Goal: Transaction & Acquisition: Purchase product/service

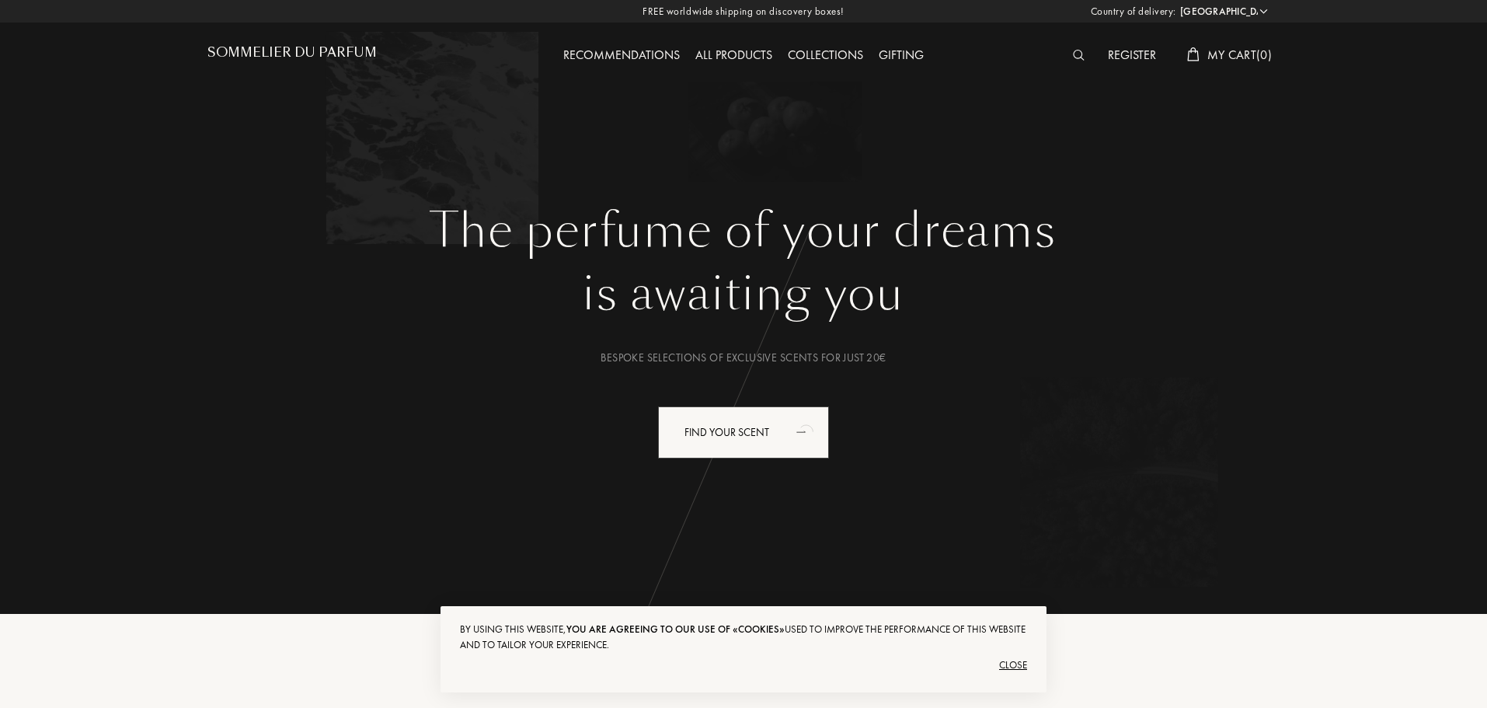
select select "PT"
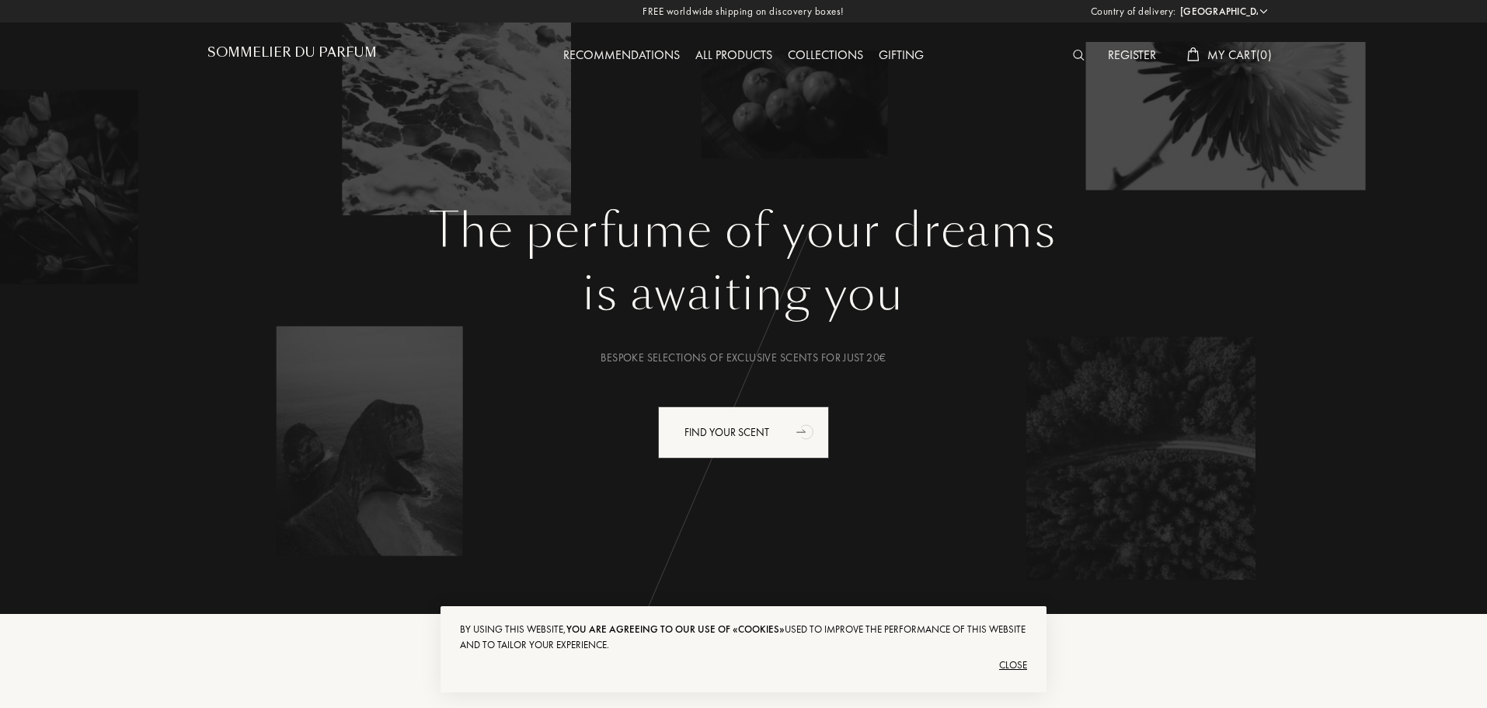
click at [1217, 59] on span "My Cart ( 0 )" at bounding box center [1239, 55] width 64 height 16
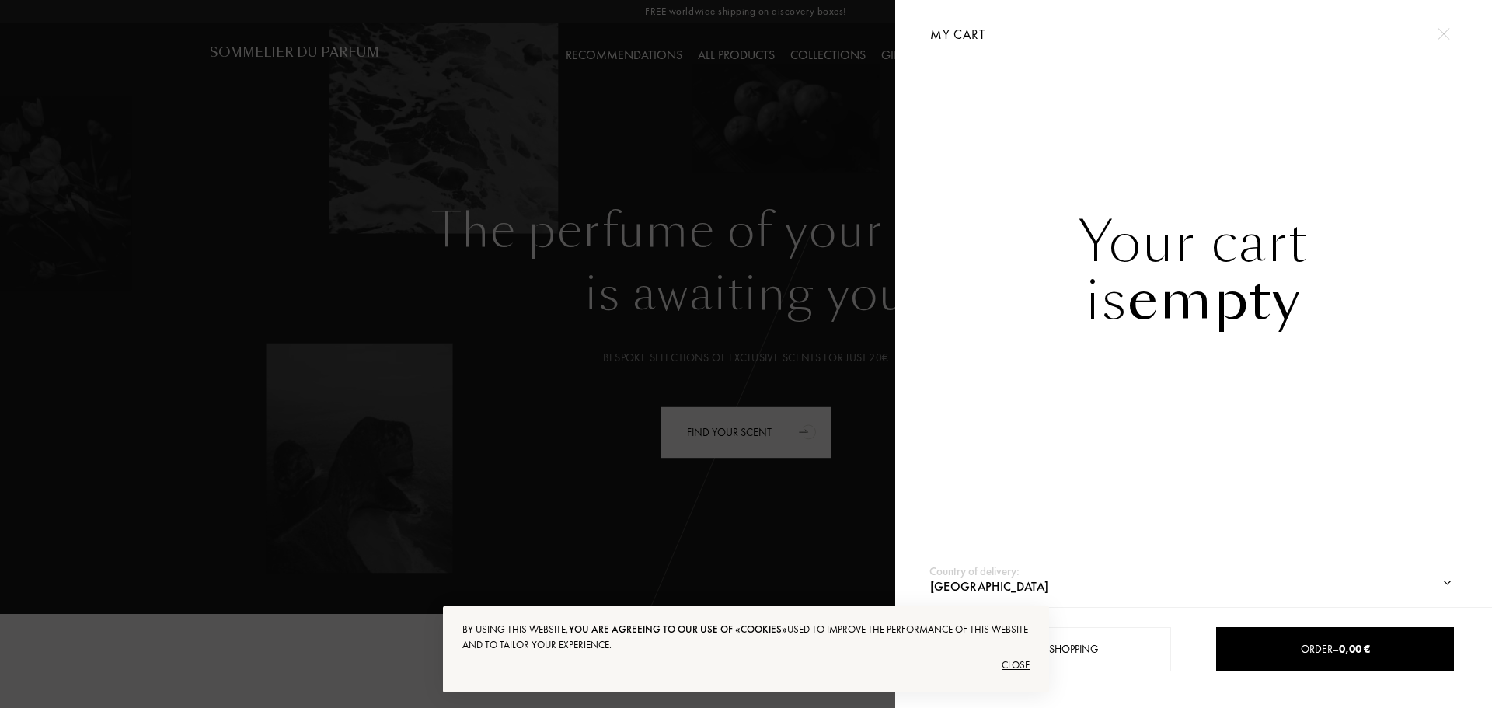
click at [801, 247] on div at bounding box center [447, 354] width 895 height 708
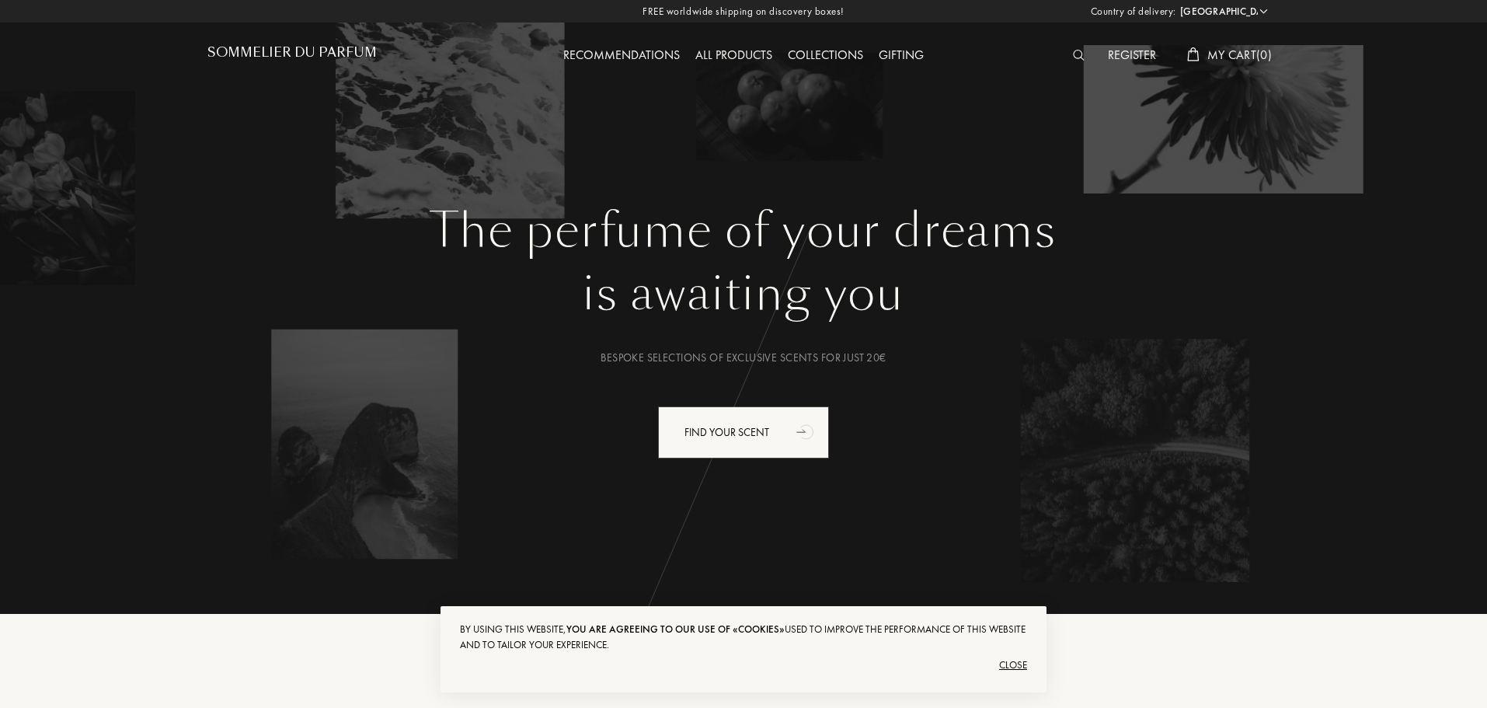
click at [1079, 57] on img at bounding box center [1079, 55] width 12 height 11
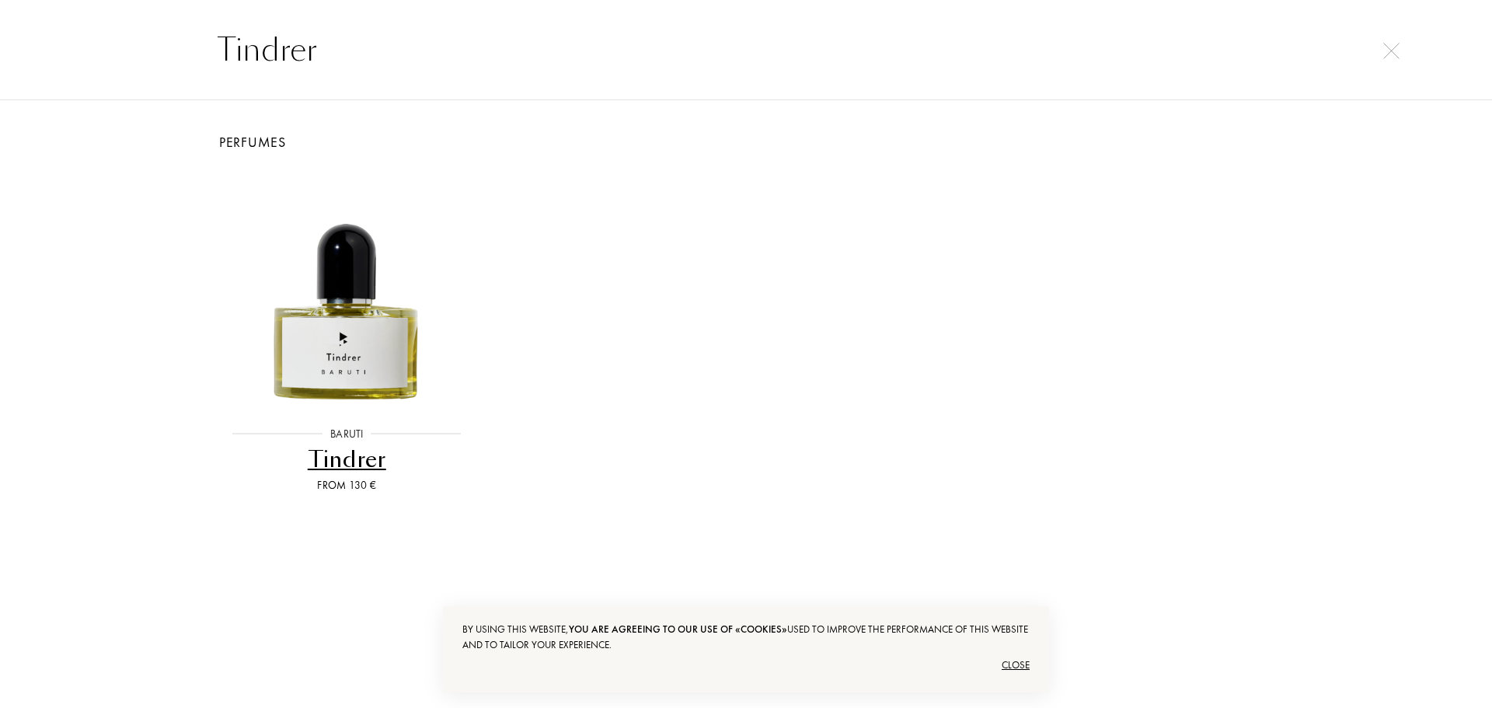
click at [243, 40] on input "Tindrer" at bounding box center [745, 49] width 1119 height 47
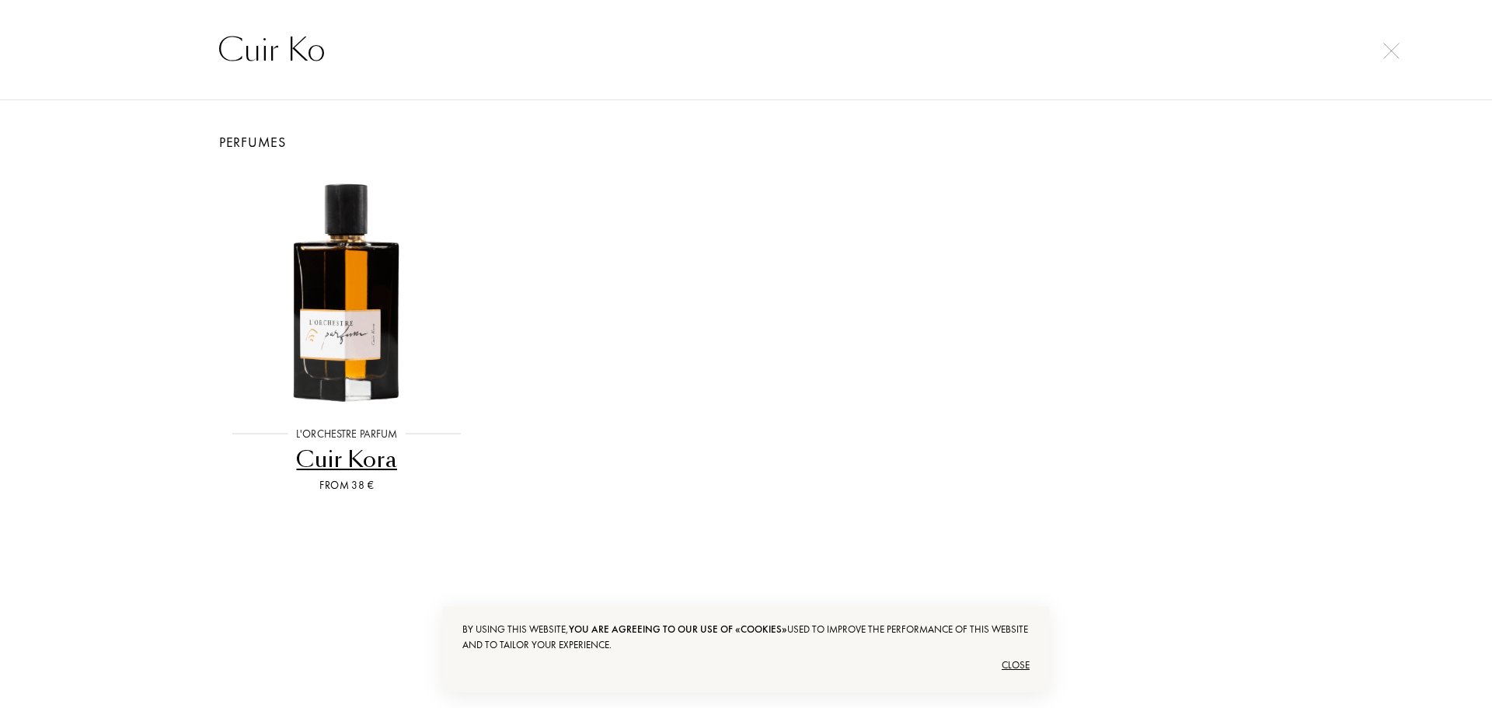
click at [284, 61] on input "Cuir Ko" at bounding box center [745, 49] width 1119 height 47
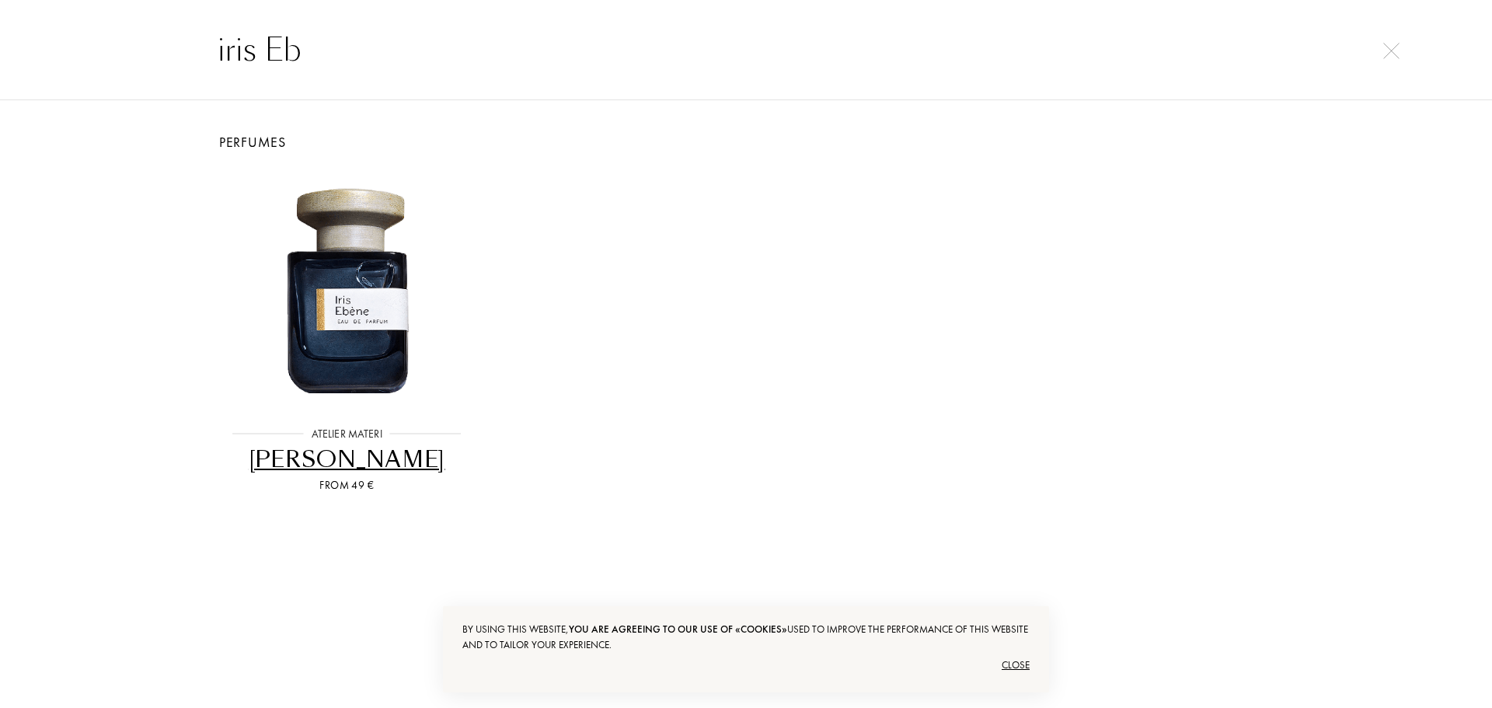
click at [267, 58] on input "iris Eb" at bounding box center [745, 49] width 1119 height 47
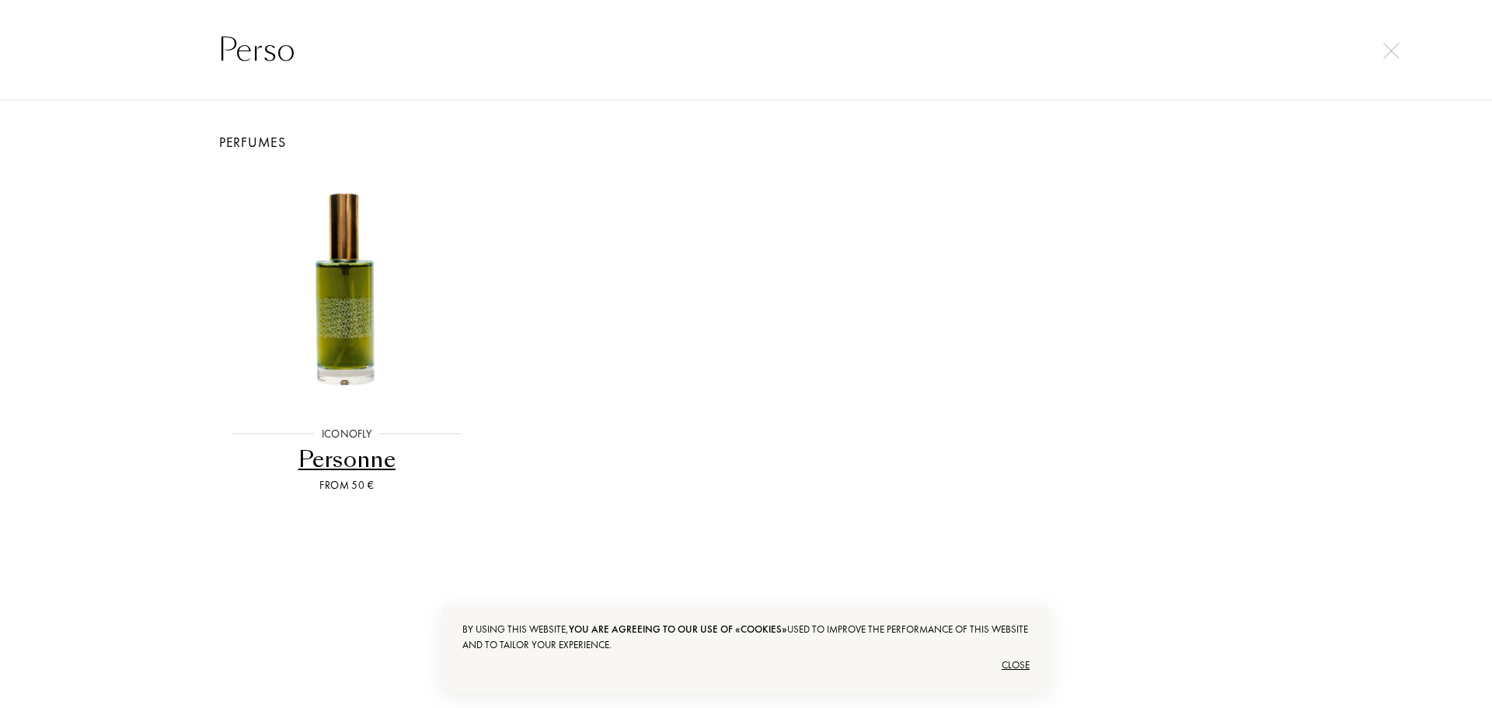
click at [292, 27] on input "Perso" at bounding box center [745, 49] width 1119 height 47
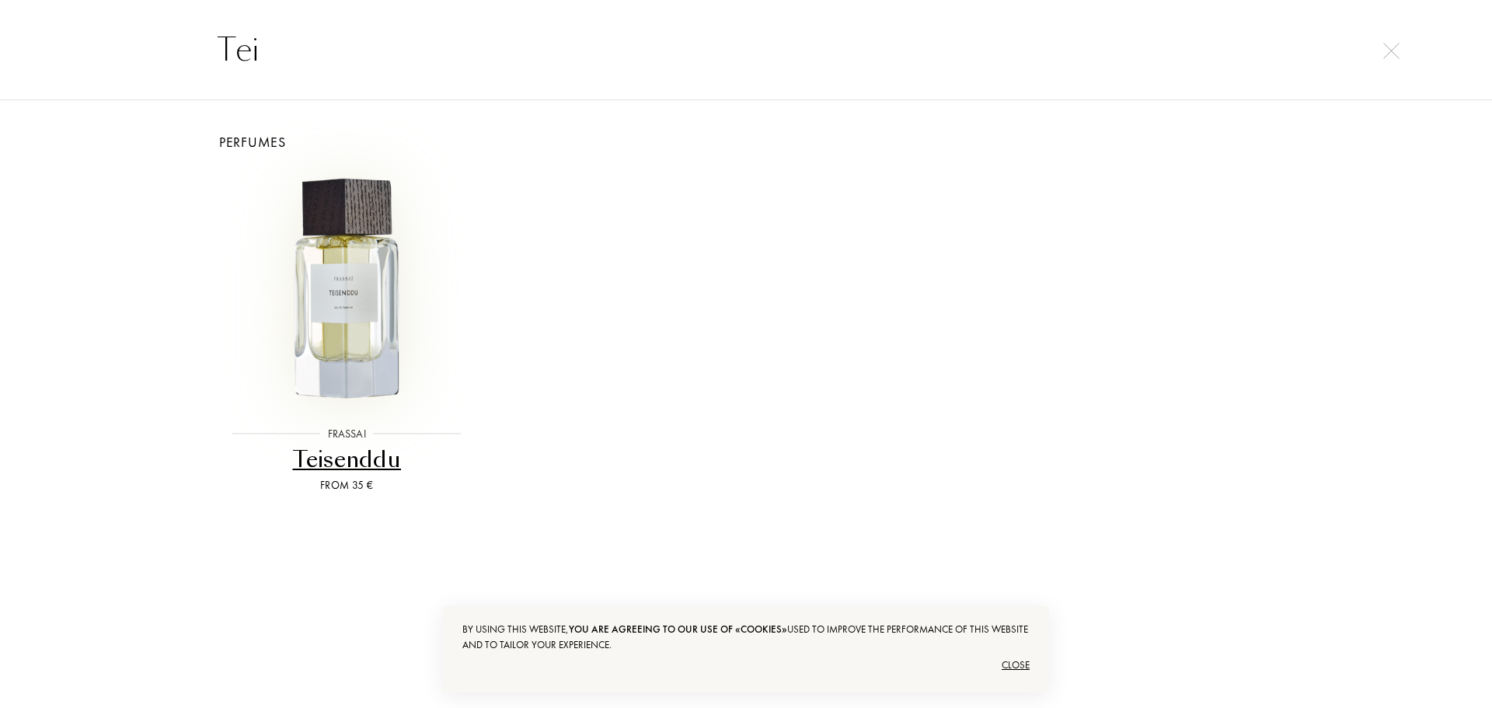
type input "Tei"
click at [252, 56] on input "Tei" at bounding box center [745, 49] width 1119 height 47
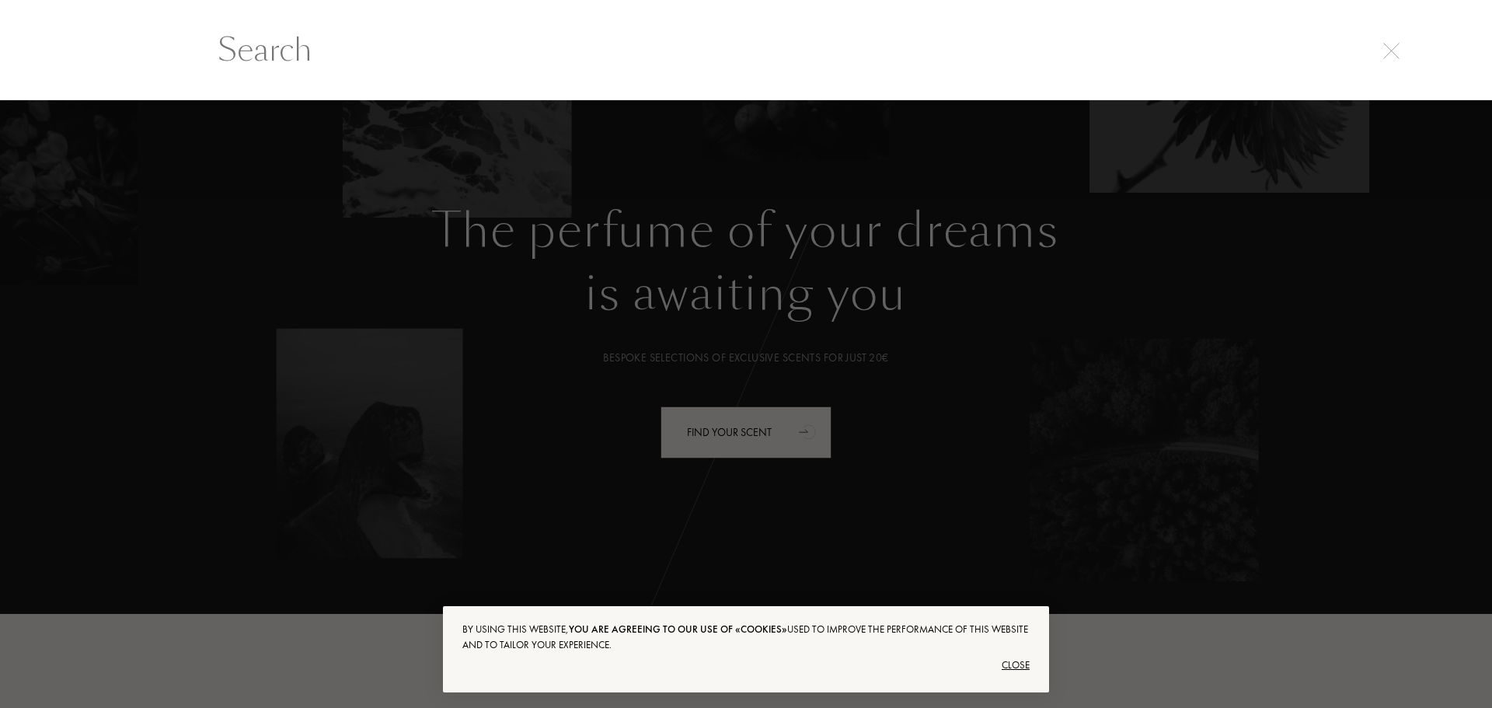
click at [1381, 61] on div at bounding box center [746, 49] width 1492 height 101
click at [1392, 53] on img at bounding box center [1391, 51] width 16 height 16
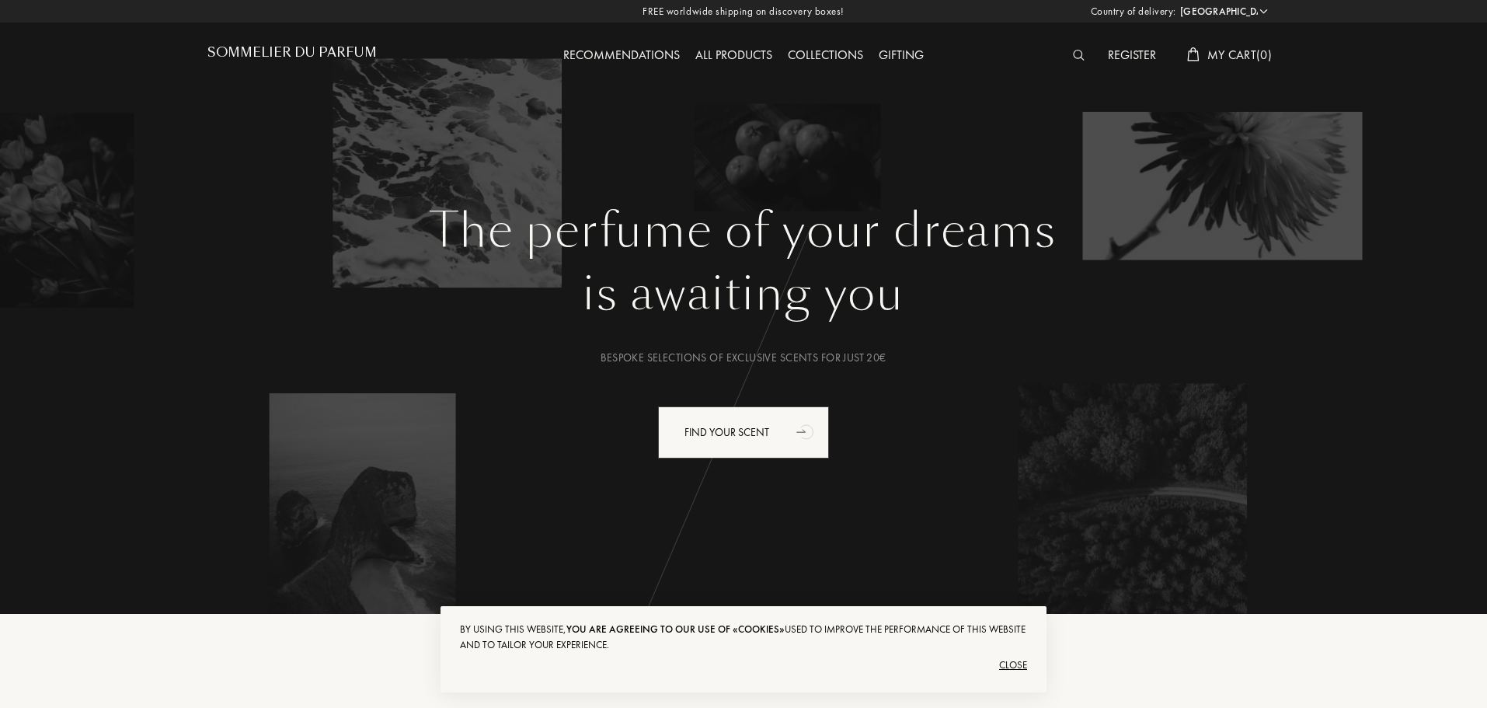
click at [1015, 666] on div "Close" at bounding box center [743, 665] width 567 height 25
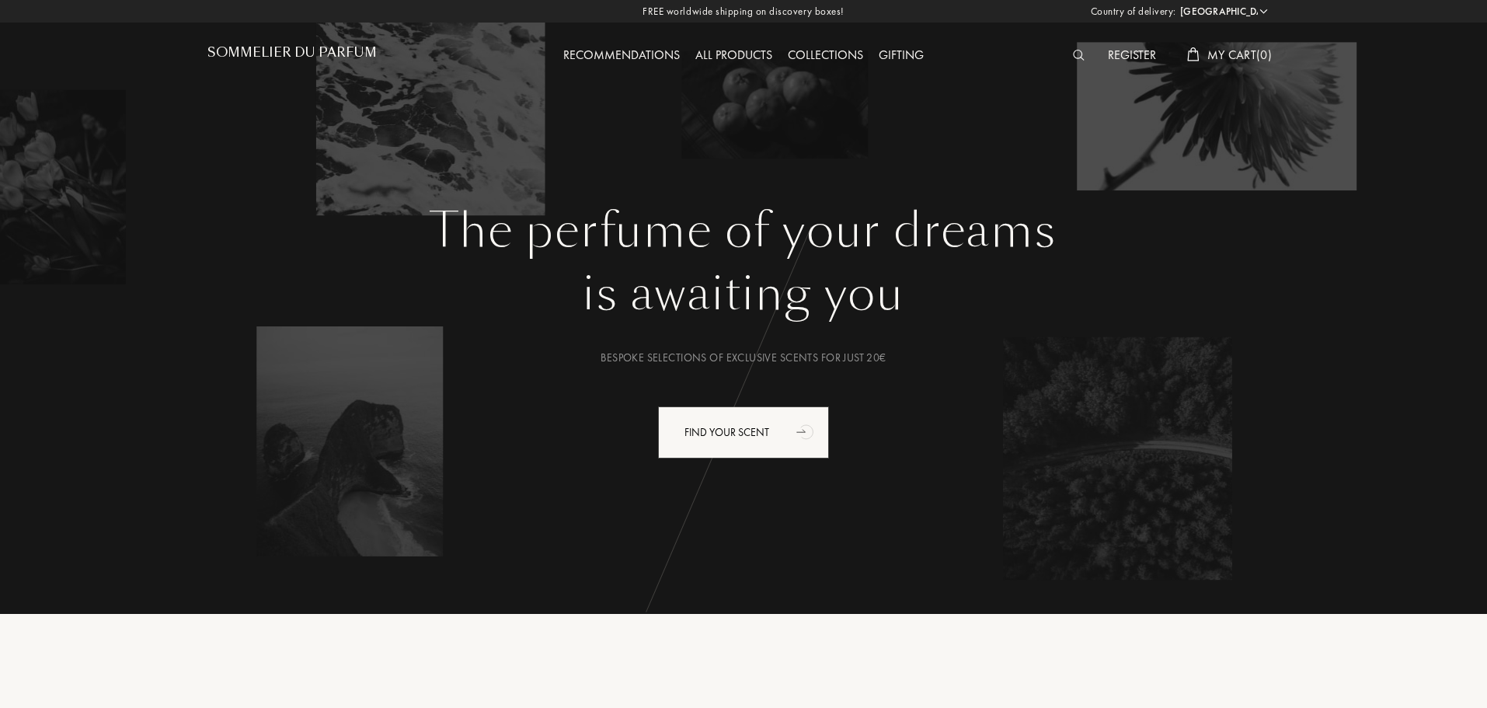
click at [730, 57] on div "All products" at bounding box center [734, 56] width 92 height 20
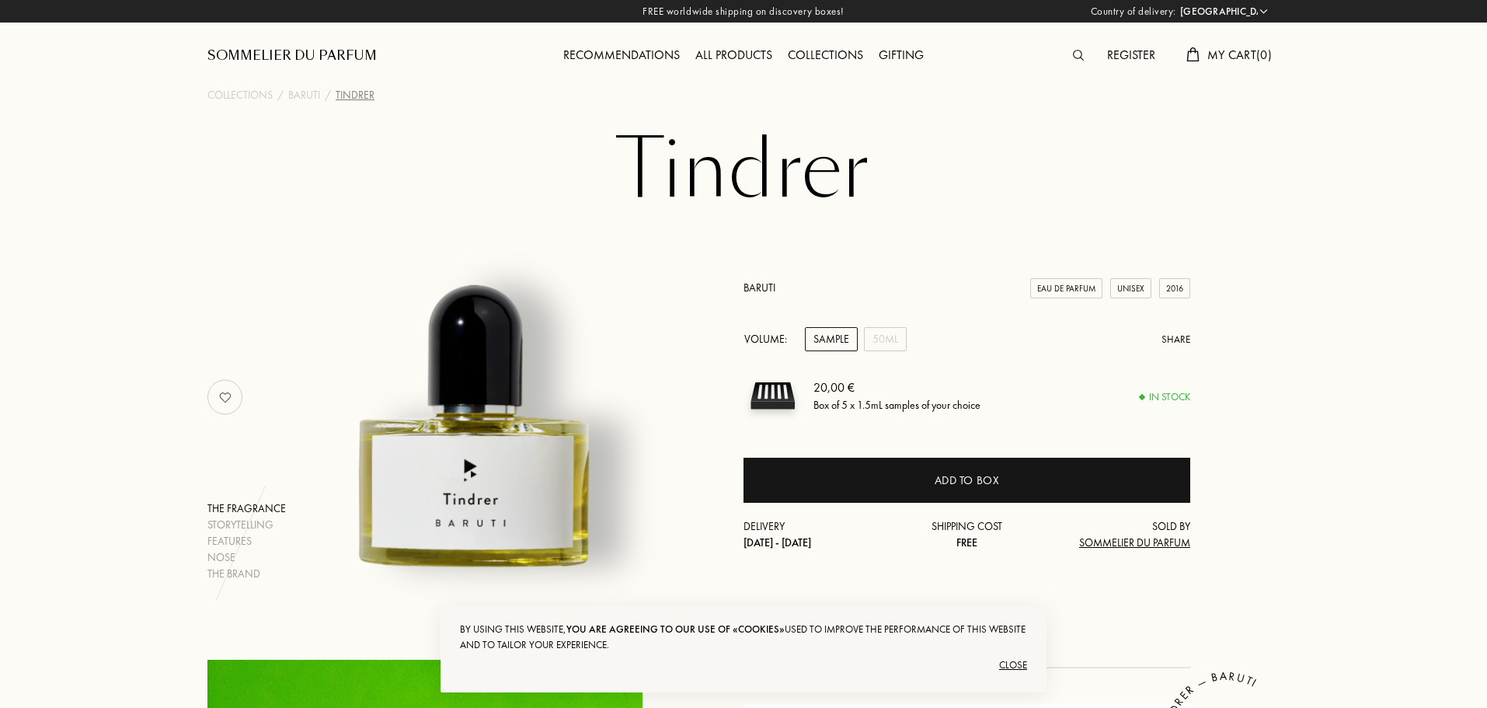
select select "PT"
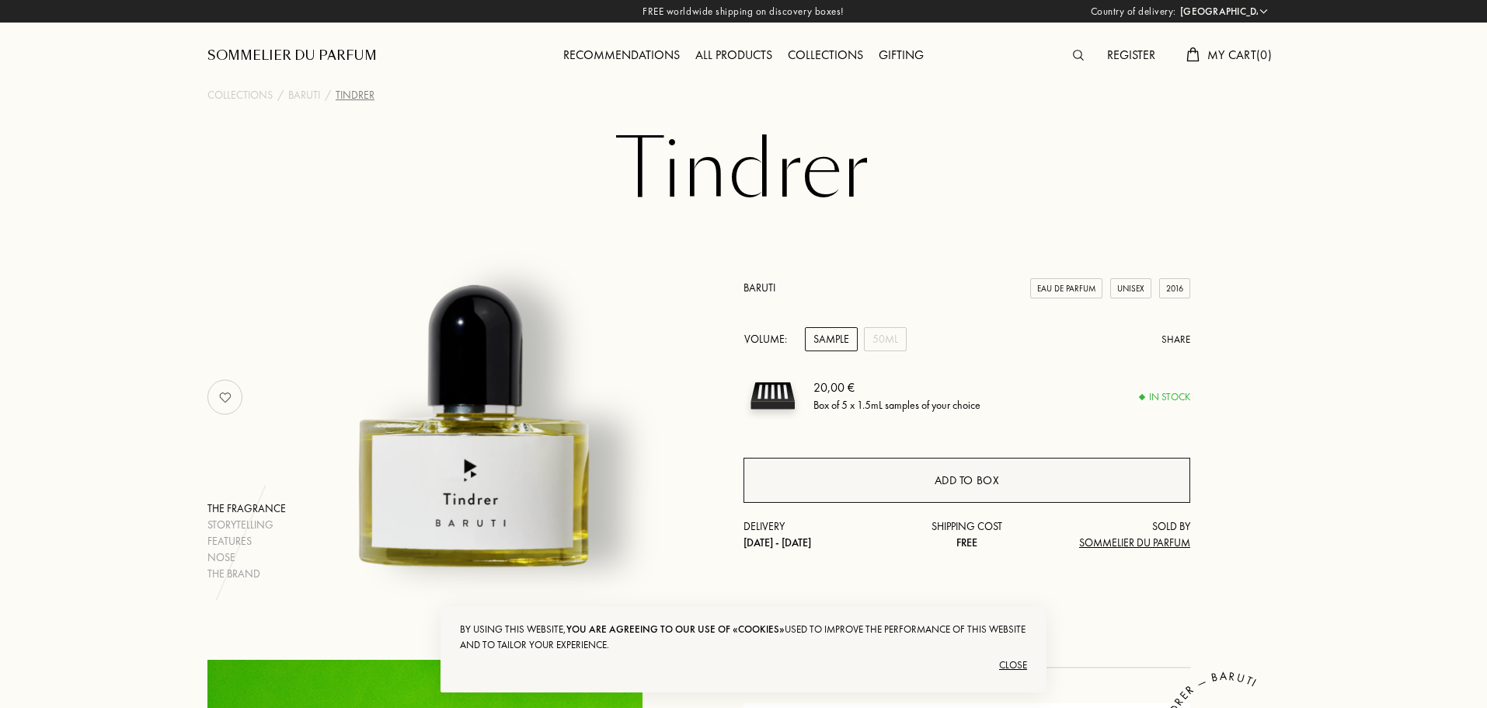
click at [914, 479] on div "Add to box" at bounding box center [967, 480] width 447 height 45
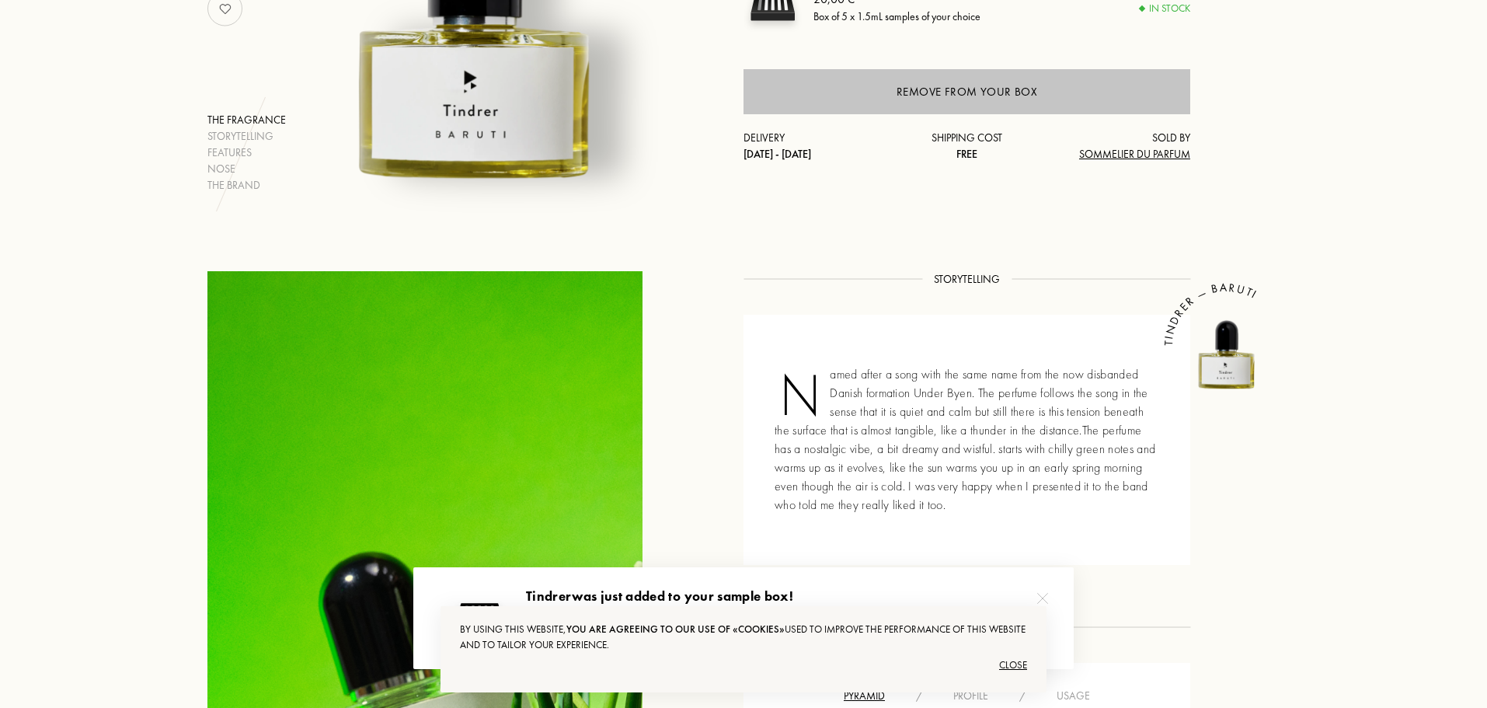
scroll to position [544, 0]
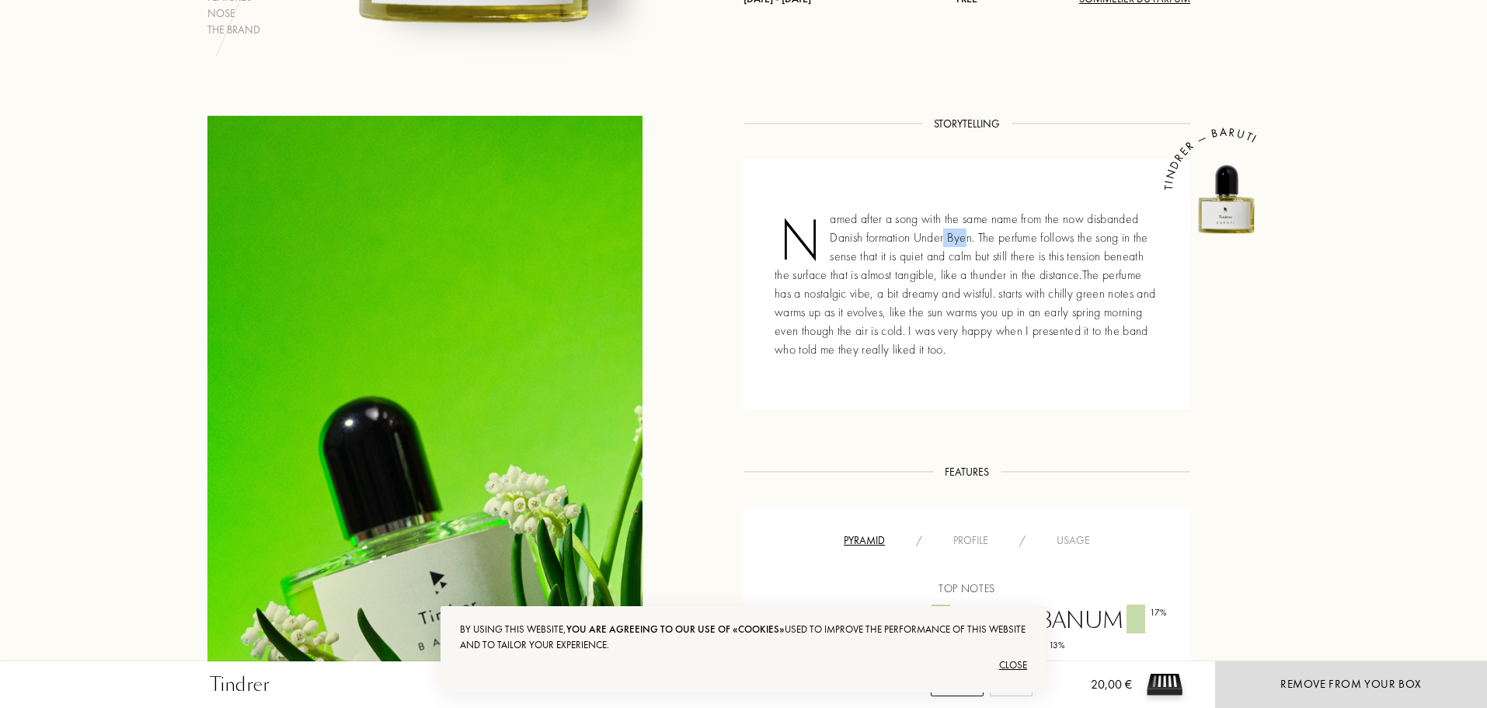
drag, startPoint x: 945, startPoint y: 238, endPoint x: 999, endPoint y: 245, distance: 54.8
click at [986, 242] on div "Named after a song with the same name from the now disbanded Danish formation U…" at bounding box center [967, 284] width 447 height 250
click at [1093, 288] on div "Named after a song with the same name from the now disbanded Danish formation U…" at bounding box center [967, 284] width 447 height 250
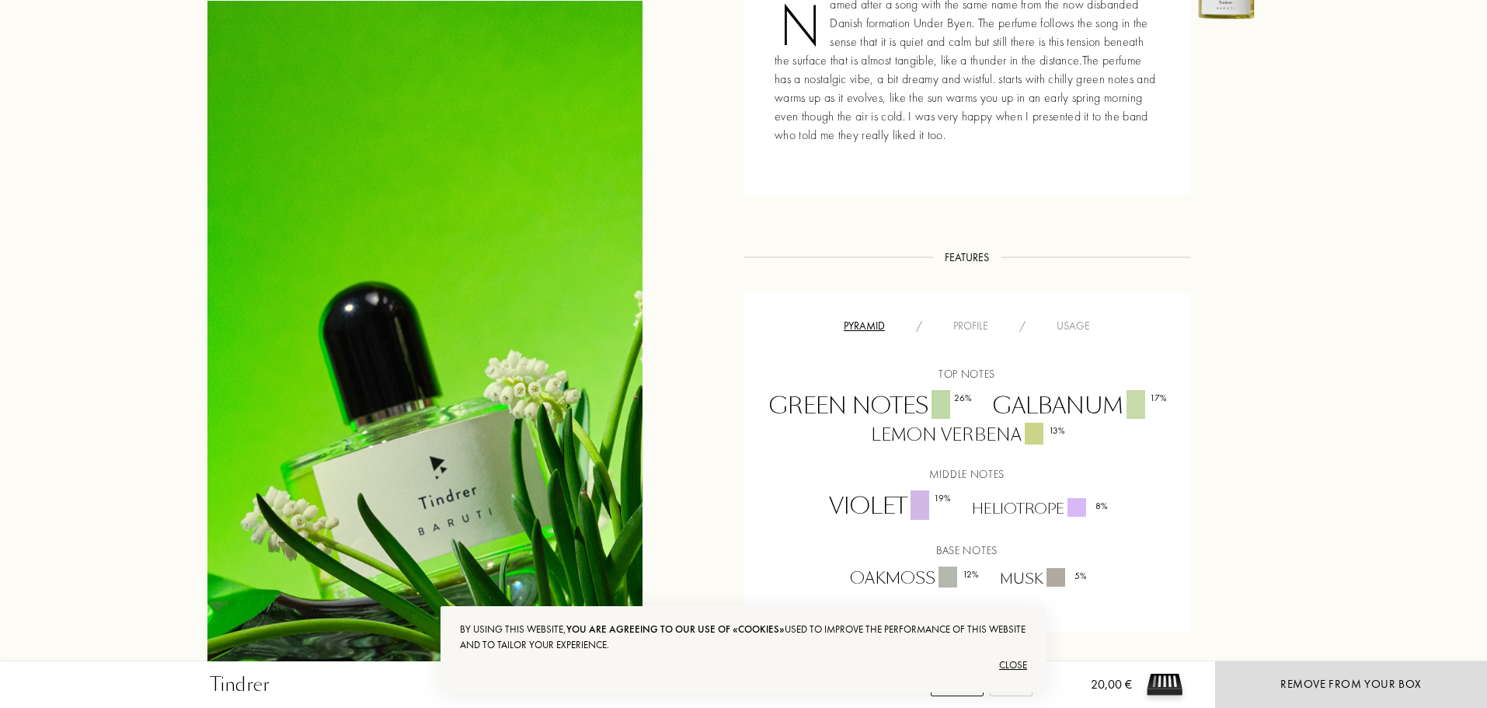
scroll to position [761, 0]
drag, startPoint x: 1020, startPoint y: 81, endPoint x: 1065, endPoint y: 96, distance: 47.4
click at [1054, 90] on div "Named after a song with the same name from the now disbanded Danish formation U…" at bounding box center [967, 68] width 447 height 250
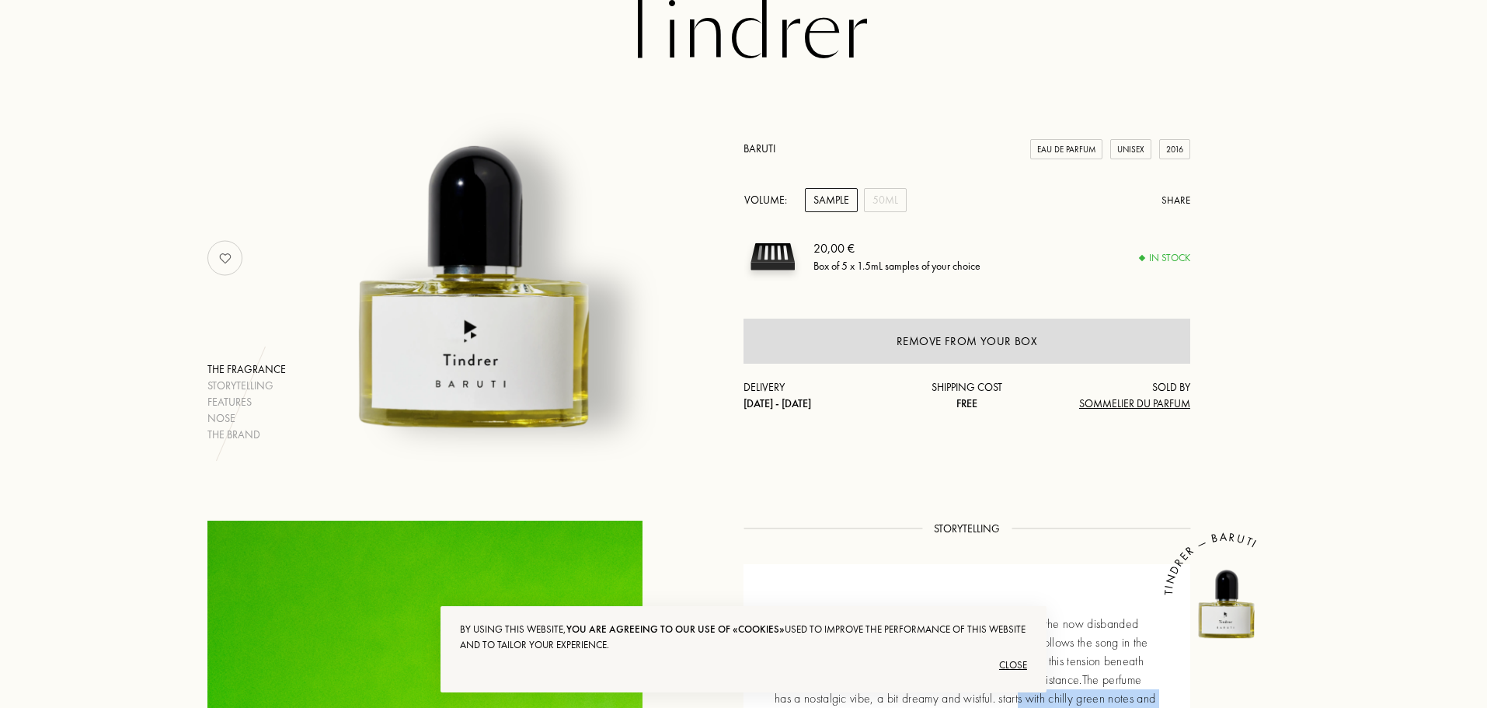
scroll to position [372, 0]
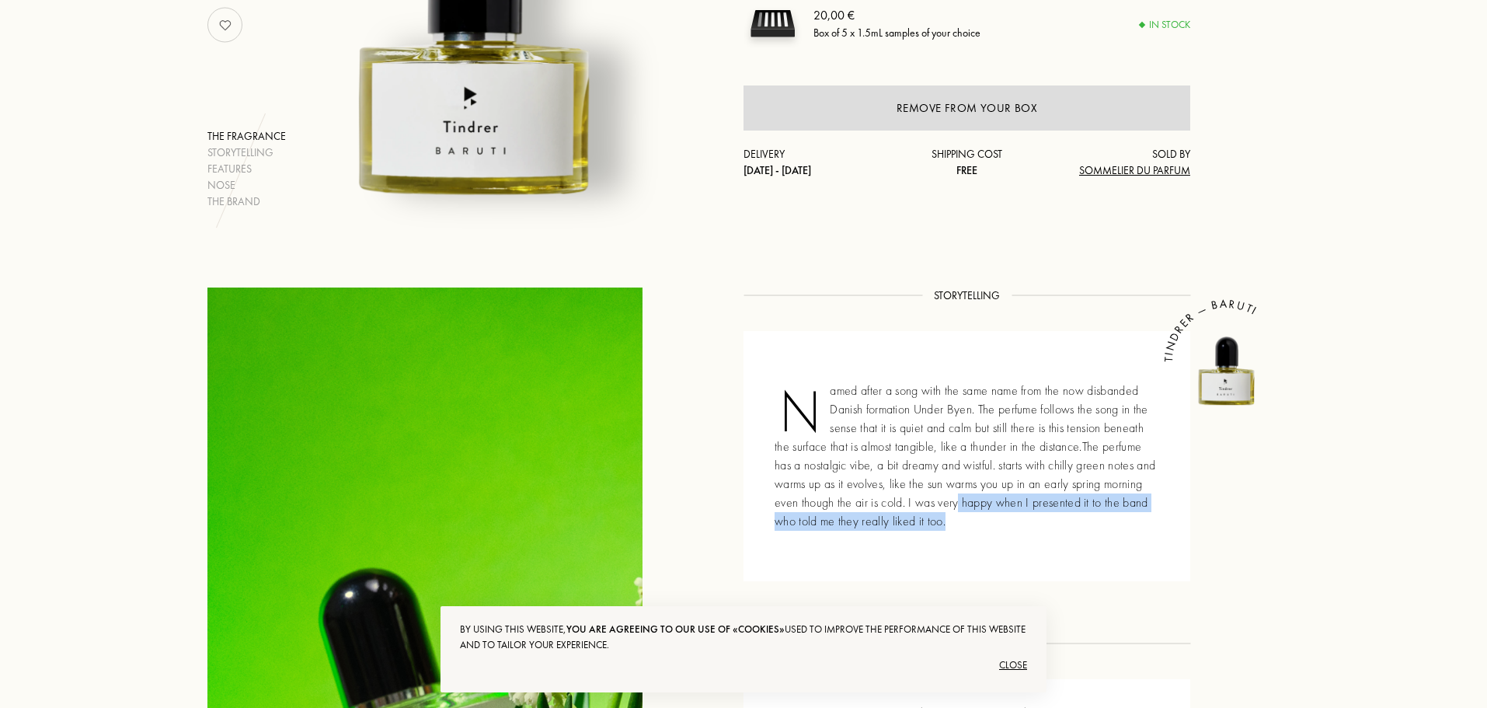
drag, startPoint x: 967, startPoint y: 517, endPoint x: 956, endPoint y: 498, distance: 22.3
click at [956, 498] on div "Named after a song with the same name from the now disbanded Danish formation U…" at bounding box center [967, 456] width 447 height 250
click at [1003, 443] on div "Named after a song with the same name from the now disbanded Danish formation U…" at bounding box center [967, 456] width 447 height 250
click at [1016, 663] on div "Close" at bounding box center [743, 665] width 567 height 25
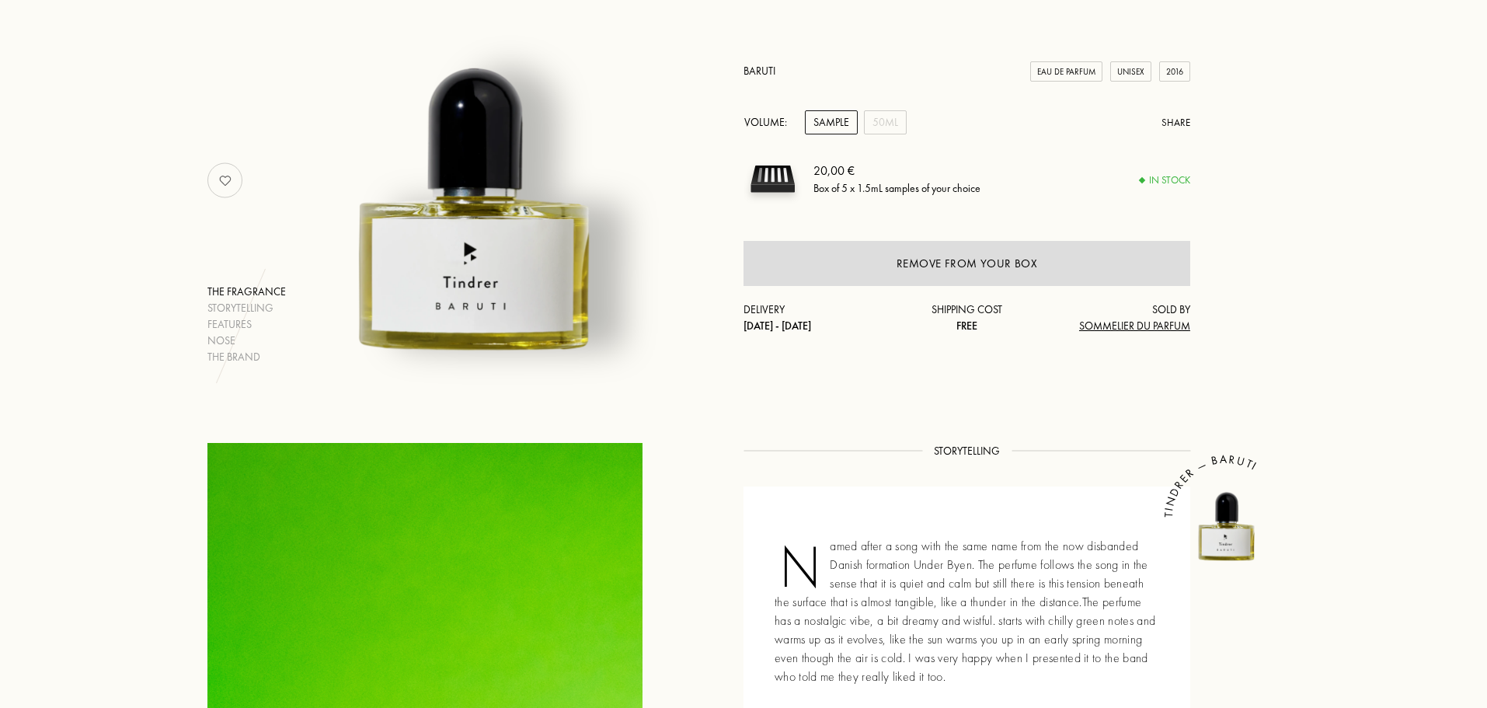
scroll to position [0, 0]
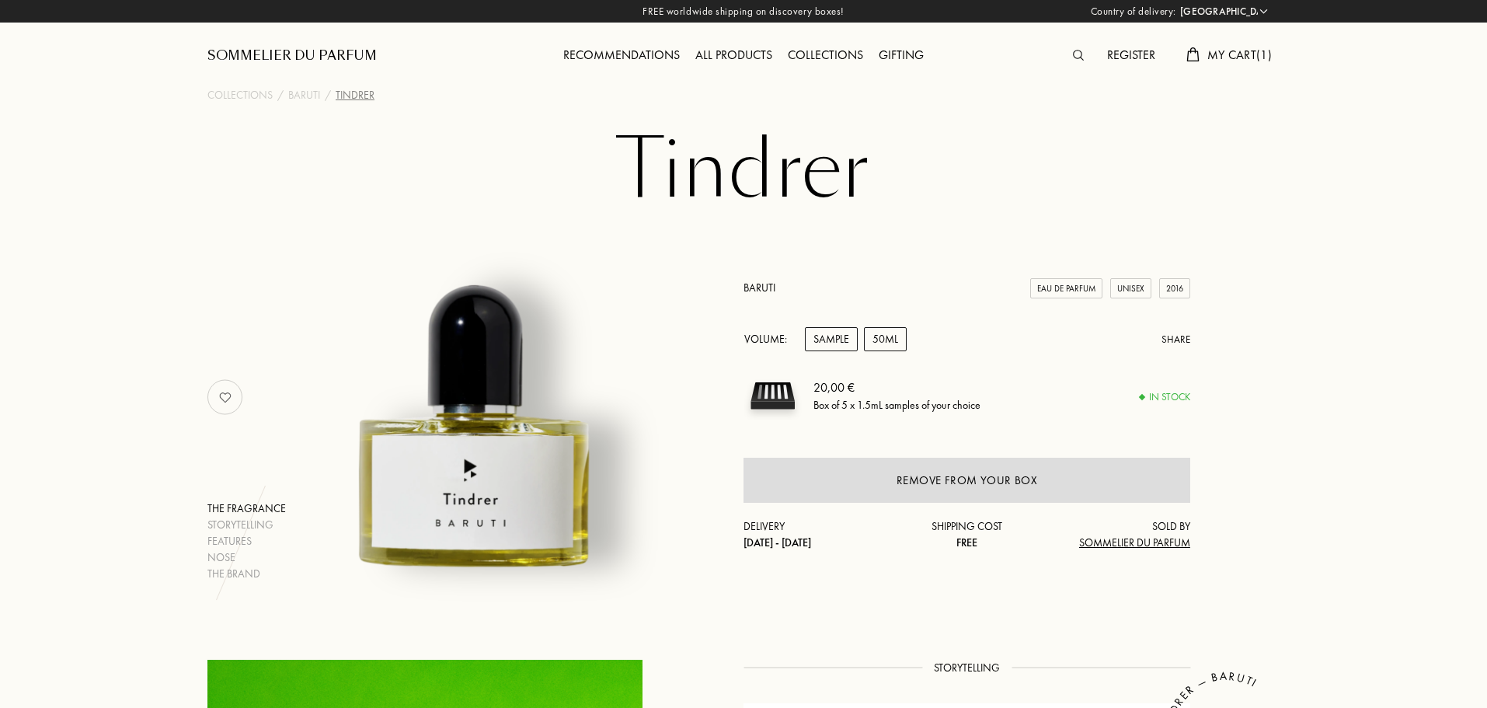
click at [902, 335] on div "50mL" at bounding box center [885, 339] width 43 height 24
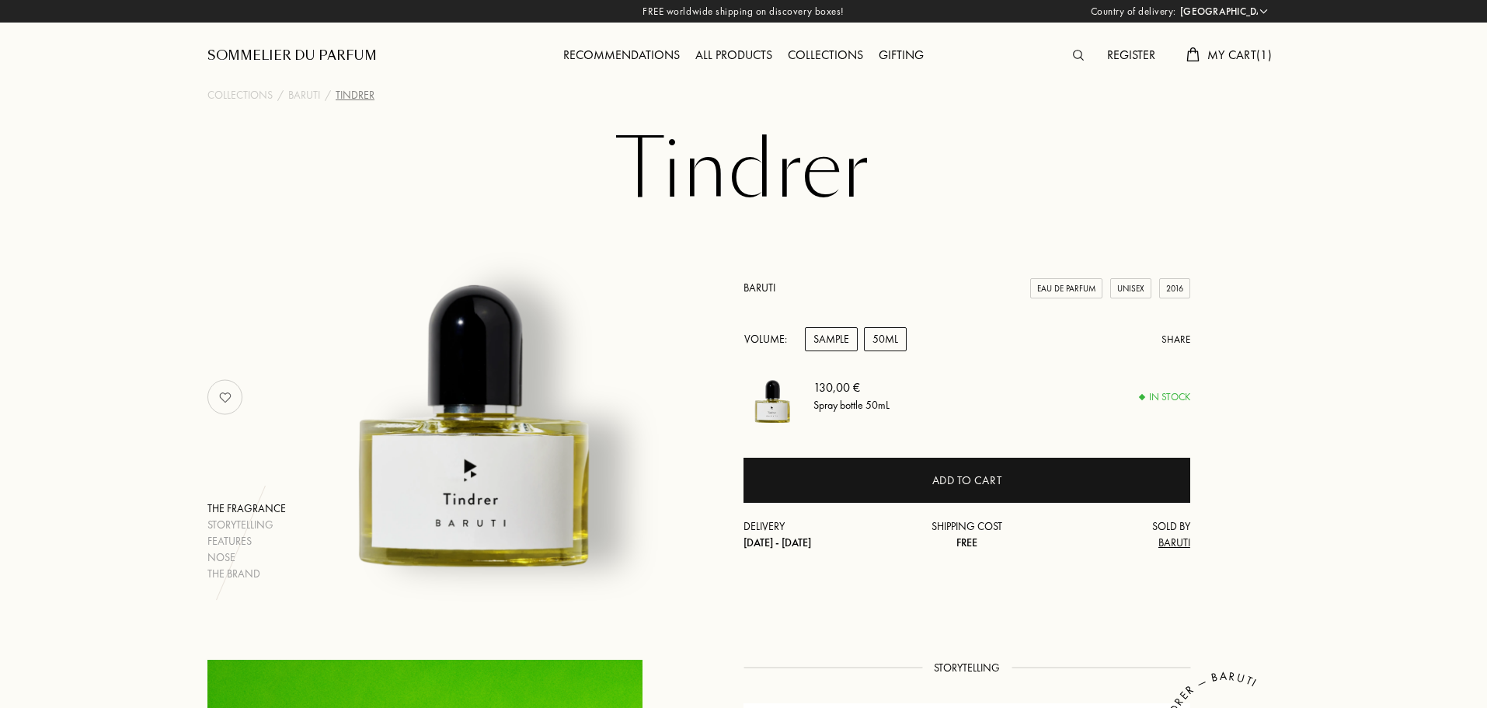
click at [844, 339] on div "Sample" at bounding box center [831, 339] width 53 height 24
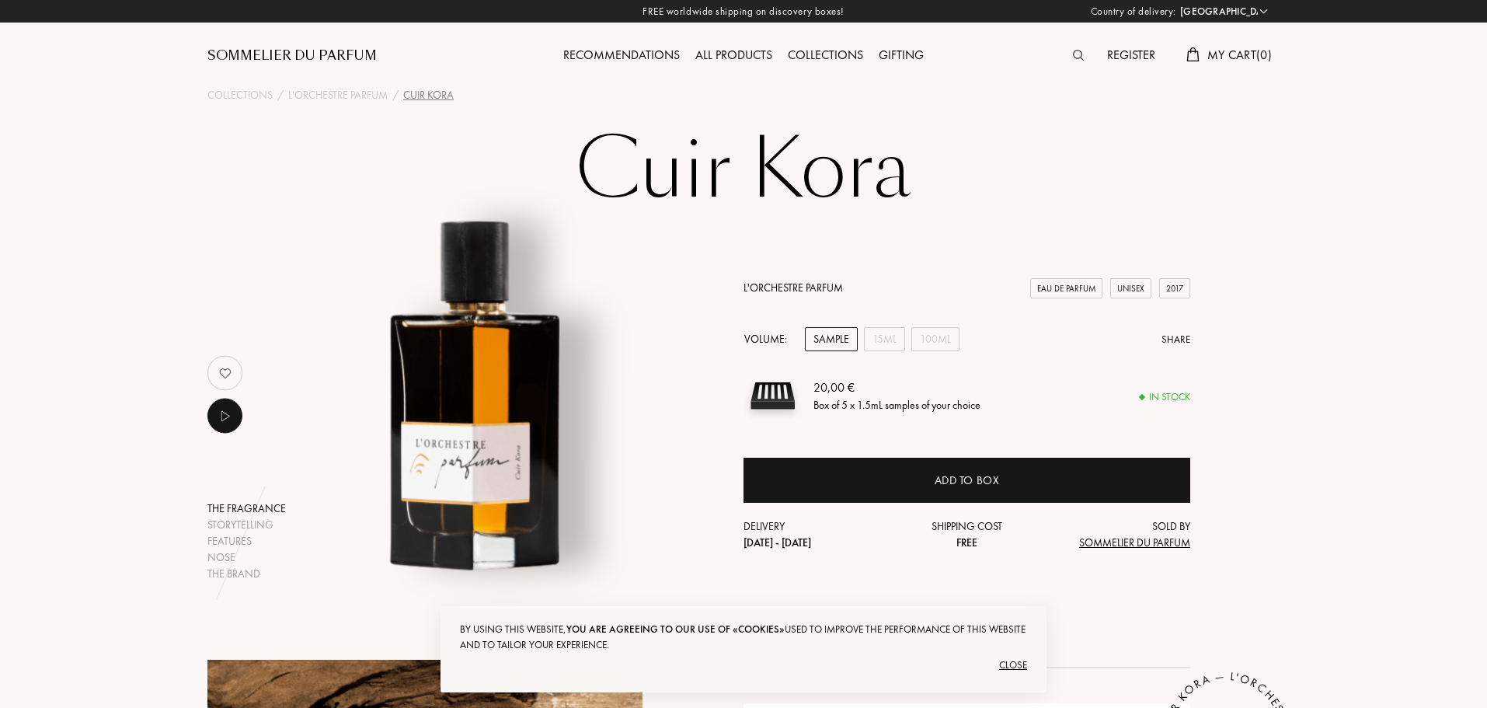
select select "PT"
click at [935, 340] on div "100mL" at bounding box center [935, 339] width 48 height 24
click at [831, 333] on div "Sample" at bounding box center [831, 339] width 53 height 24
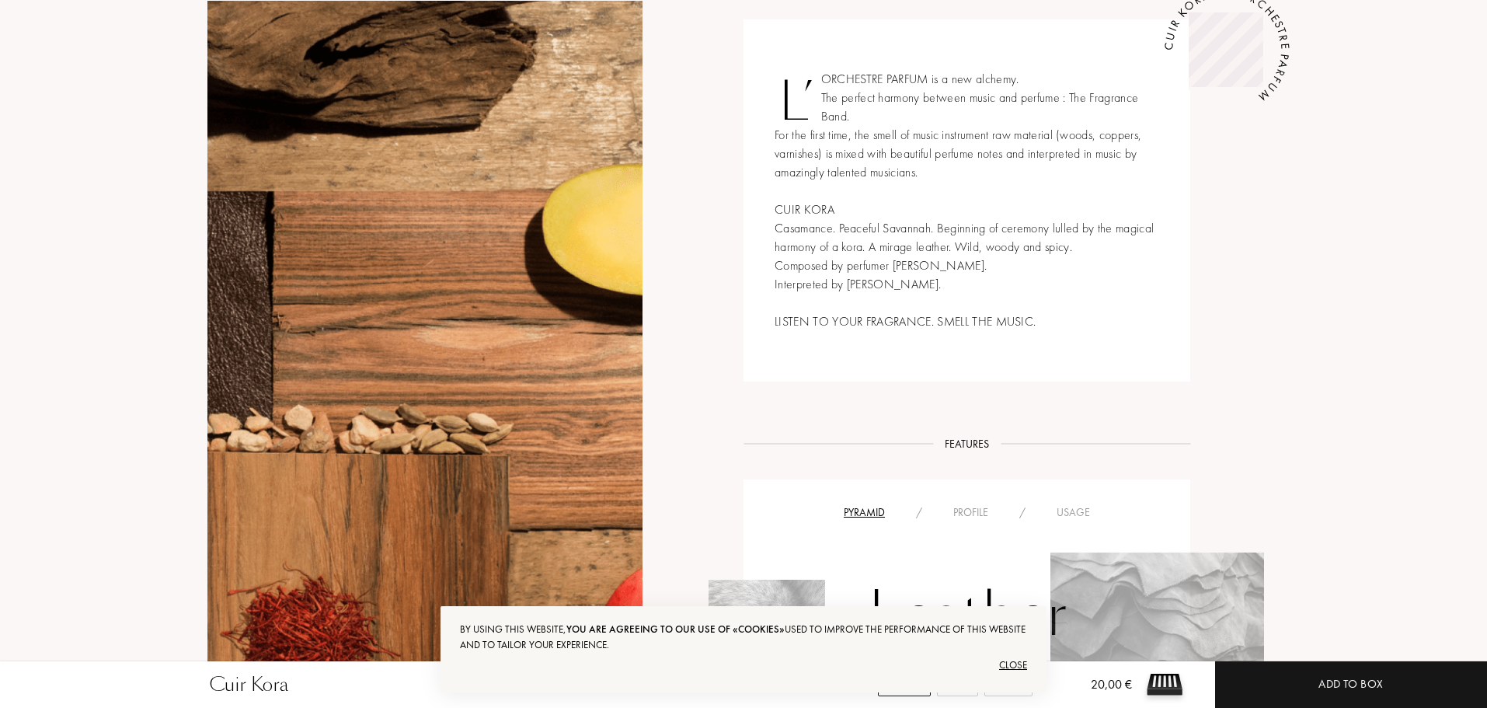
scroll to position [681, 0]
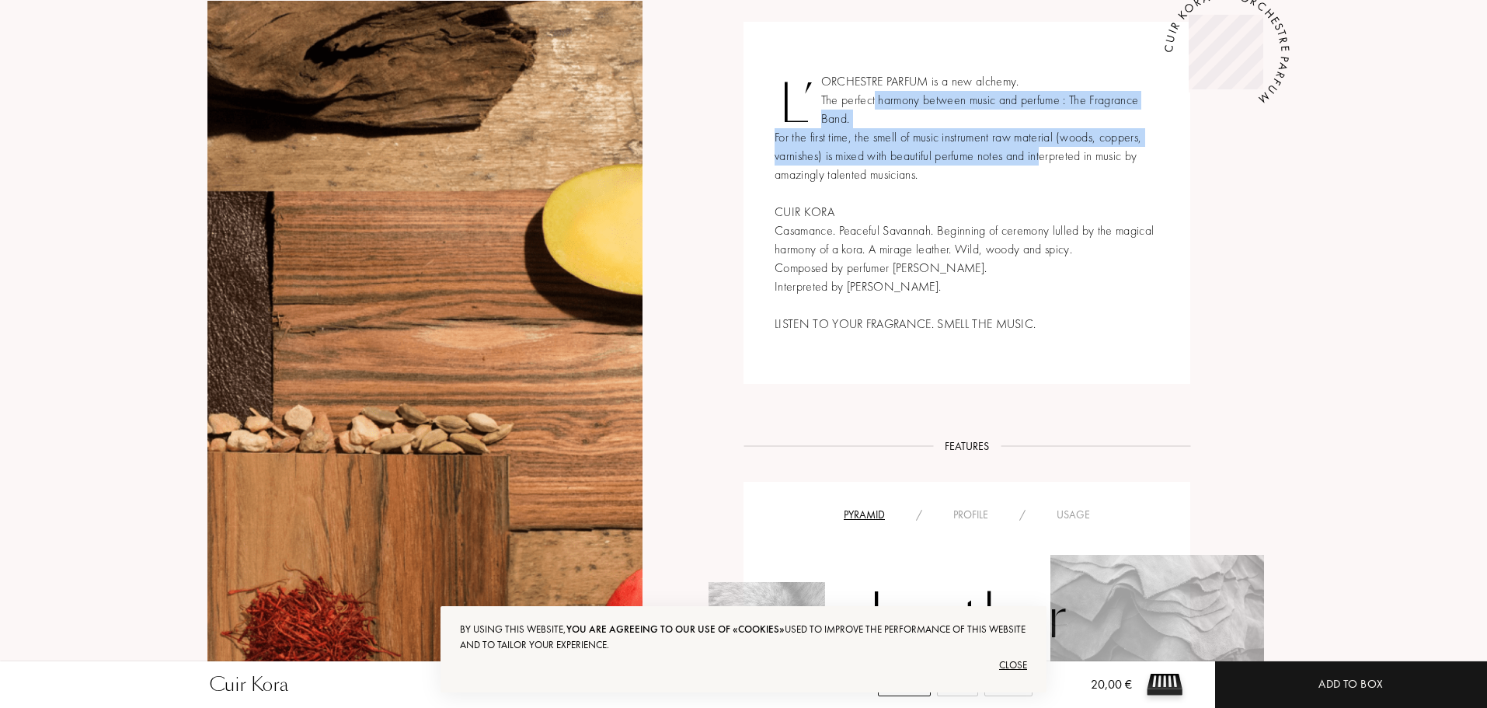
drag, startPoint x: 876, startPoint y: 101, endPoint x: 1041, endPoint y: 163, distance: 176.8
click at [1041, 163] on div "L’ORCHESTRE PARFUM is a new alchemy. The perfect harmony between music and perf…" at bounding box center [967, 203] width 447 height 362
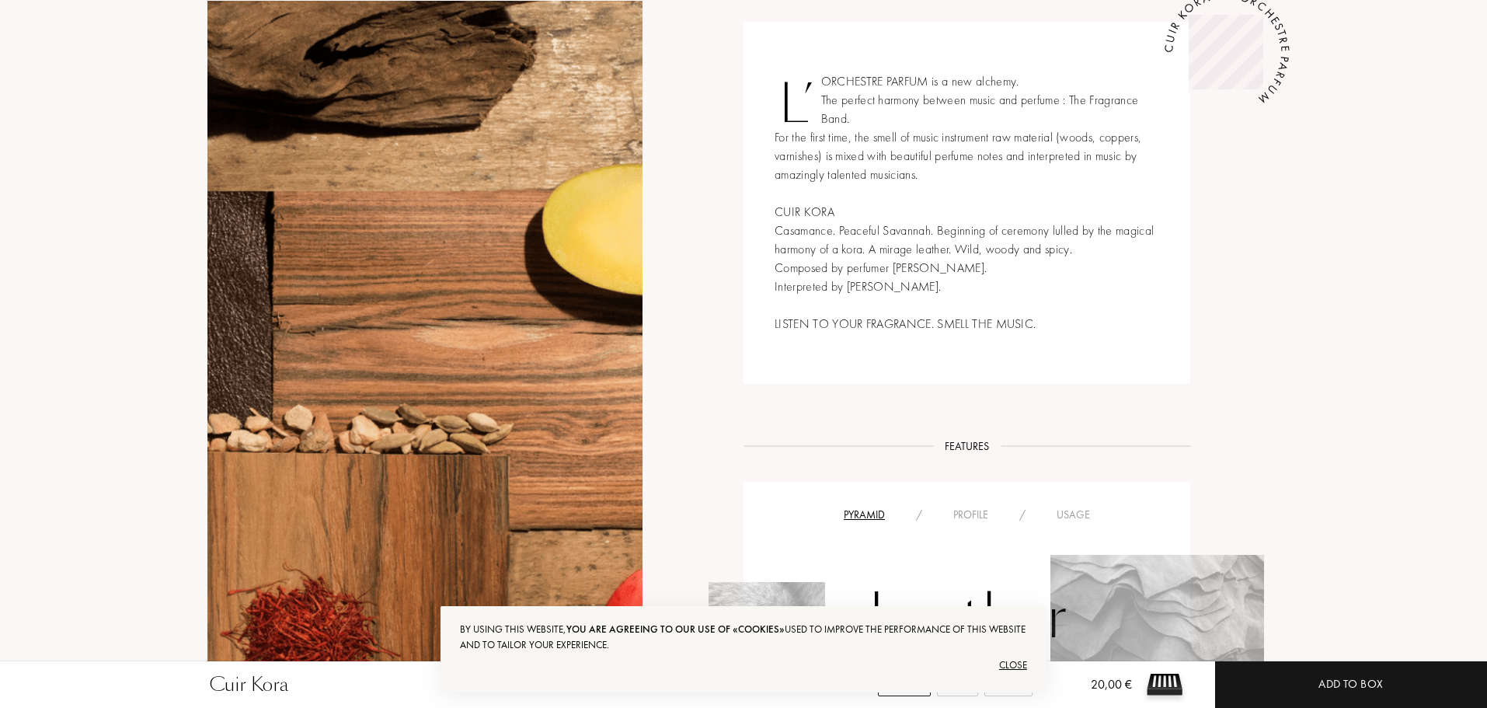
click at [1033, 173] on div "L’ORCHESTRE PARFUM is a new alchemy. The perfect harmony between music and perf…" at bounding box center [967, 203] width 447 height 362
drag, startPoint x: 998, startPoint y: 173, endPoint x: 826, endPoint y: 148, distance: 174.3
click at [826, 148] on div "L’ORCHESTRE PARFUM is a new alchemy. The perfect harmony between music and perf…" at bounding box center [967, 203] width 447 height 362
click at [1165, 218] on div "L’ORCHESTRE PARFUM is a new alchemy. The perfect harmony between music and perf…" at bounding box center [967, 203] width 447 height 362
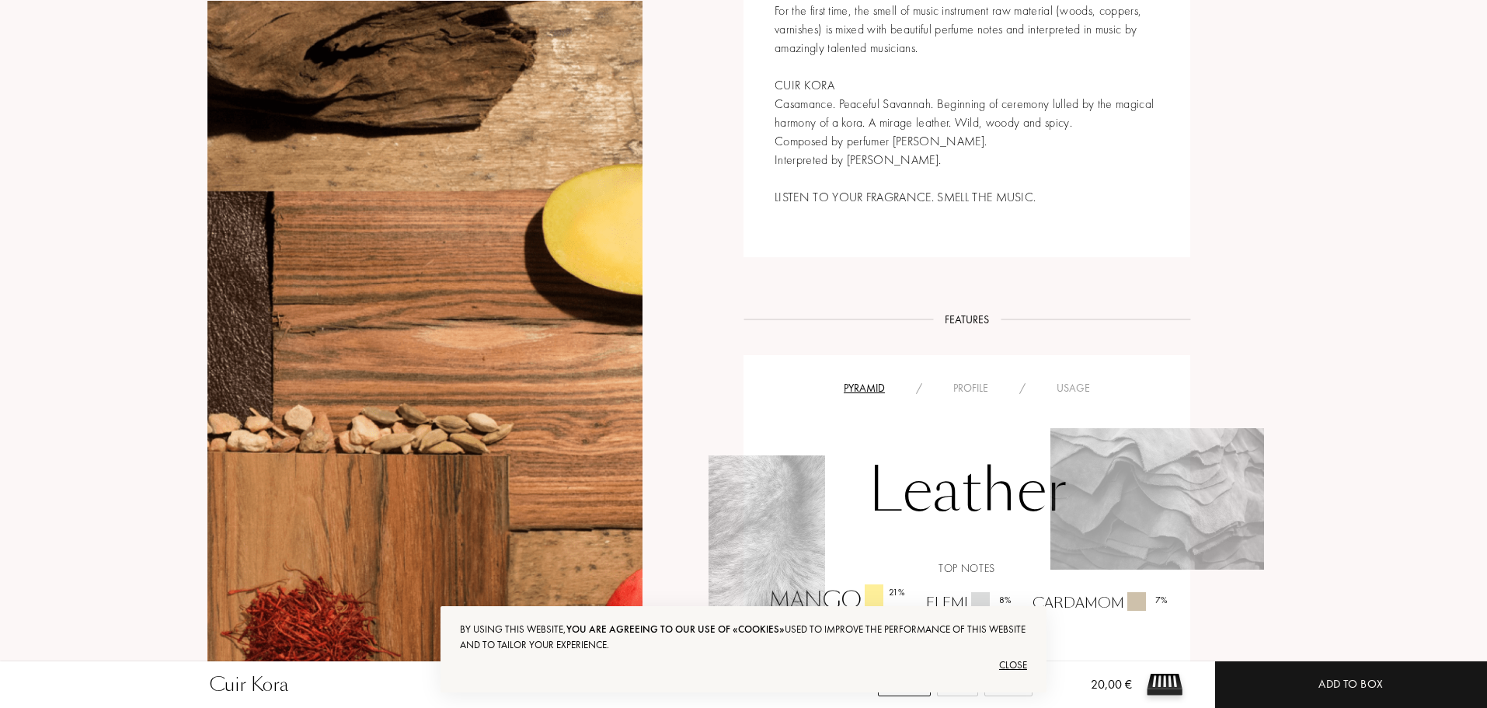
scroll to position [812, 0]
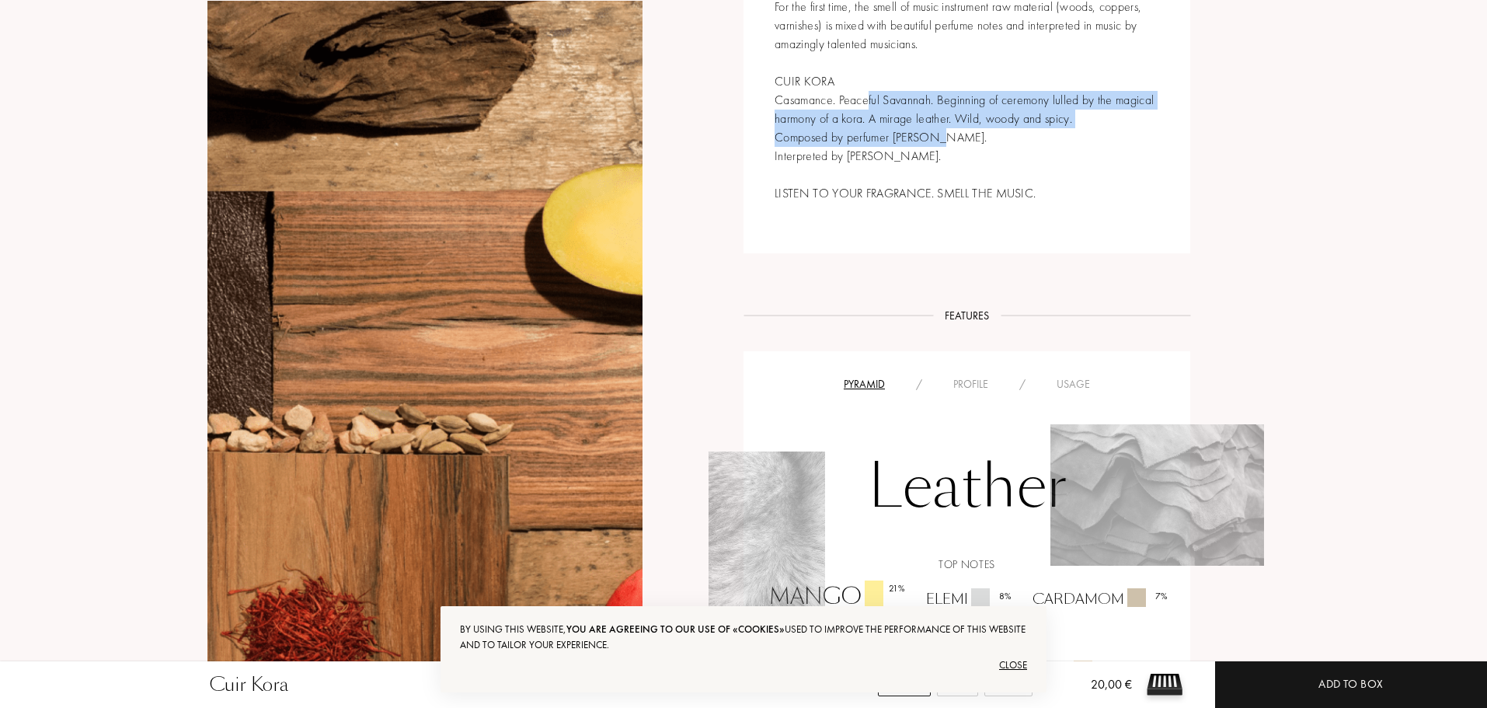
drag, startPoint x: 868, startPoint y: 98, endPoint x: 1027, endPoint y: 138, distance: 164.1
click at [1001, 134] on div "L’ORCHESTRE PARFUM is a new alchemy. The perfect harmony between music and perf…" at bounding box center [967, 72] width 447 height 362
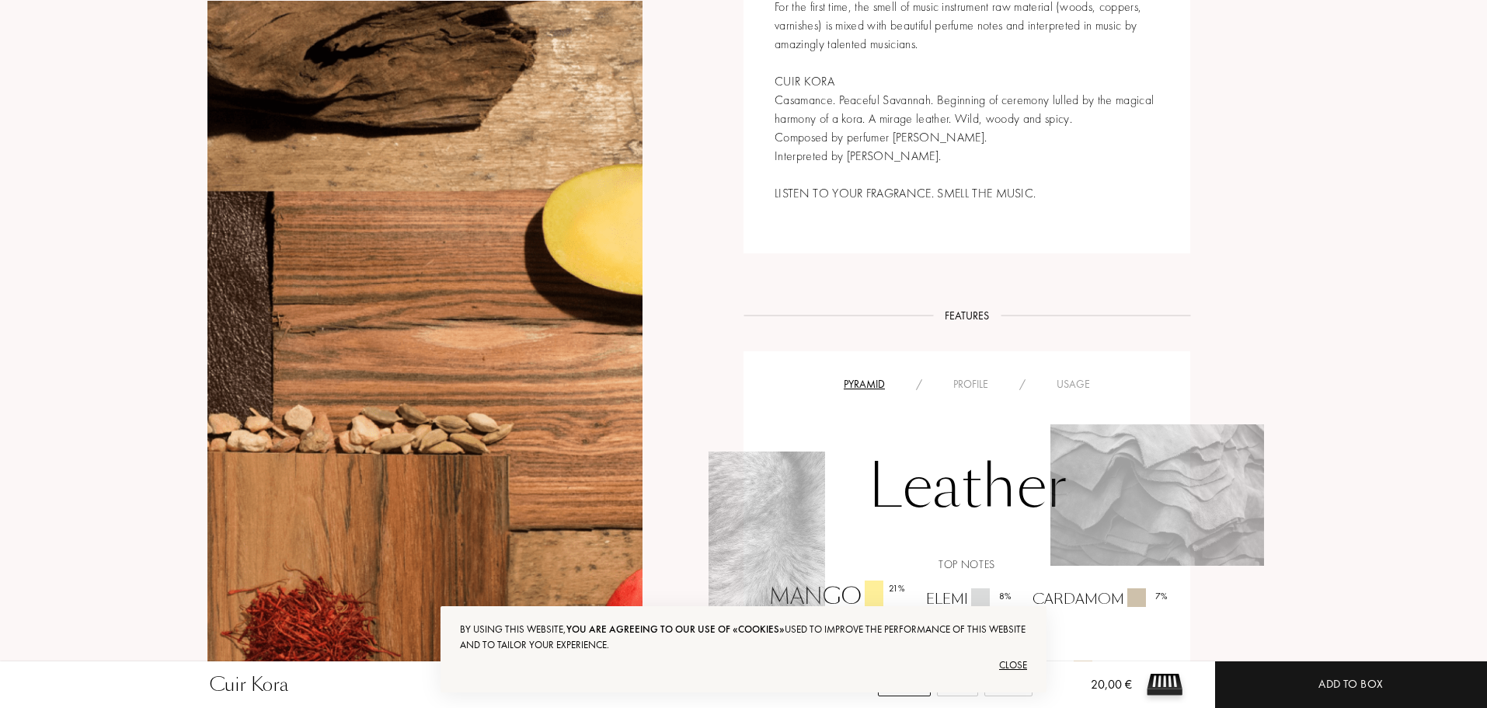
click at [1186, 159] on div "L’ORCHESTRE PARFUM is a new alchemy. The perfect harmony between music and perf…" at bounding box center [967, 72] width 447 height 362
click at [1005, 664] on div "Close" at bounding box center [743, 665] width 567 height 25
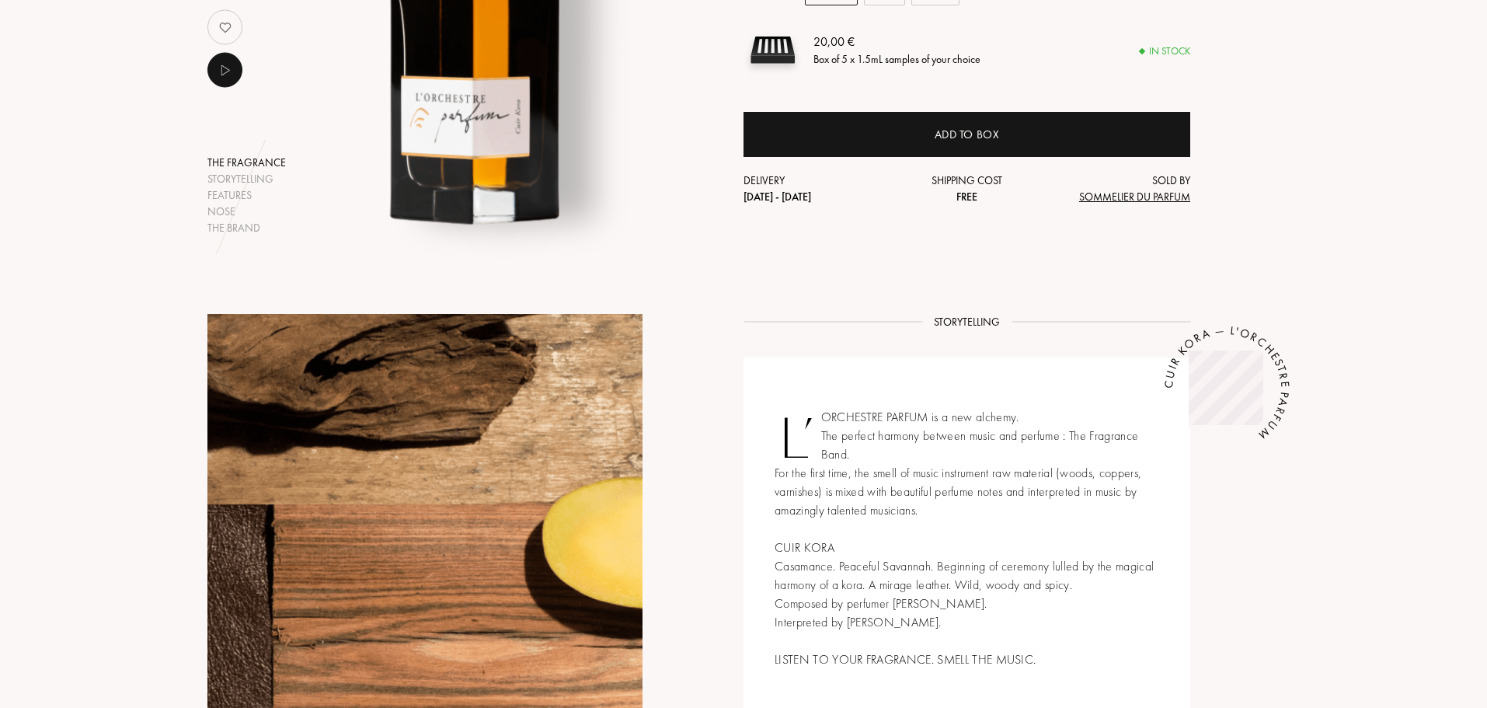
scroll to position [0, 0]
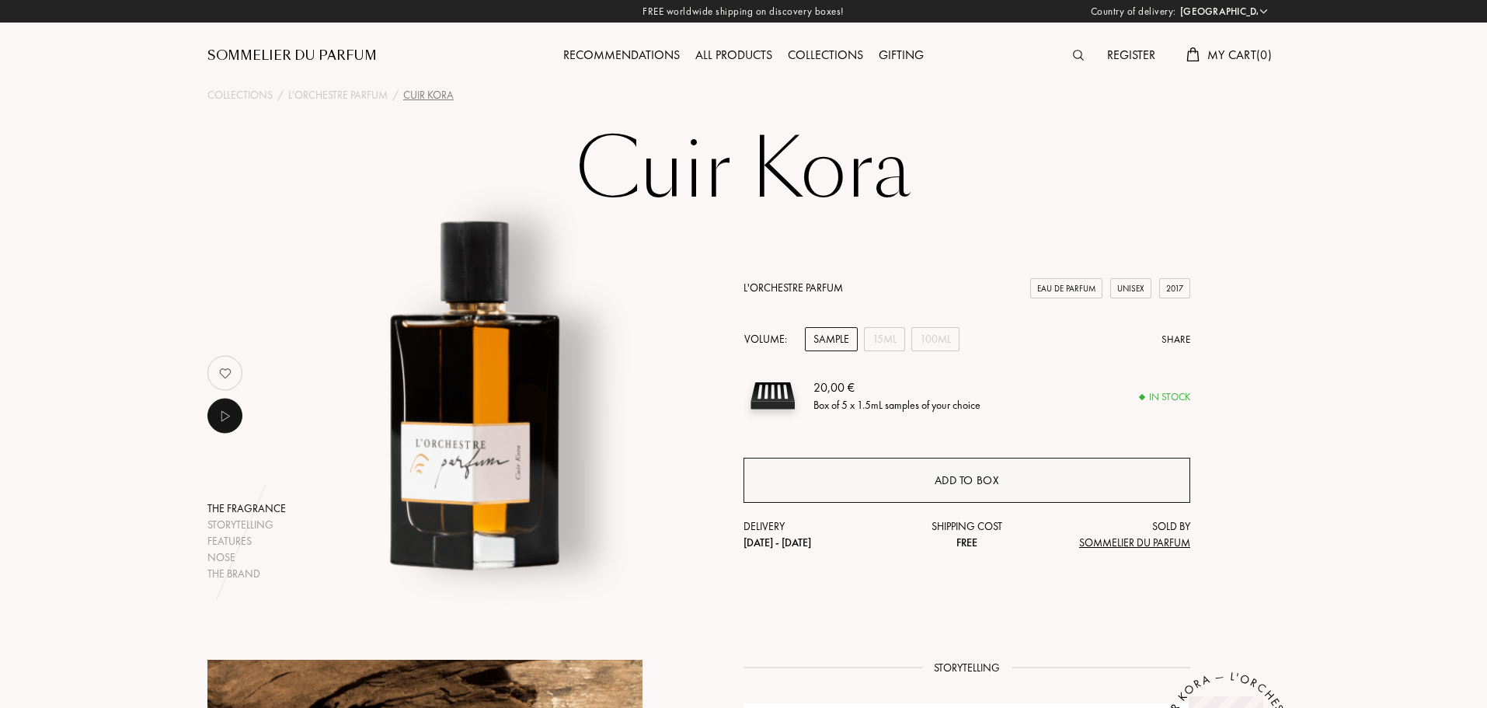
click at [984, 475] on div "Add to box" at bounding box center [967, 481] width 65 height 18
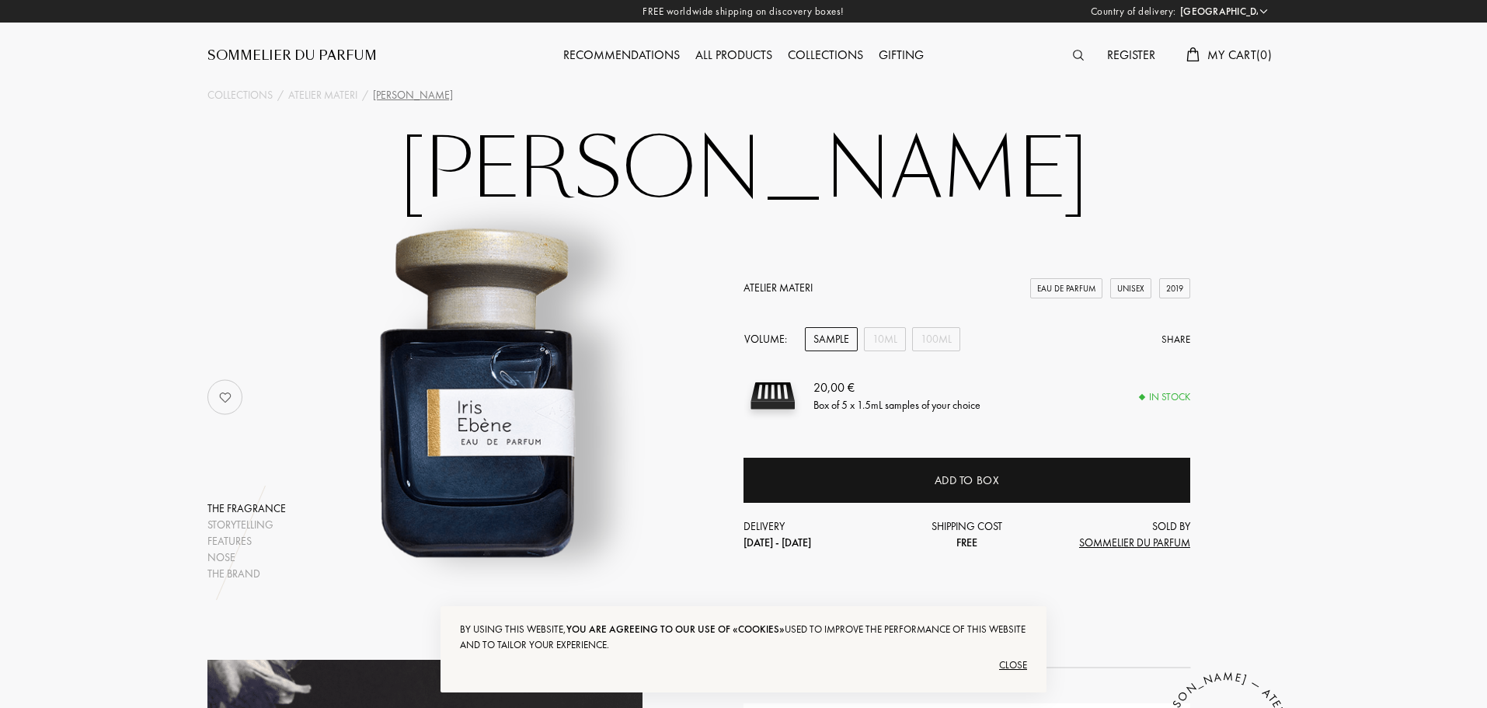
select select "PT"
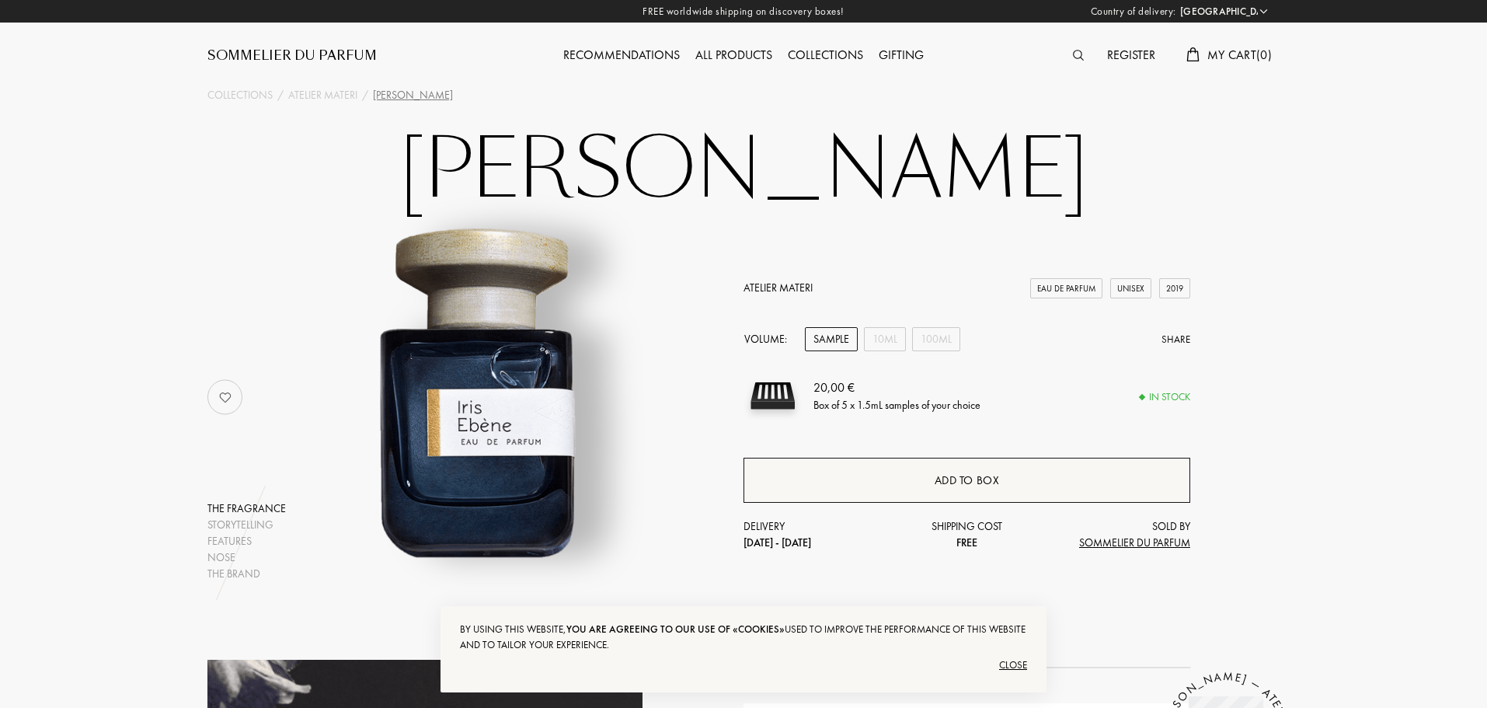
click at [960, 482] on div "Add to box" at bounding box center [967, 481] width 65 height 18
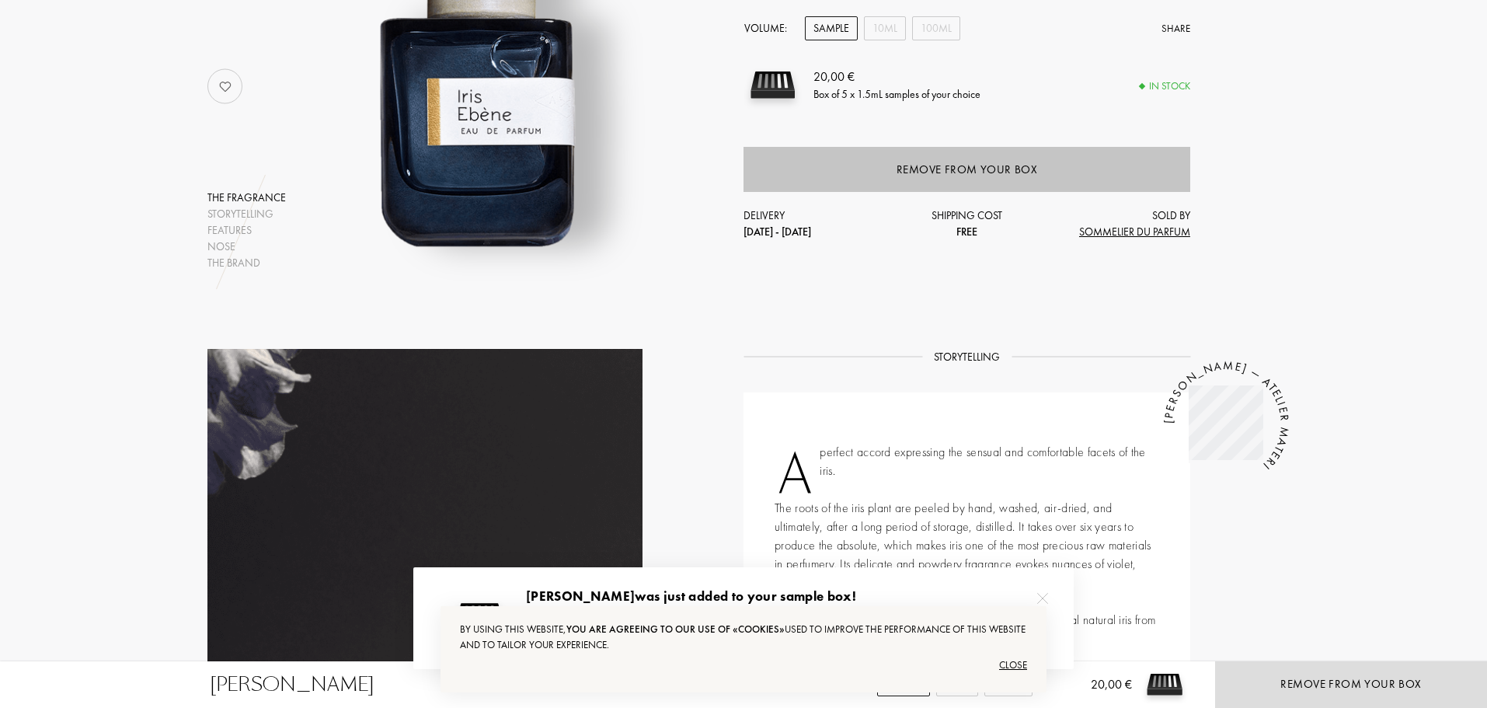
scroll to position [466, 0]
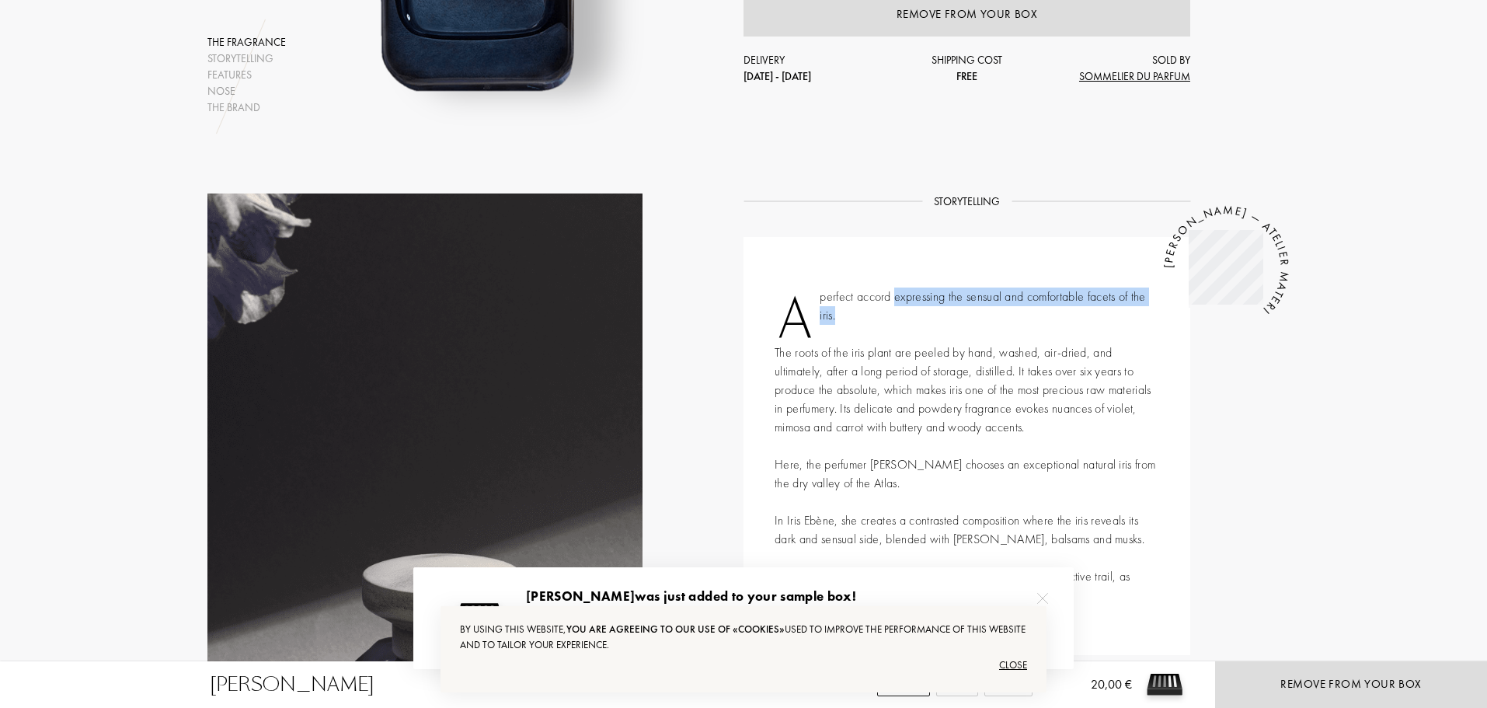
drag, startPoint x: 894, startPoint y: 294, endPoint x: 1011, endPoint y: 314, distance: 118.1
click at [990, 308] on div "A perfect accord expressing the sensual and comfortable facets of the iris. The…" at bounding box center [967, 446] width 447 height 418
click at [1028, 322] on div "A perfect accord expressing the sensual and comfortable facets of the iris. The…" at bounding box center [967, 446] width 447 height 418
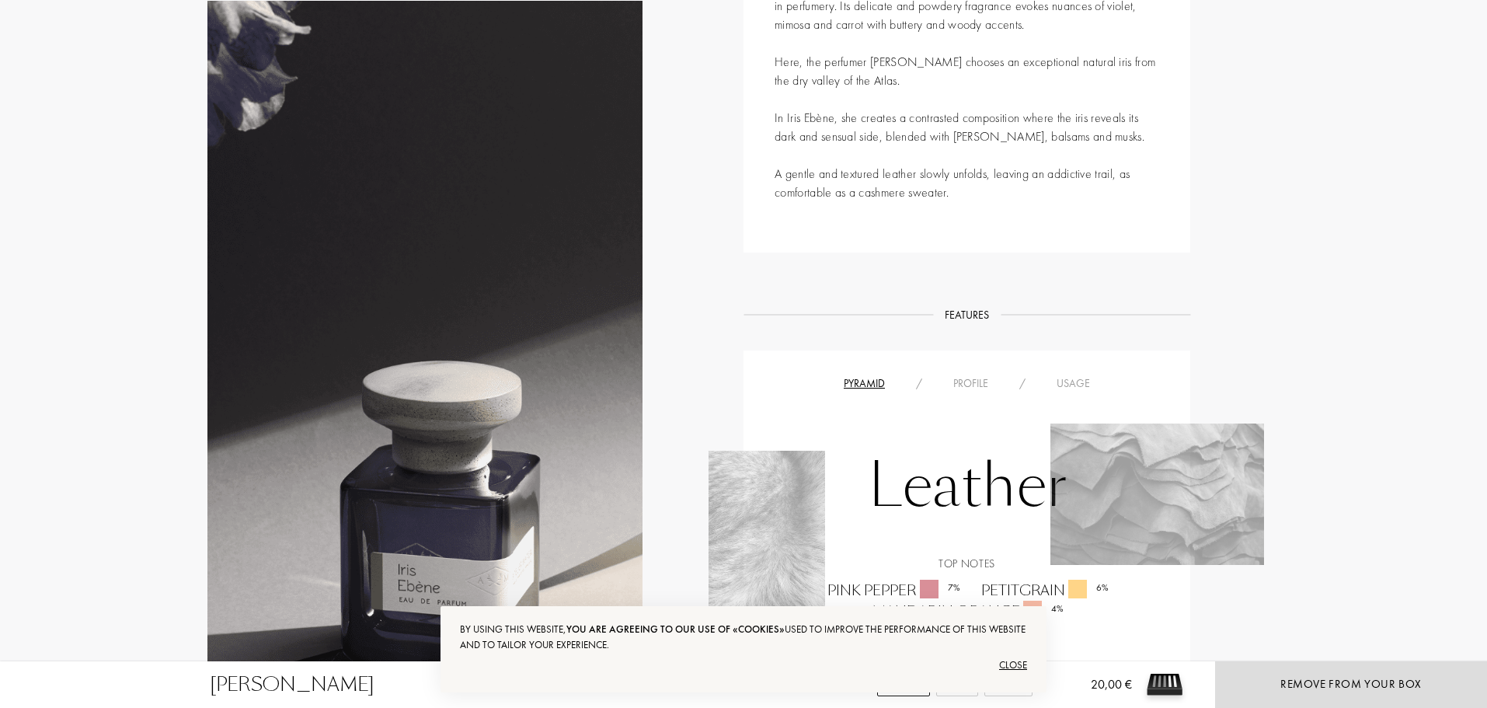
scroll to position [713, 0]
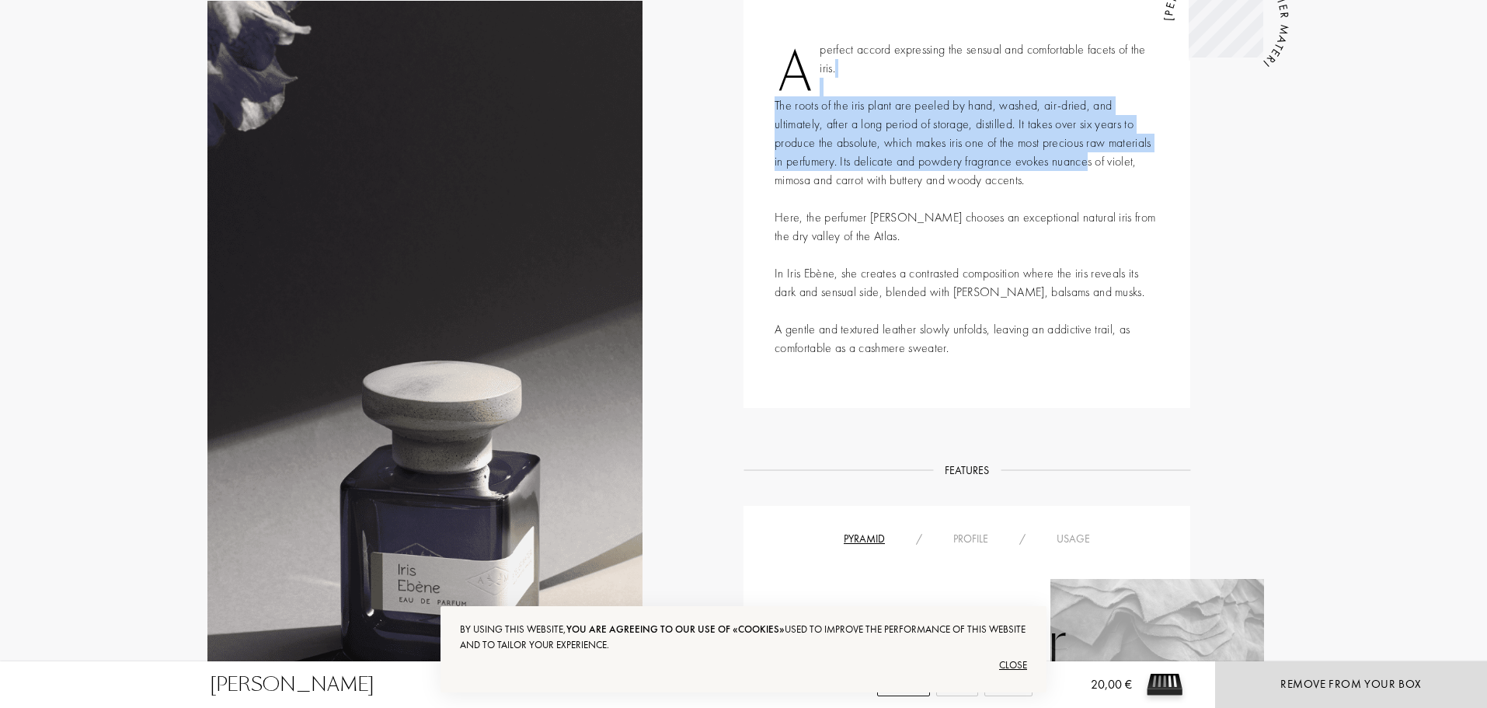
drag, startPoint x: 848, startPoint y: 75, endPoint x: 1104, endPoint y: 178, distance: 275.4
click at [1088, 162] on div "A perfect accord expressing the sensual and comfortable facets of the iris. The…" at bounding box center [967, 199] width 447 height 418
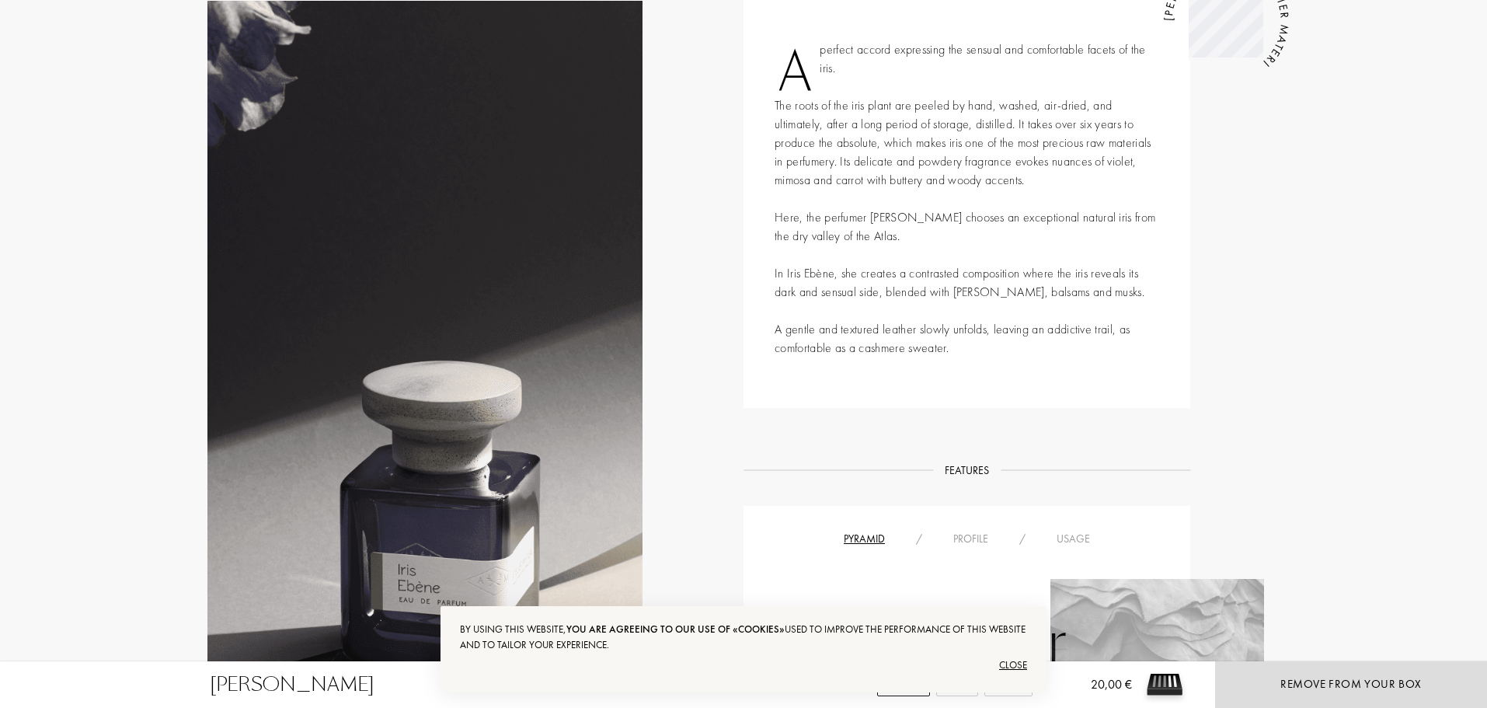
click at [1108, 181] on div "A perfect accord expressing the sensual and comfortable facets of the iris. The…" at bounding box center [967, 199] width 447 height 418
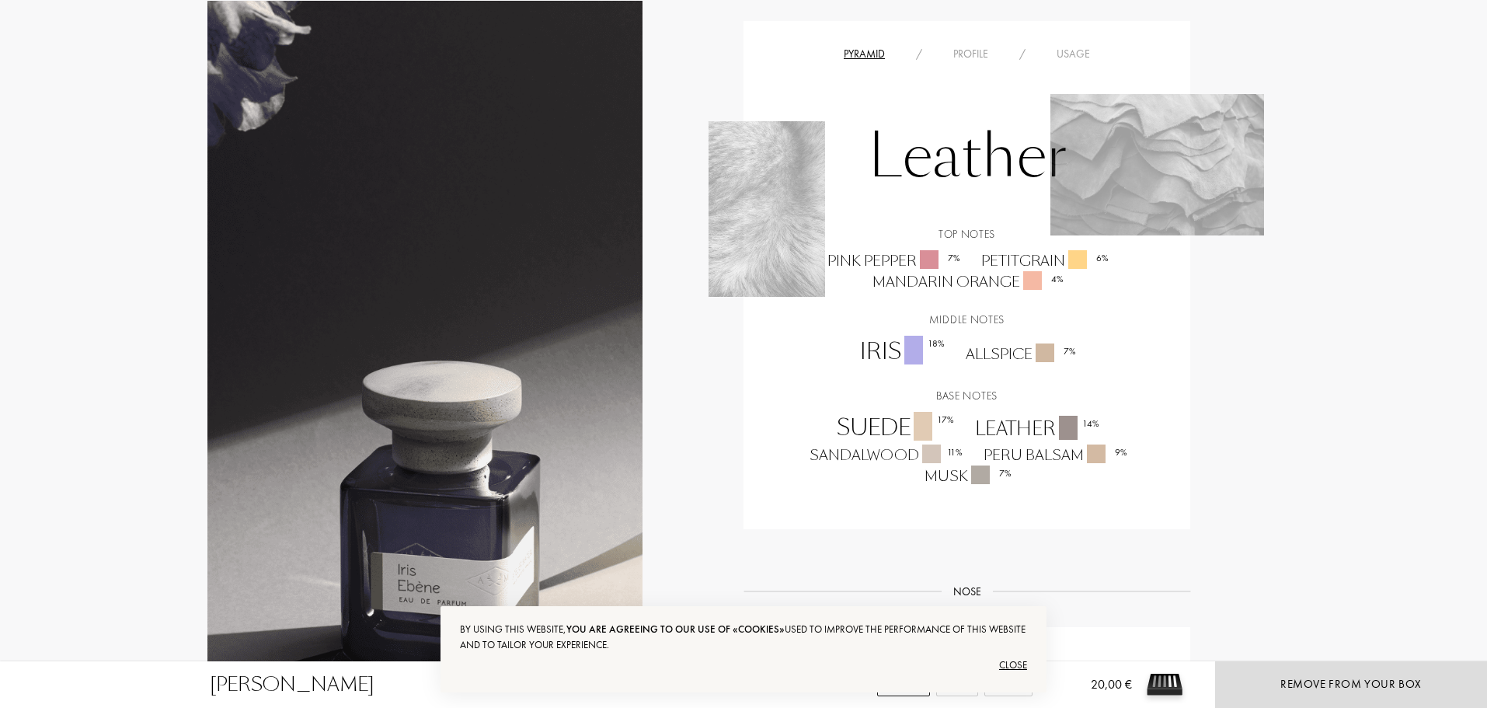
scroll to position [1043, 0]
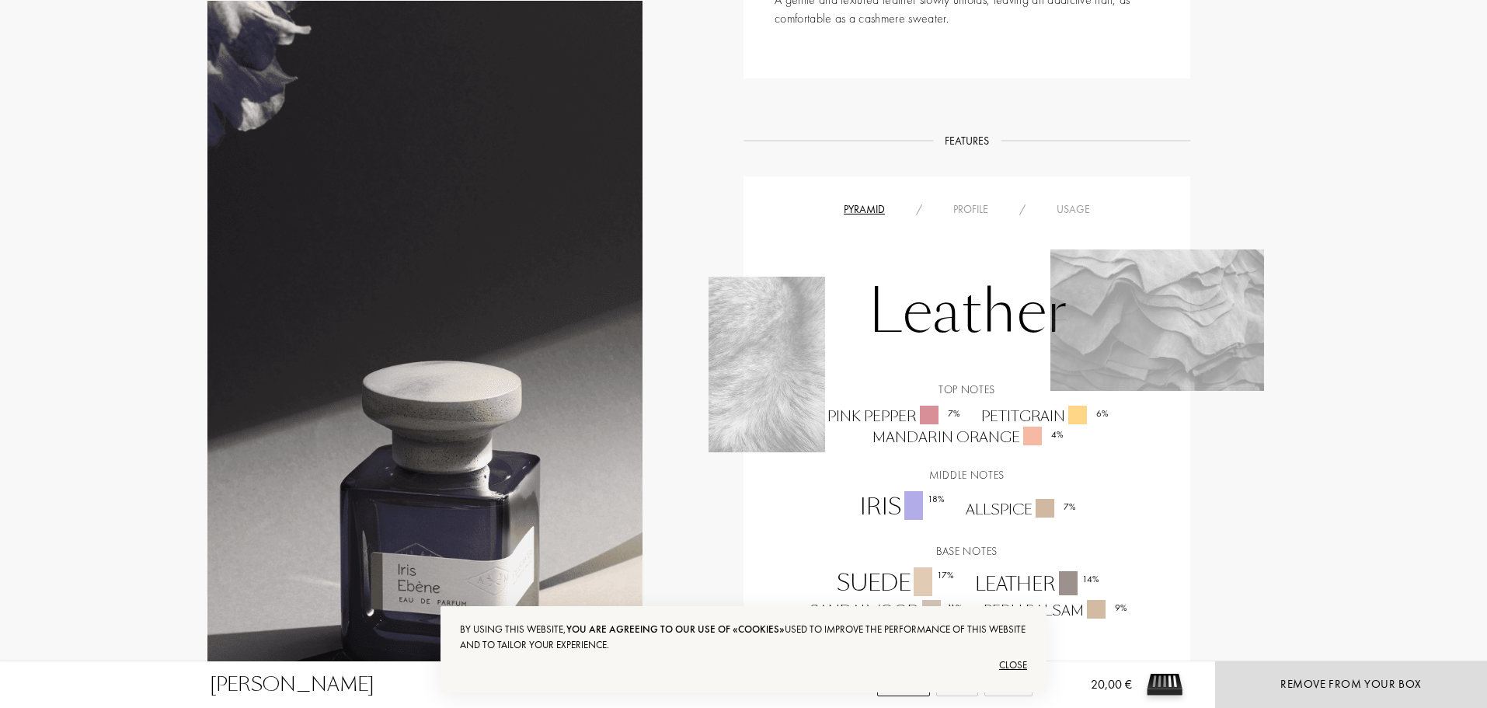
drag, startPoint x: 977, startPoint y: 204, endPoint x: 996, endPoint y: 207, distance: 18.9
click at [978, 204] on div "Profile" at bounding box center [971, 209] width 66 height 16
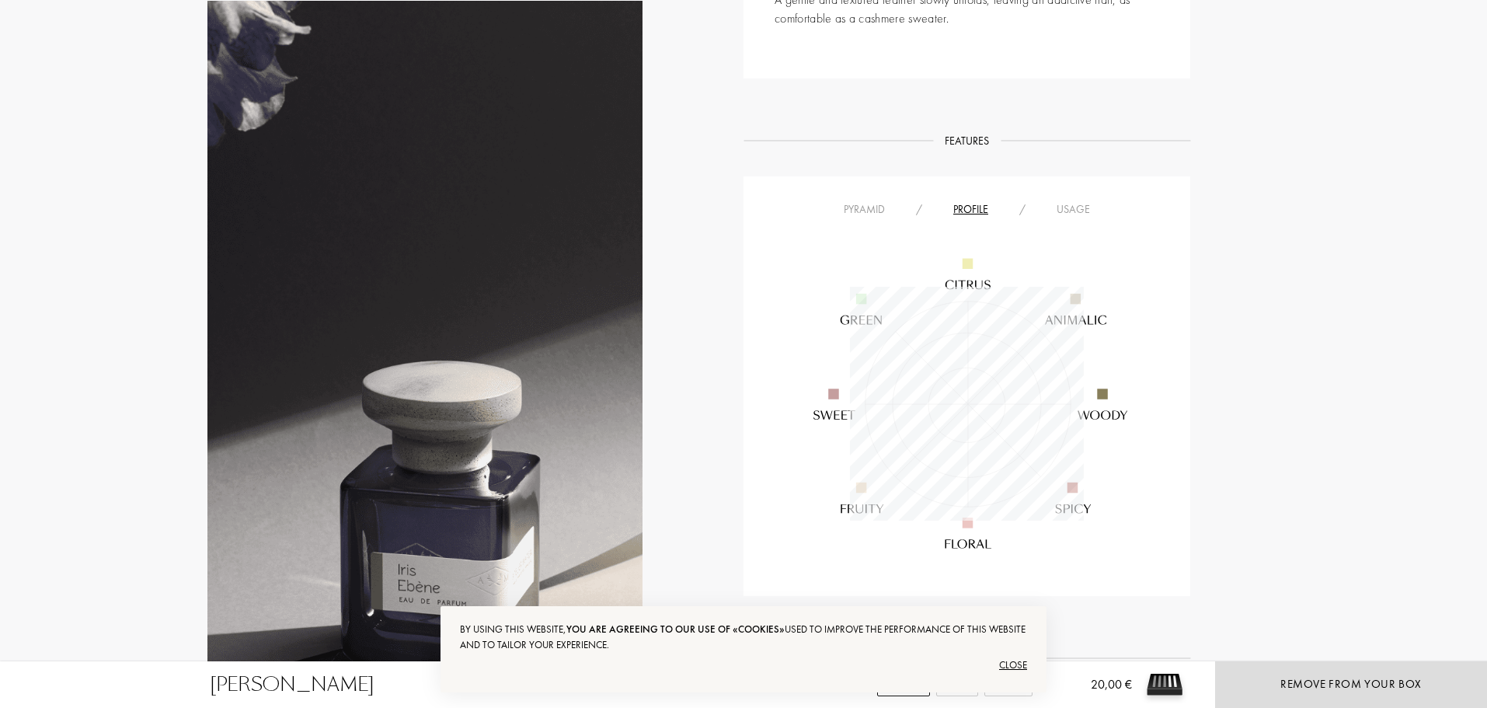
scroll to position [234, 234]
click at [1074, 207] on div "Usage" at bounding box center [1073, 209] width 64 height 16
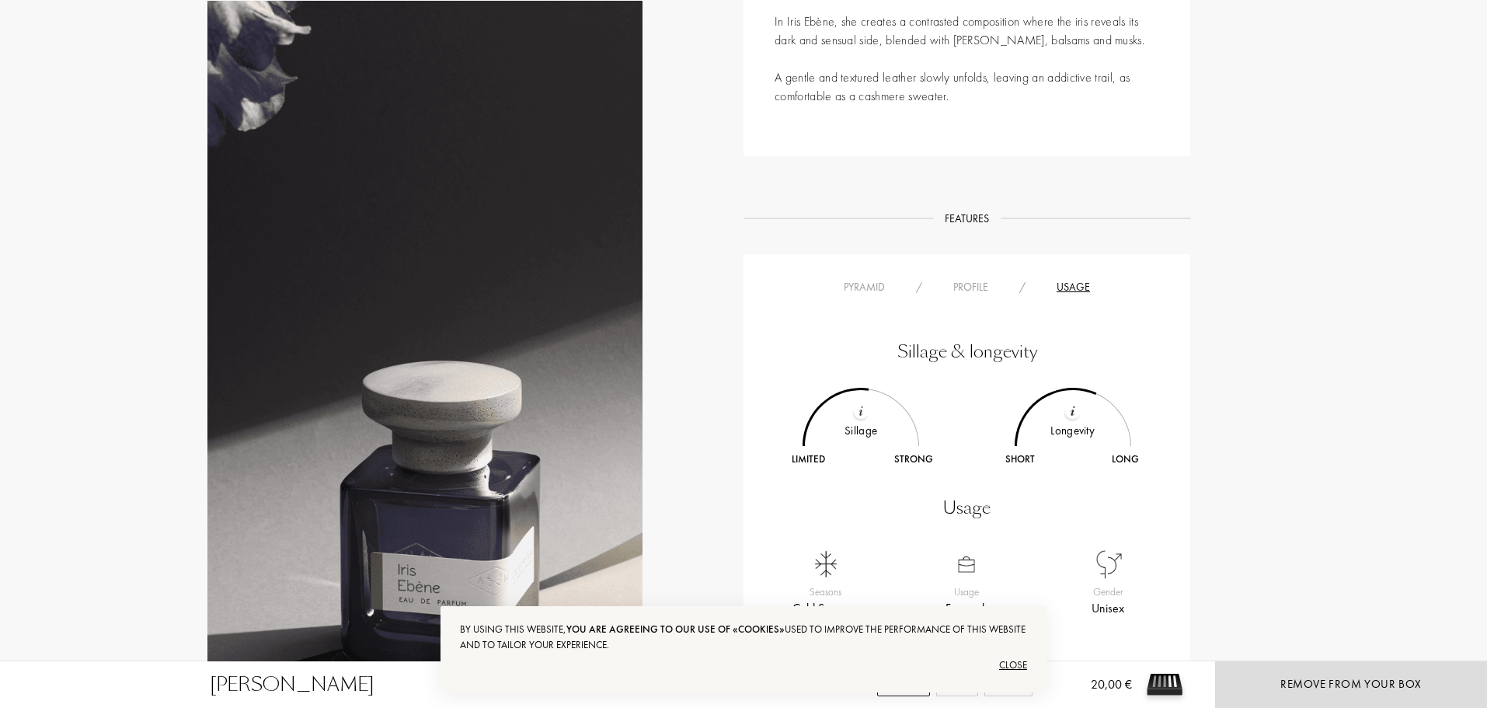
scroll to position [0, 0]
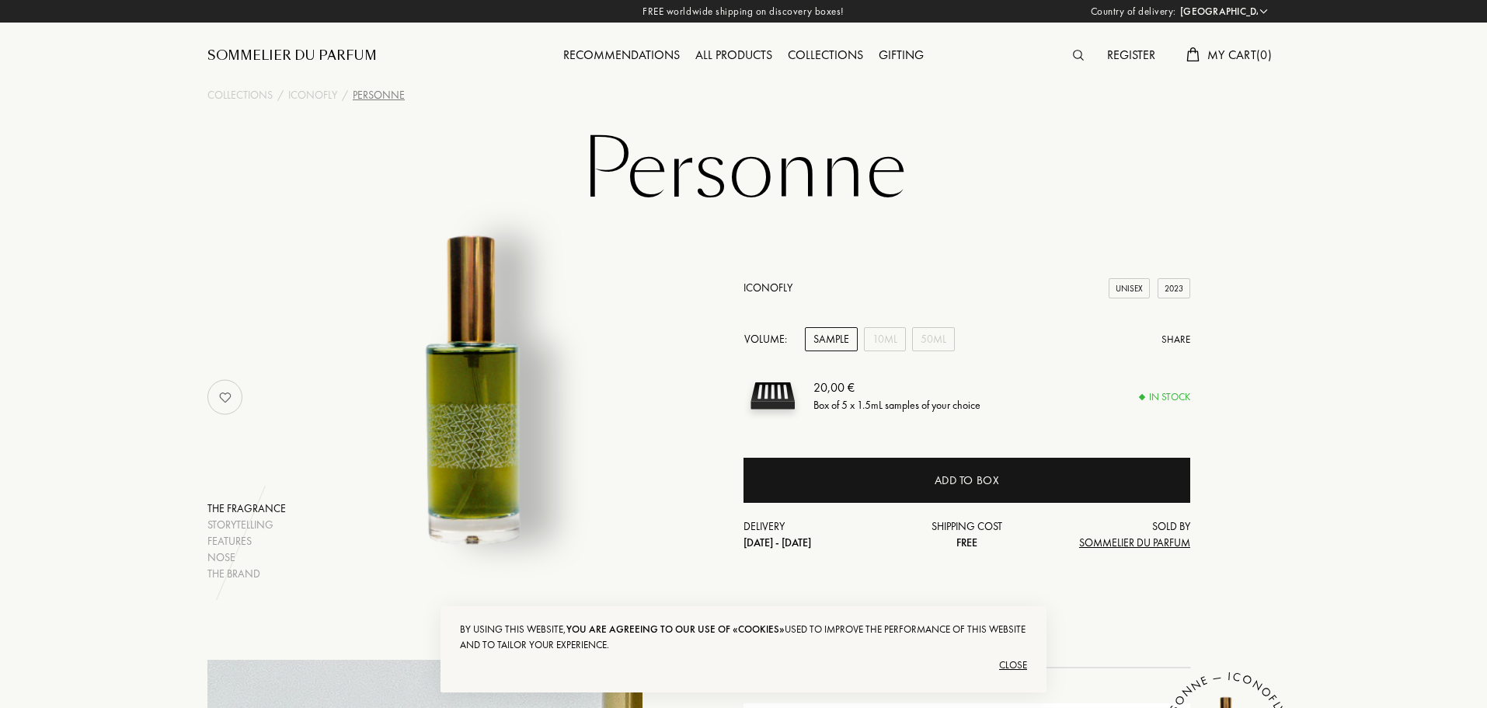
select select "PT"
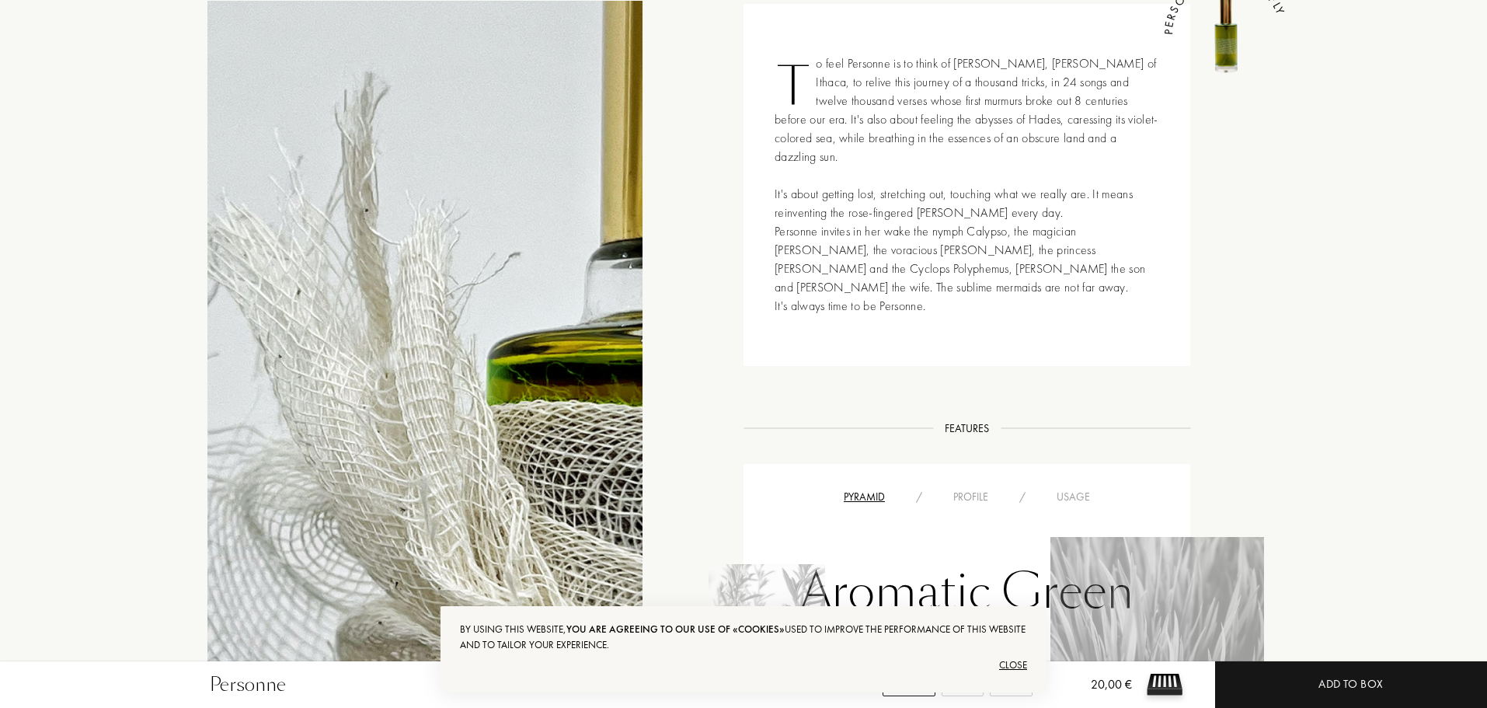
scroll to position [544, 0]
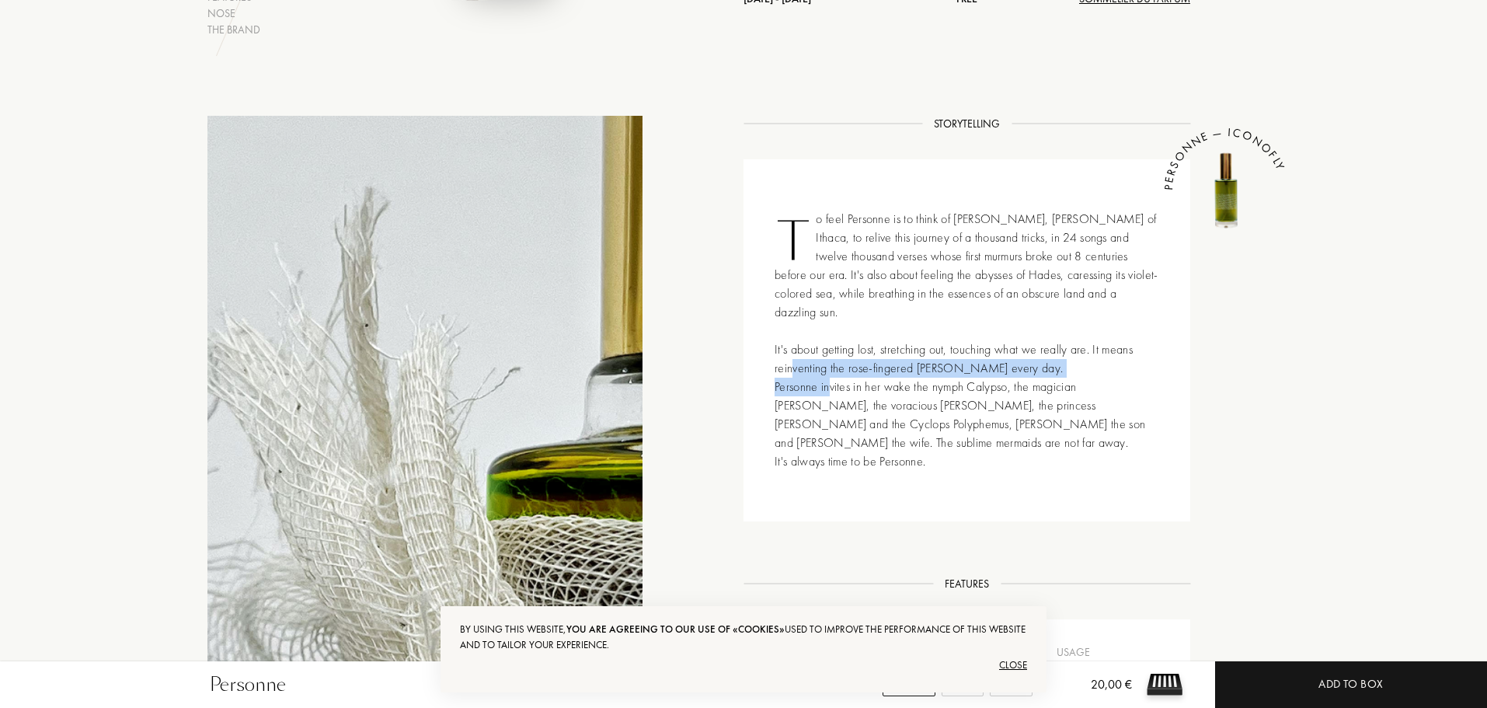
drag, startPoint x: 872, startPoint y: 343, endPoint x: 963, endPoint y: 384, distance: 99.5
click at [949, 374] on div "To feel Personne is to think of Ulysses, king of Ithaca, to relive this journey…" at bounding box center [967, 340] width 447 height 362
click at [994, 406] on div "To feel Personne is to think of Ulysses, king of Ithaca, to relive this journey…" at bounding box center [967, 340] width 447 height 362
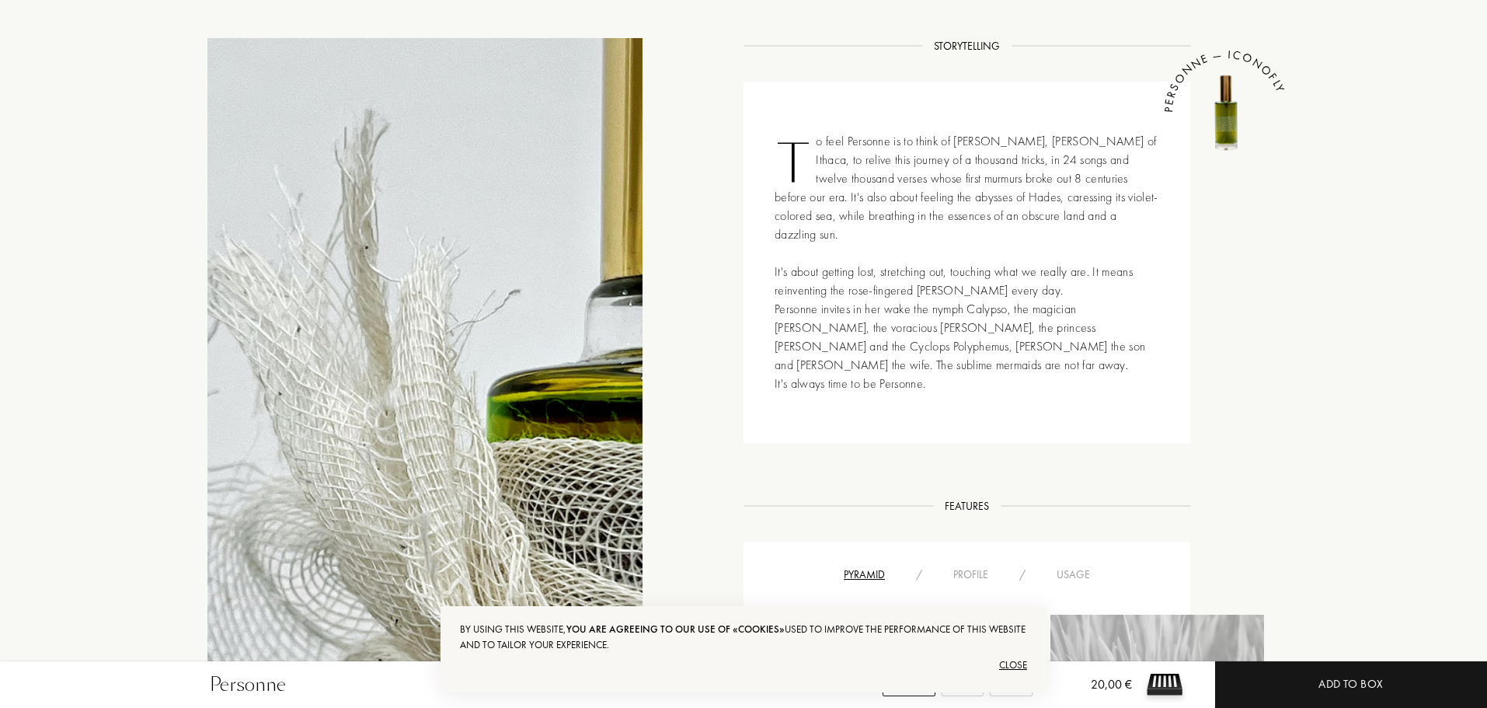
scroll to position [1010, 0]
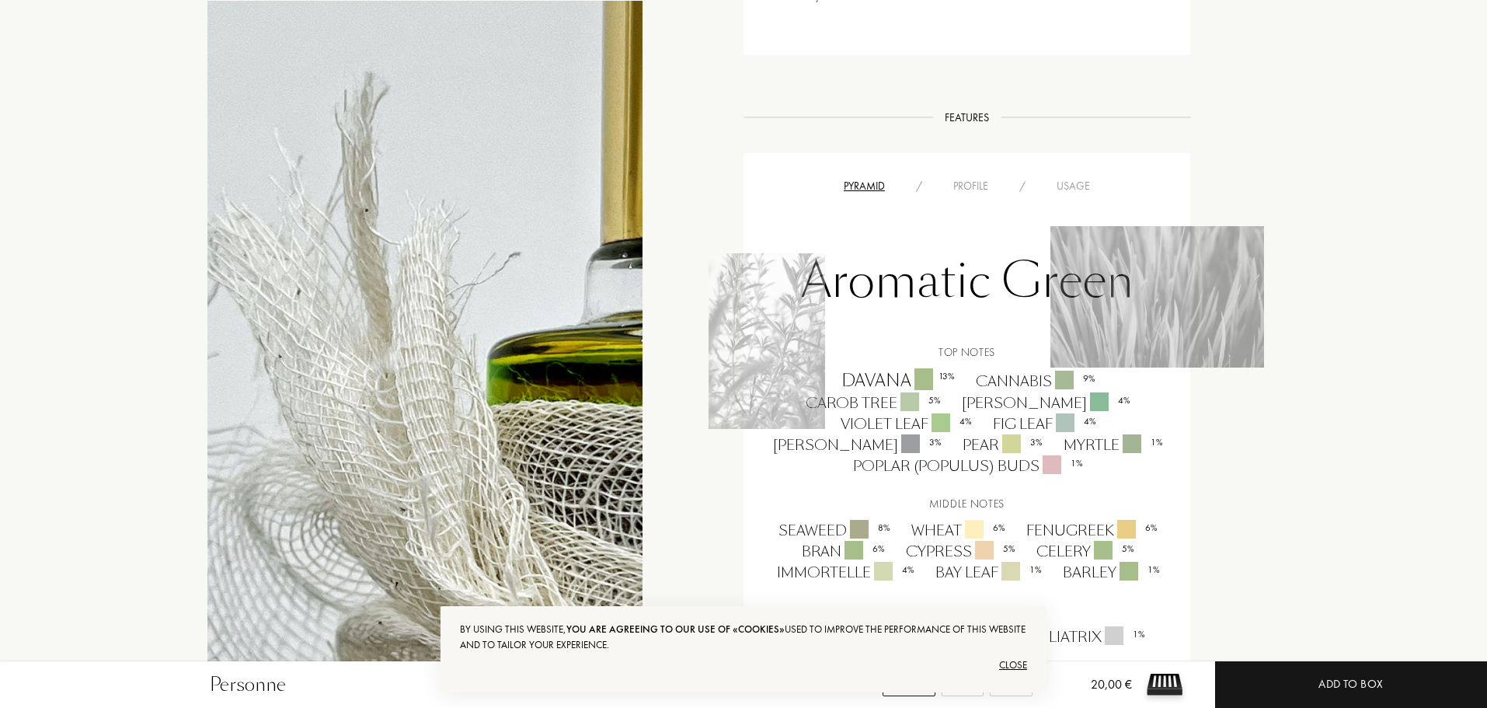
click at [964, 178] on div "Profile" at bounding box center [971, 186] width 66 height 16
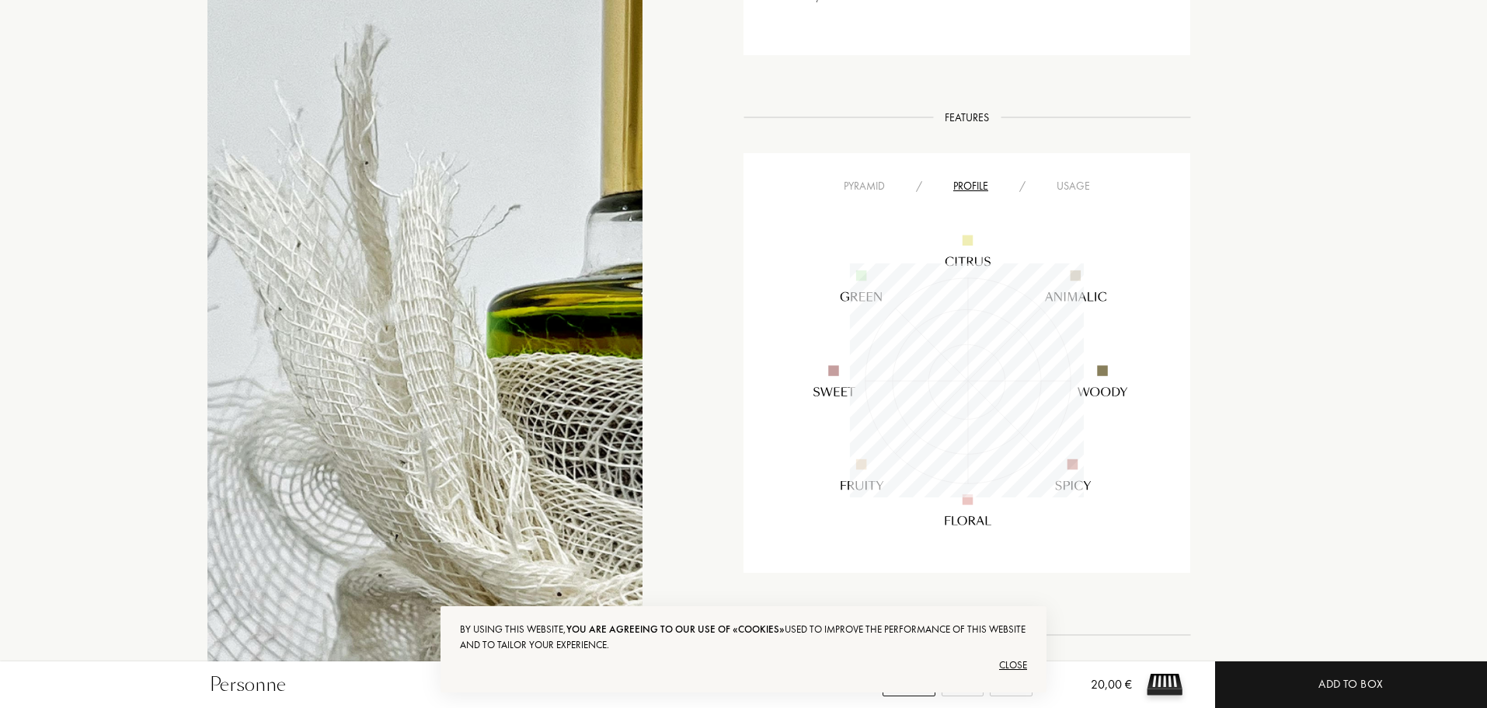
scroll to position [234, 234]
click at [1053, 178] on div "Usage" at bounding box center [1073, 186] width 64 height 16
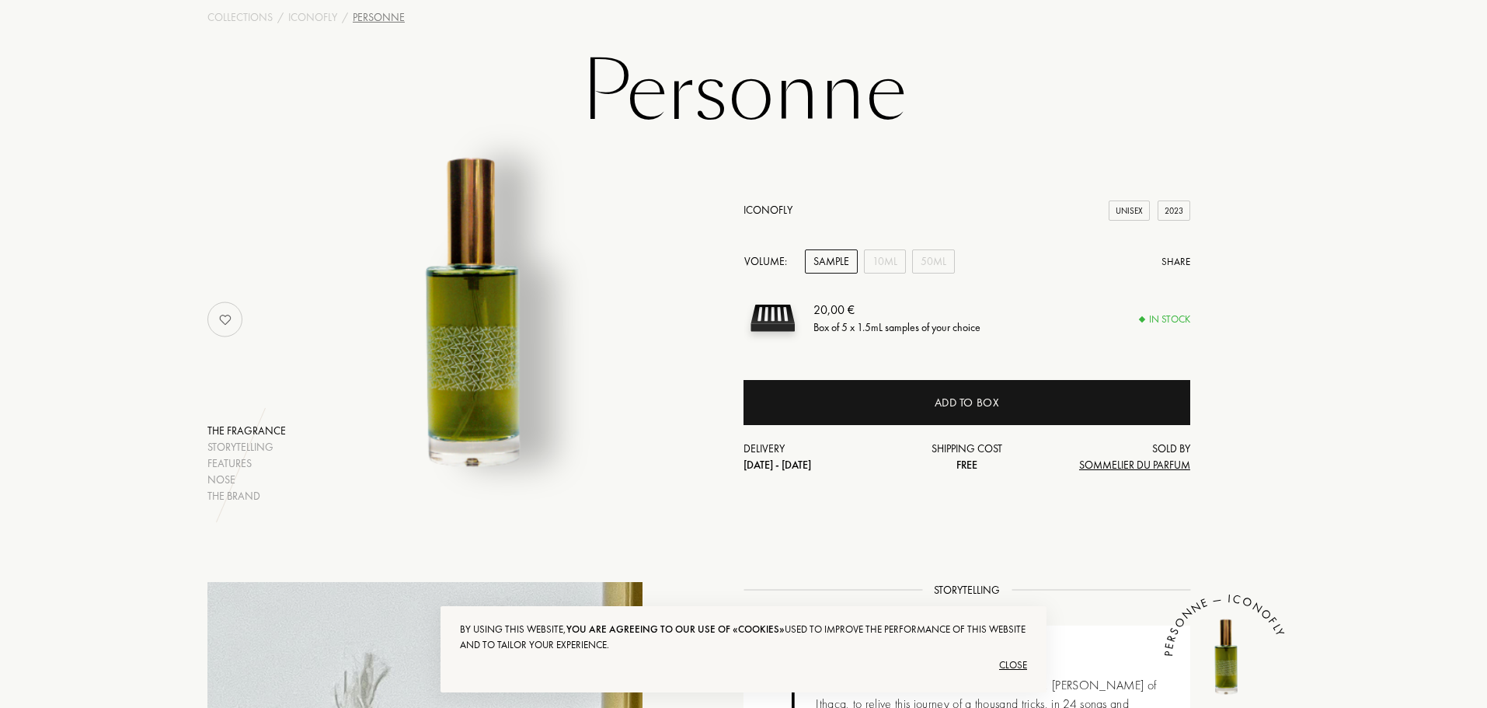
scroll to position [0, 0]
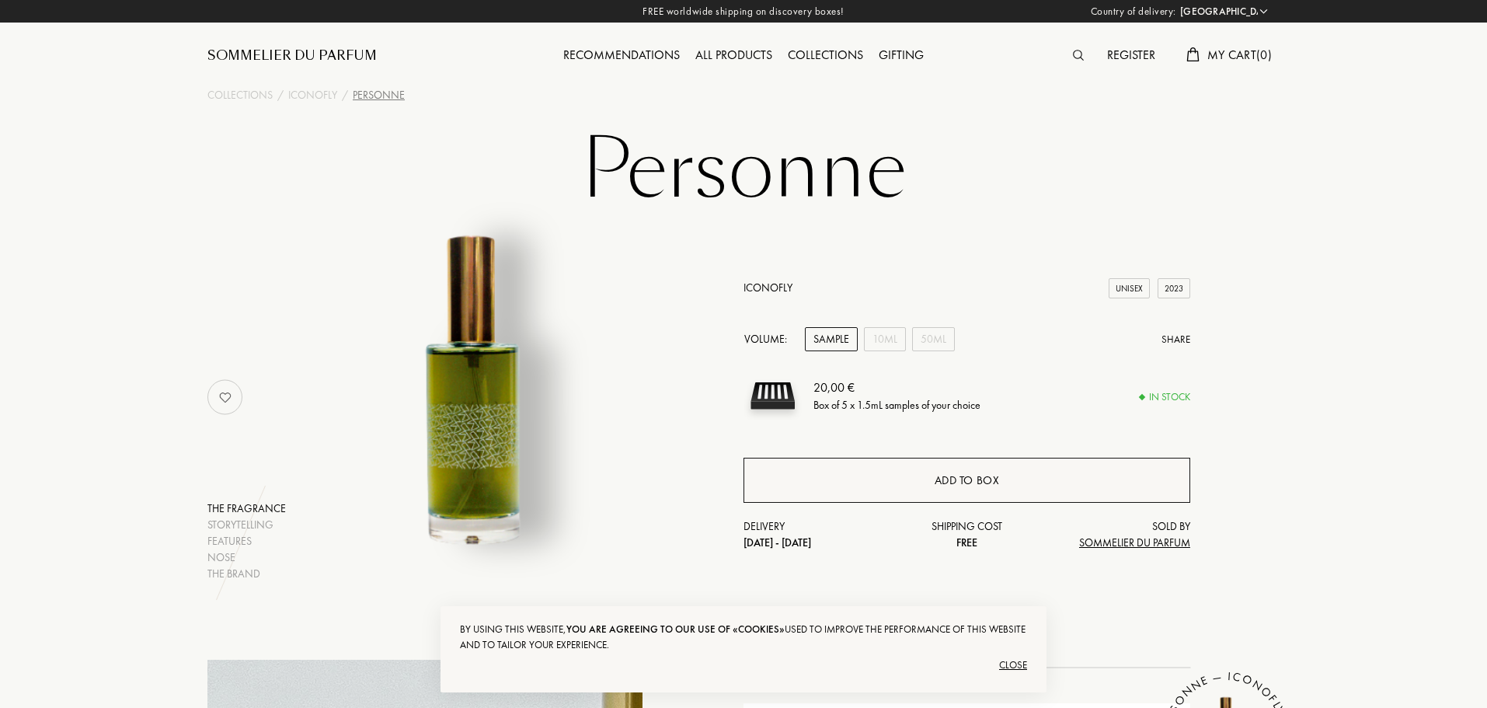
click at [999, 465] on div "Add to box" at bounding box center [967, 480] width 447 height 45
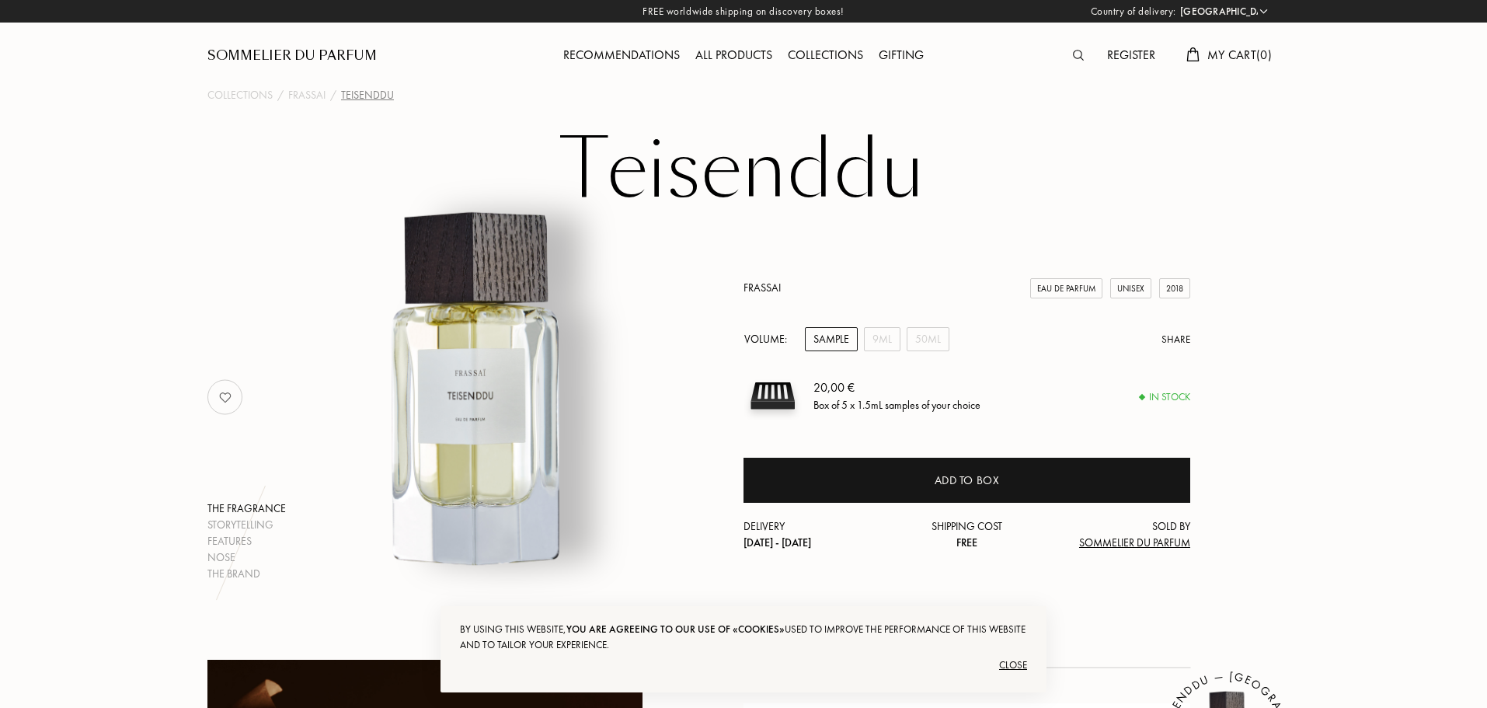
select select "PT"
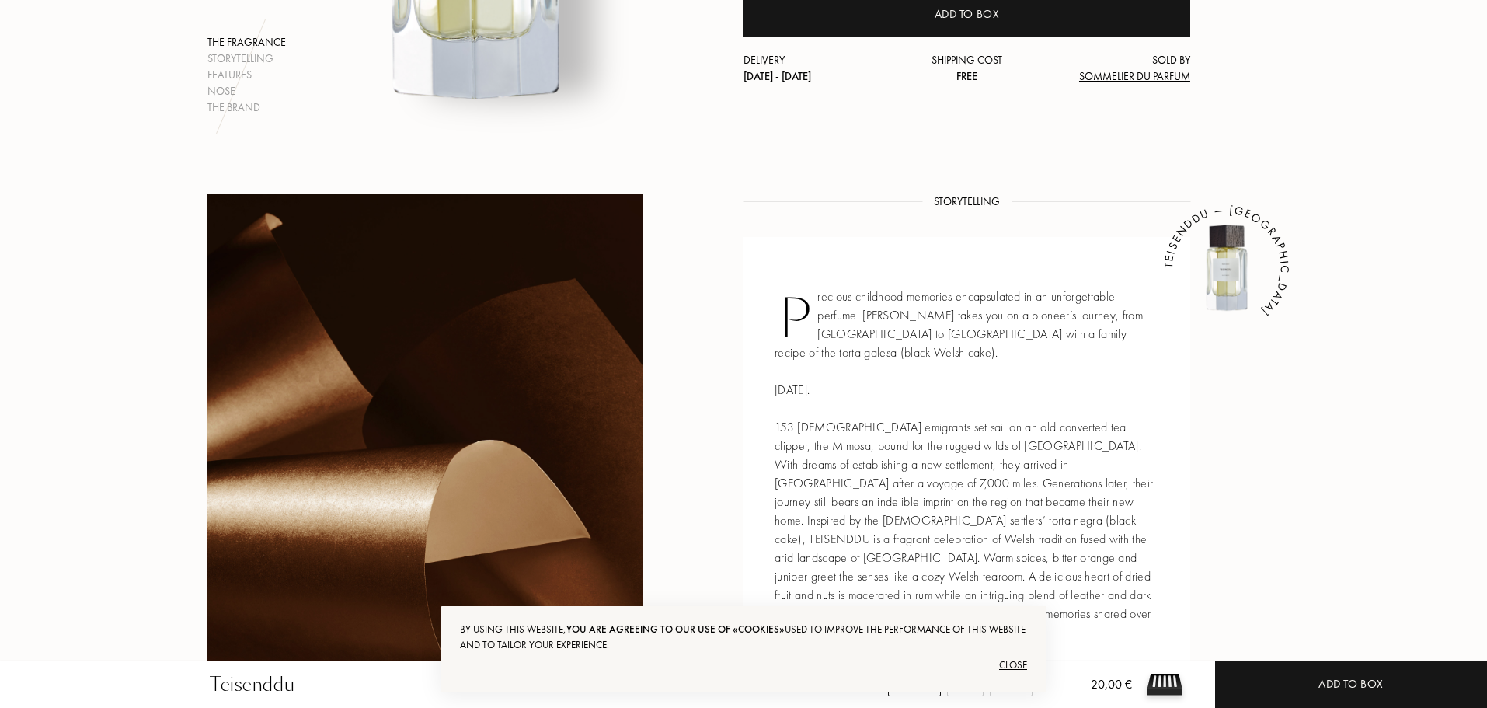
scroll to position [544, 0]
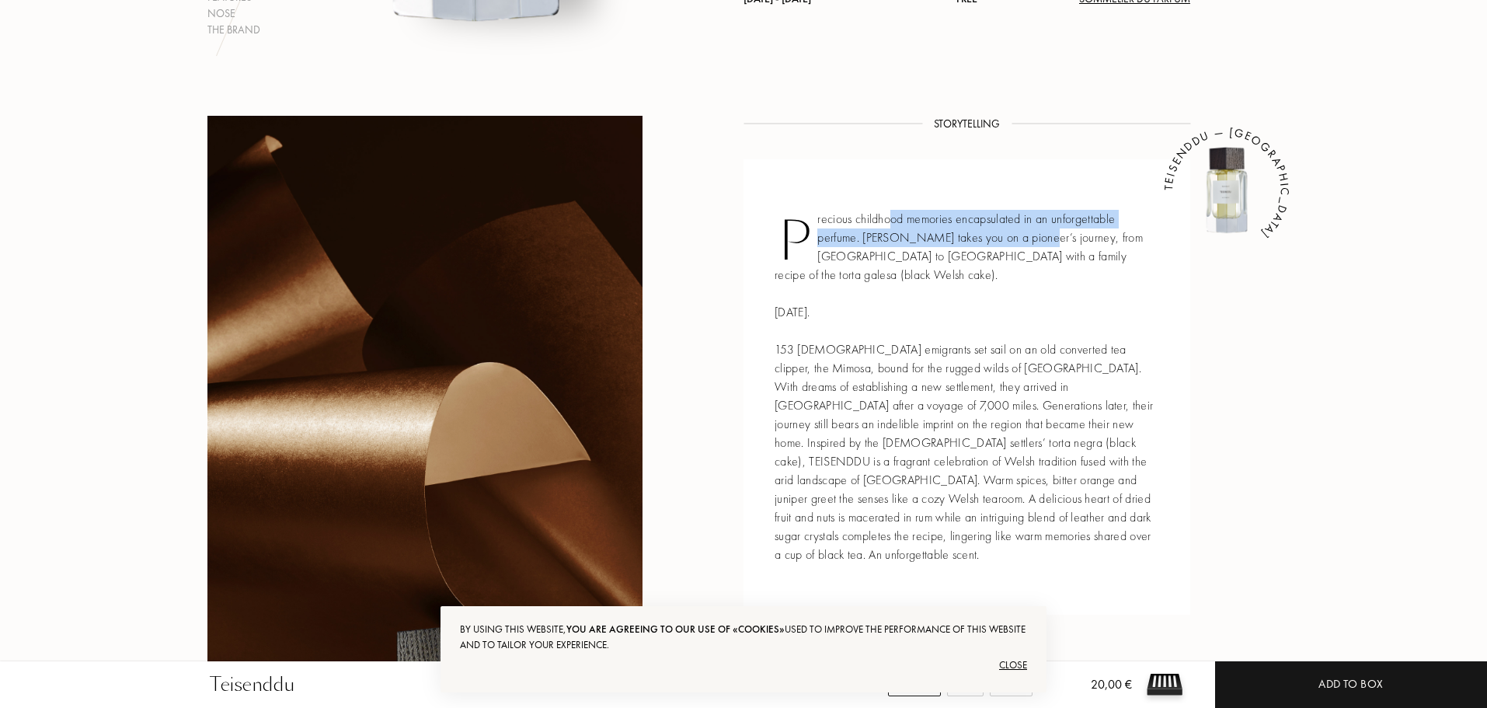
drag, startPoint x: 892, startPoint y: 220, endPoint x: 1039, endPoint y: 242, distance: 148.4
click at [1039, 242] on div "Precious childhood memories encapsulated in an unforgettable perfume. [PERSON_N…" at bounding box center [967, 386] width 447 height 455
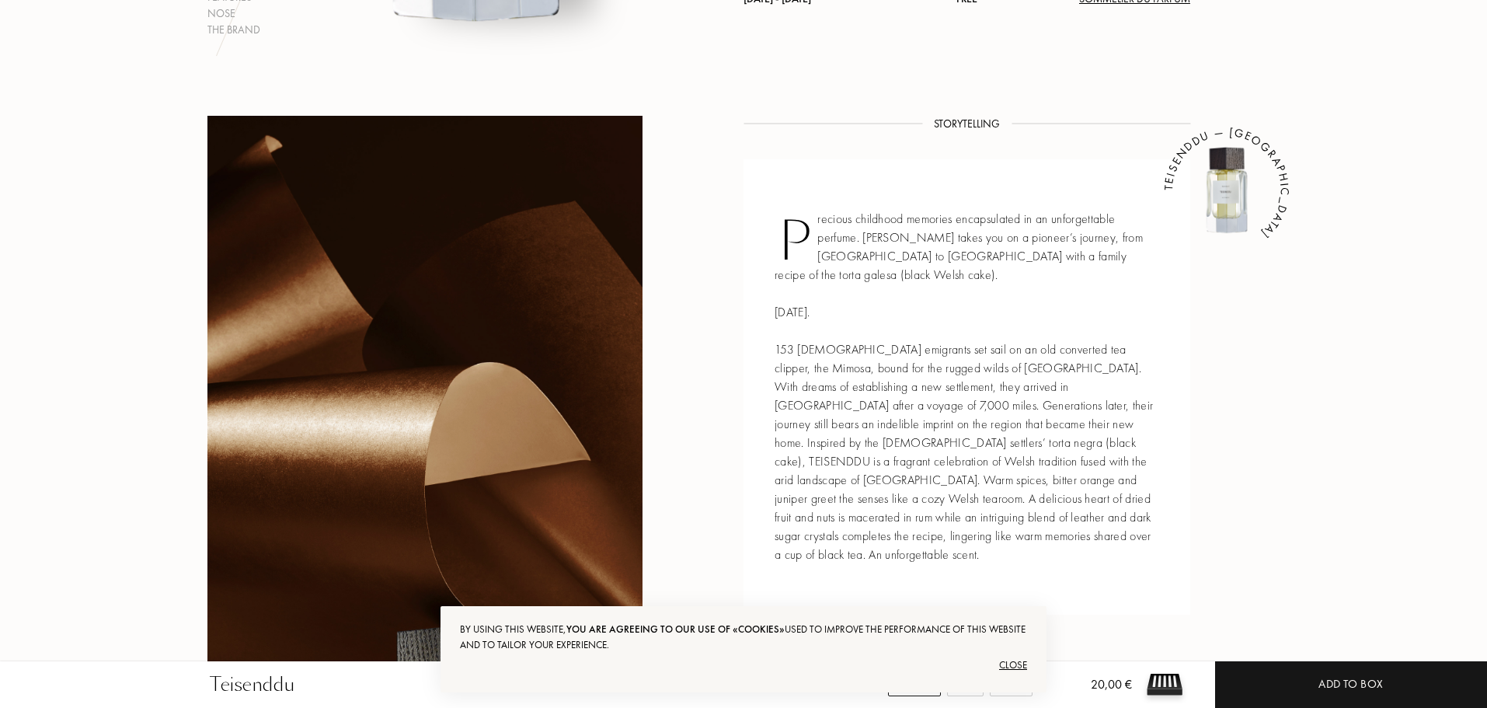
click at [1077, 252] on div "Precious childhood memories encapsulated in an unforgettable perfume. [PERSON_N…" at bounding box center [967, 386] width 447 height 455
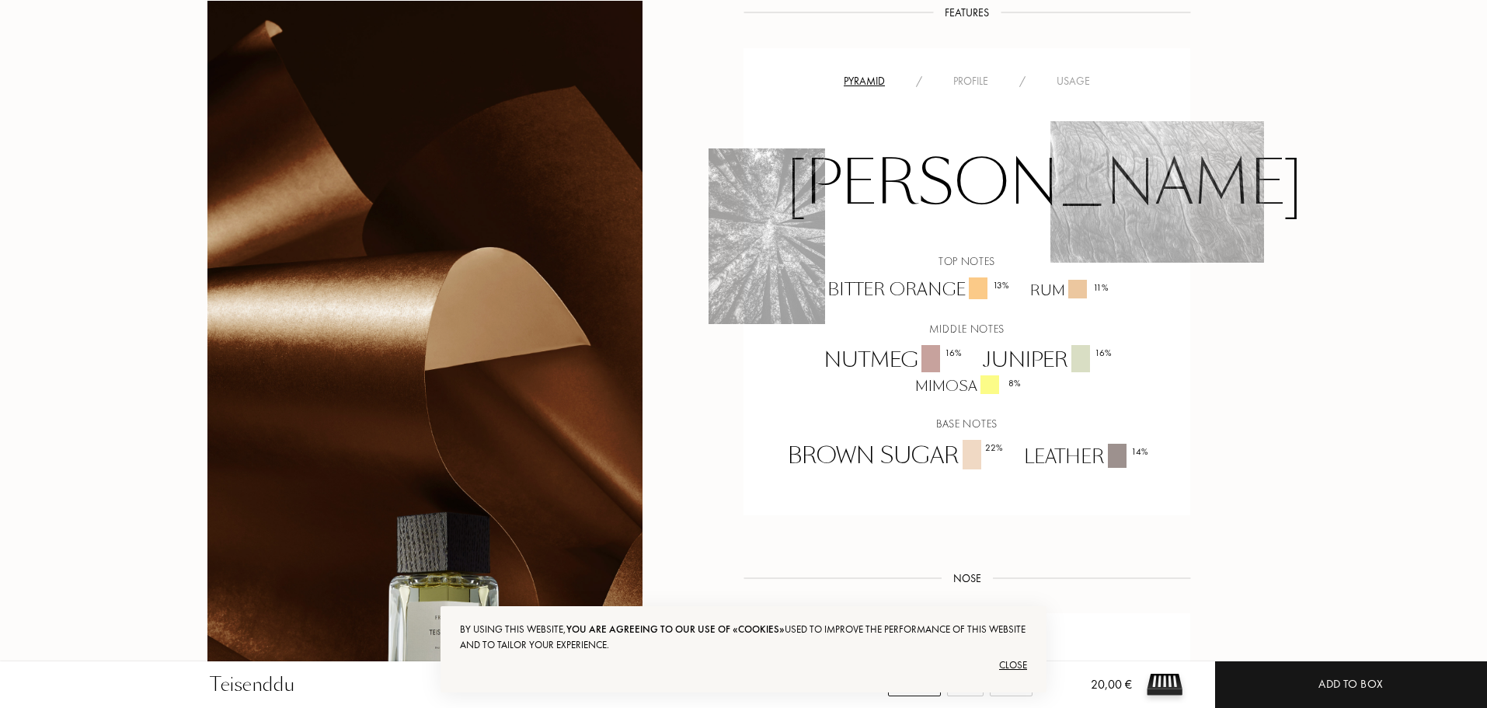
scroll to position [1130, 0]
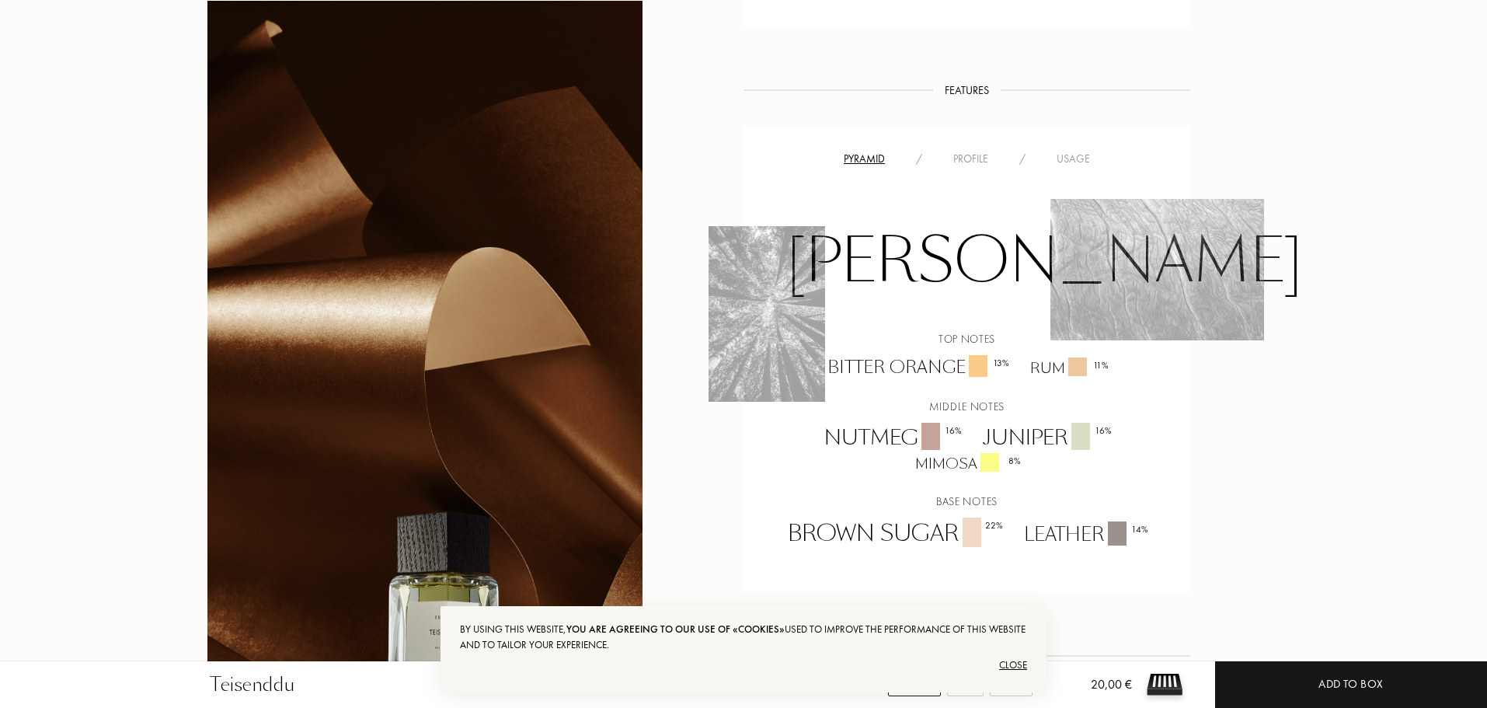
click at [970, 151] on div "Profile" at bounding box center [971, 159] width 66 height 16
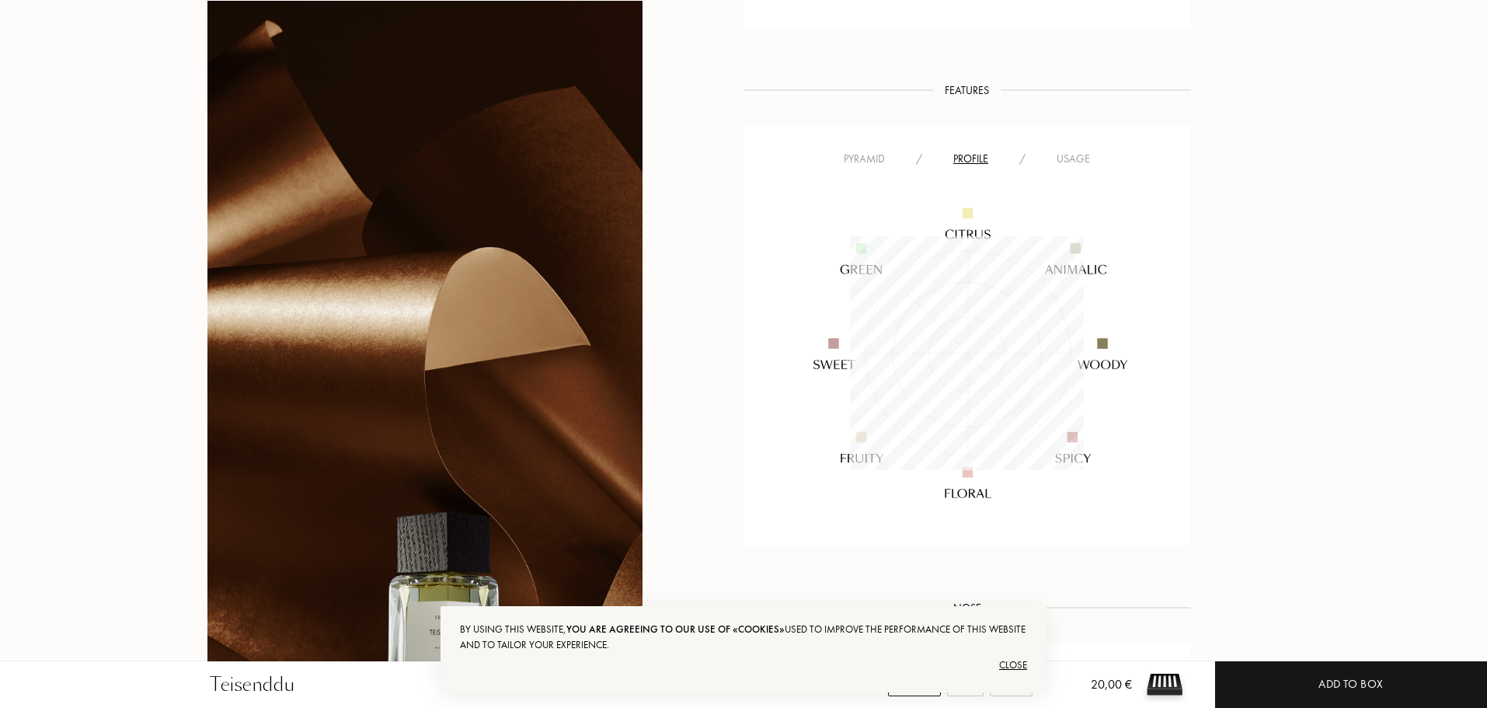
scroll to position [234, 234]
click at [1080, 151] on div "Usage" at bounding box center [1073, 159] width 64 height 16
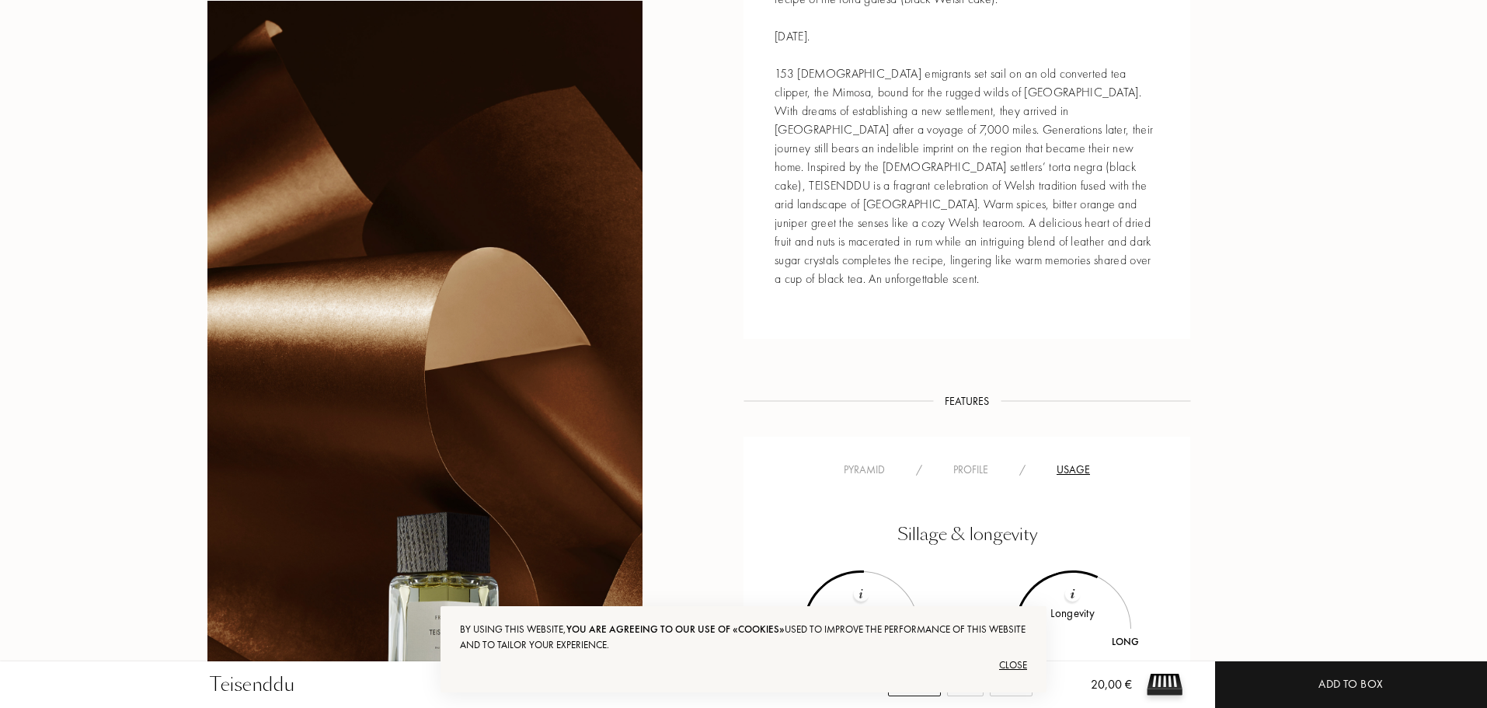
scroll to position [742, 0]
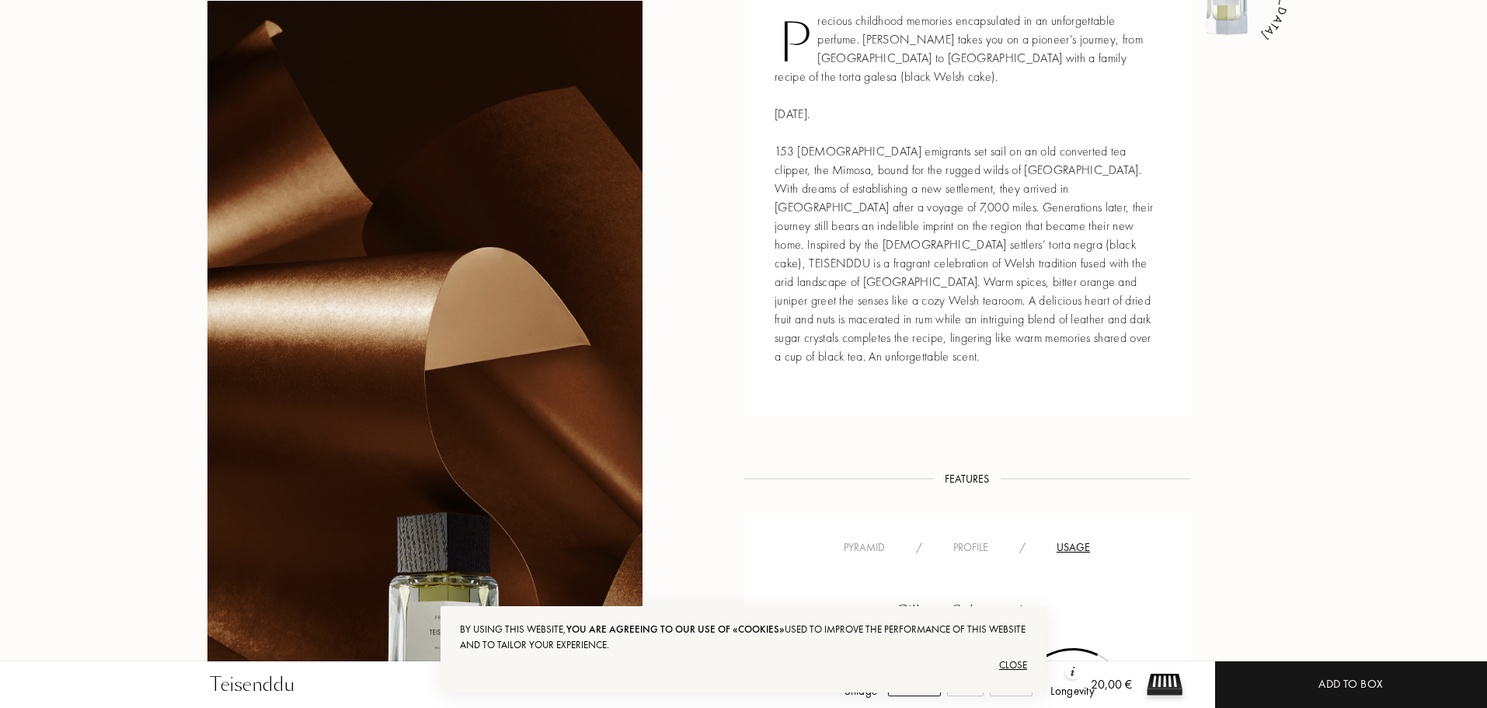
click at [959, 539] on div "Profile" at bounding box center [971, 547] width 66 height 16
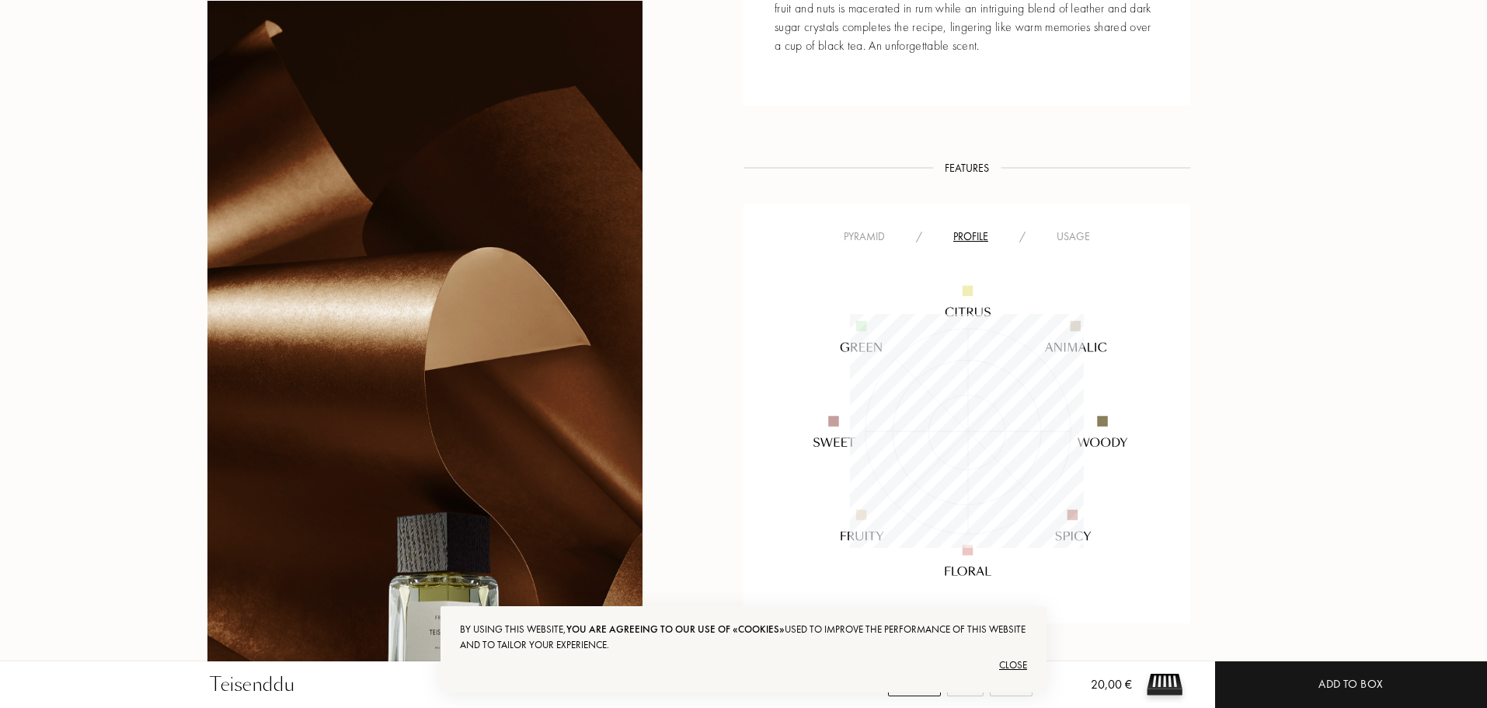
scroll to position [234, 234]
click at [882, 228] on div "Pyramid" at bounding box center [864, 236] width 72 height 16
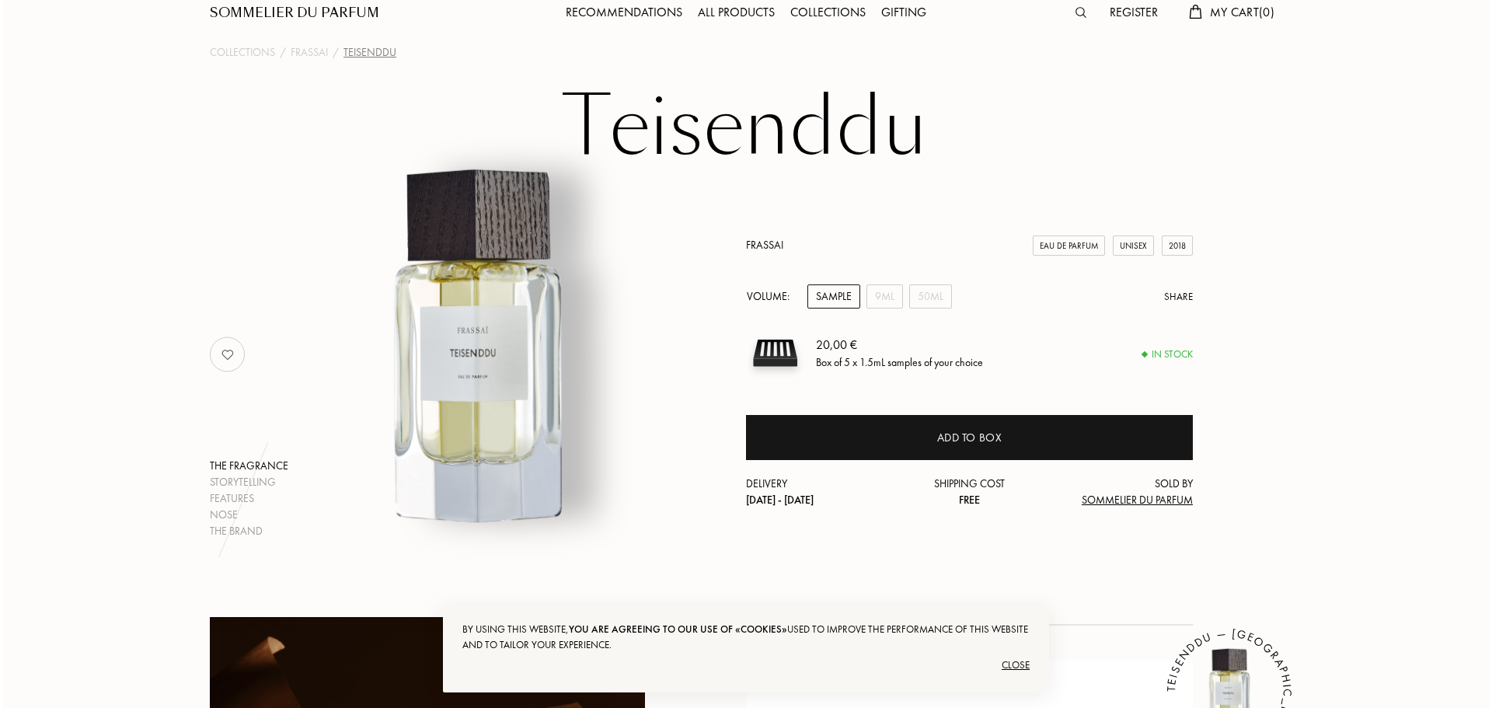
scroll to position [0, 0]
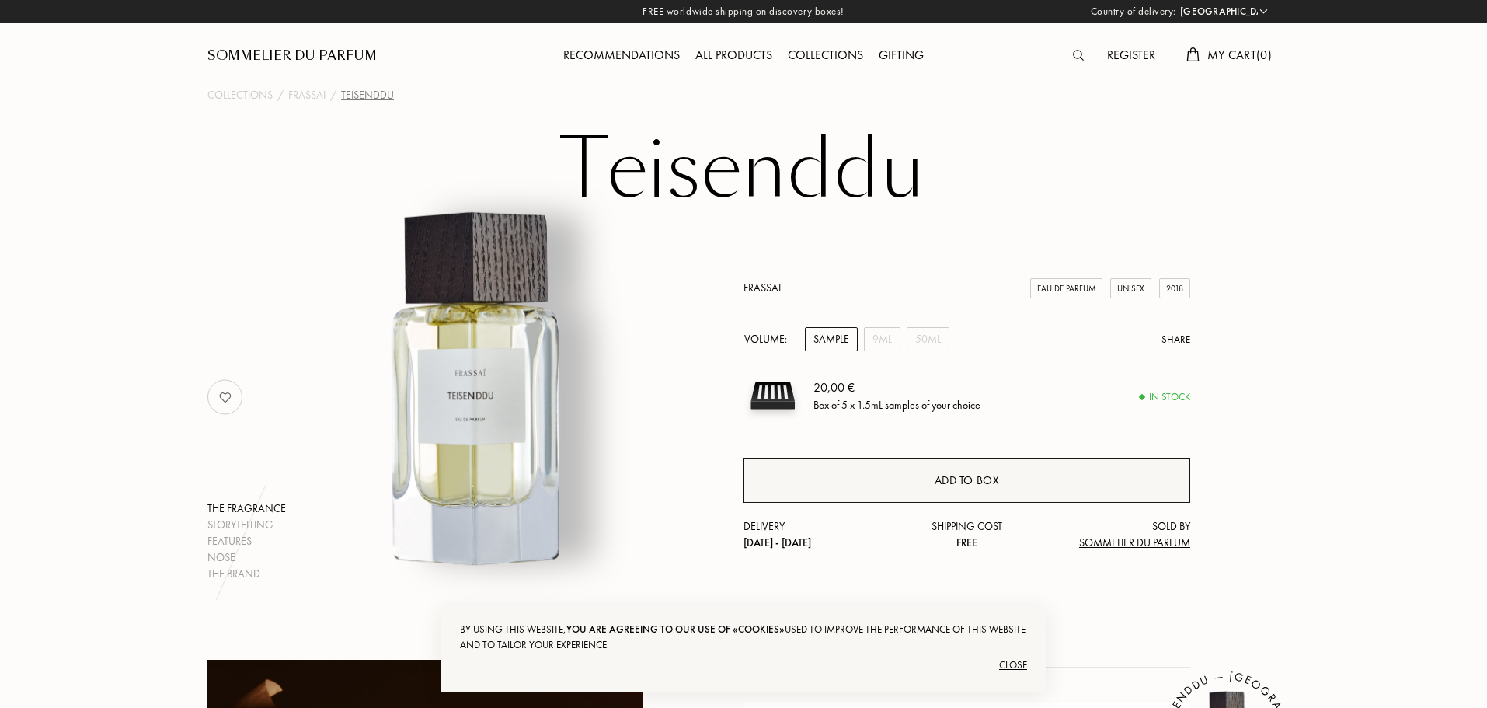
click at [991, 486] on div "Add to box" at bounding box center [967, 481] width 65 height 18
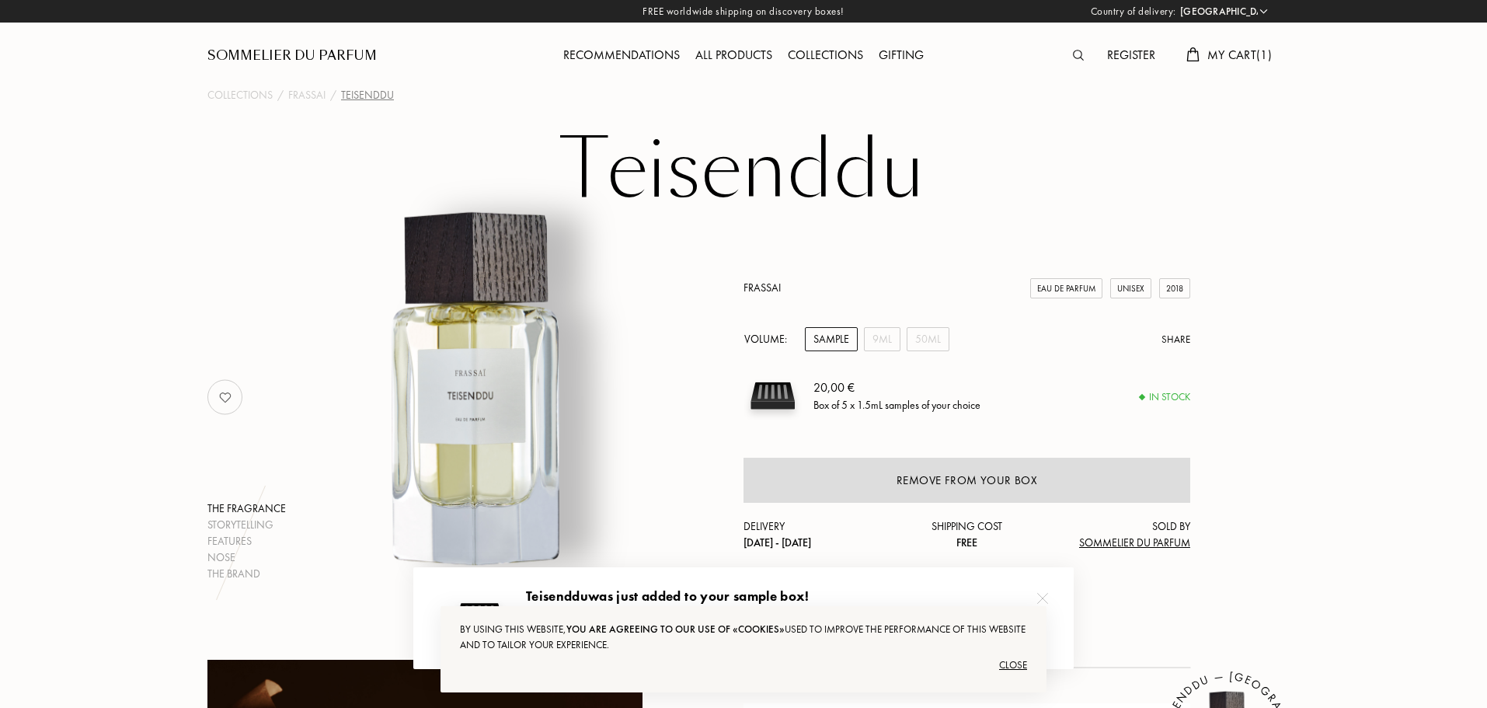
click at [1230, 55] on span "My Cart ( 1 )" at bounding box center [1239, 55] width 64 height 16
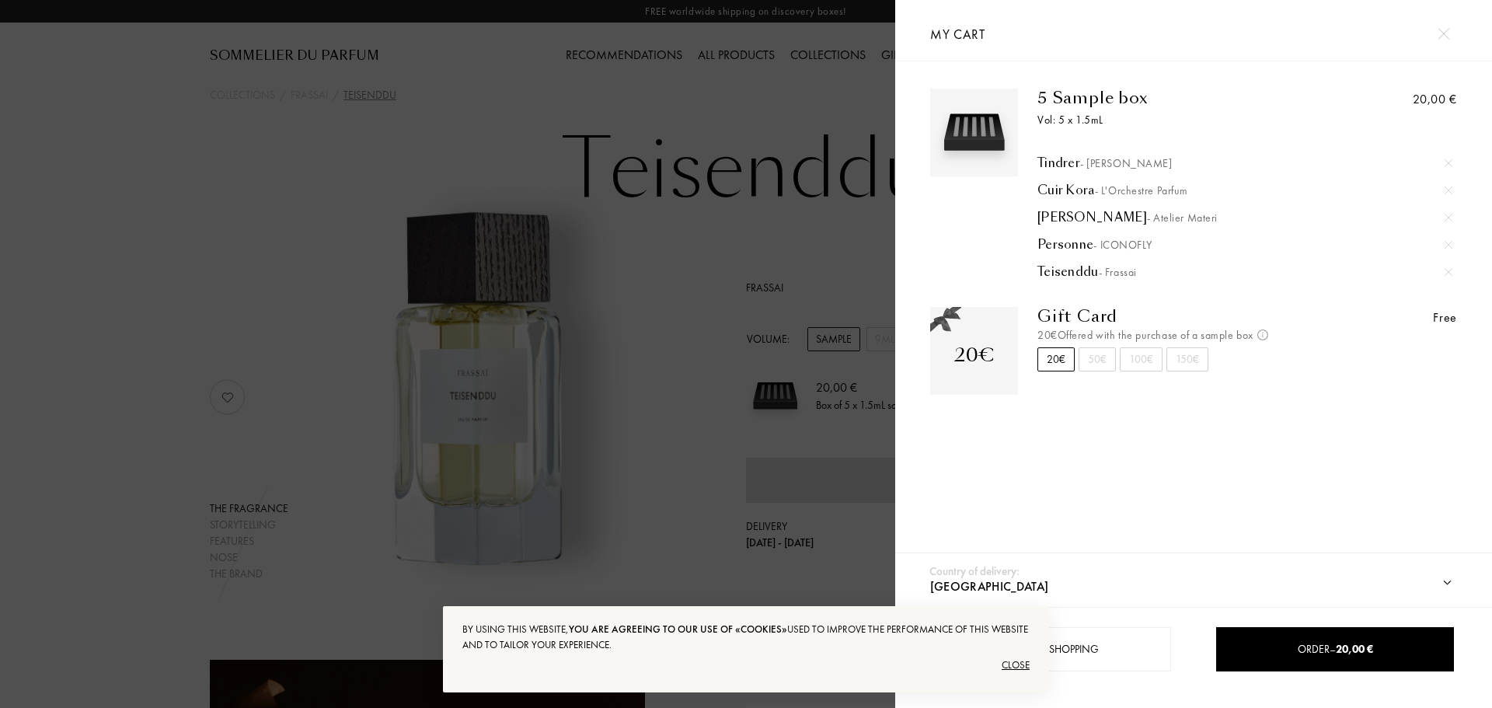
click at [1015, 657] on div "Close" at bounding box center [745, 665] width 567 height 25
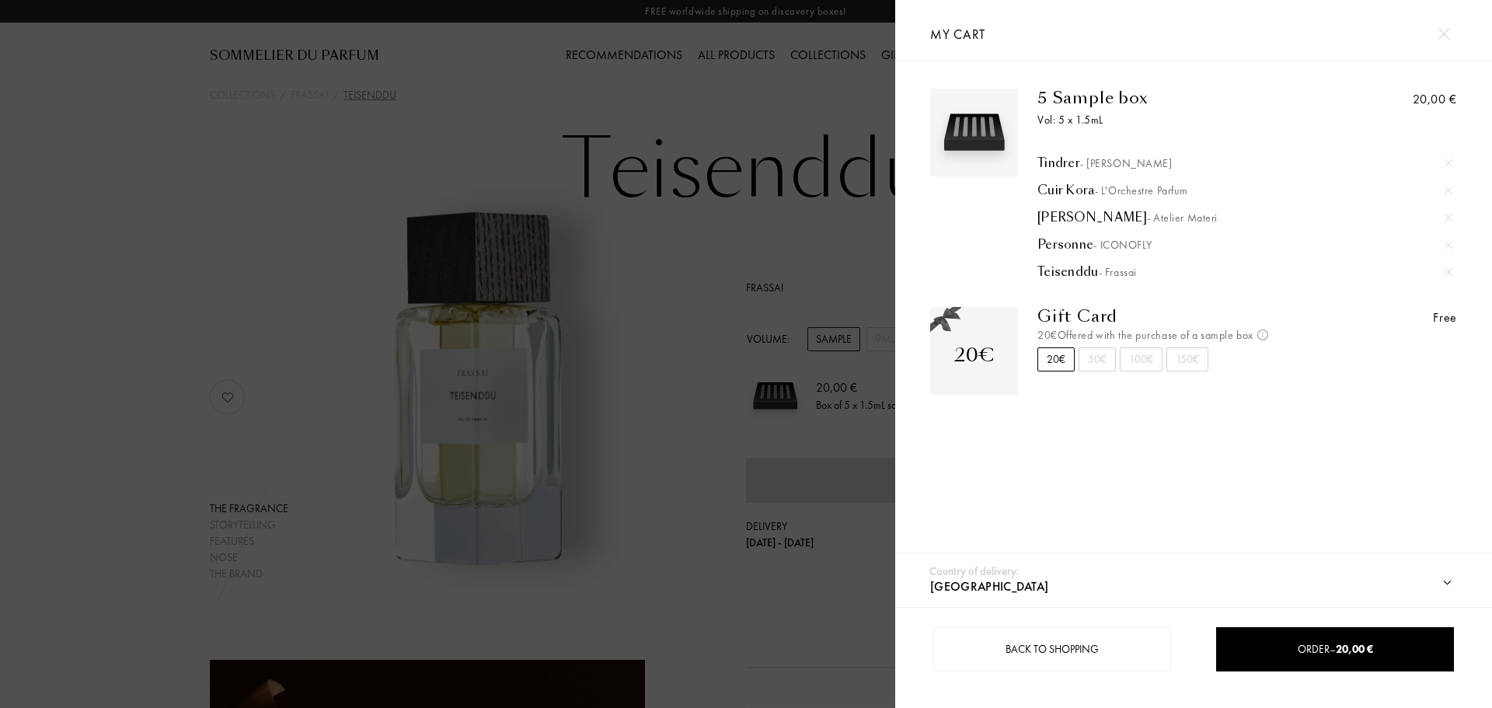
click at [1111, 455] on div "5 Sample box Vol: 5 x 1.5mL Tindrer - Baruti Cuir Kora - L'Orchestre Parfum Iri…" at bounding box center [1193, 311] width 597 height 500
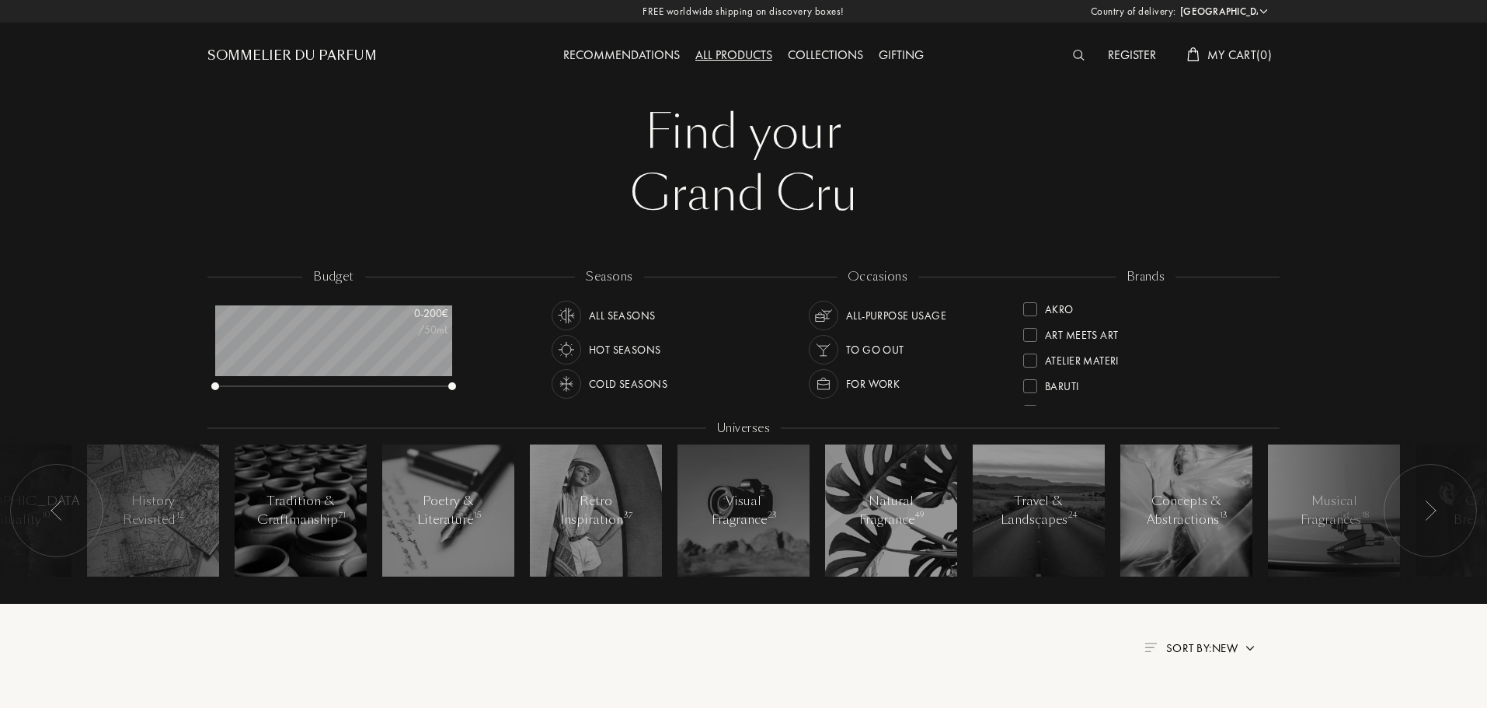
select select "PT"
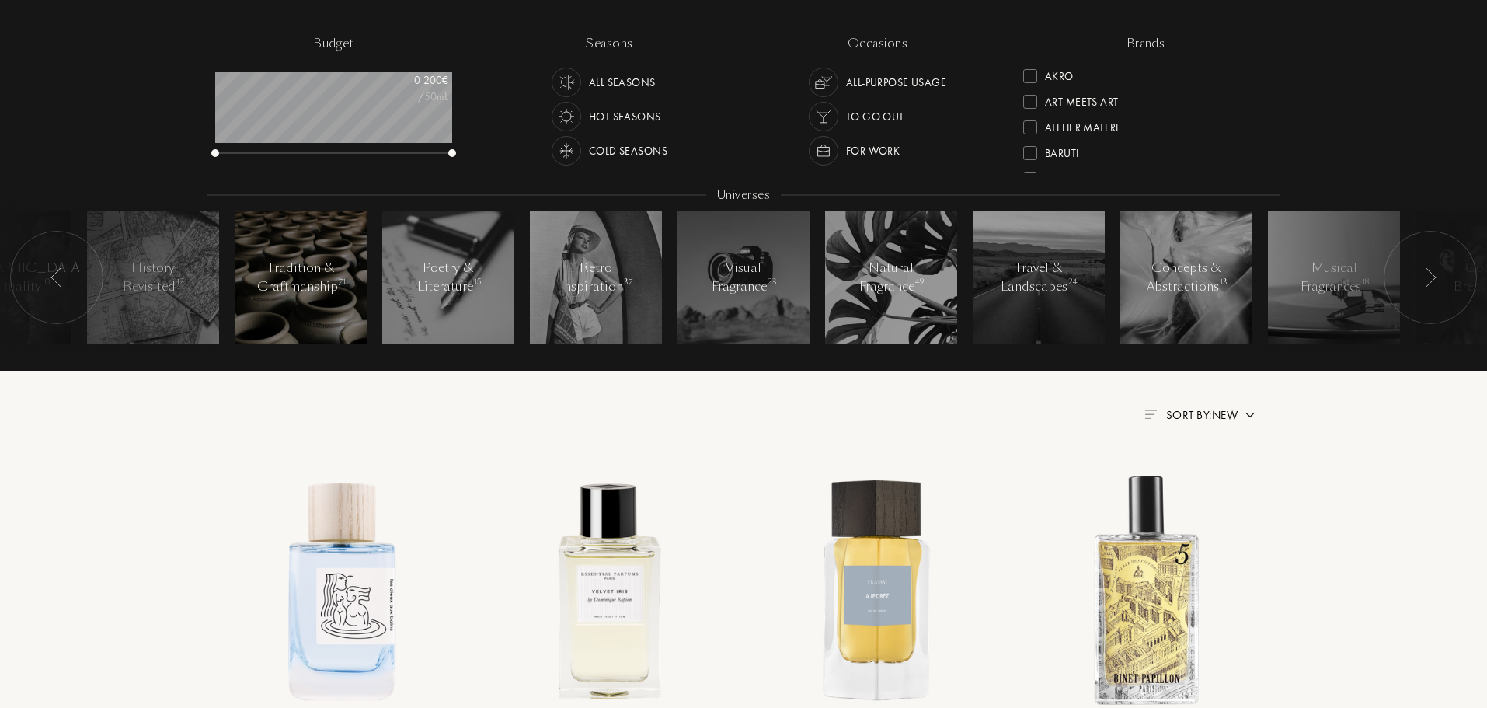
click at [306, 308] on div at bounding box center [301, 277] width 132 height 132
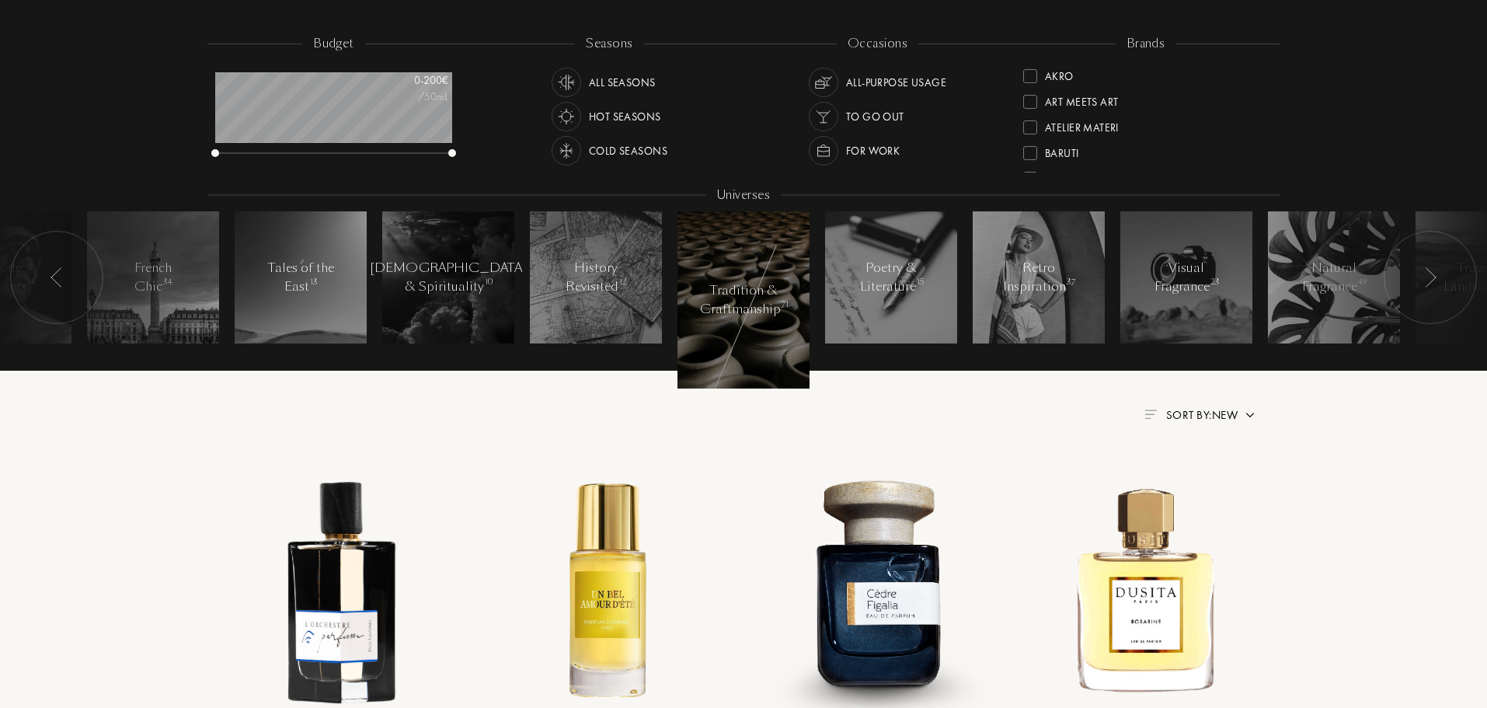
scroll to position [155, 0]
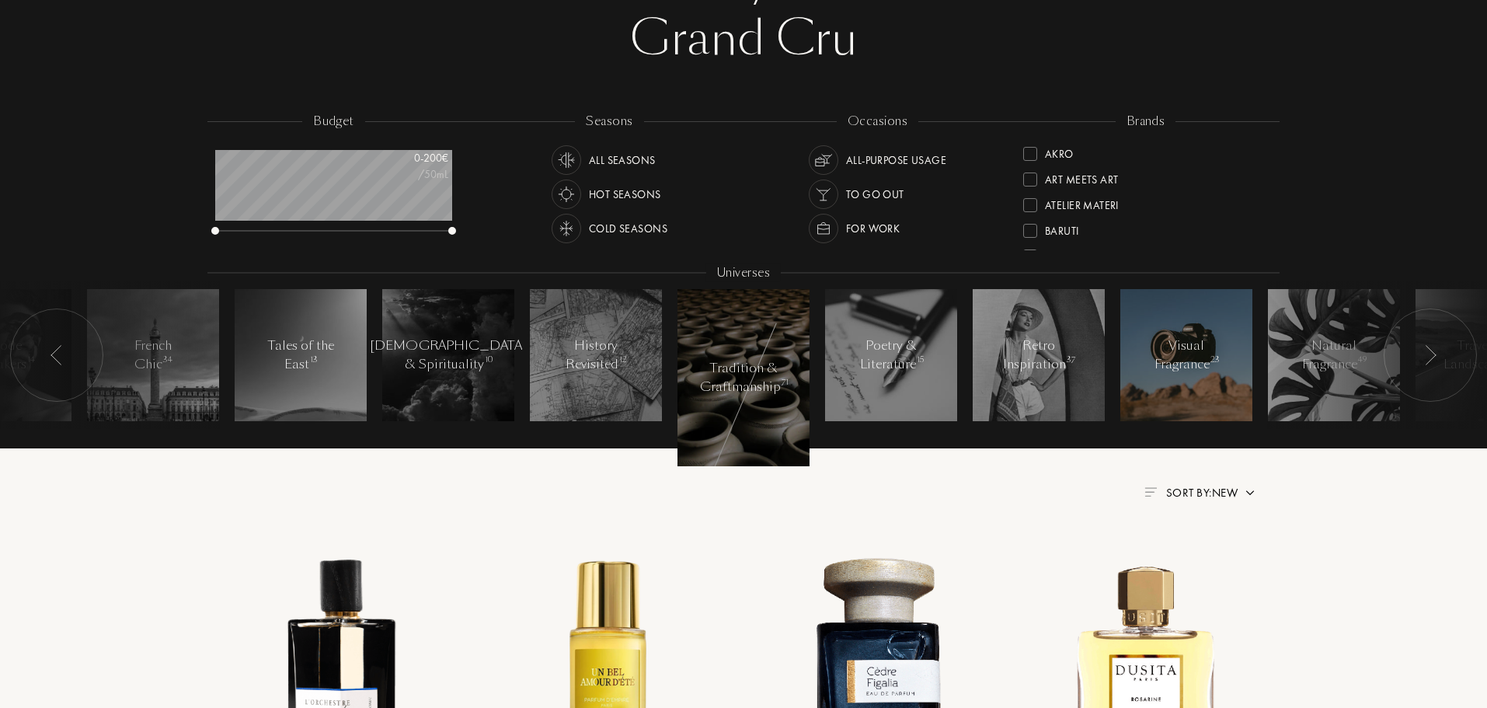
click at [1224, 378] on div at bounding box center [1186, 355] width 132 height 132
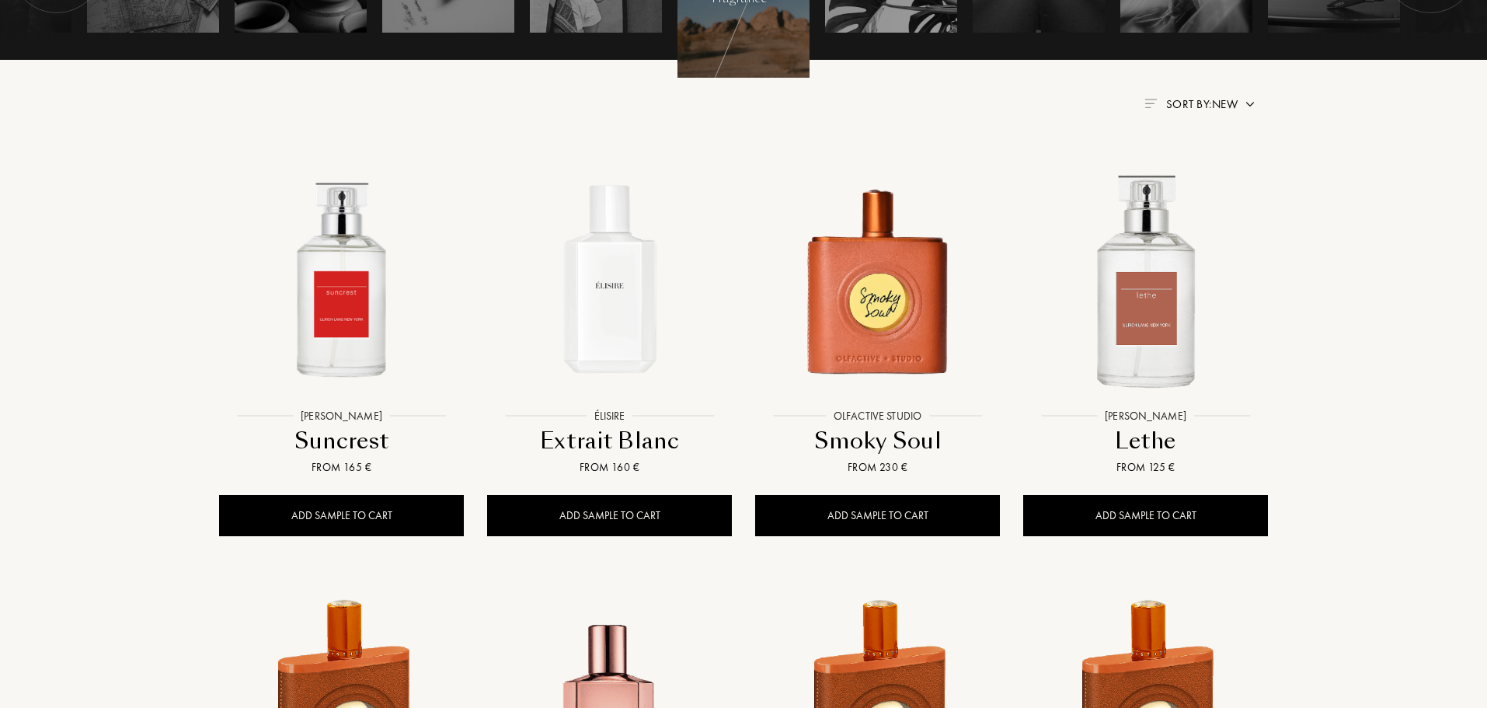
scroll to position [155, 0]
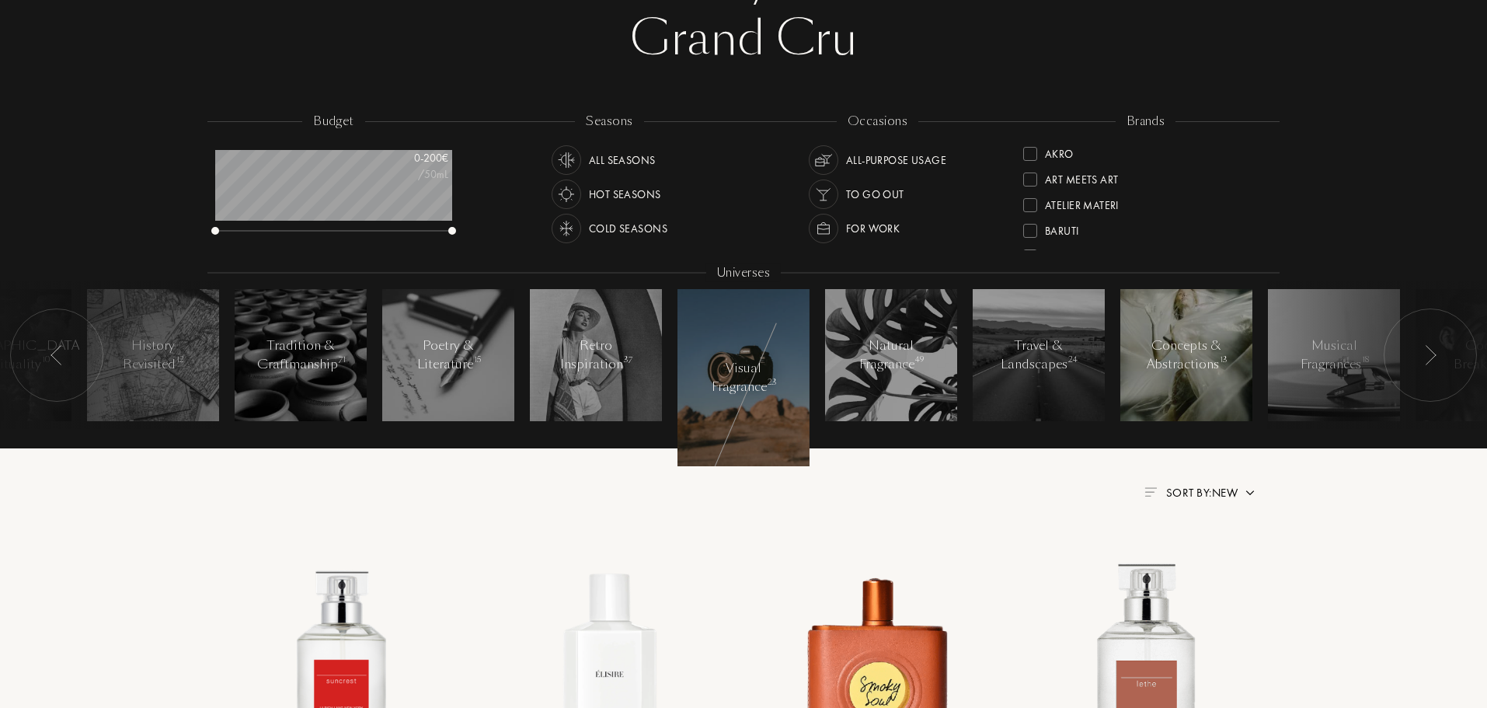
click at [1183, 380] on div at bounding box center [1186, 355] width 132 height 132
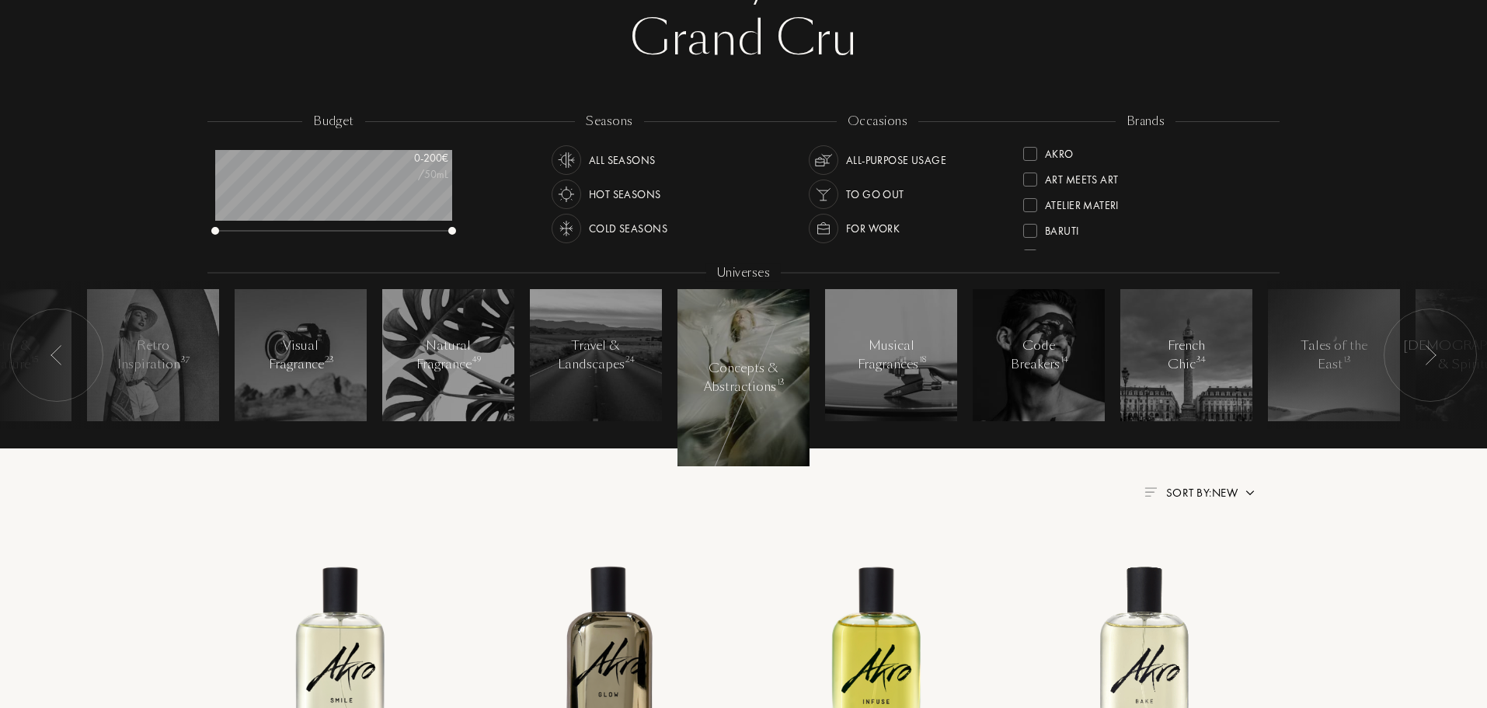
scroll to position [388, 0]
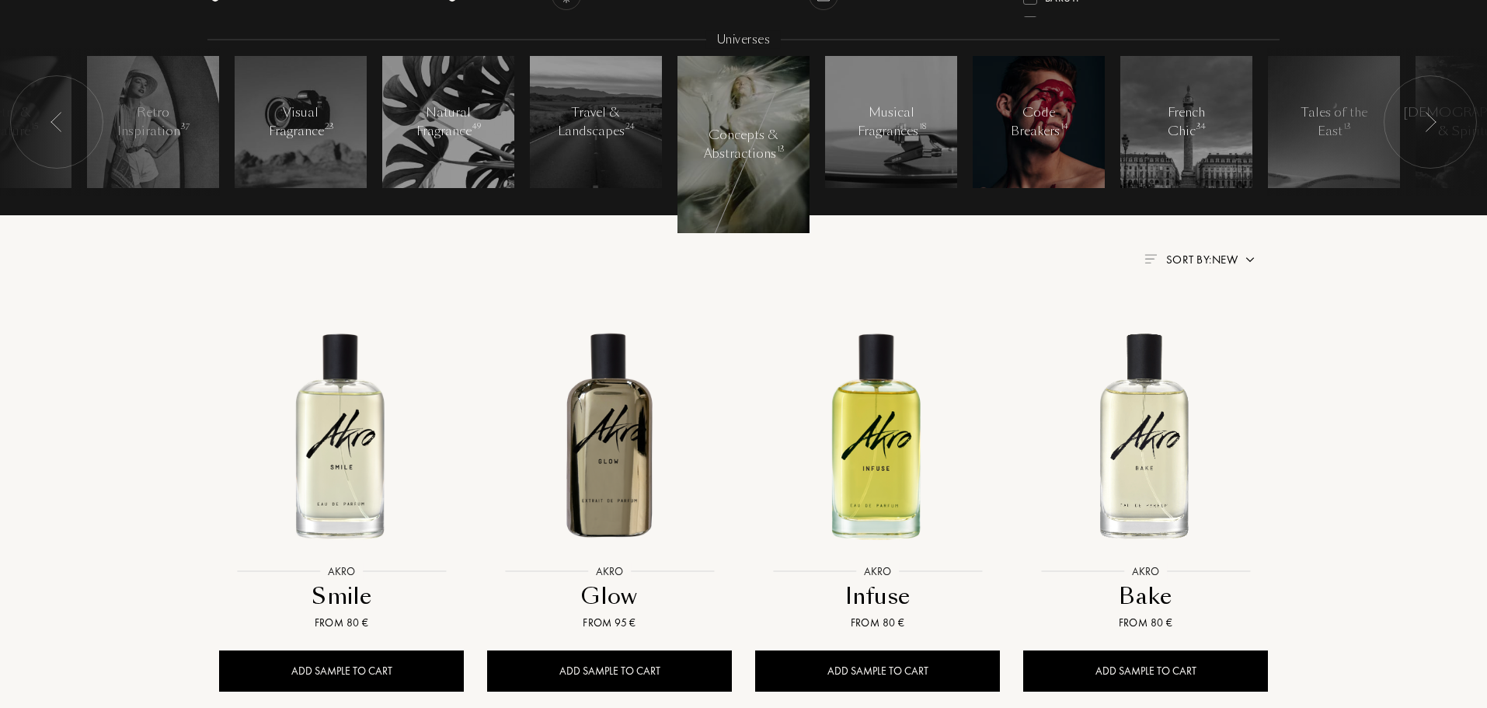
click at [1022, 162] on div at bounding box center [1039, 122] width 132 height 132
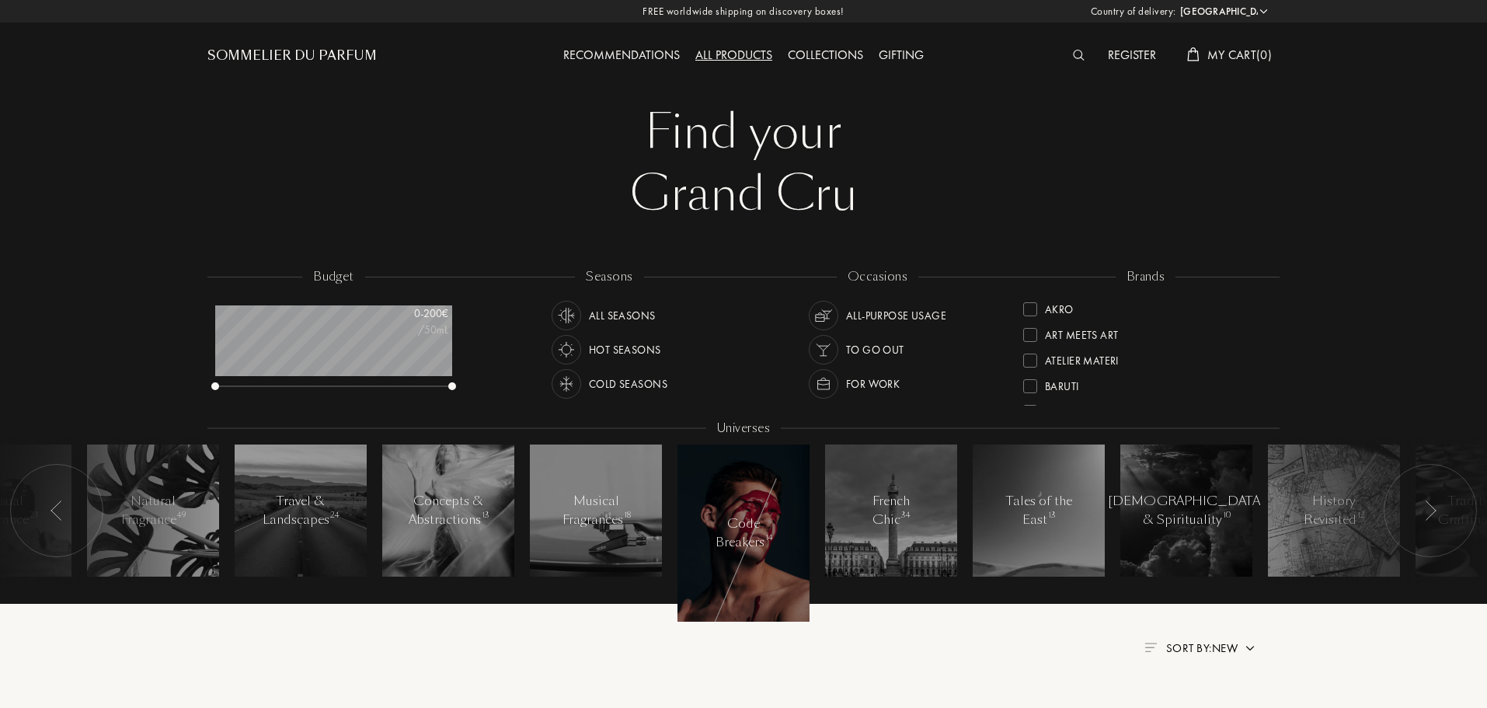
click at [1228, 55] on span "My Cart ( 0 )" at bounding box center [1239, 55] width 64 height 16
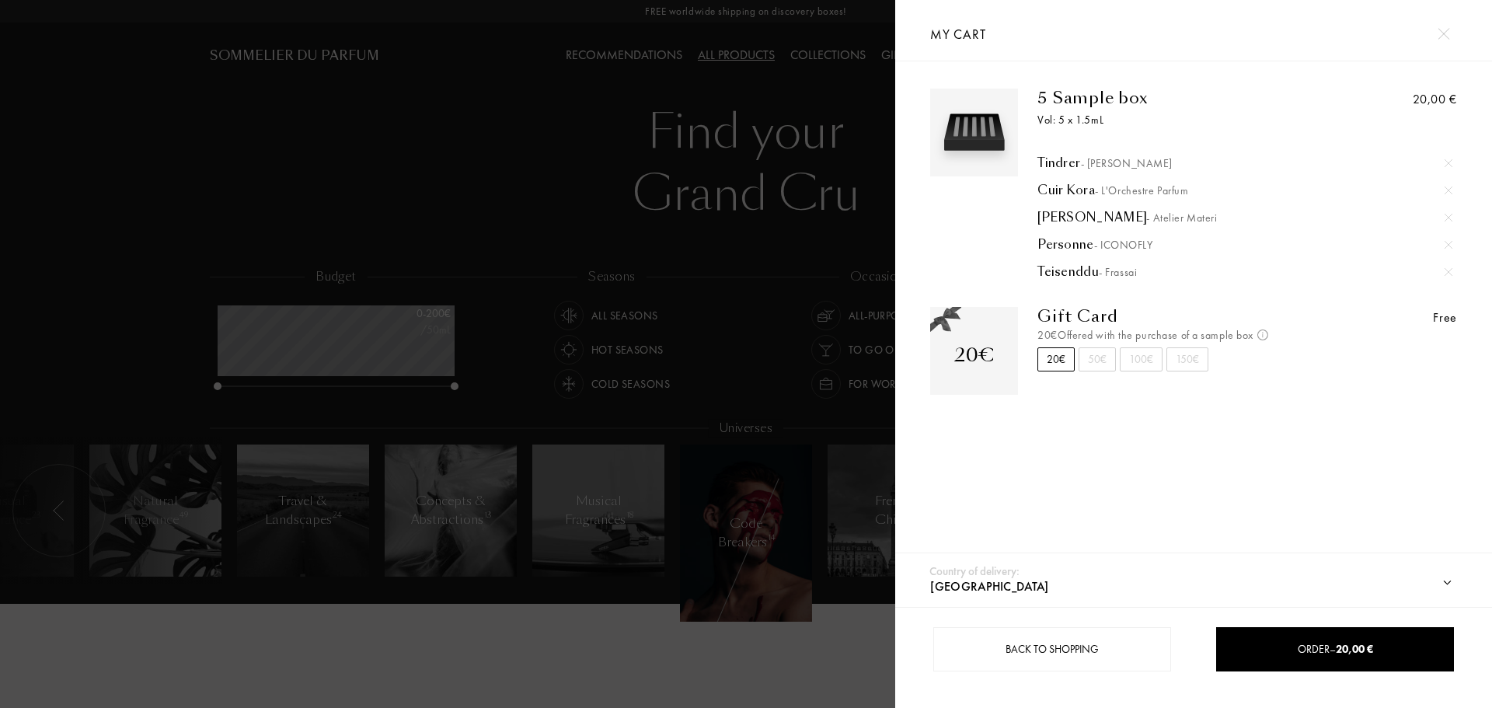
click at [255, 639] on div at bounding box center [447, 354] width 895 height 708
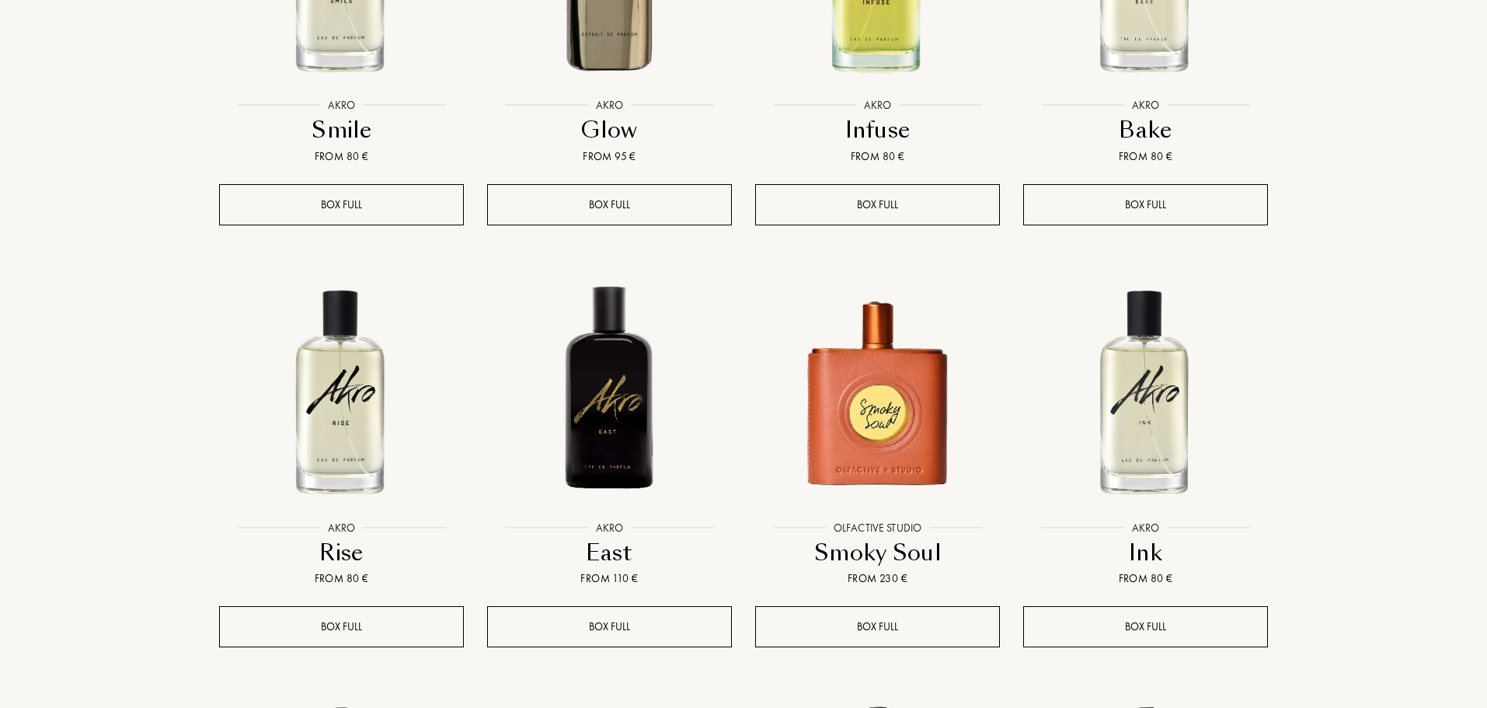
scroll to position [544, 0]
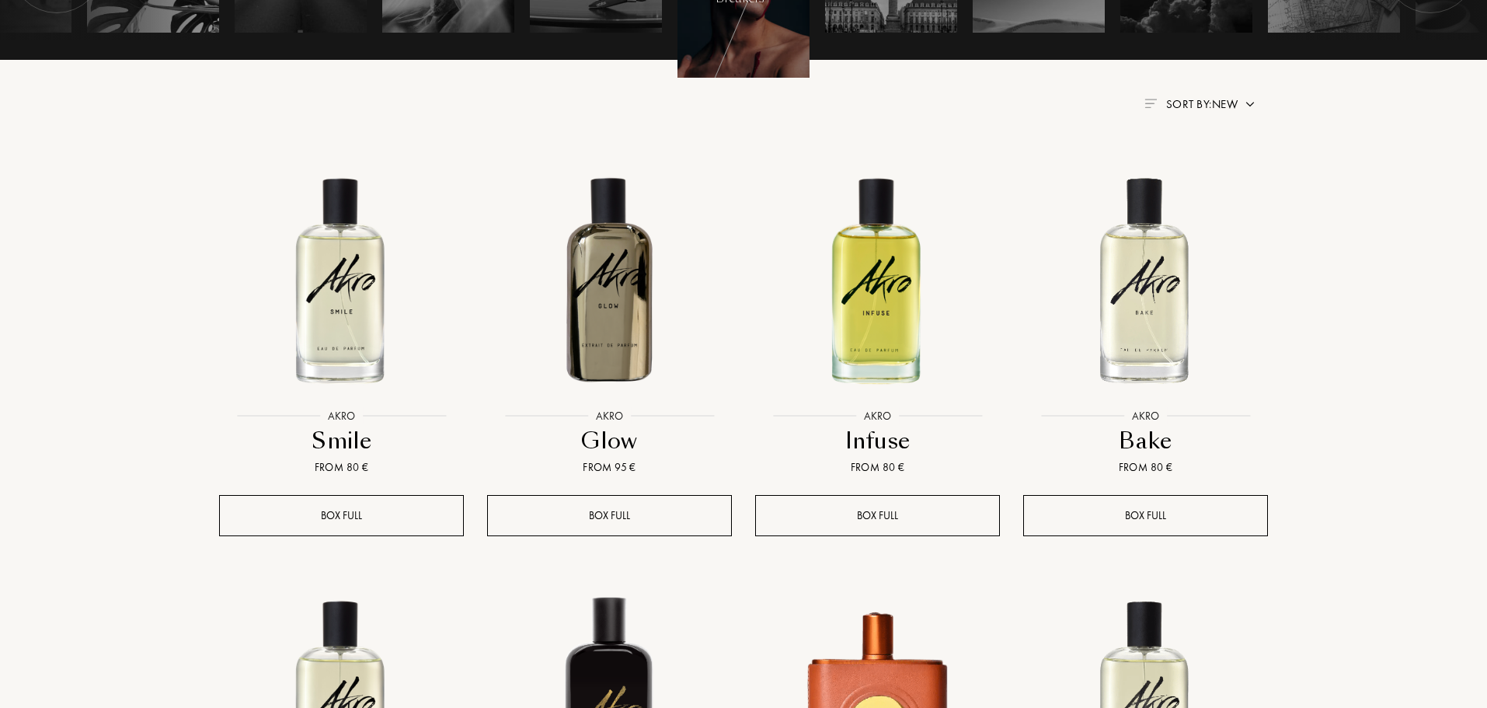
click at [1238, 103] on div "Sort by: New" at bounding box center [1200, 105] width 112 height 18
click at [1216, 103] on span "Sort by: New" at bounding box center [1201, 104] width 71 height 16
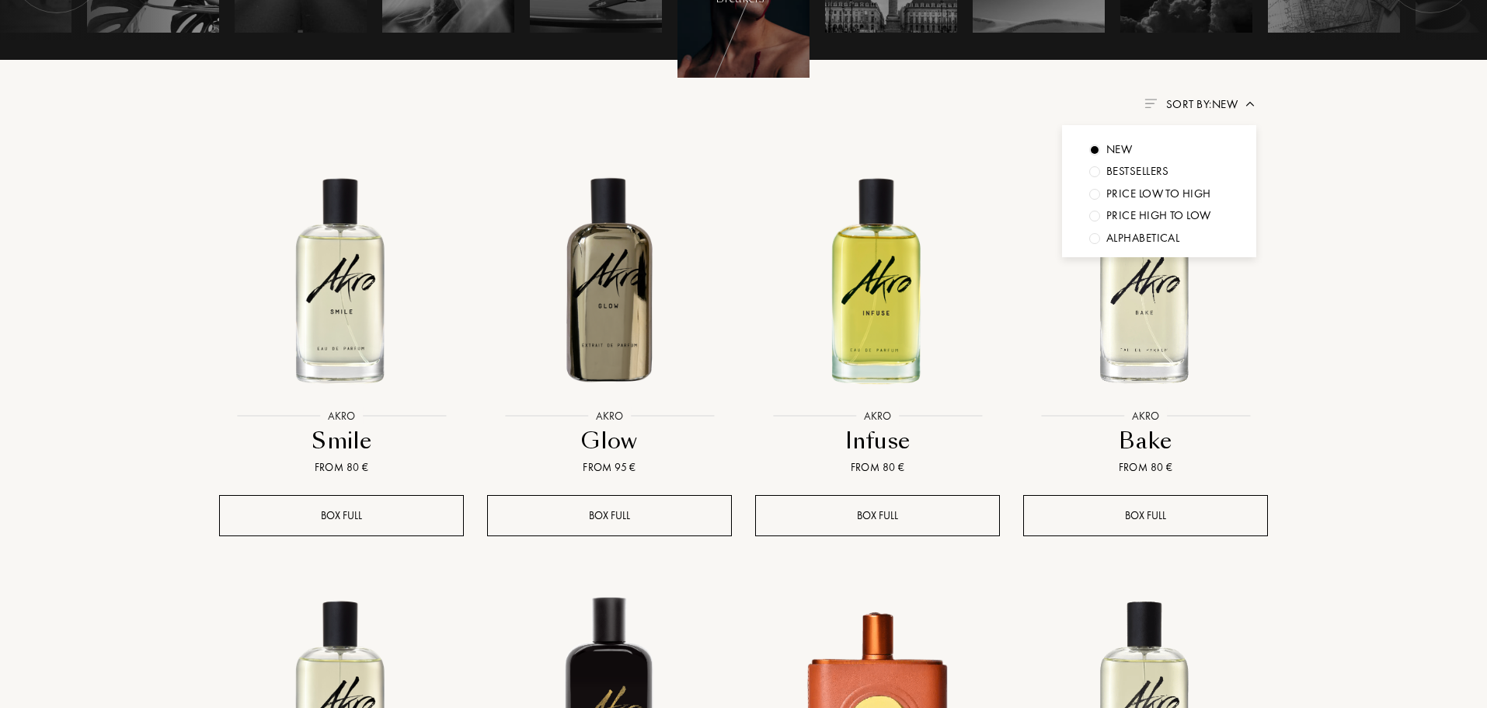
click at [1157, 168] on div "Bestsellers" at bounding box center [1137, 171] width 63 height 18
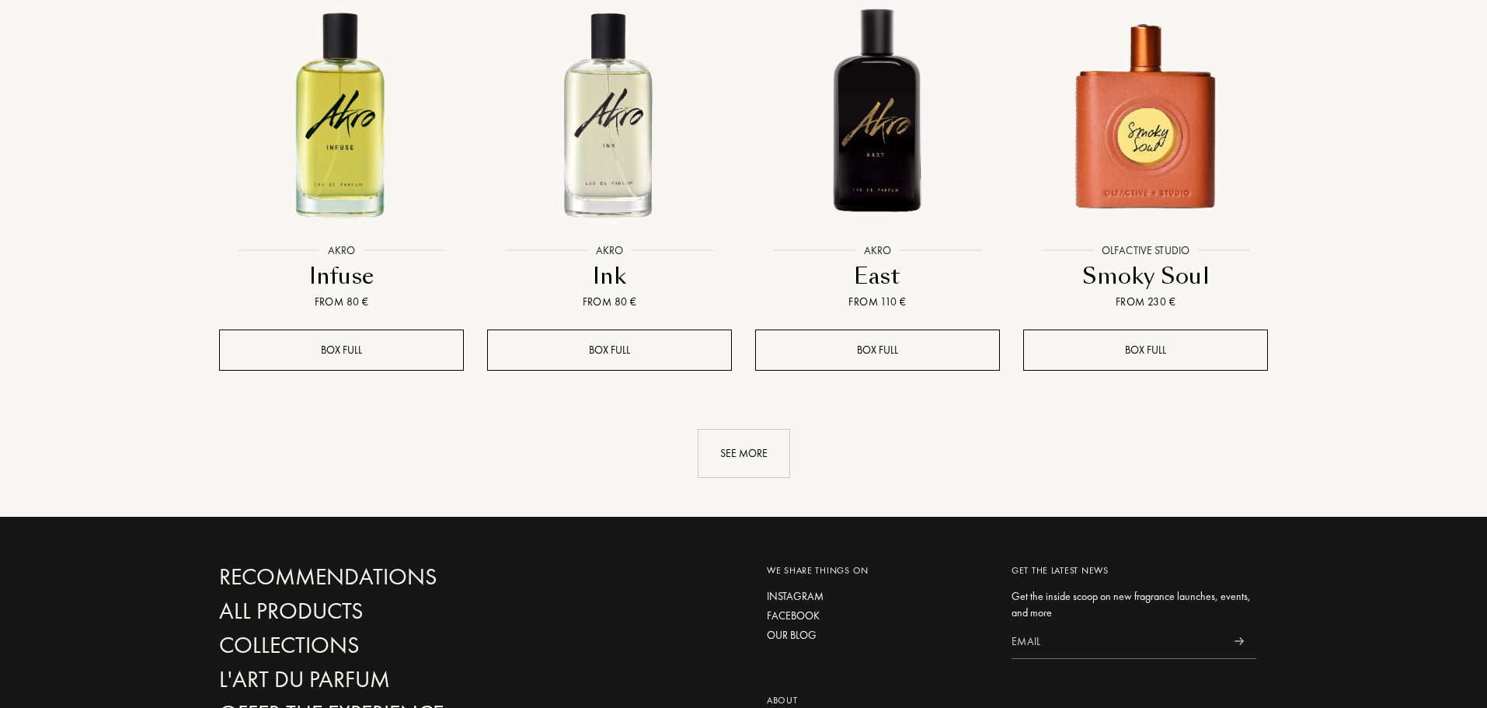
scroll to position [1632, 0]
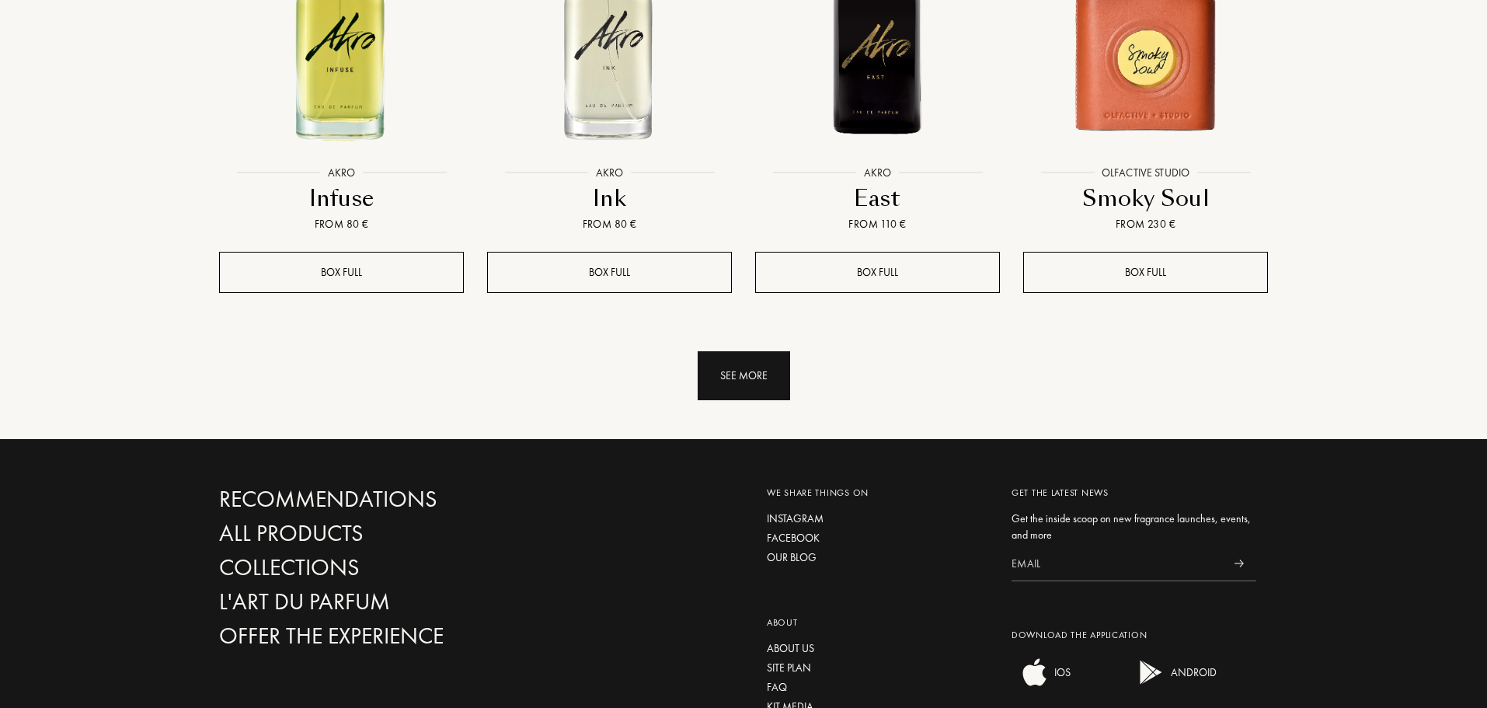
click at [708, 368] on div "See more" at bounding box center [744, 375] width 92 height 49
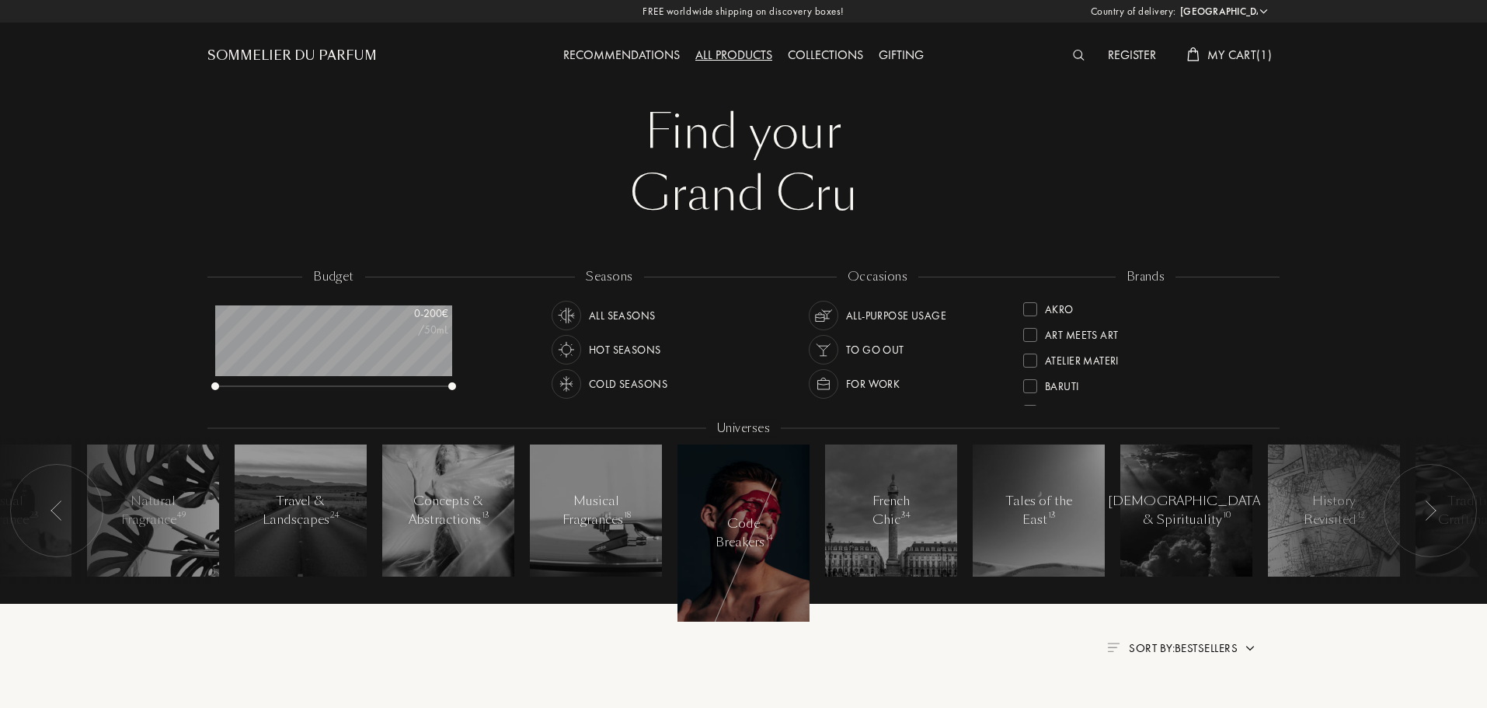
scroll to position [155, 0]
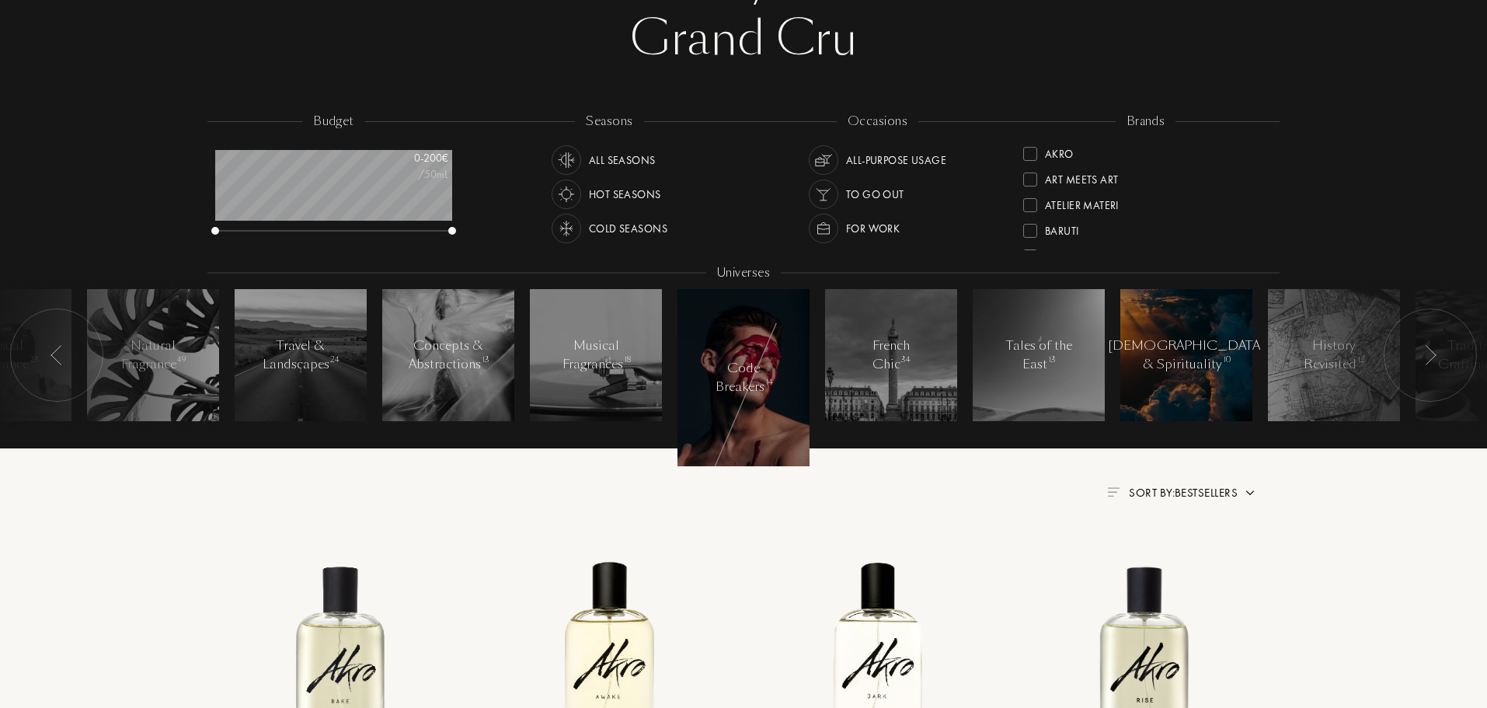
click at [1213, 360] on div "Mysticism & Spirituality 10" at bounding box center [1186, 354] width 157 height 37
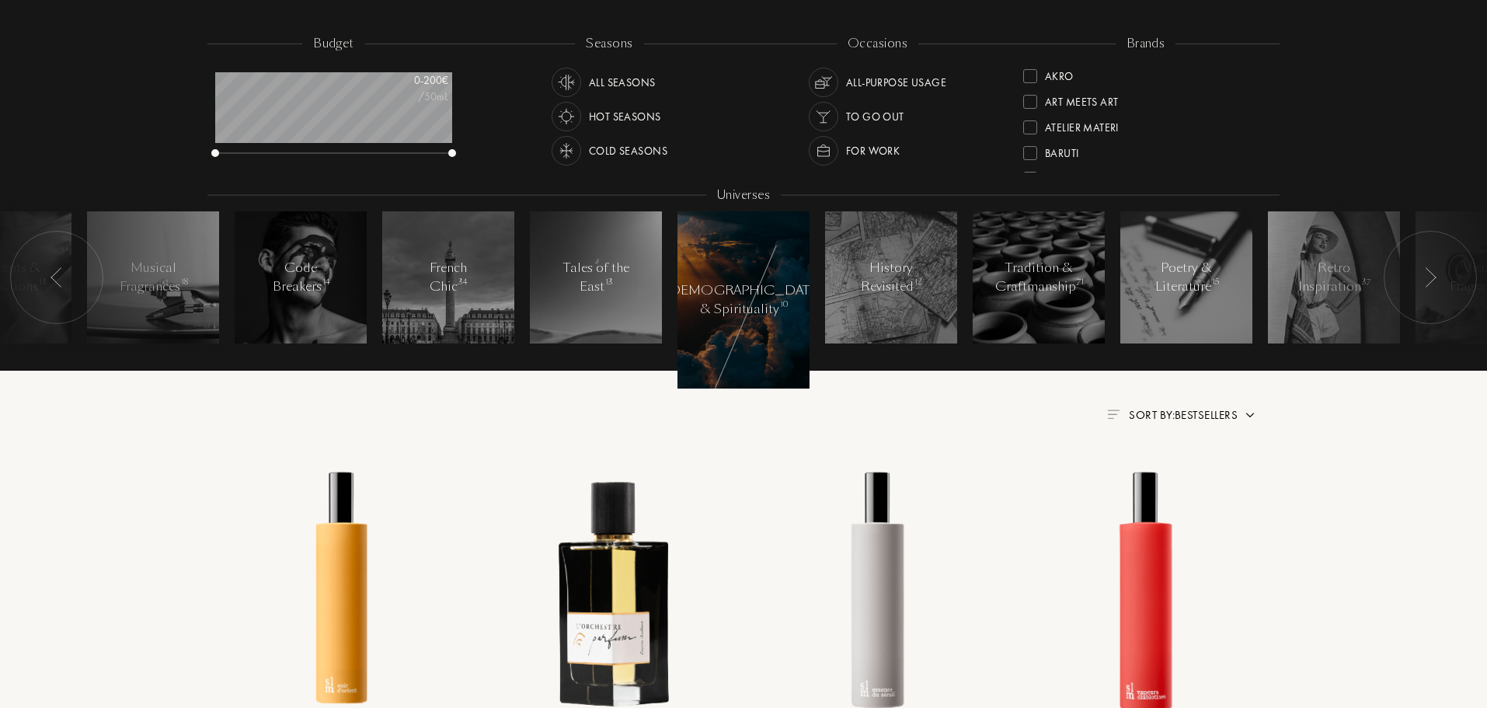
scroll to position [311, 0]
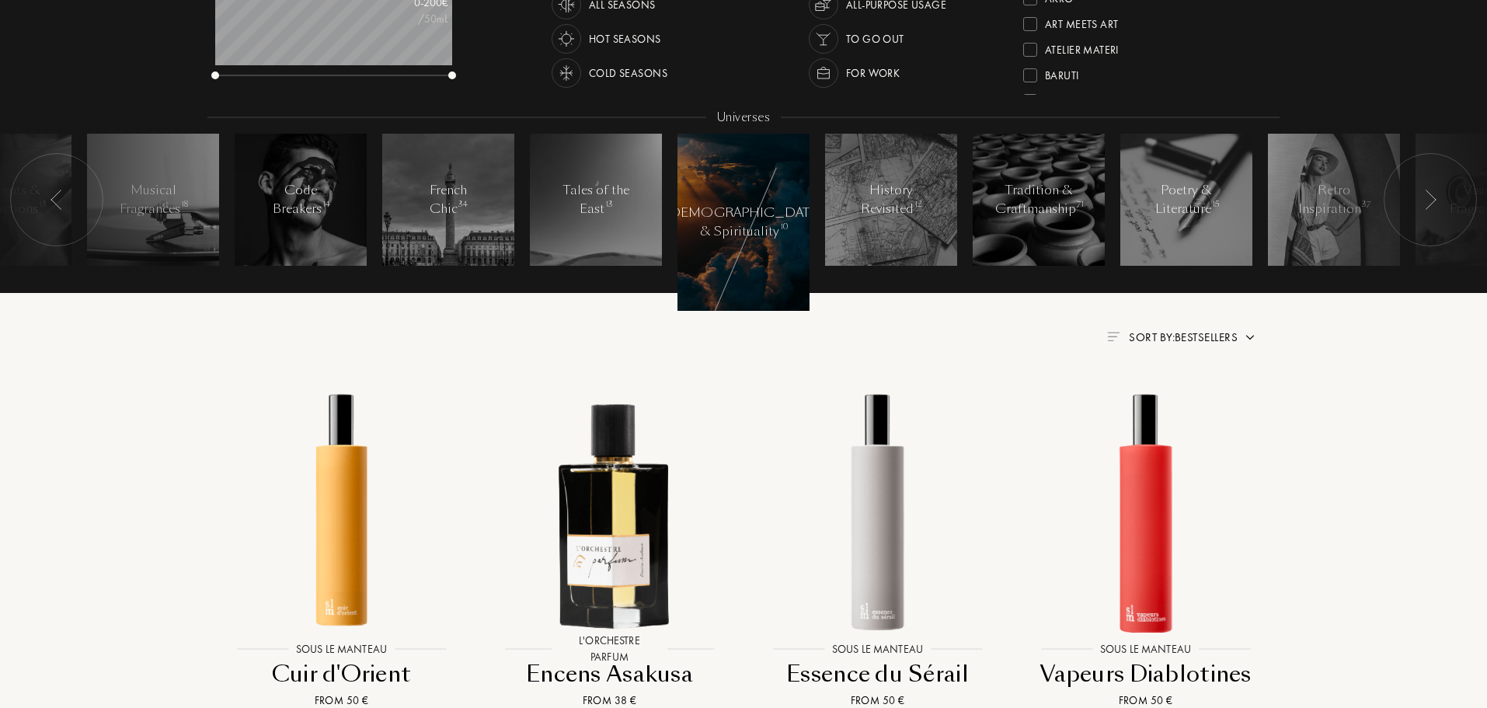
click at [1426, 206] on img at bounding box center [1430, 200] width 12 height 20
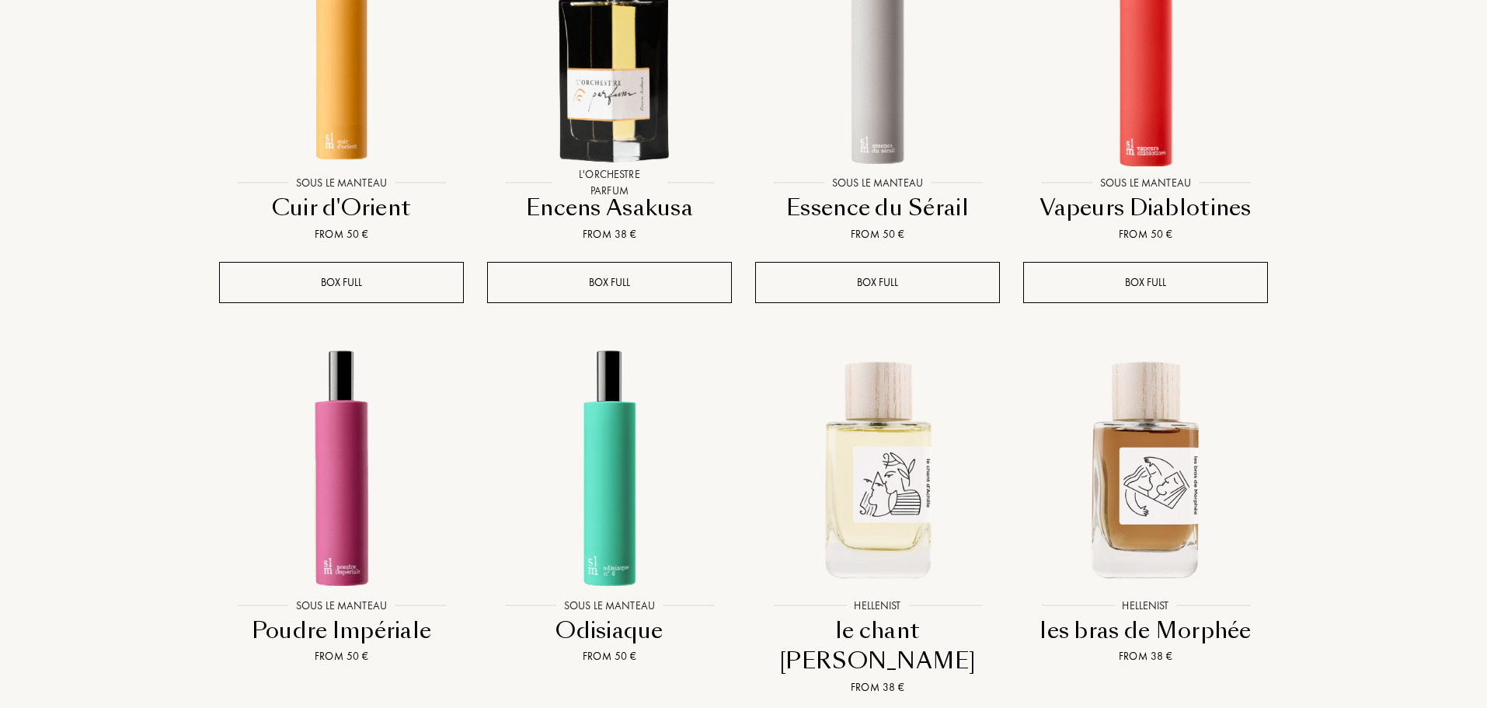
click at [1366, 479] on div "Country of delivery: Afghanistan Albania Algeria Andorra Angola Anguilla Antart…" at bounding box center [743, 506] width 1487 height 2567
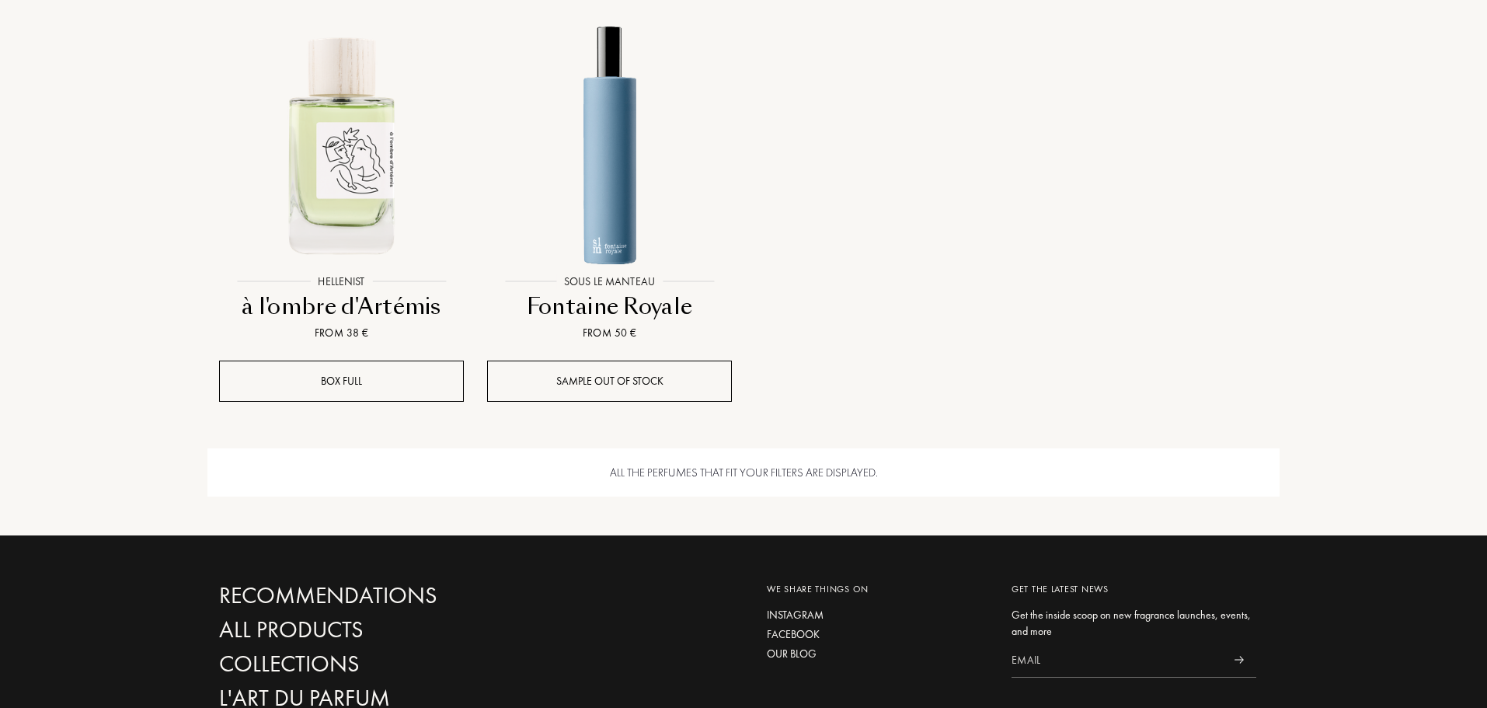
scroll to position [0, 0]
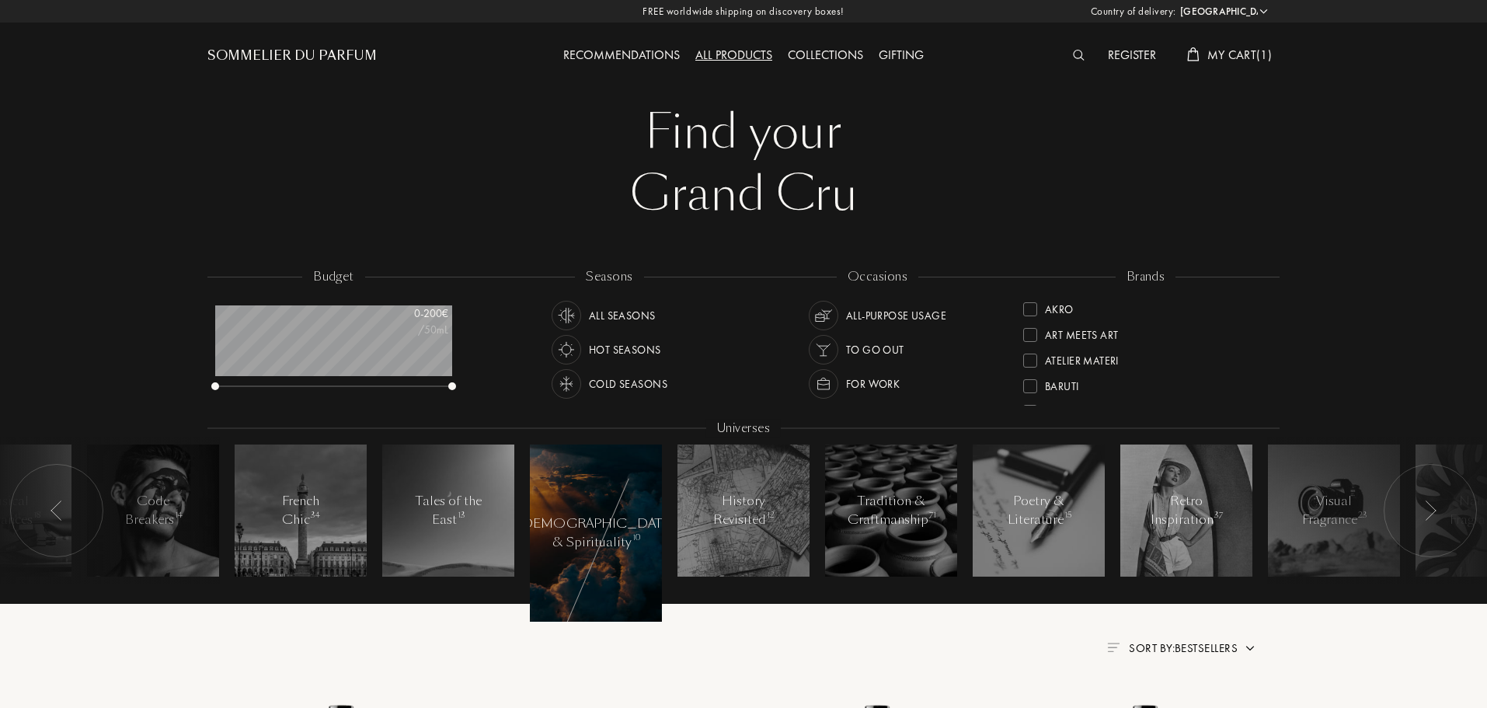
click at [54, 508] on img at bounding box center [56, 510] width 12 height 20
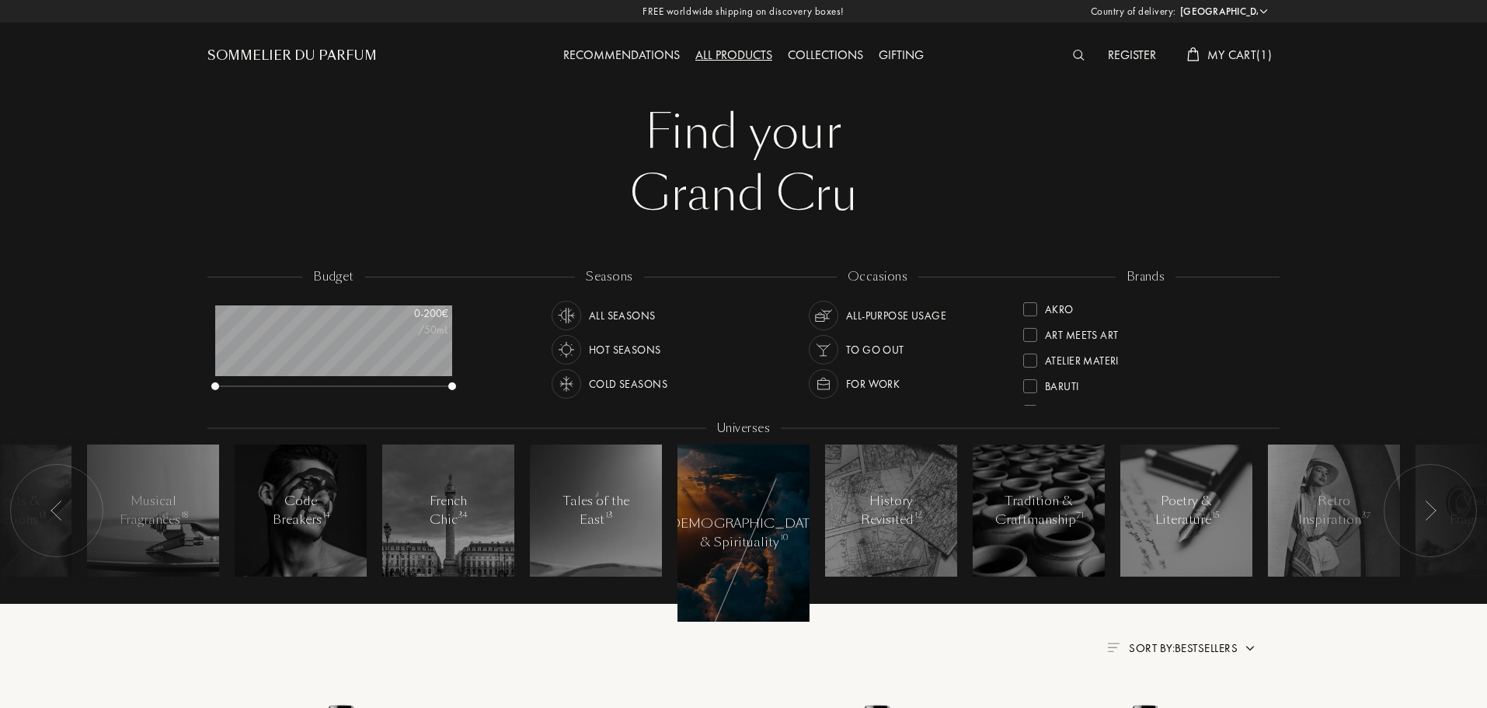
click at [50, 507] on div at bounding box center [56, 510] width 93 height 93
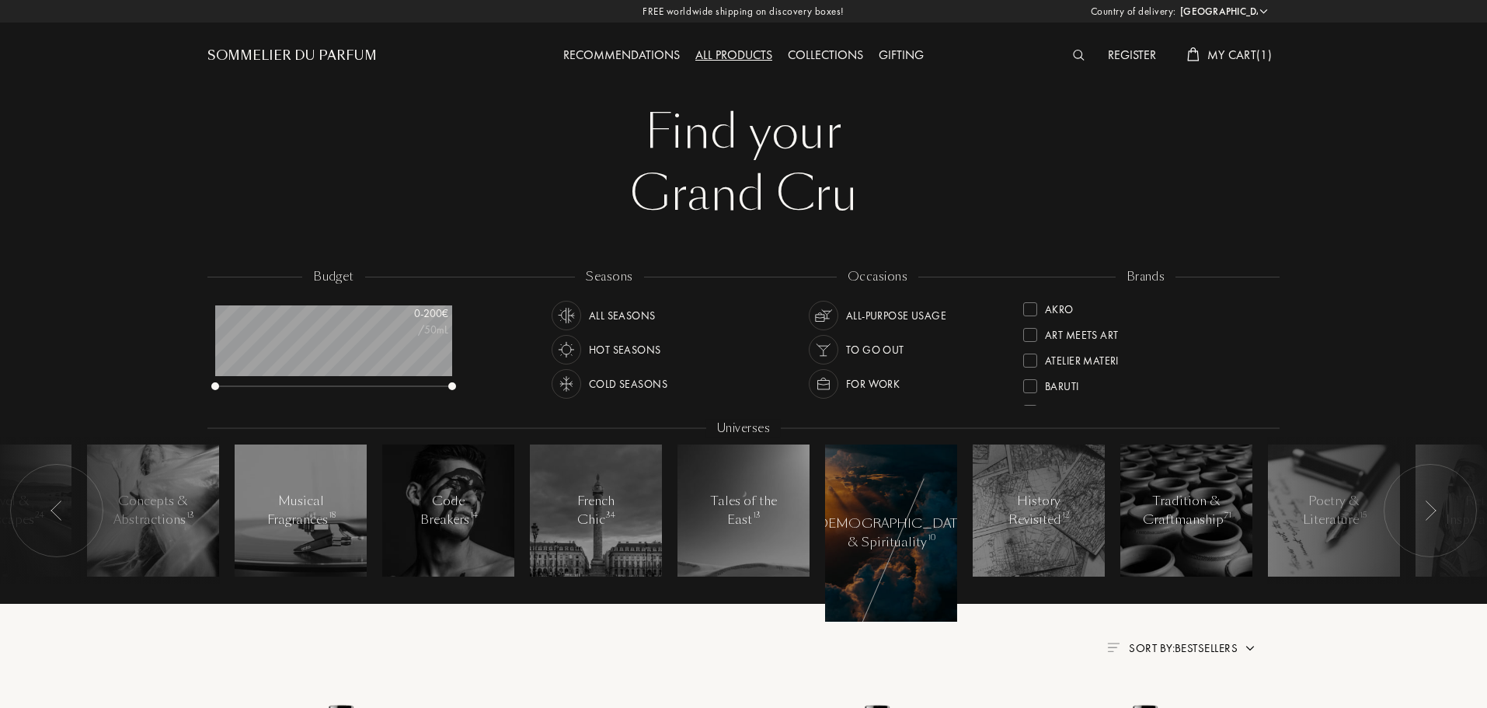
click at [50, 507] on div at bounding box center [56, 510] width 93 height 93
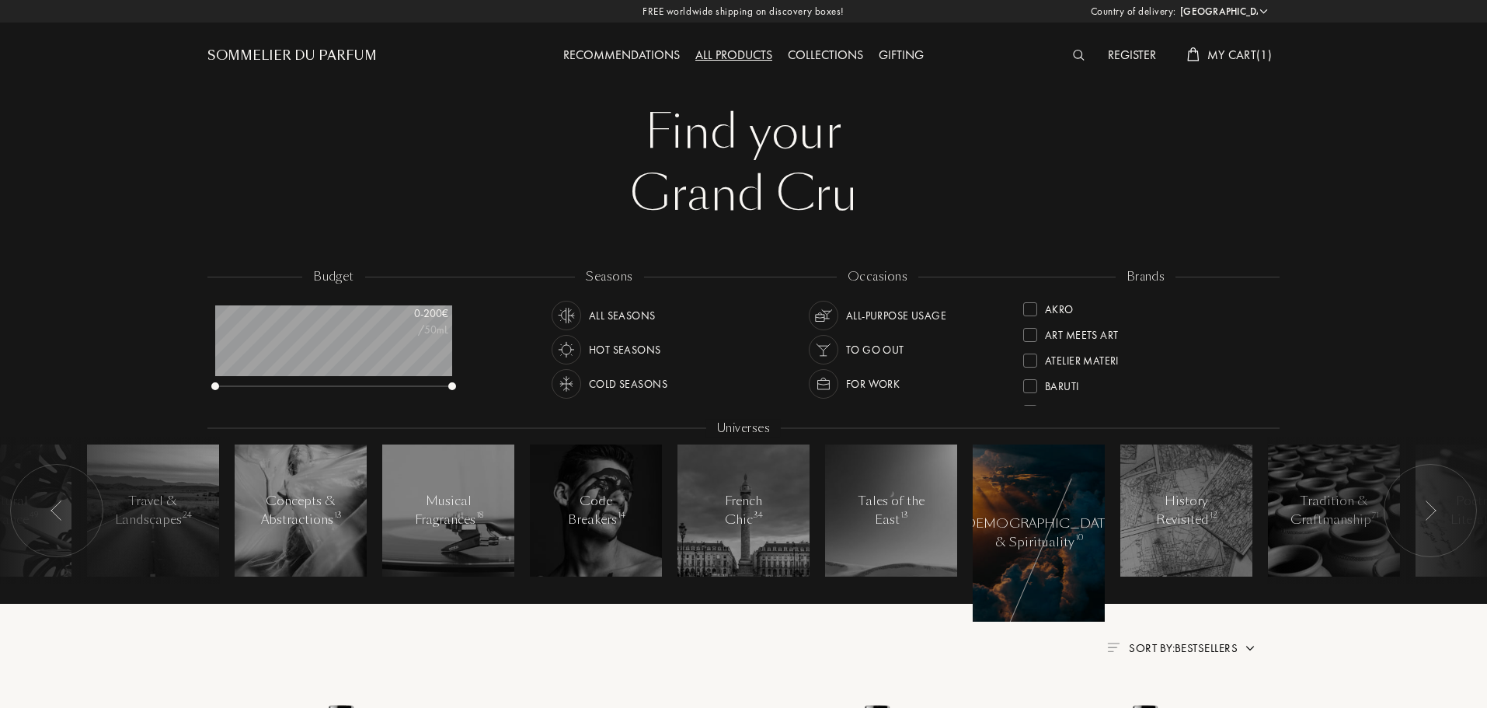
click at [61, 511] on img at bounding box center [56, 510] width 12 height 20
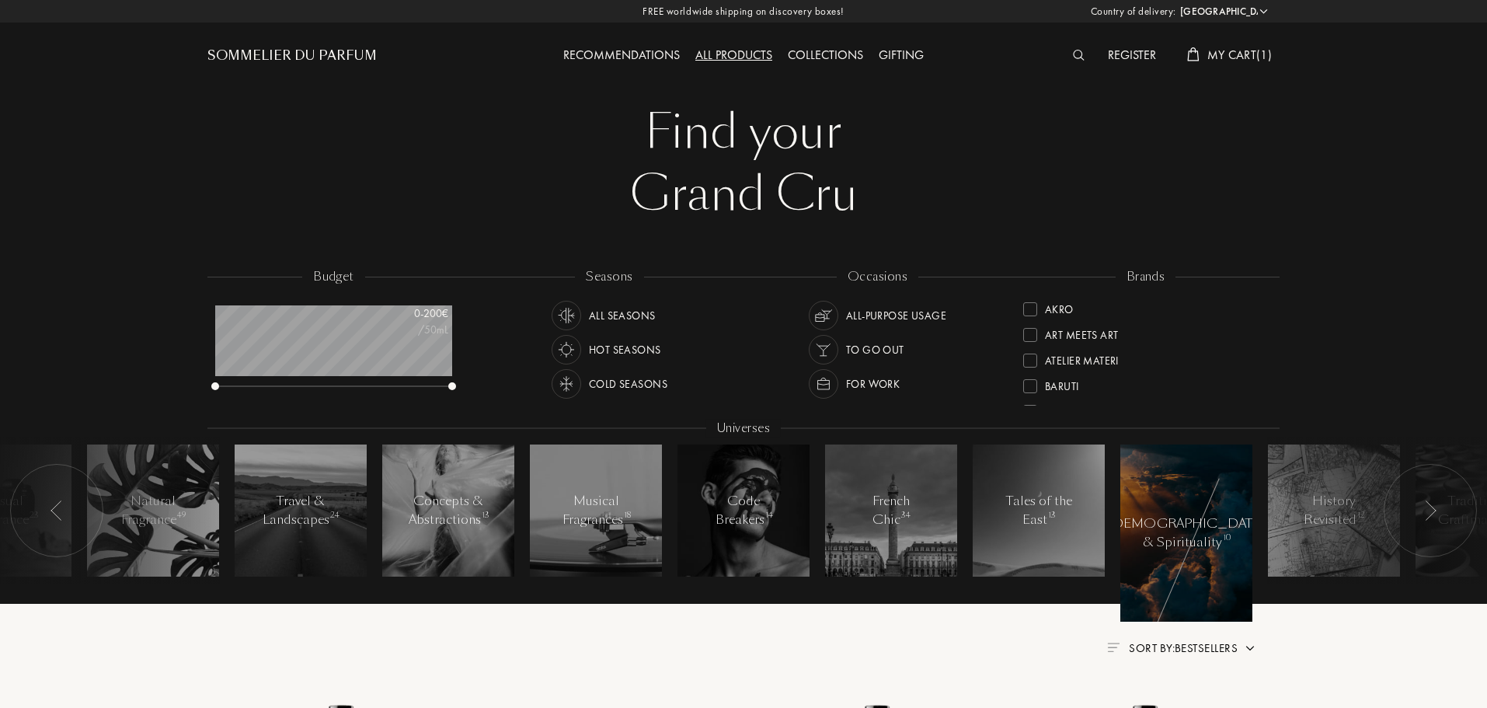
click at [61, 511] on img at bounding box center [56, 510] width 12 height 20
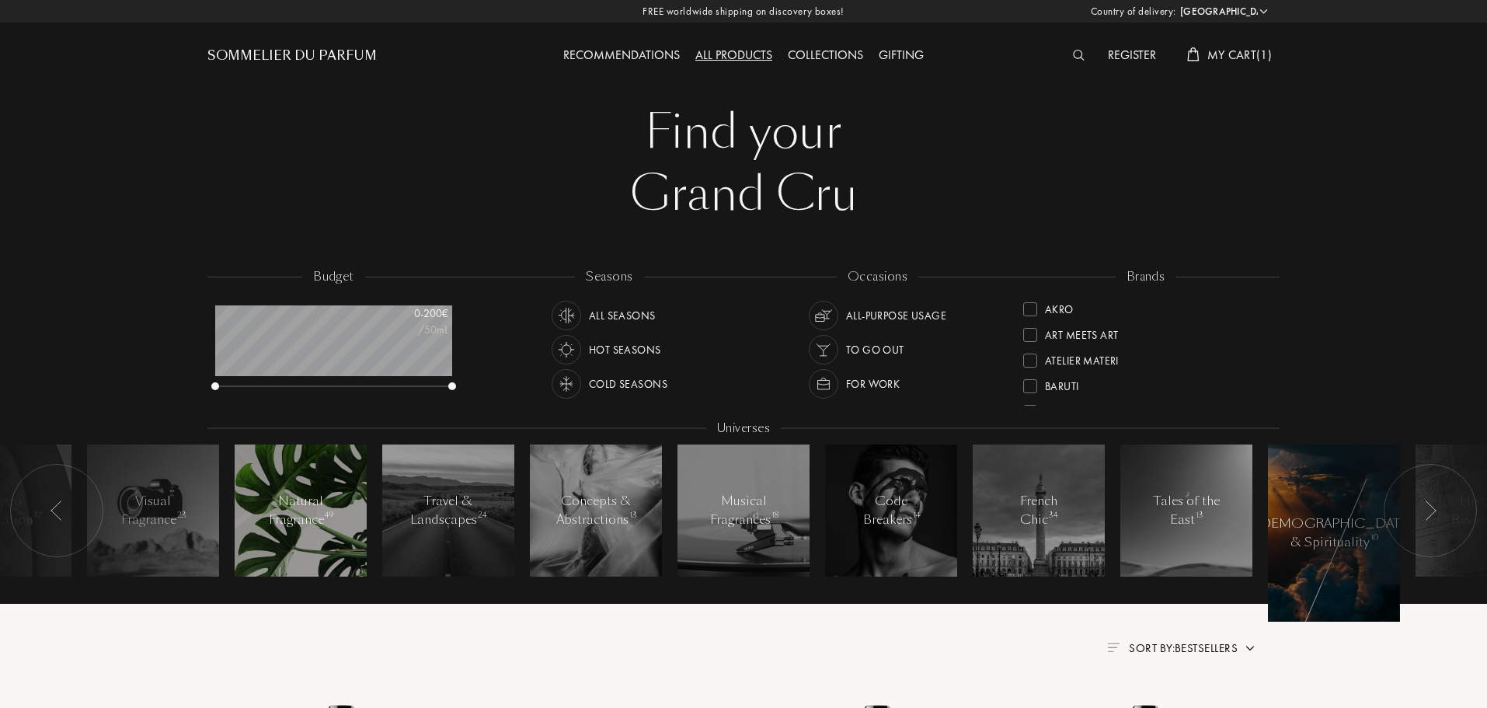
click at [312, 526] on div "Natural Fragrance 49" at bounding box center [301, 510] width 66 height 37
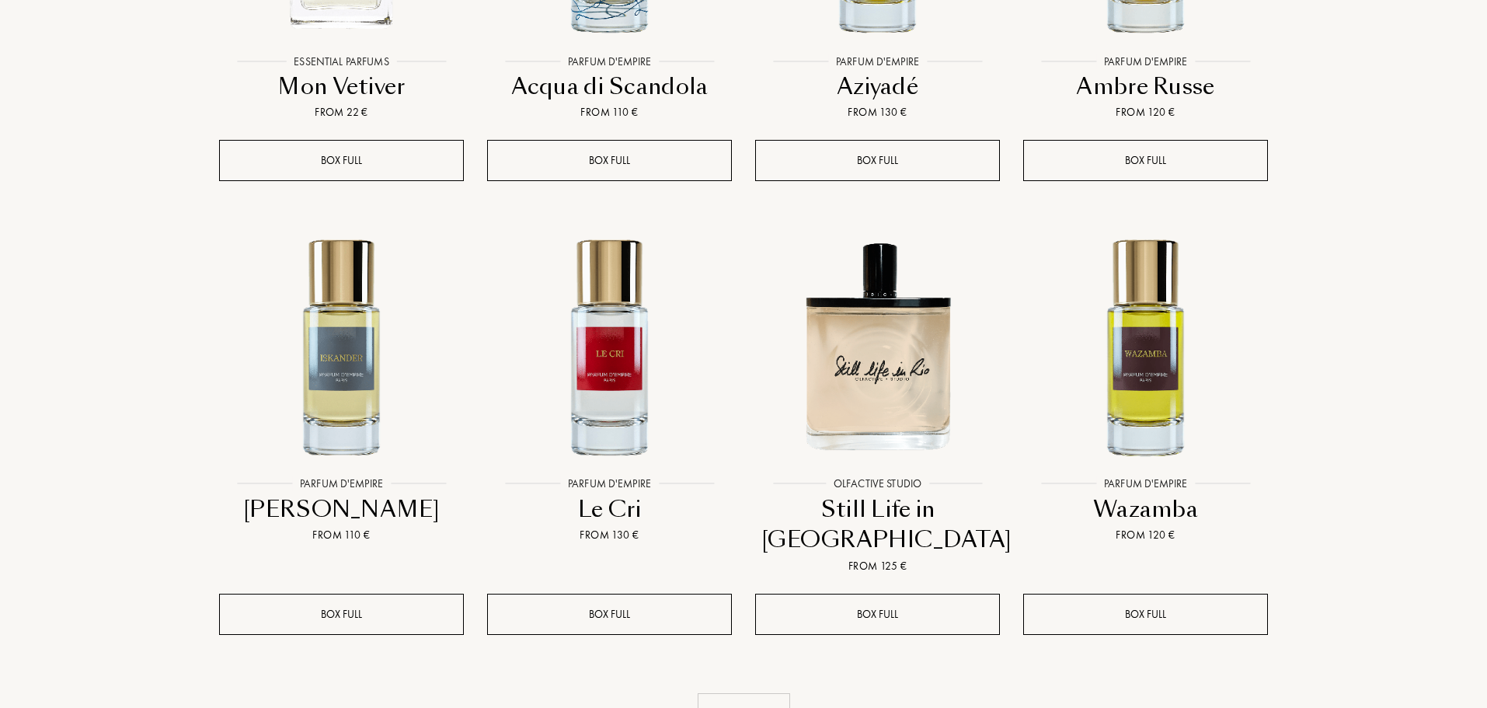
scroll to position [1476, 0]
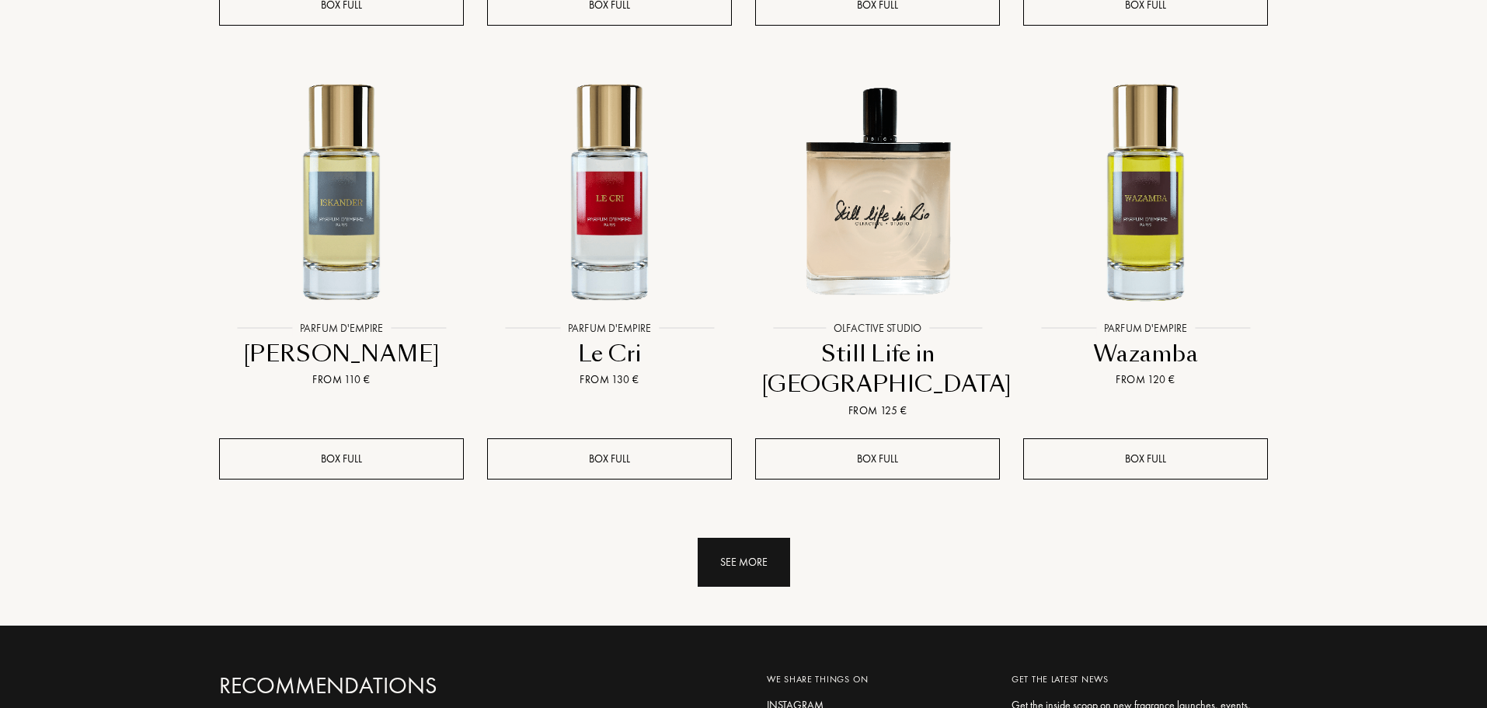
click at [768, 538] on div "See more" at bounding box center [744, 562] width 92 height 49
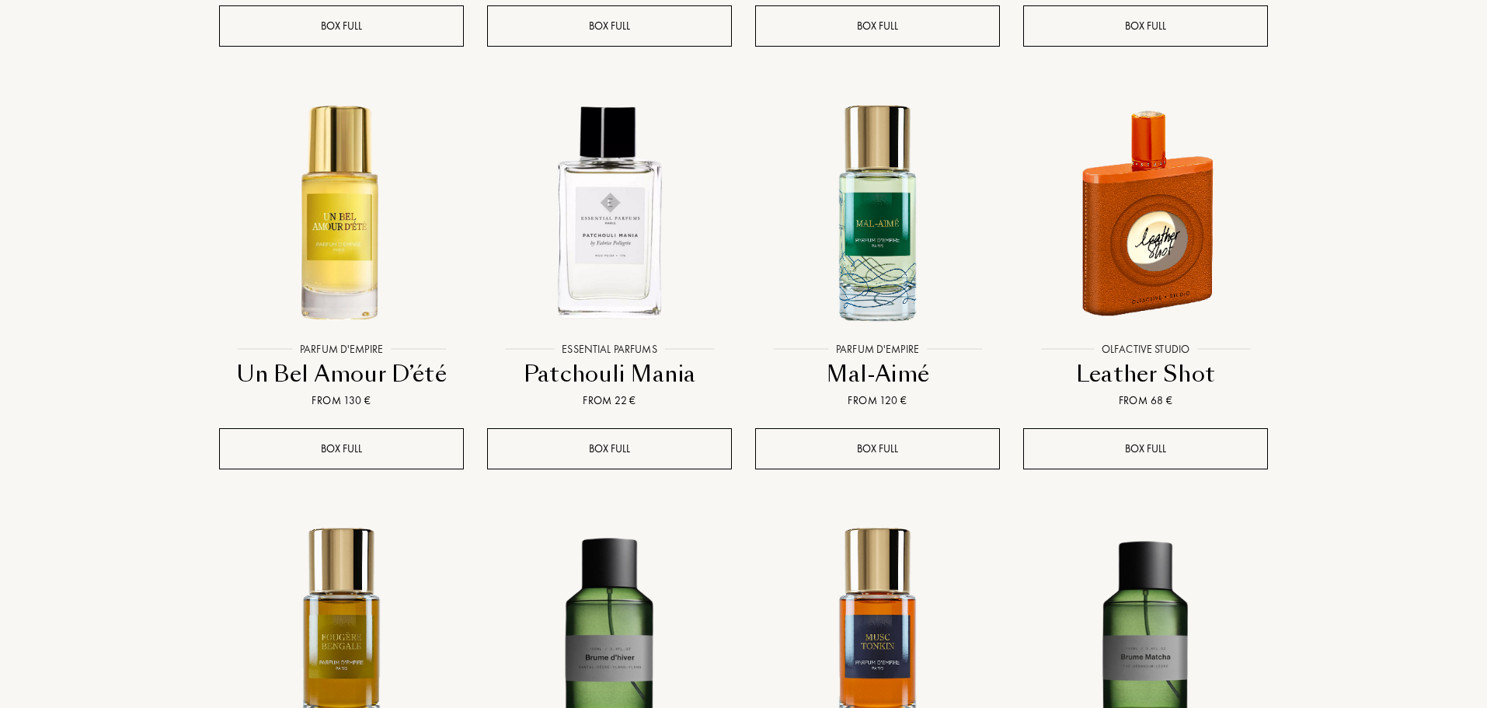
scroll to position [2642, 0]
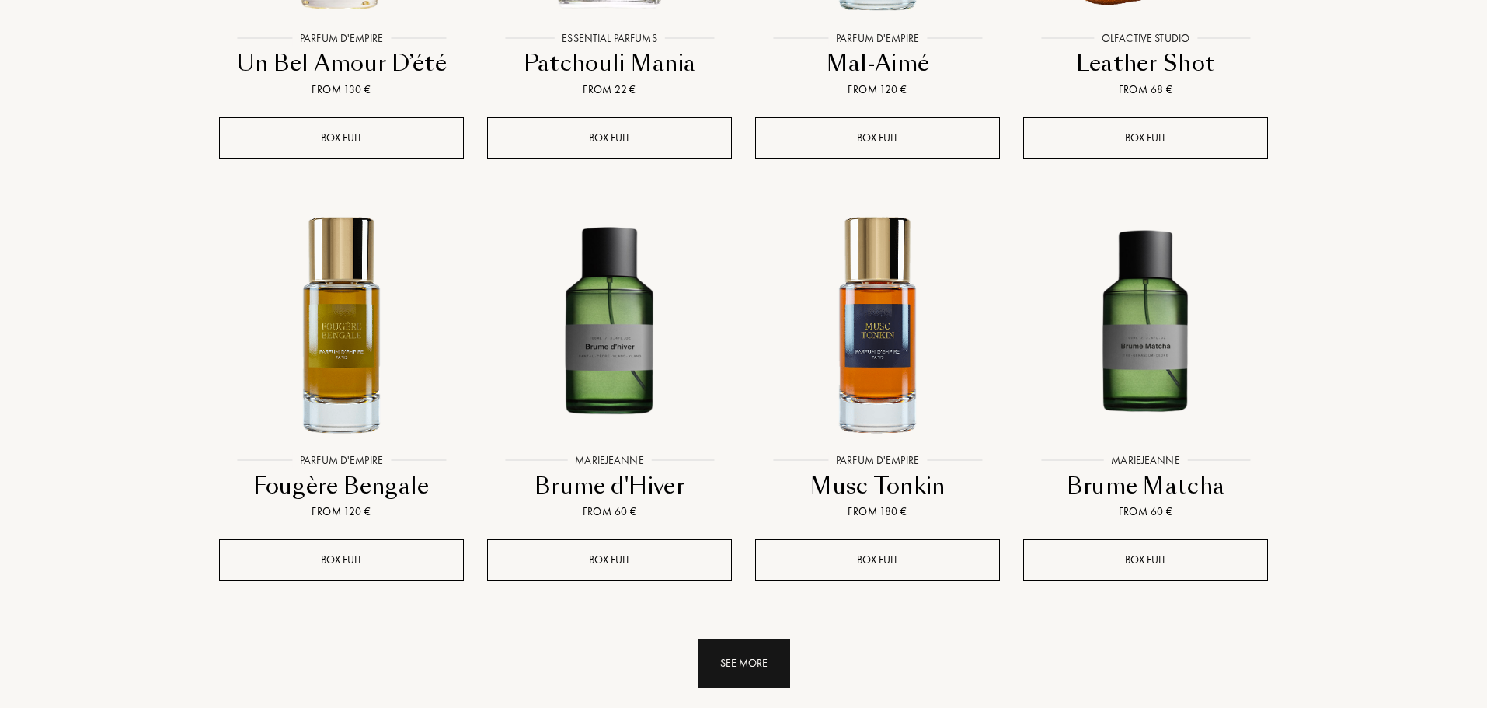
click at [762, 639] on div "See more" at bounding box center [744, 663] width 92 height 49
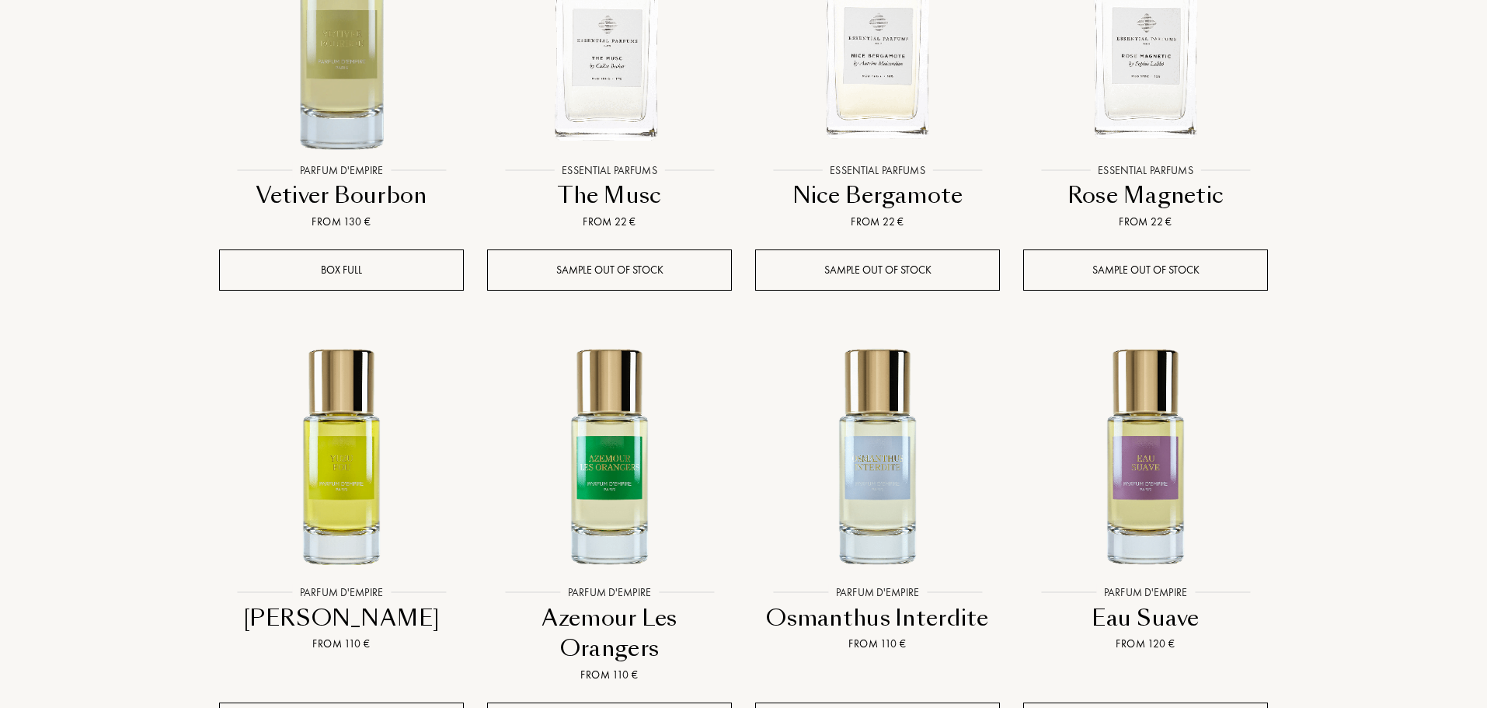
scroll to position [4405, 0]
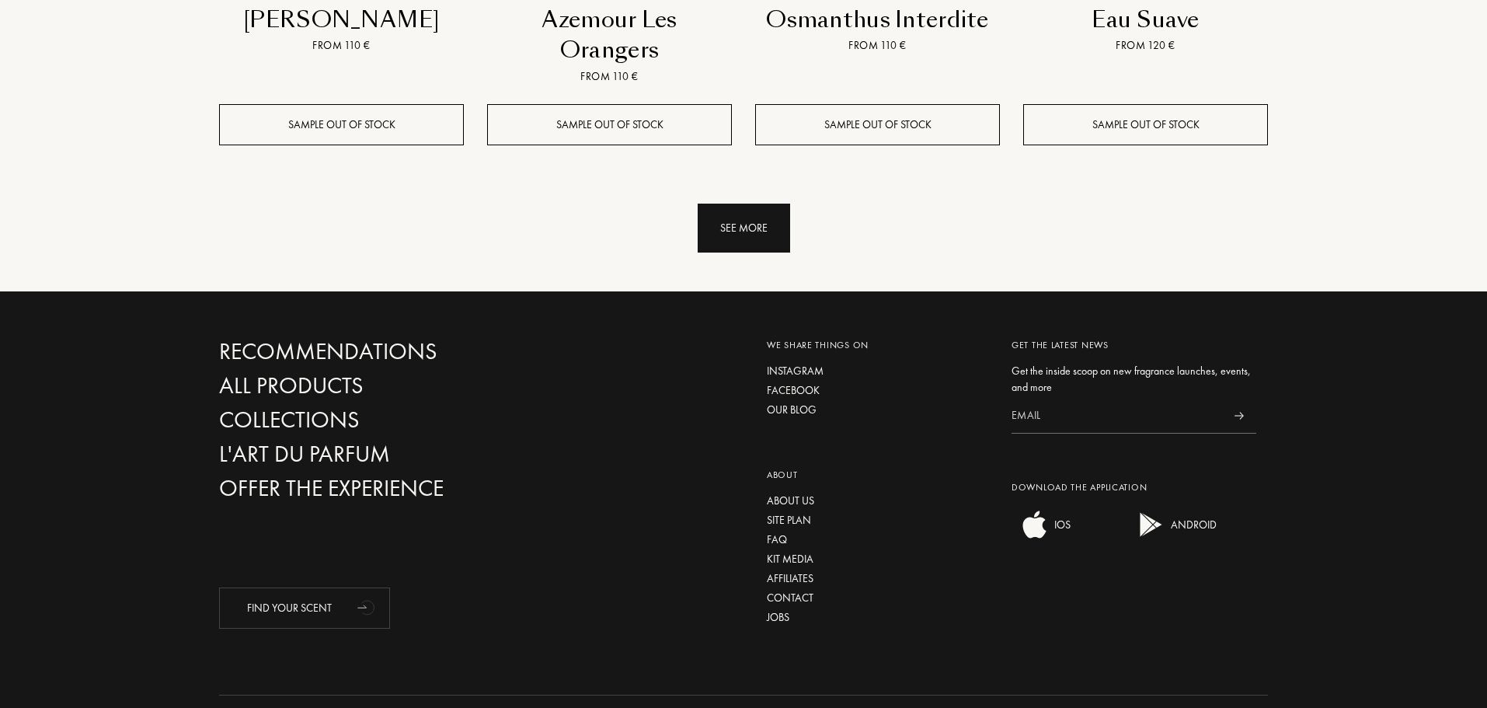
click at [739, 204] on div "See more" at bounding box center [744, 228] width 92 height 49
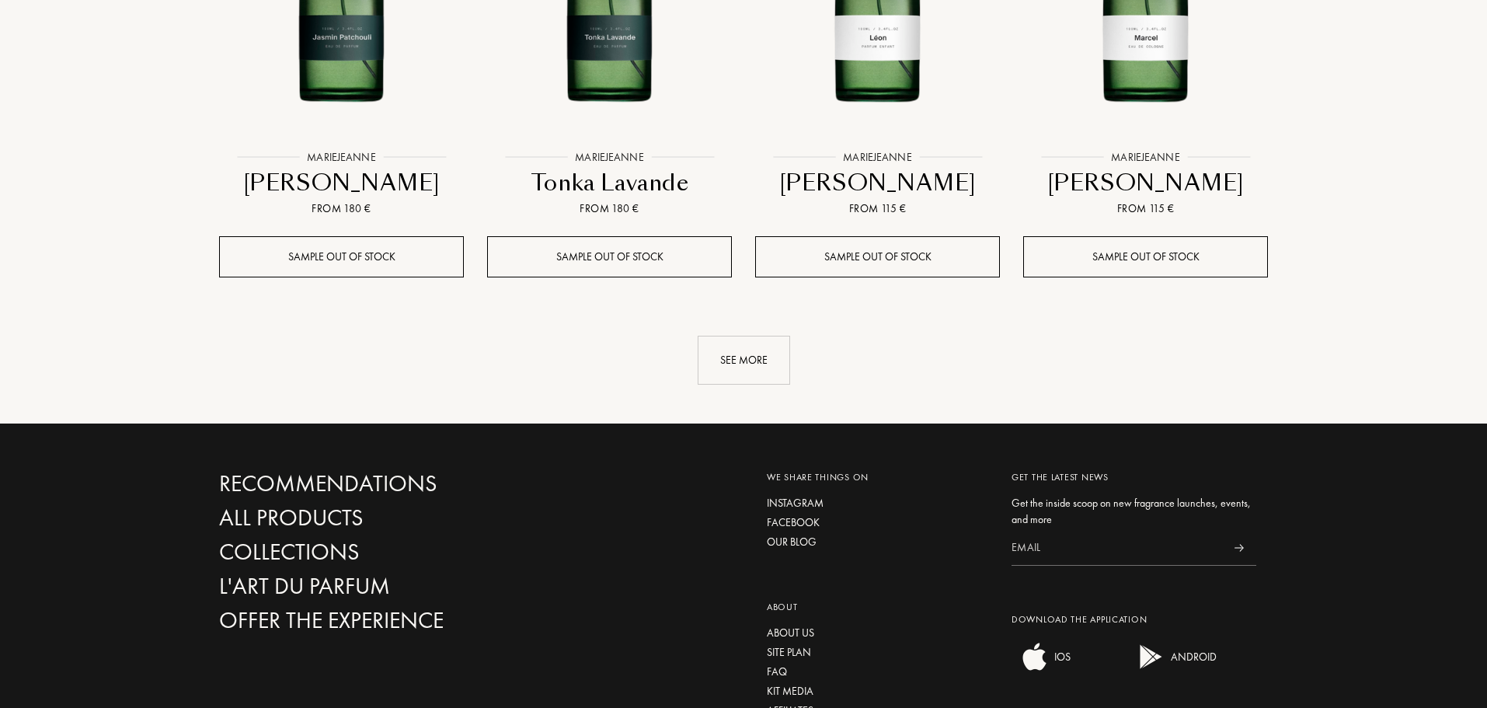
scroll to position [5703, 0]
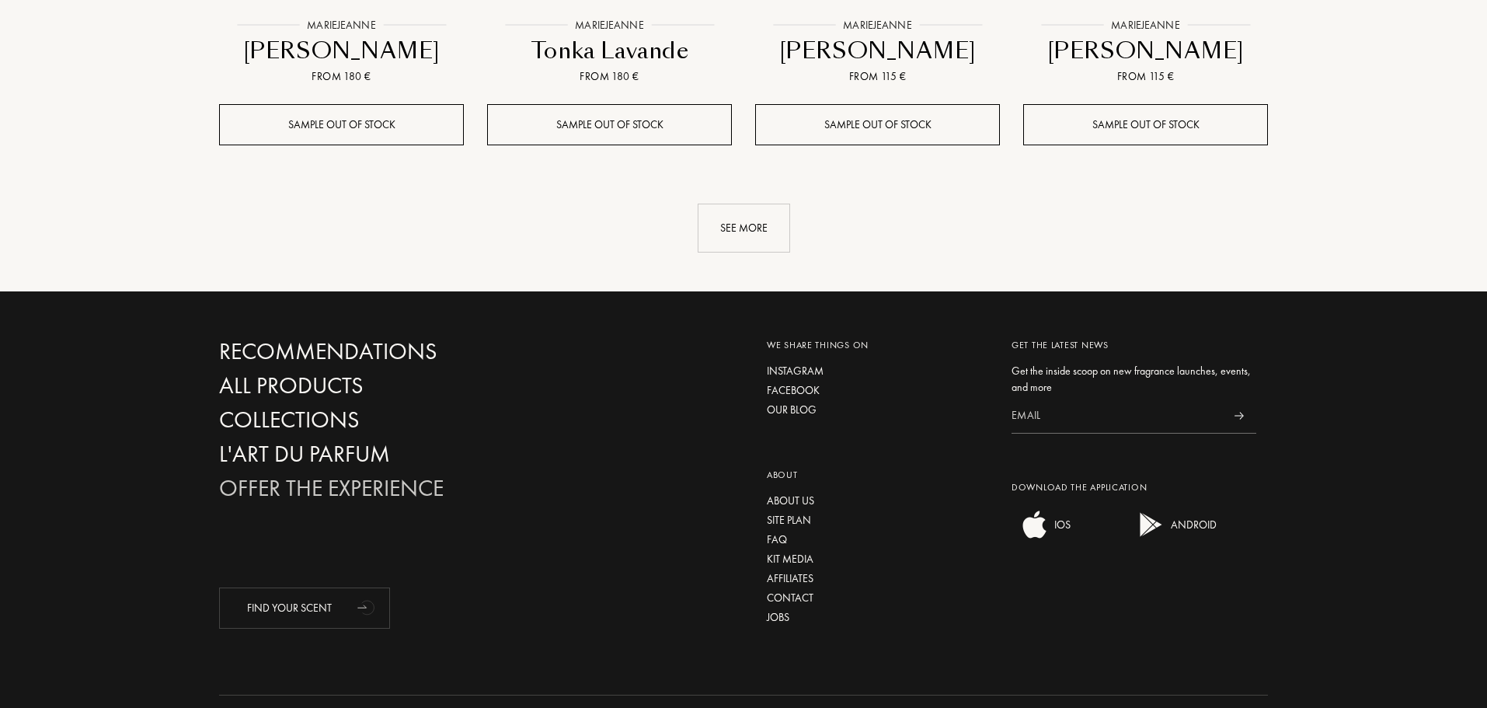
click at [402, 475] on div "Offer the experience" at bounding box center [386, 488] width 334 height 27
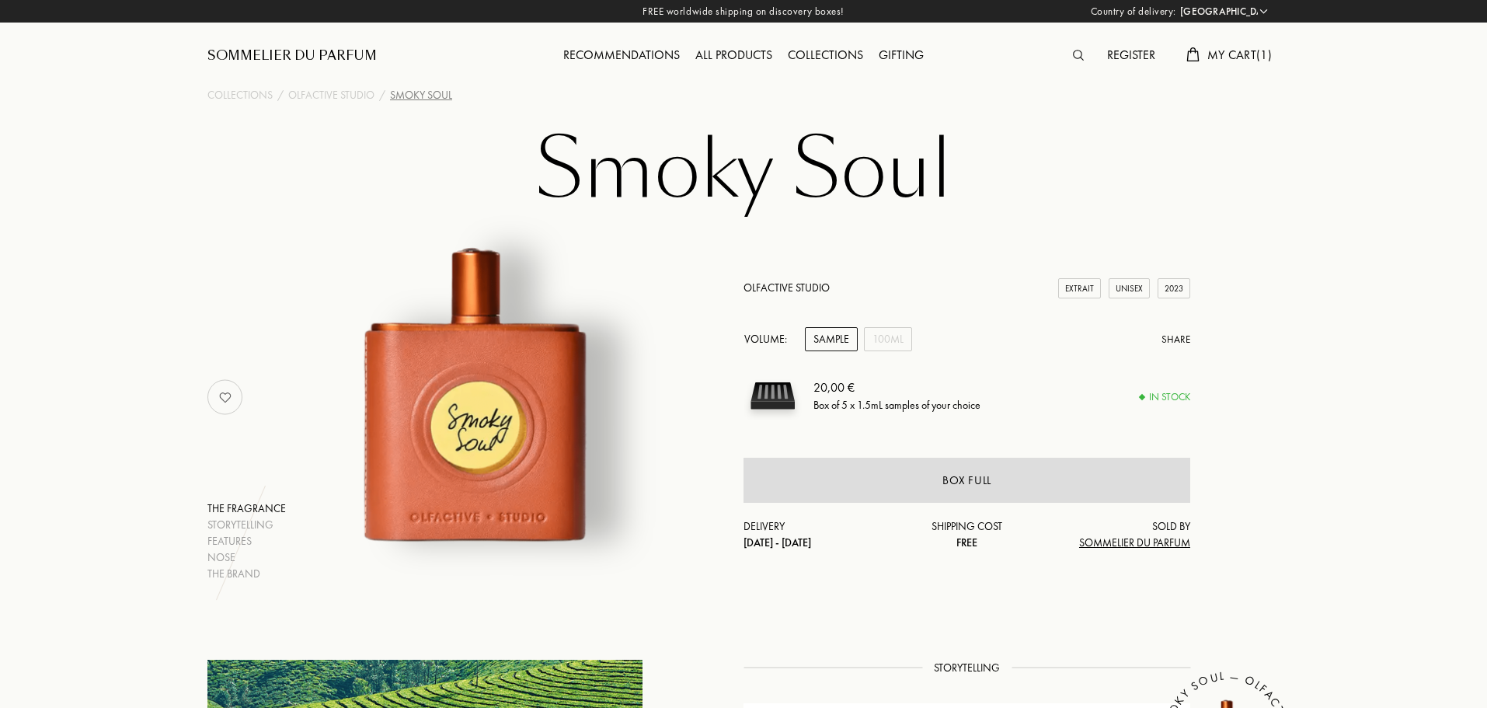
select select "PT"
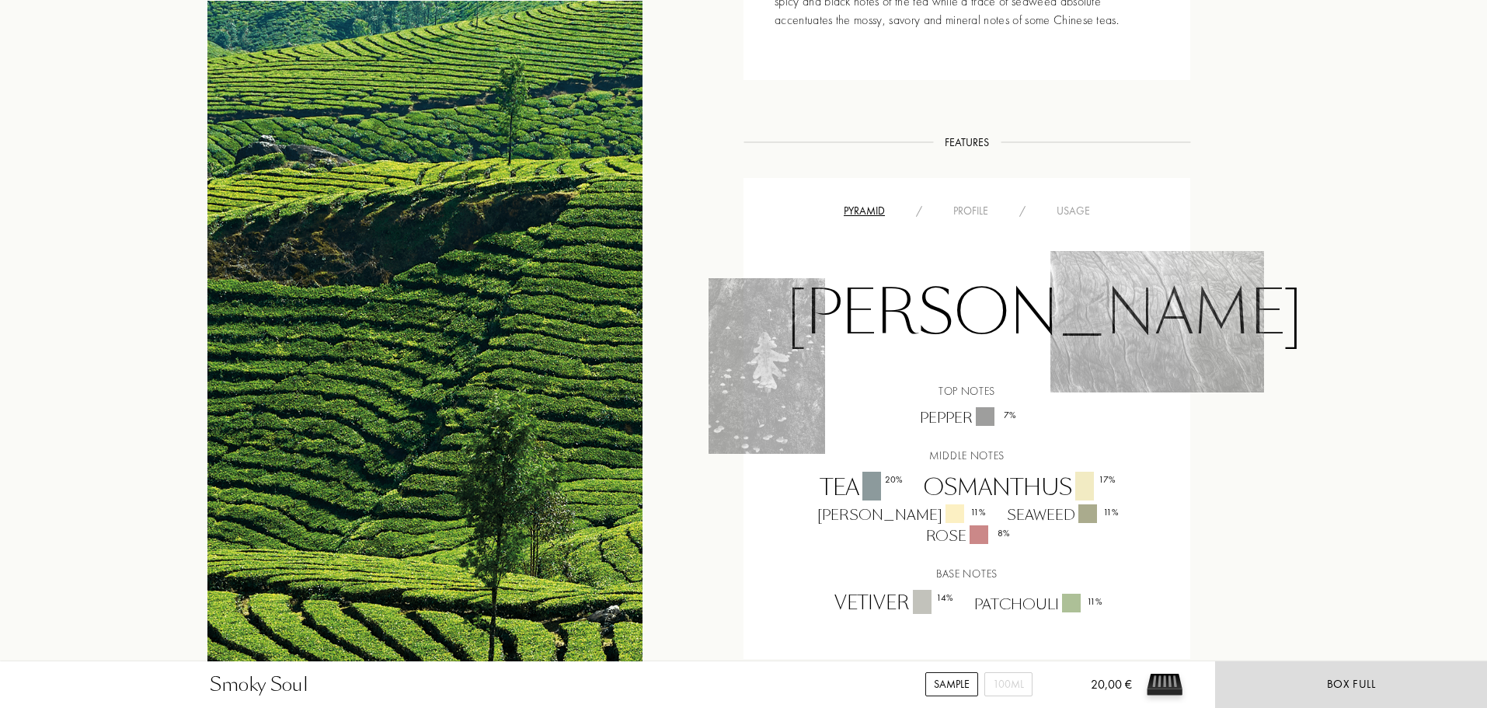
scroll to position [932, 0]
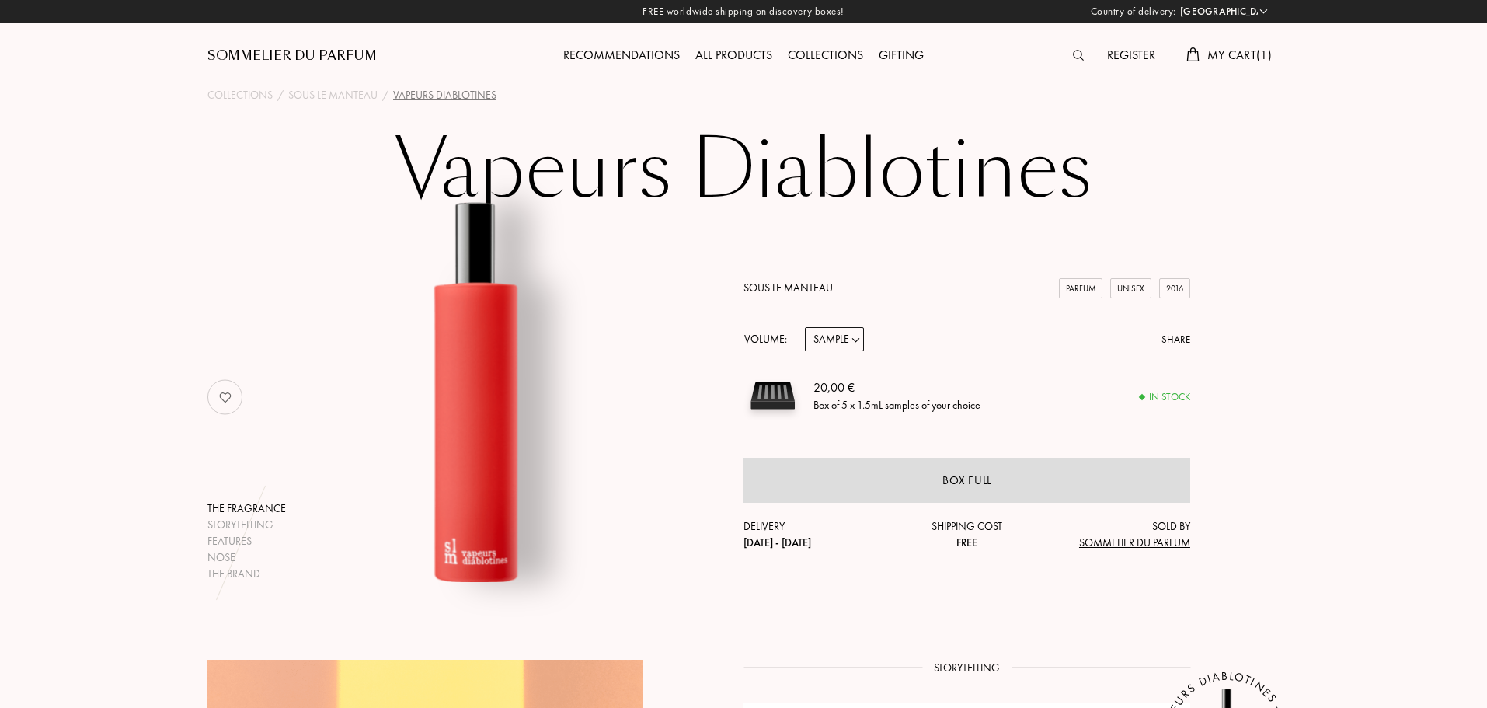
select select "PT"
click at [841, 329] on select "Sample 14mL 50mL 100mL" at bounding box center [834, 339] width 59 height 24
select select "1"
click at [805, 327] on select "Sample 14mL 50mL 100mL" at bounding box center [834, 339] width 59 height 24
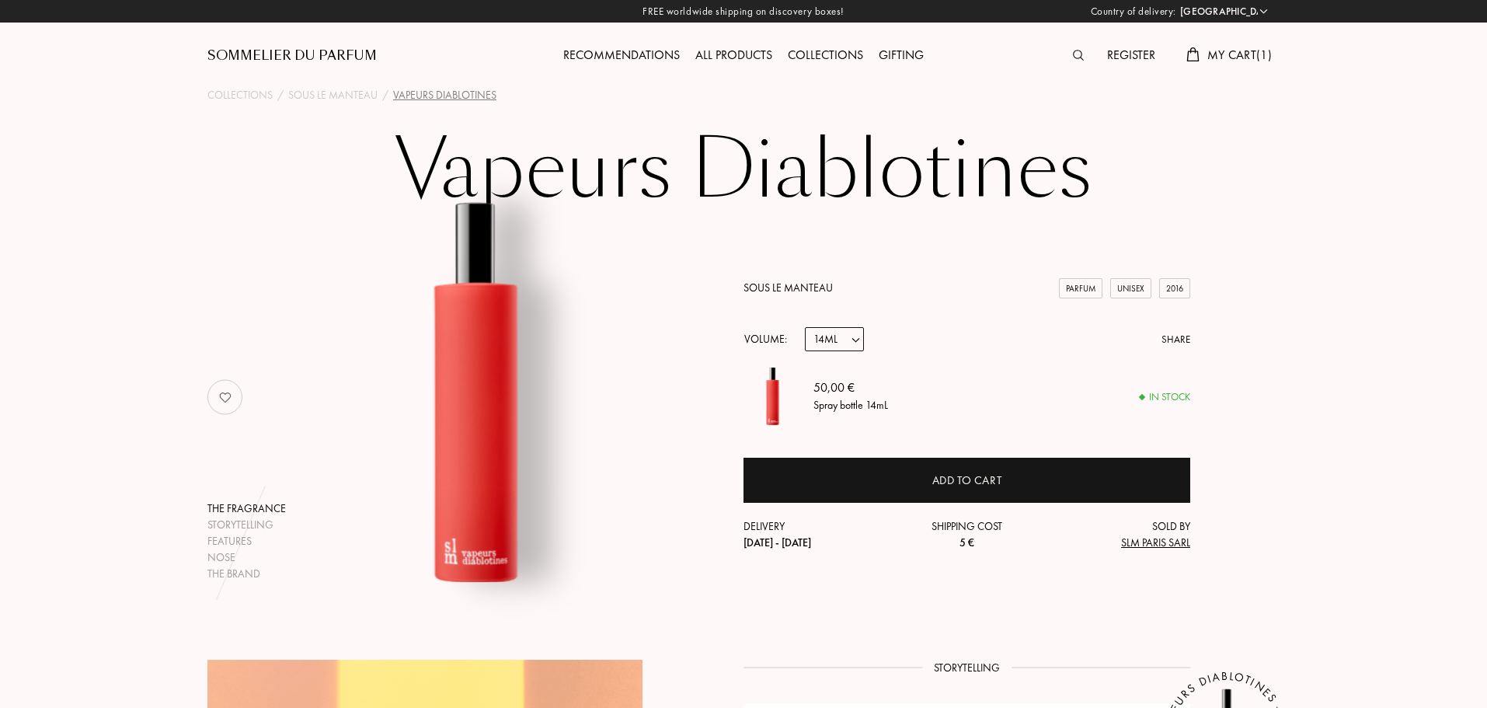
select select "1"
click at [845, 341] on select "Sample 14mL 50mL 100mL" at bounding box center [834, 339] width 59 height 24
select select "3"
click at [805, 327] on select "Sample 14mL 50mL 100mL" at bounding box center [834, 339] width 59 height 24
select select "3"
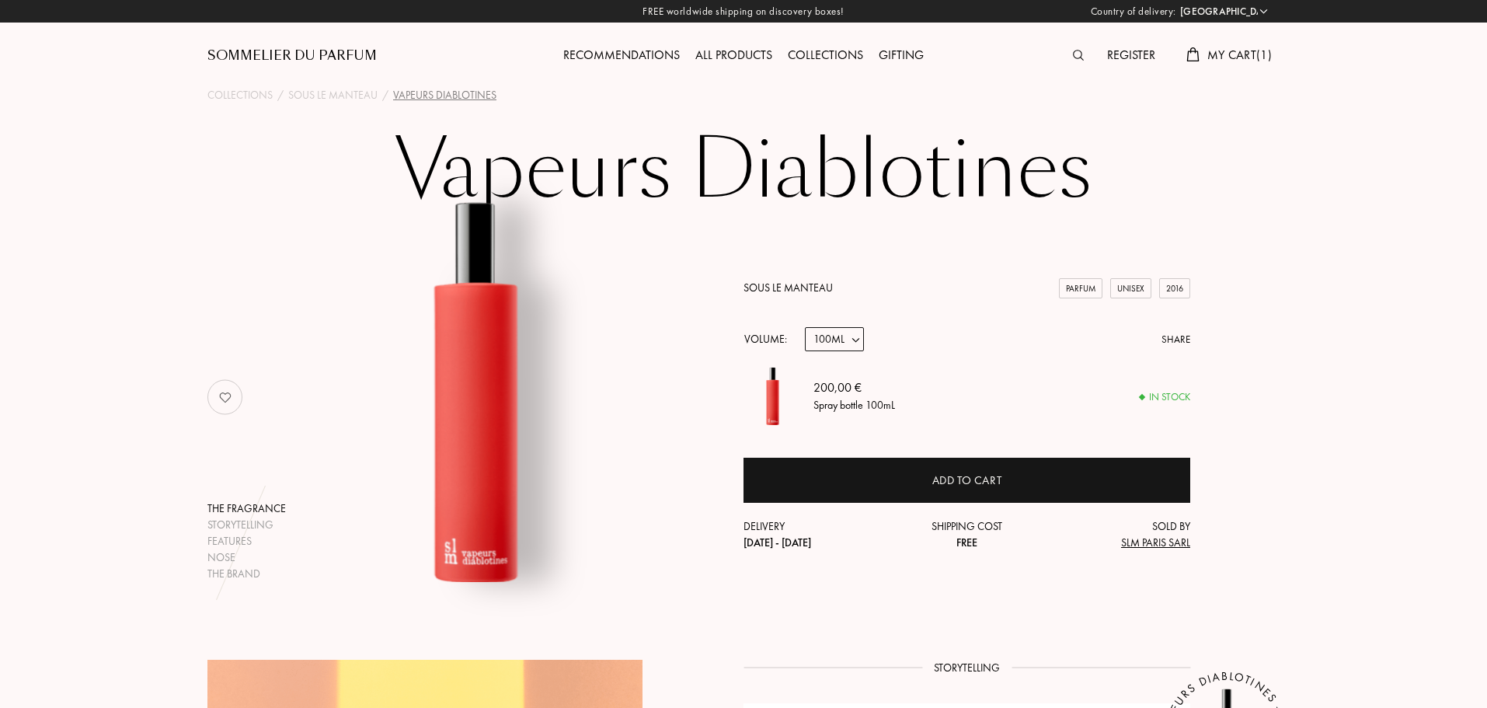
drag, startPoint x: 849, startPoint y: 330, endPoint x: 848, endPoint y: 342, distance: 11.8
click at [849, 330] on select "Sample 14mL 50mL 100mL" at bounding box center [834, 339] width 59 height 24
select select "0"
click at [805, 327] on select "Sample 14mL 50mL 100mL" at bounding box center [834, 339] width 59 height 24
select select "0"
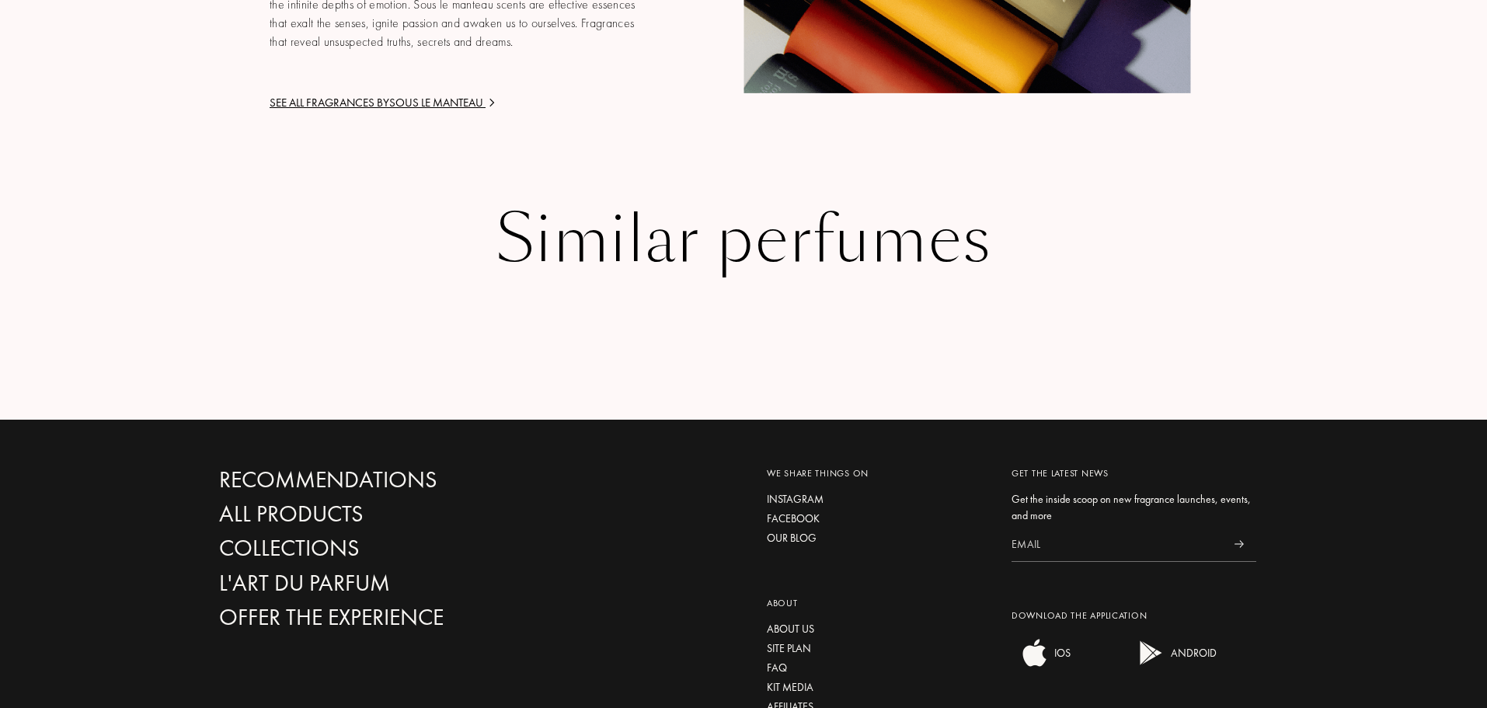
scroll to position [2234, 0]
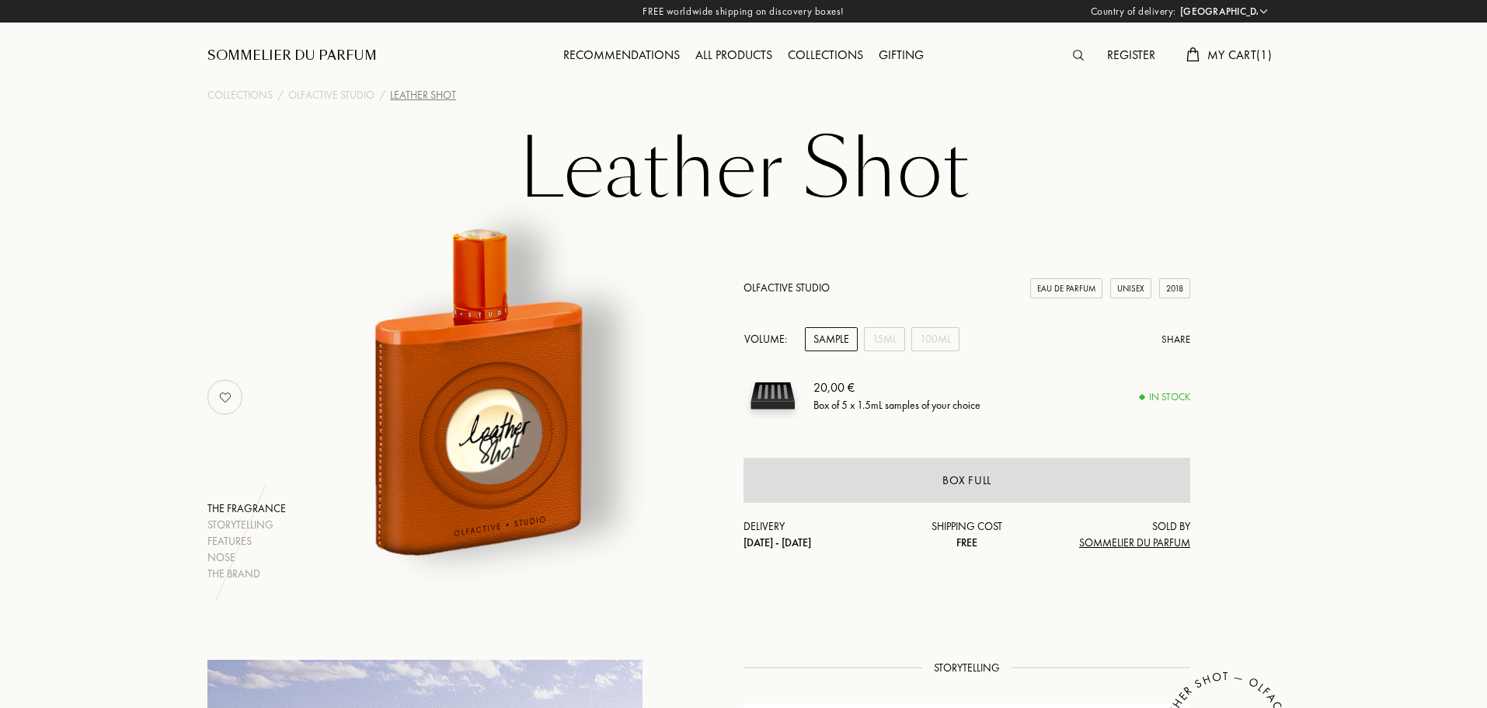
select select "PT"
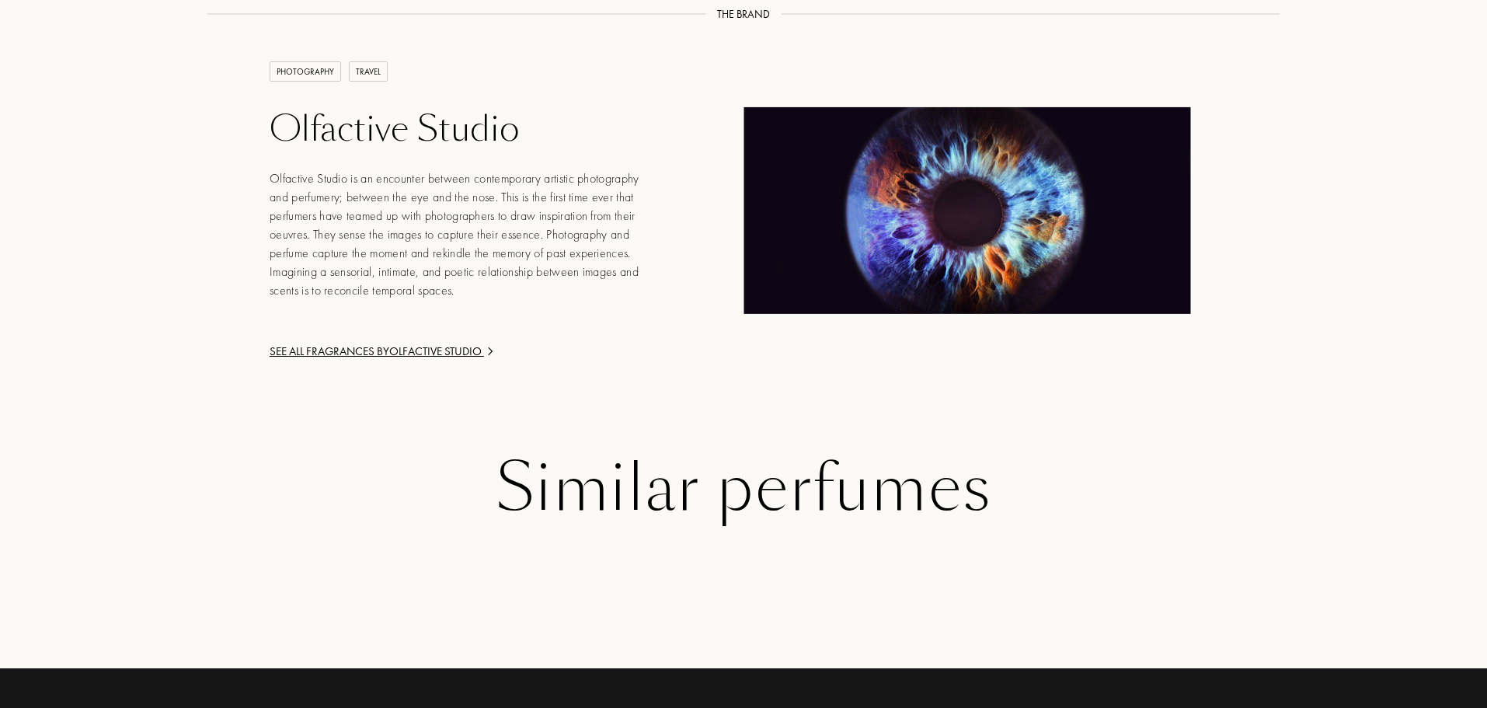
scroll to position [2673, 0]
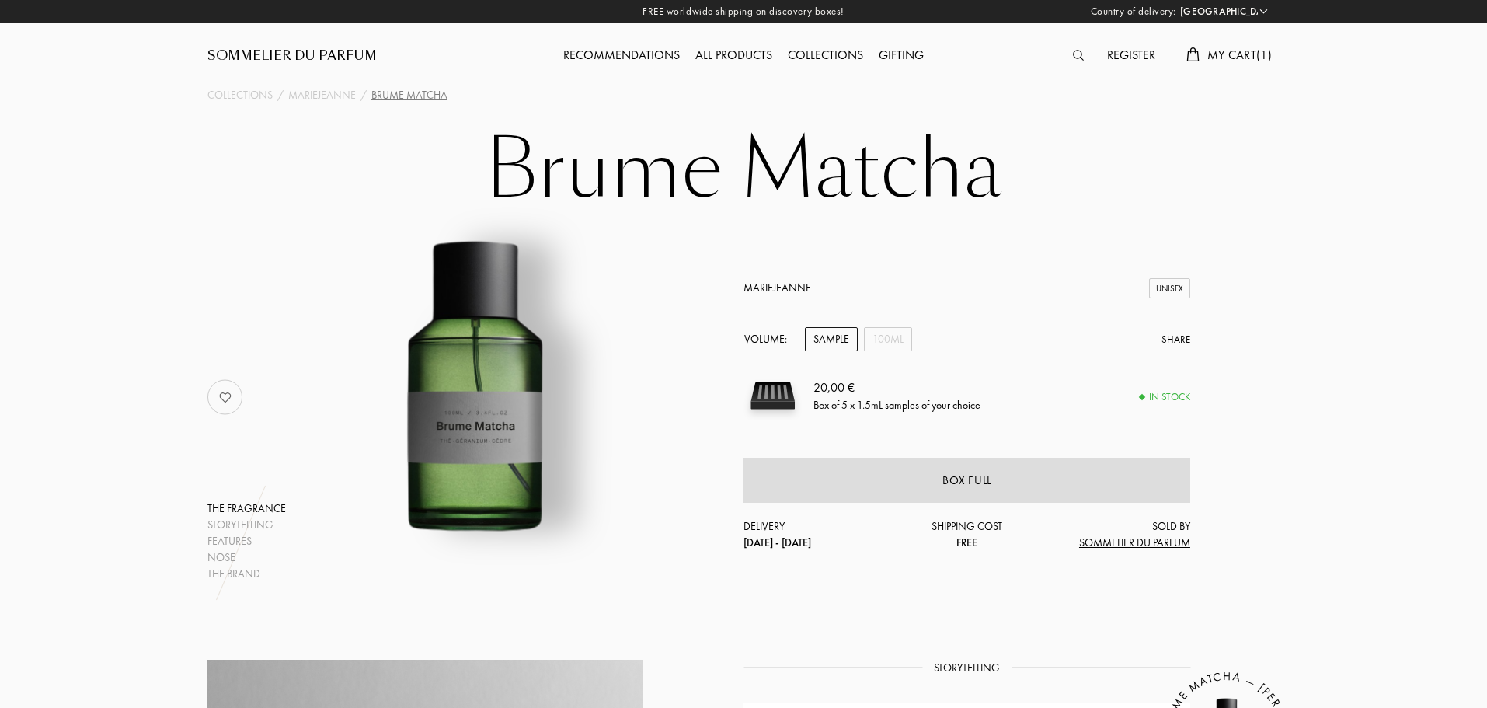
select select "PT"
click at [675, 423] on div "The fragrance Storytelling Features Nose The brand MarieJeanne Unisex Volume: S…" at bounding box center [743, 397] width 1095 height 369
select select "PT"
click at [488, 389] on img at bounding box center [476, 389] width 385 height 385
click at [748, 192] on h1 "Brume Matcha" at bounding box center [743, 169] width 777 height 85
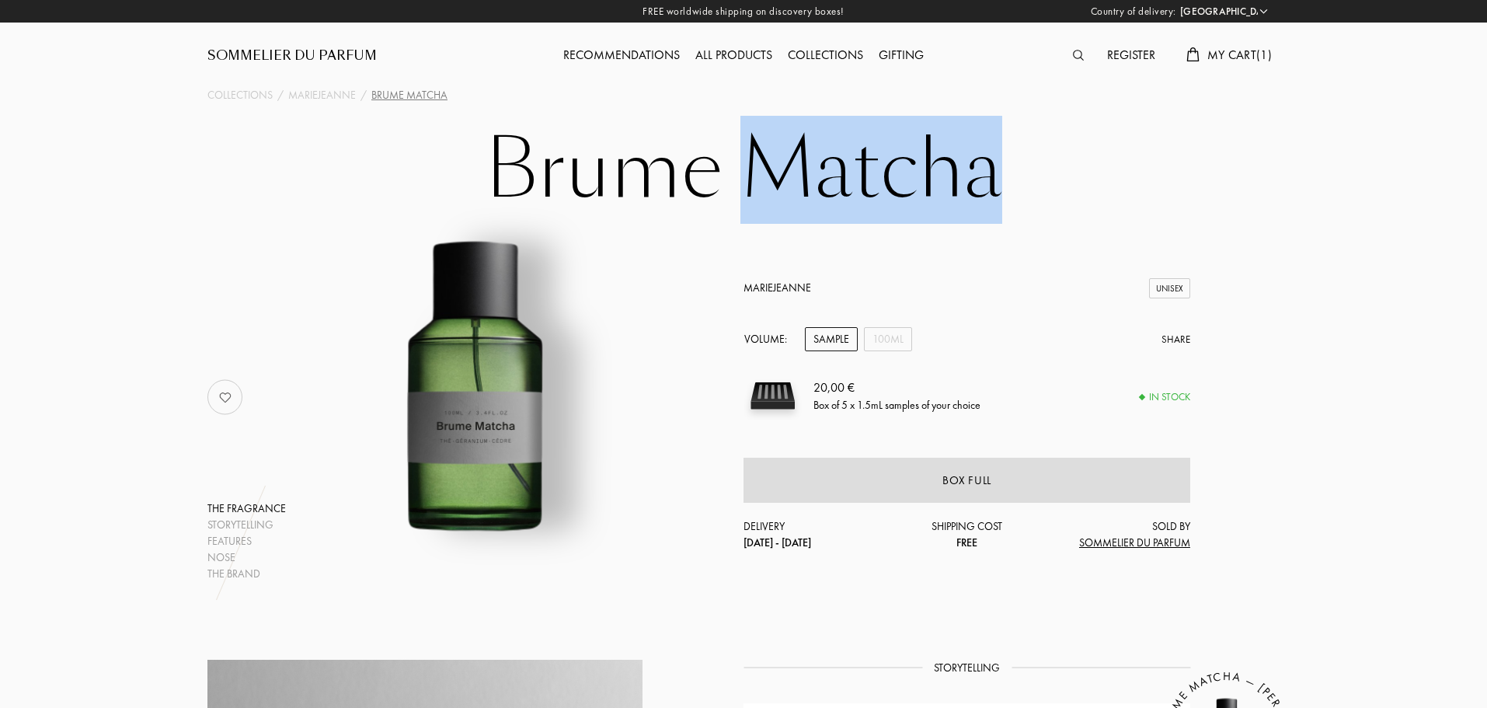
click at [748, 192] on h1 "Brume Matcha" at bounding box center [743, 169] width 777 height 85
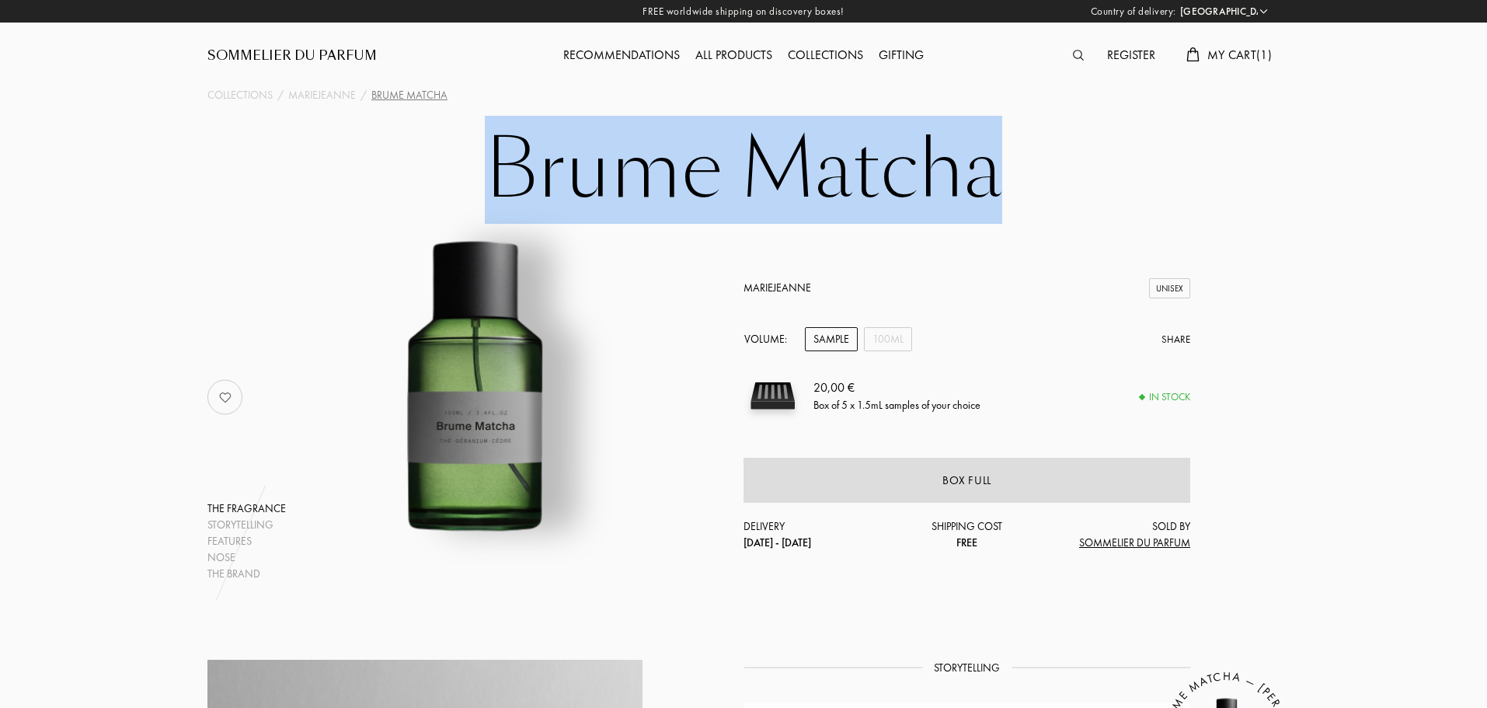
click at [748, 192] on h1 "Brume Matcha" at bounding box center [743, 169] width 777 height 85
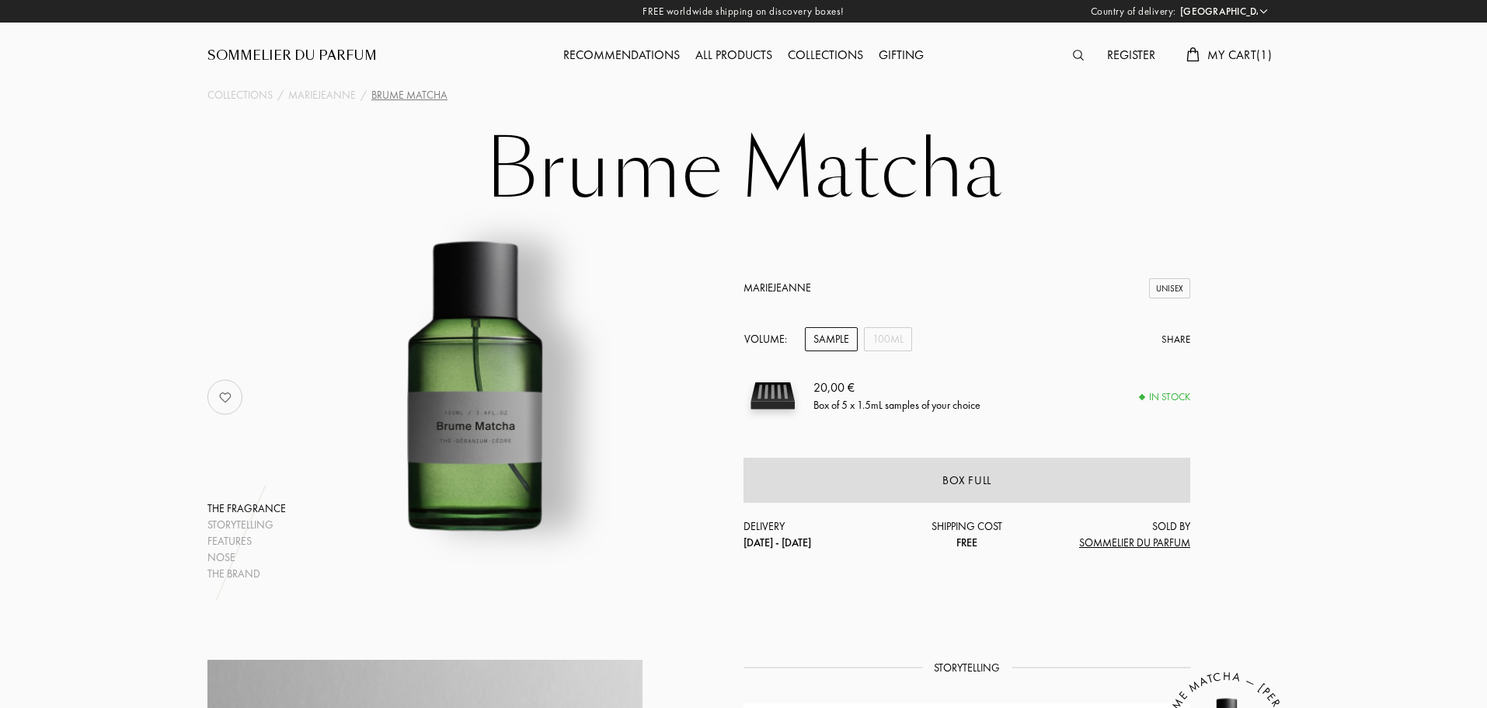
click at [761, 239] on div "MarieJeanne Unisex Volume: Sample 100mL Share 20,00 € Box of 5 x 1.5mL samples …" at bounding box center [967, 397] width 447 height 369
click at [990, 272] on div "MarieJeanne Unisex Volume: Sample 100mL Share 20,00 € Box of 5 x 1.5mL samples …" at bounding box center [967, 397] width 447 height 369
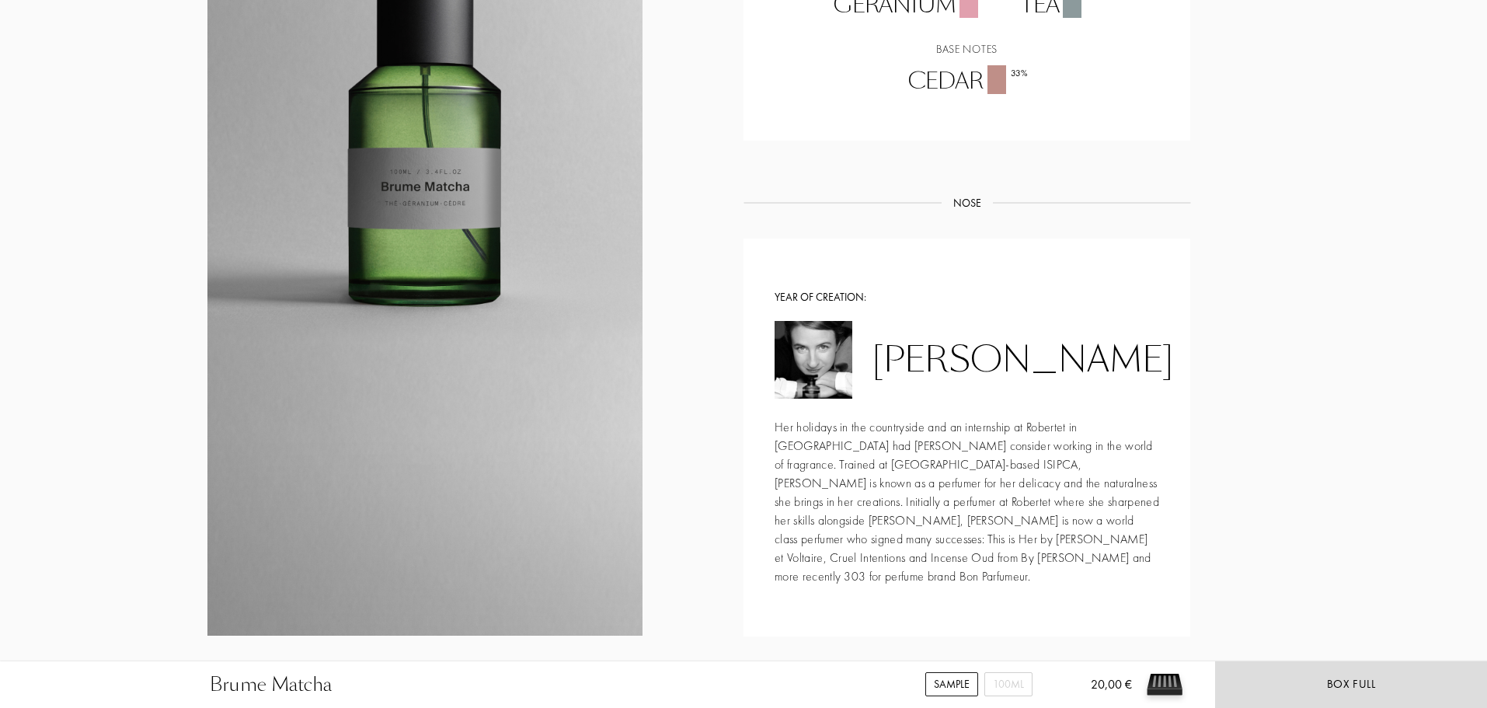
scroll to position [777, 0]
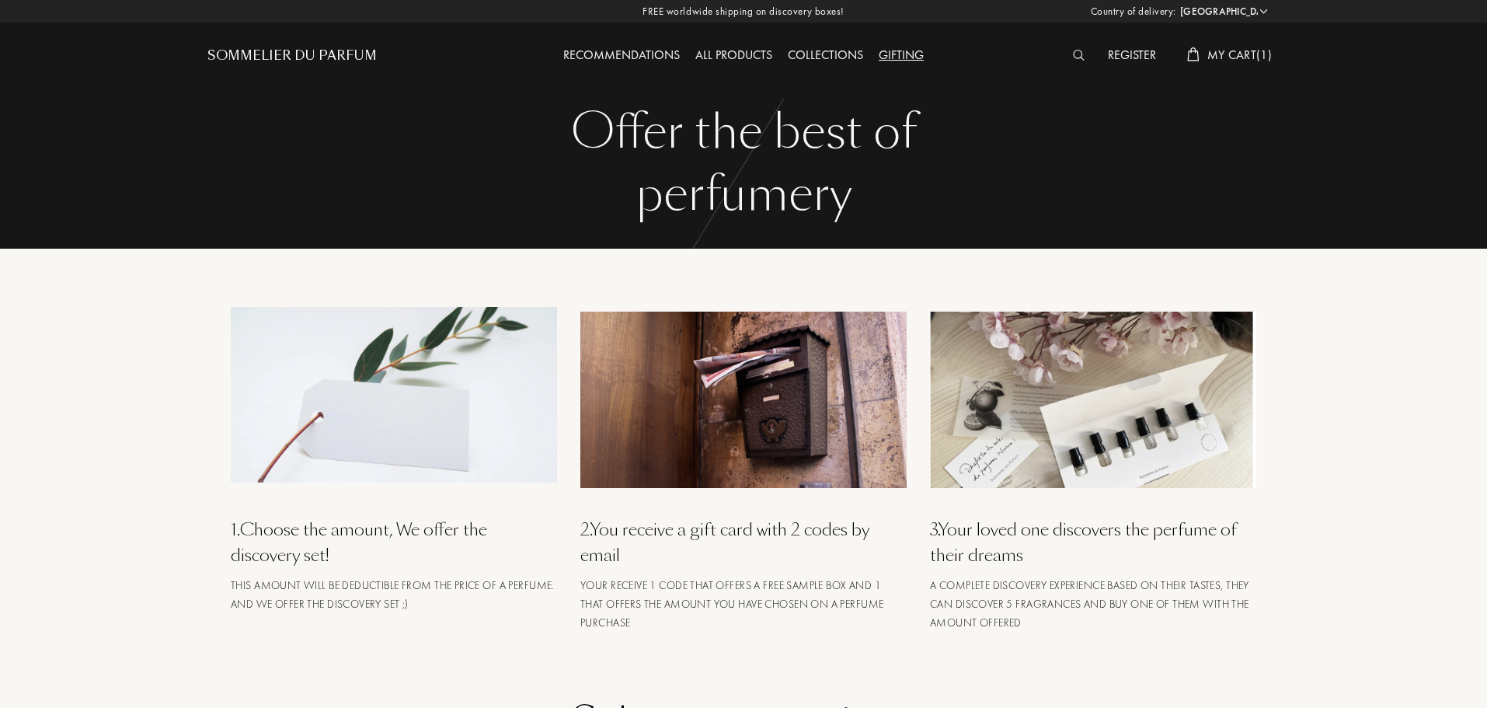
select select "PT"
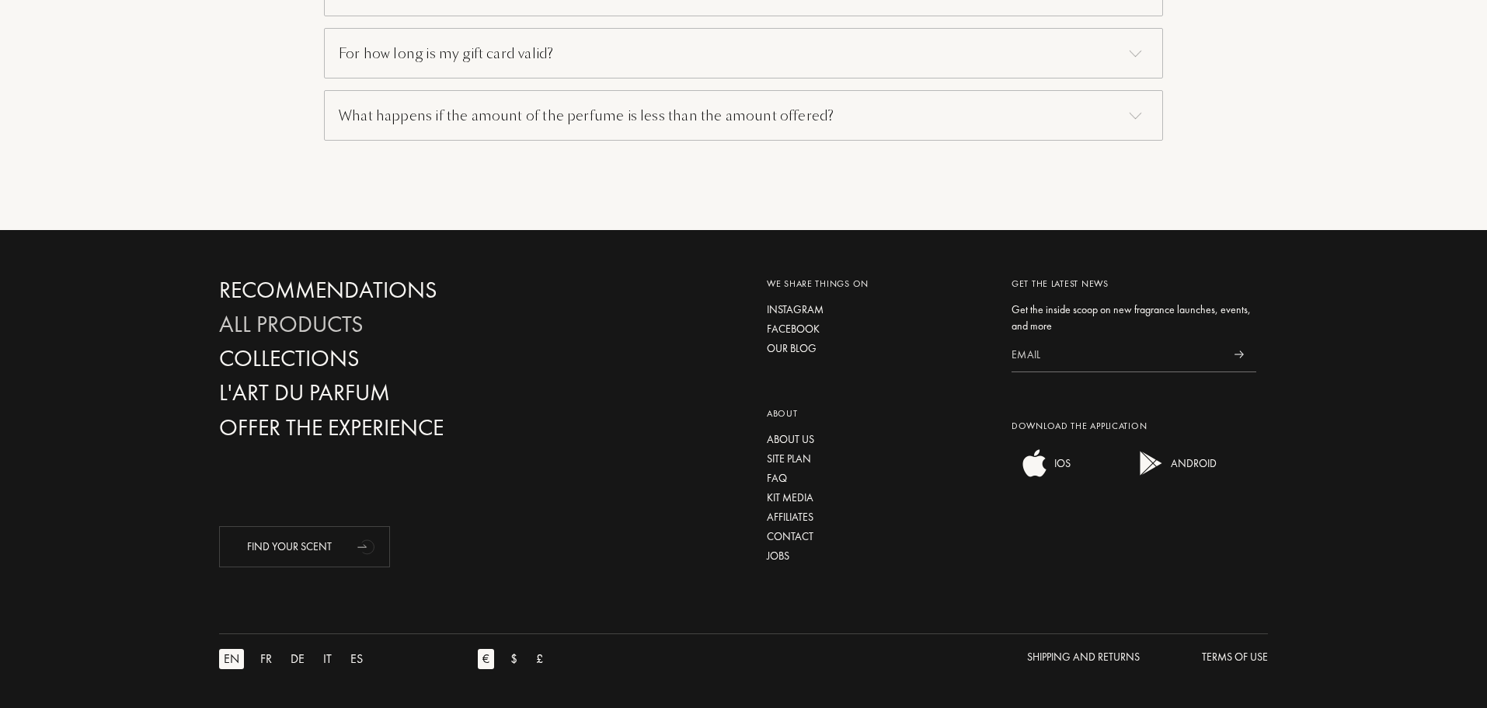
scroll to position [1207, 0]
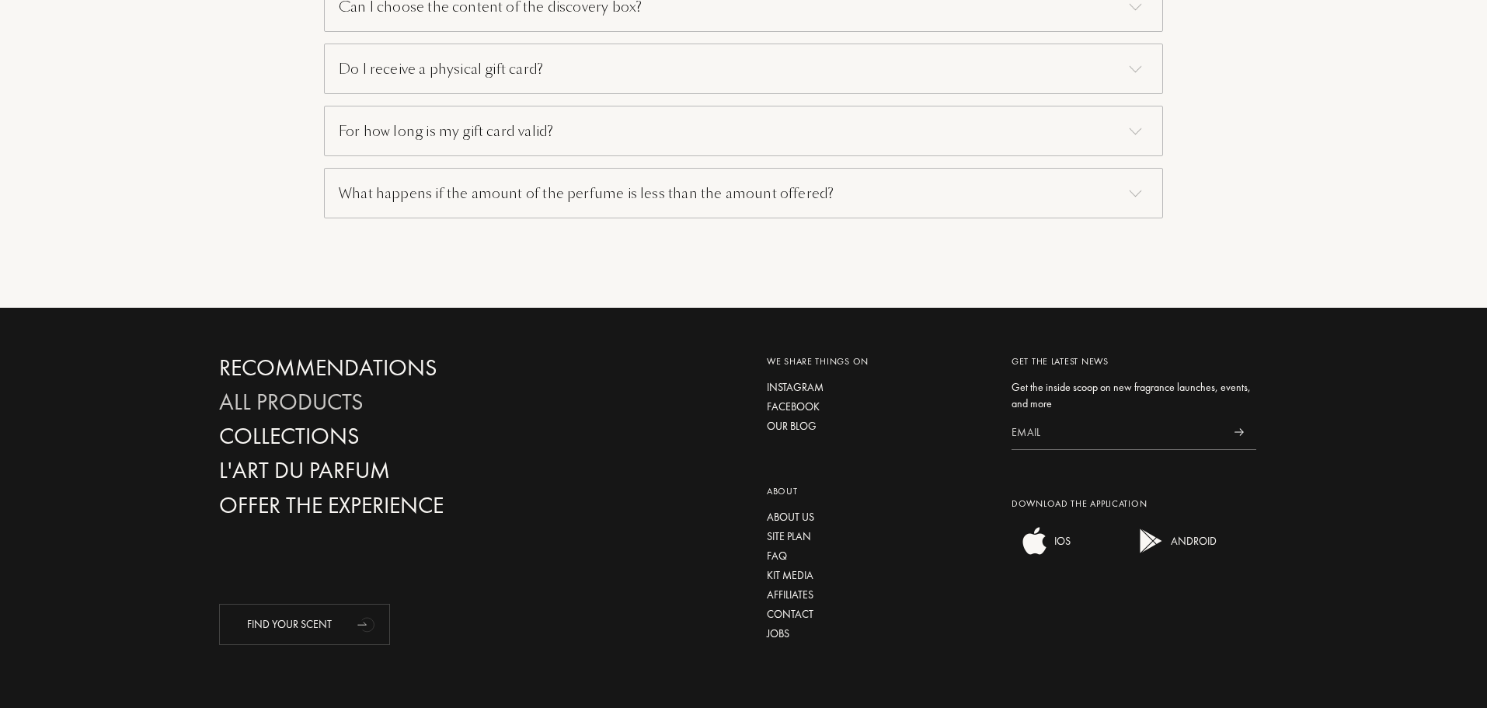
click at [338, 407] on div "All products" at bounding box center [386, 401] width 334 height 27
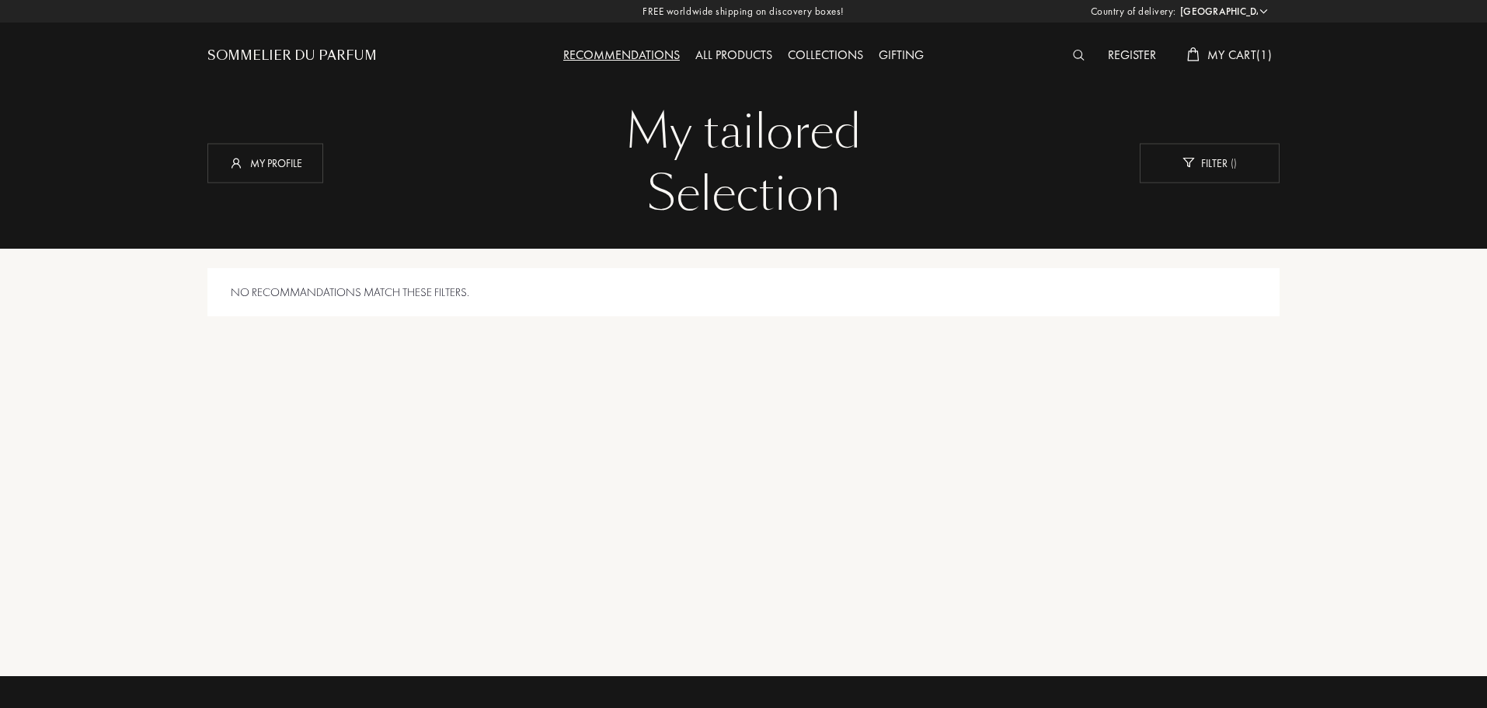
select select "PT"
click at [1230, 165] on span "( )" at bounding box center [1232, 162] width 9 height 14
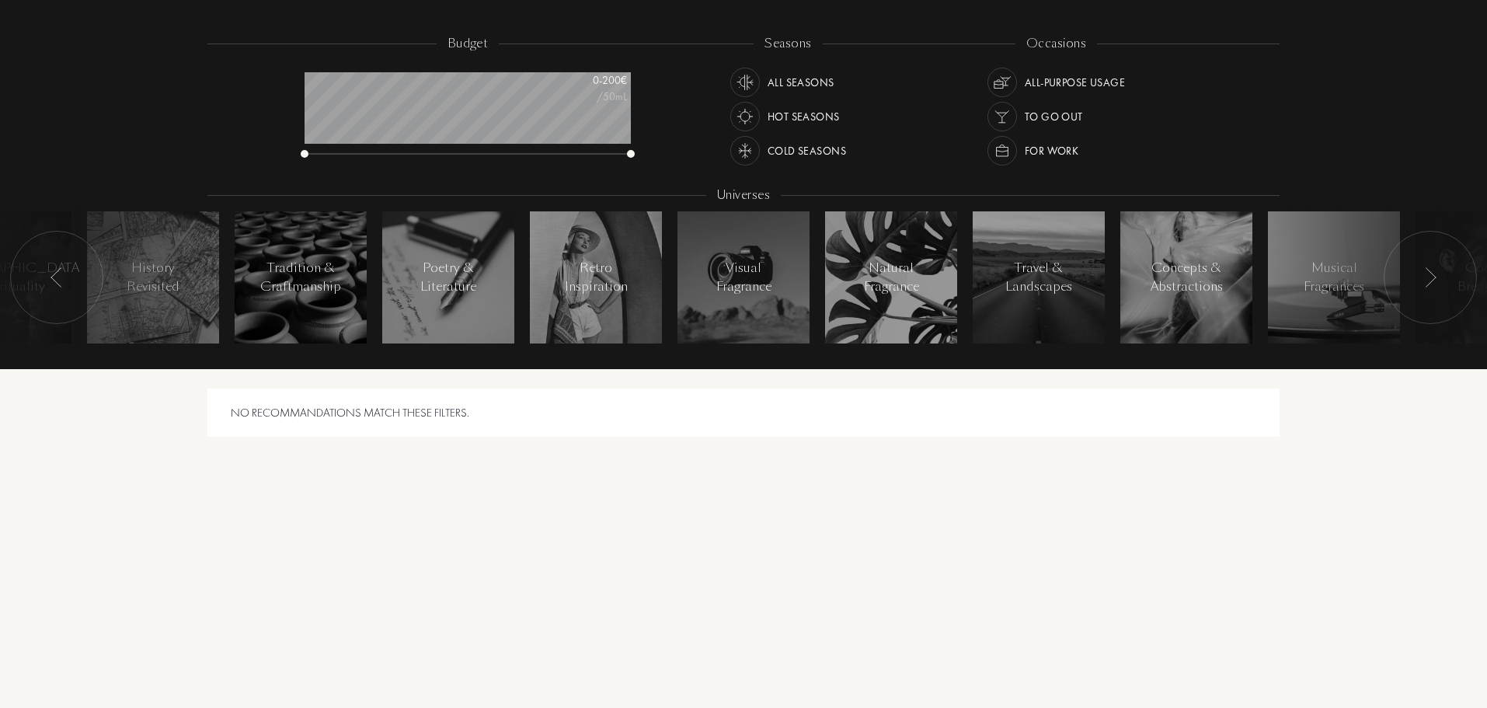
scroll to position [78, 0]
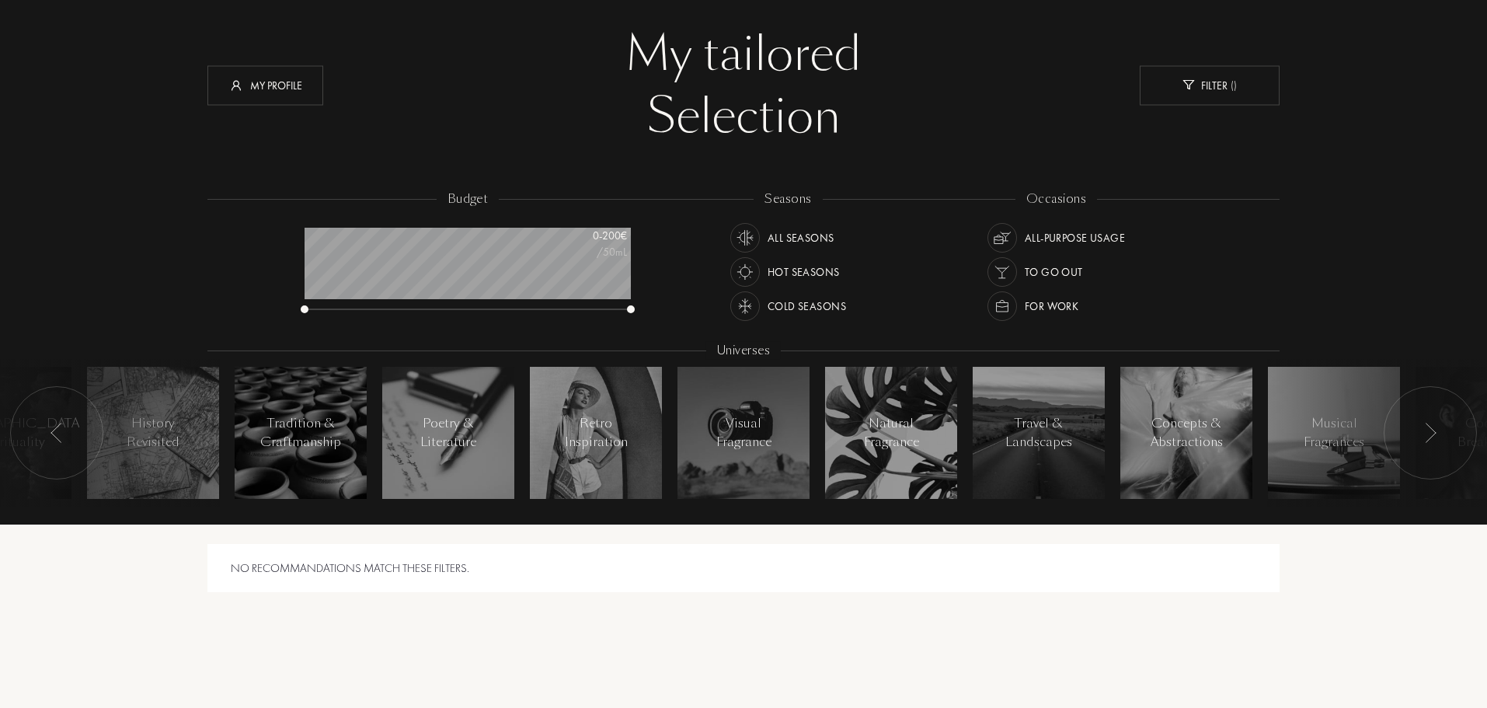
click at [763, 238] on div "All Seasons" at bounding box center [782, 238] width 104 height 30
click at [1004, 233] on img at bounding box center [1002, 238] width 22 height 22
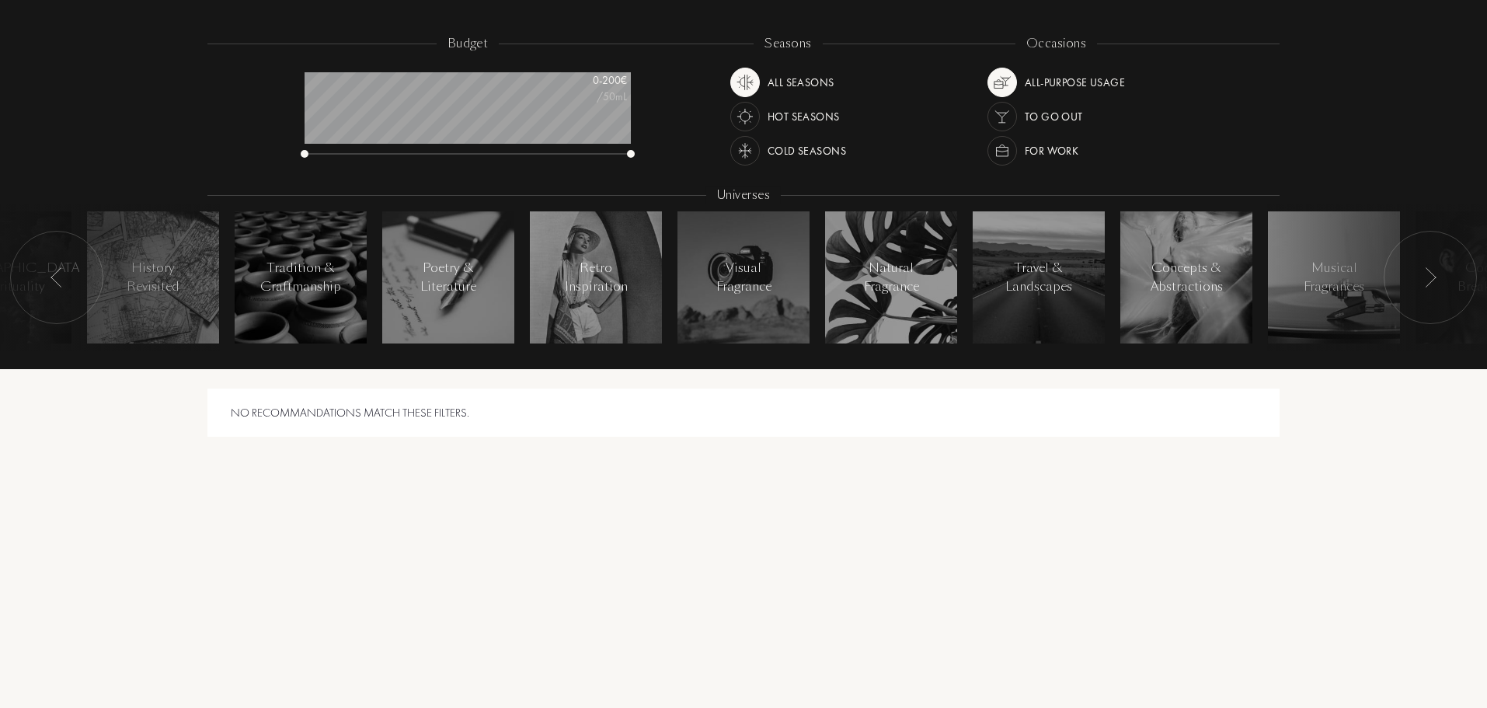
scroll to position [155, 0]
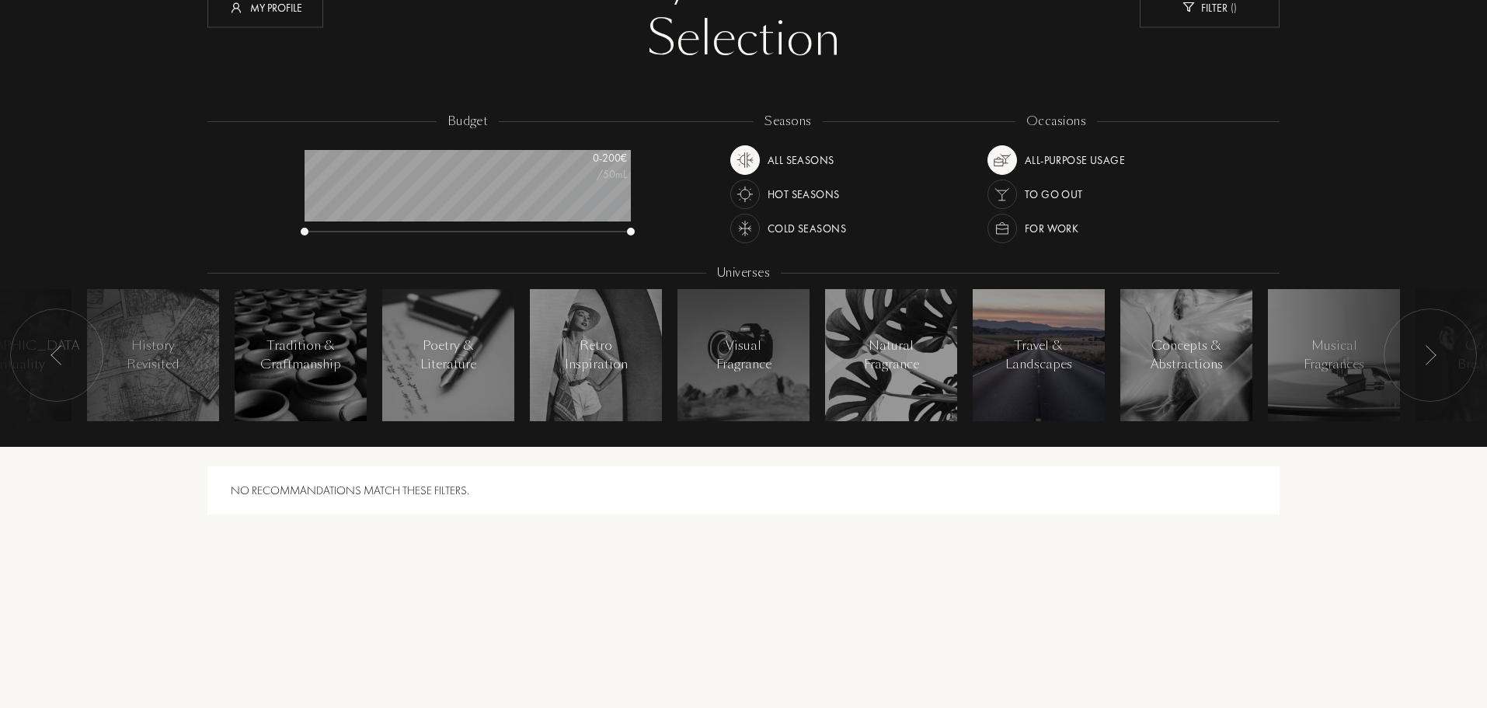
click at [988, 339] on div at bounding box center [1039, 355] width 132 height 132
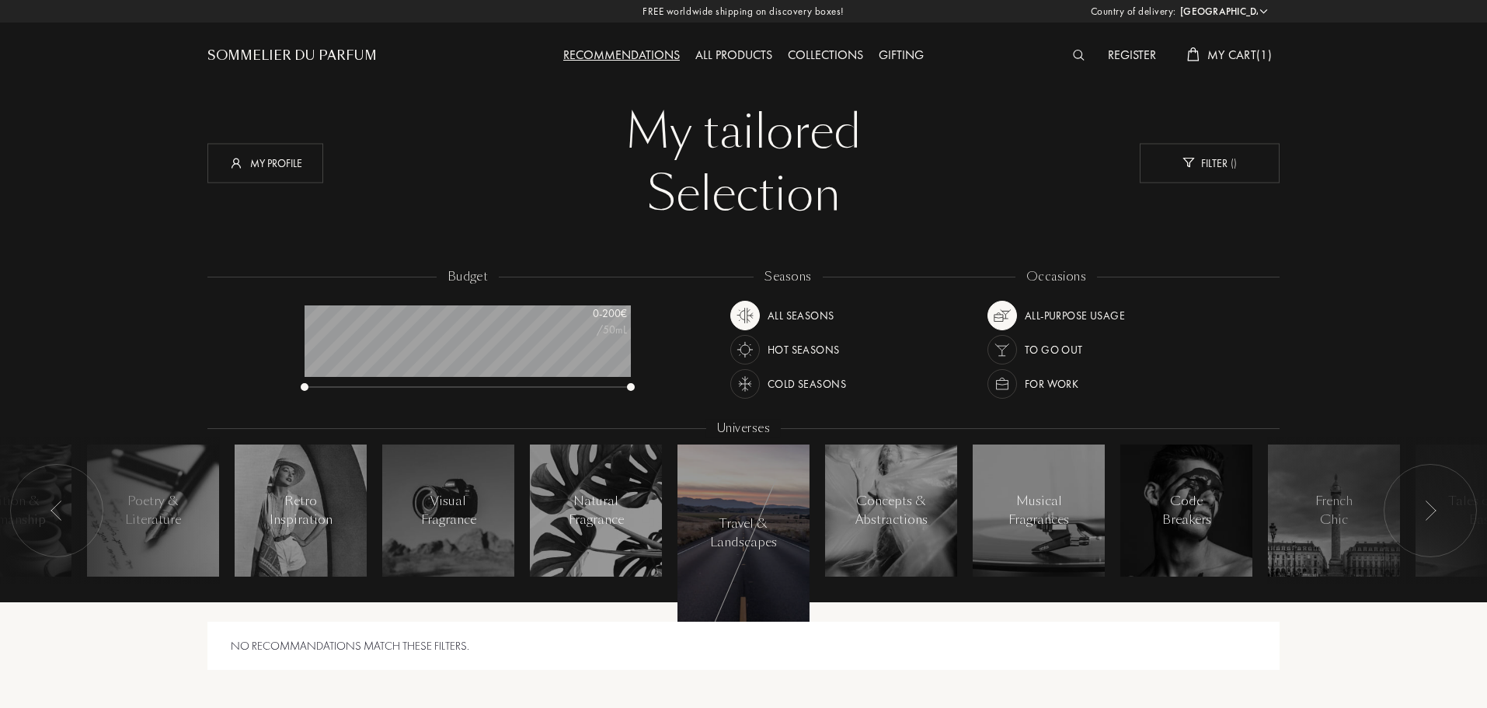
click at [609, 54] on div "Recommendations" at bounding box center [621, 56] width 132 height 20
click at [837, 53] on div "Collections" at bounding box center [825, 56] width 91 height 20
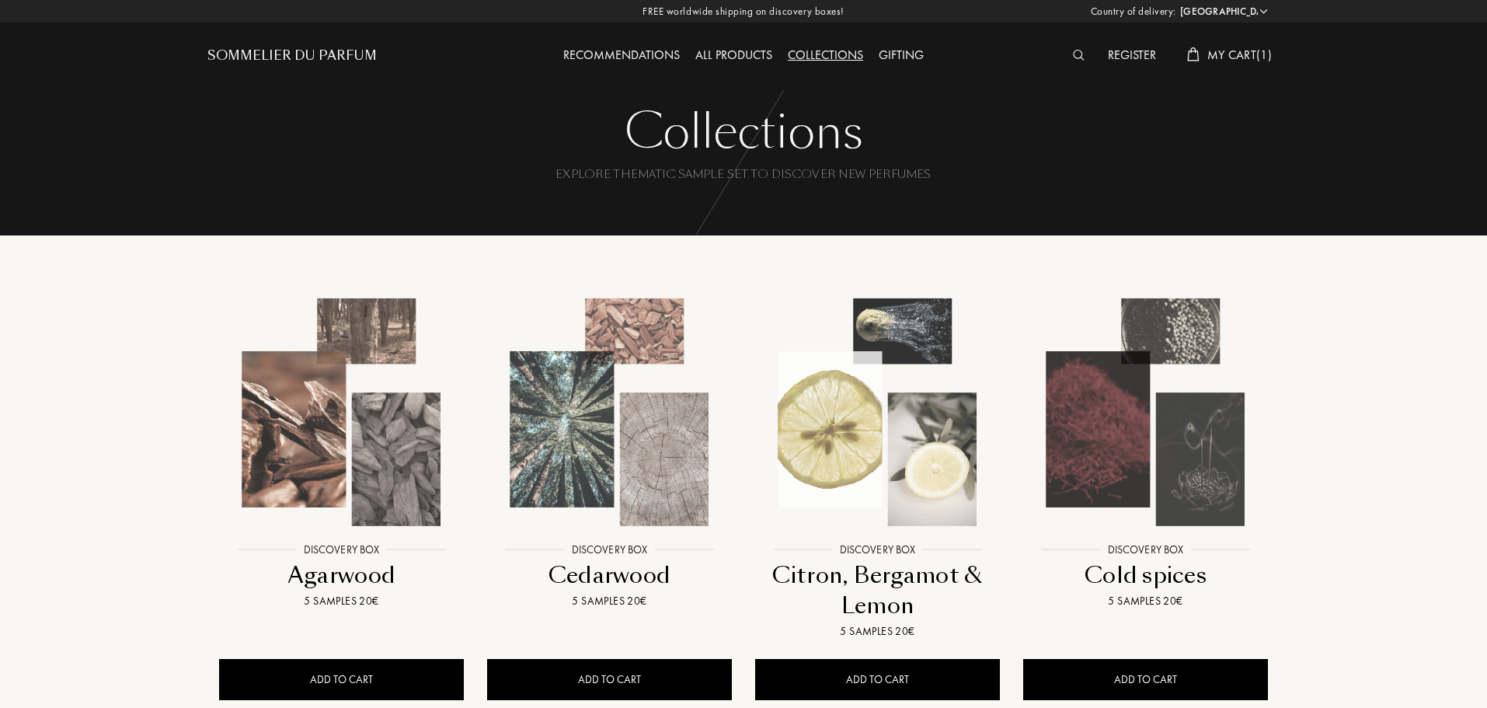
select select "PT"
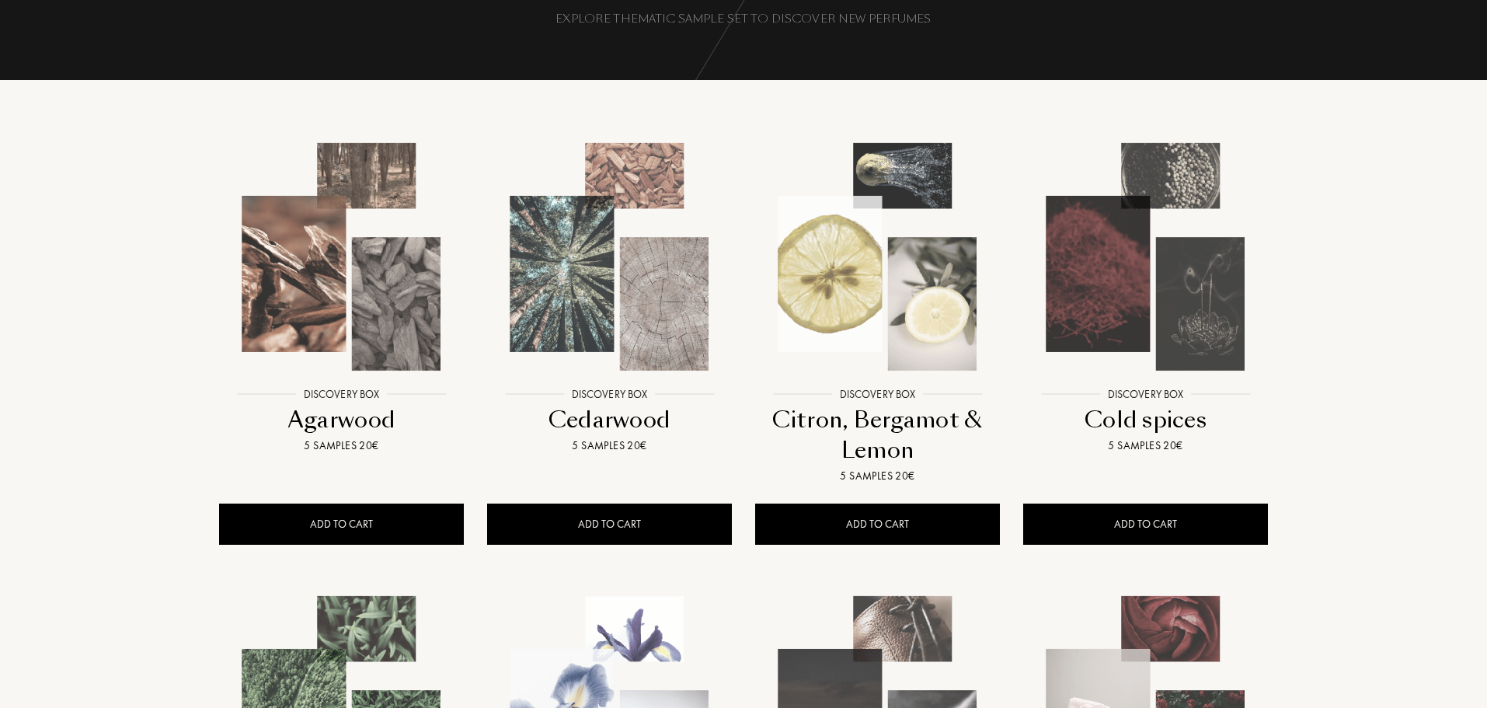
scroll to position [233, 0]
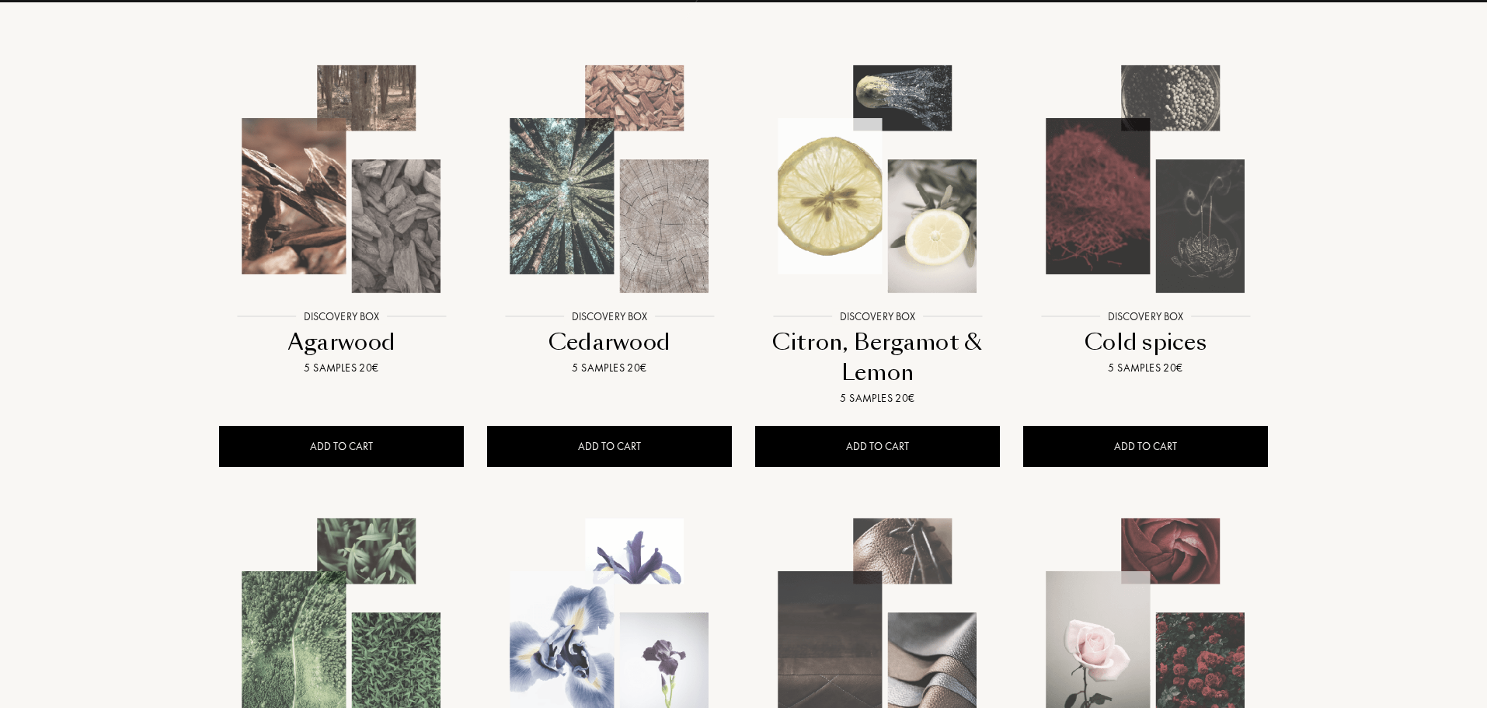
click at [882, 312] on div at bounding box center [878, 192] width 268 height 302
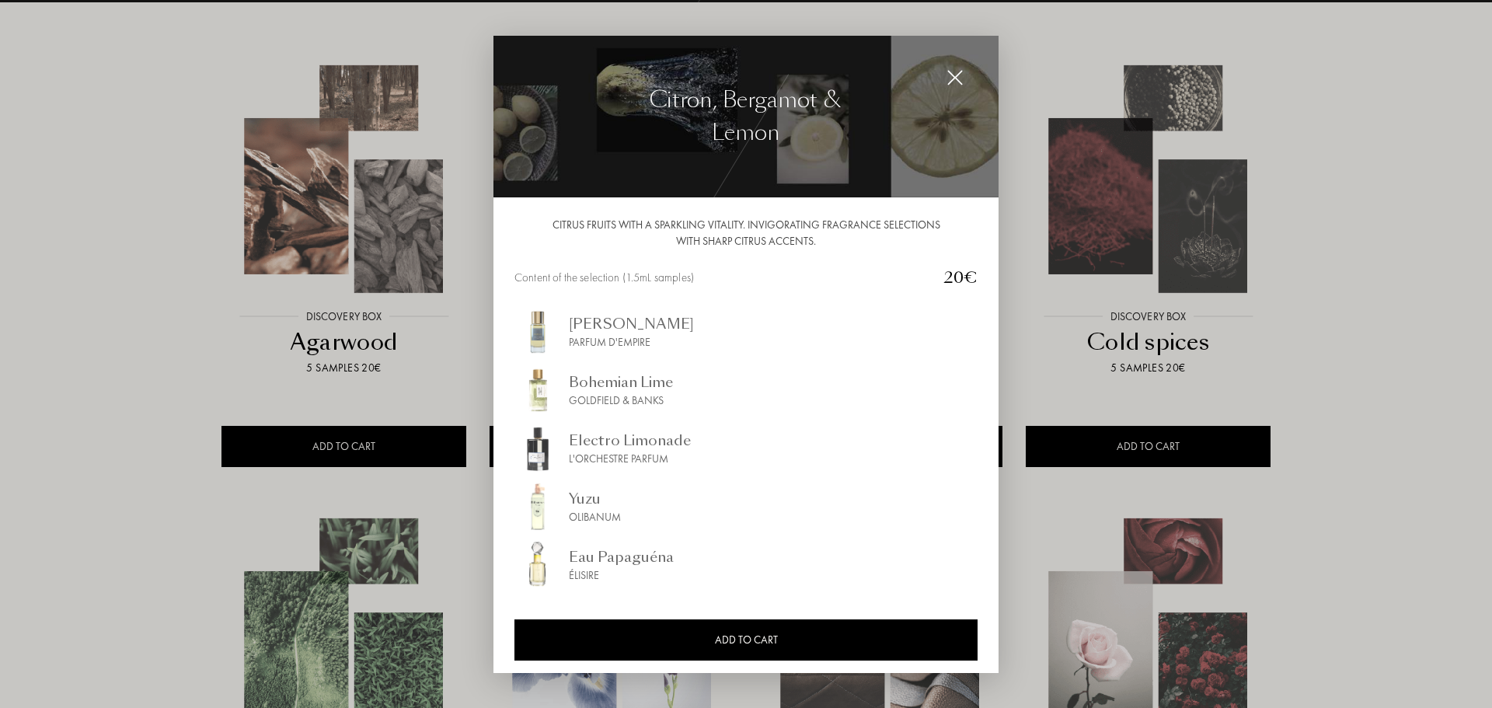
click at [1298, 360] on div at bounding box center [746, 354] width 1492 height 708
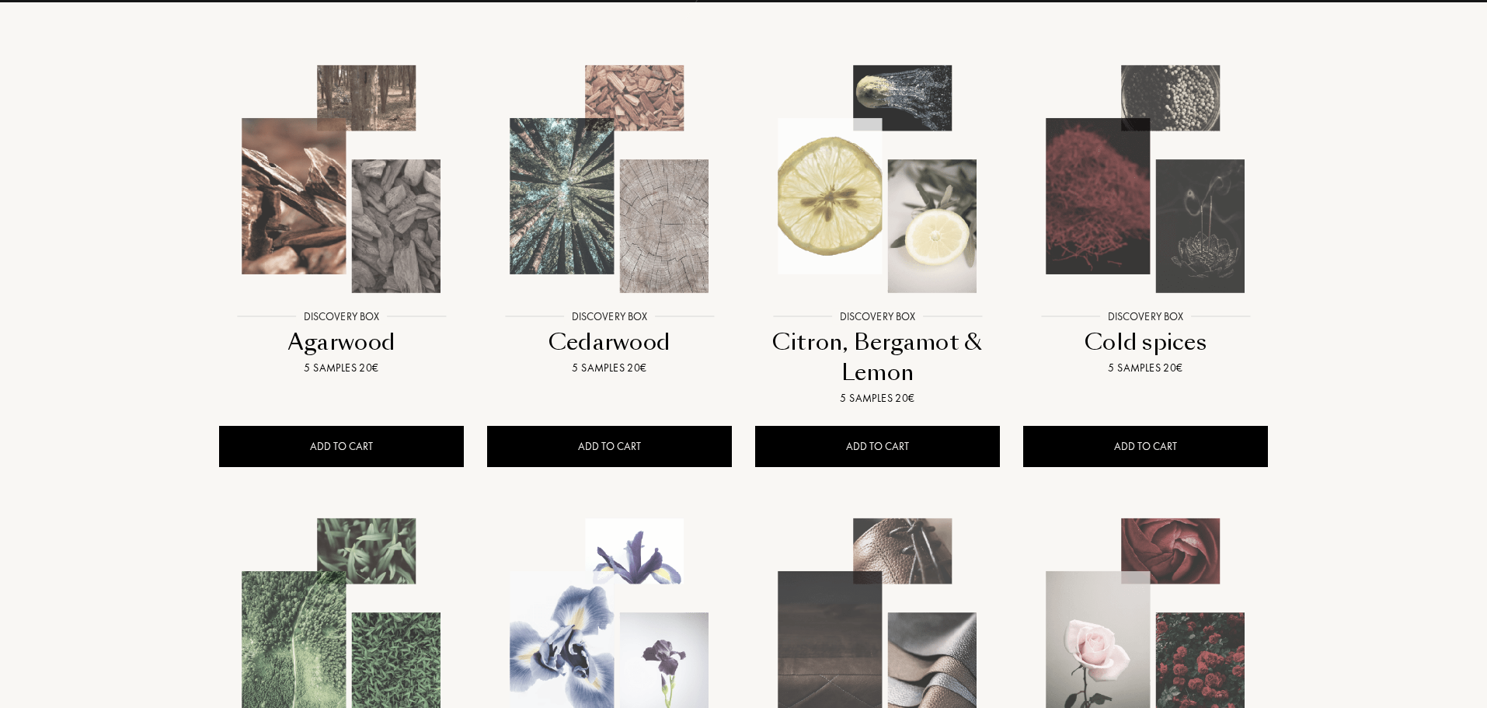
scroll to position [544, 0]
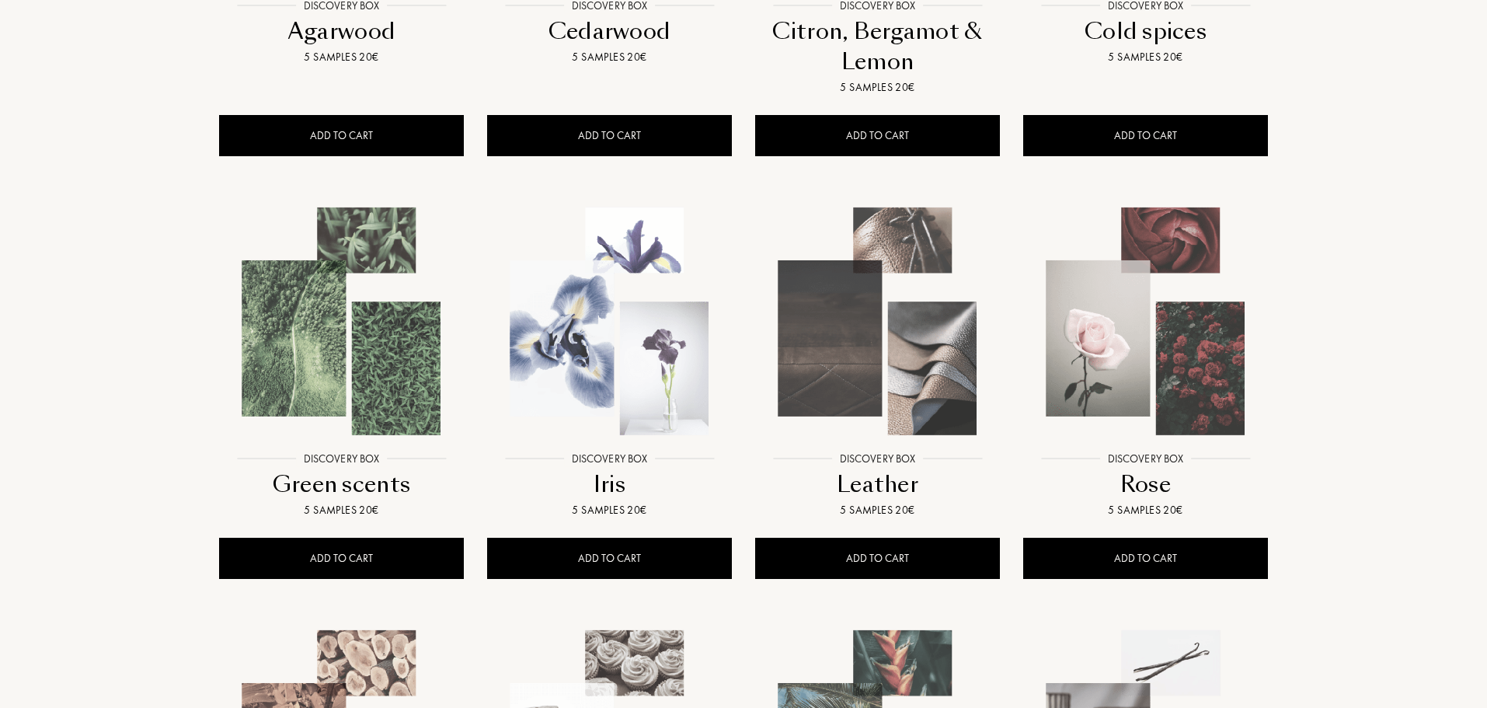
click at [270, 349] on img at bounding box center [342, 321] width 242 height 242
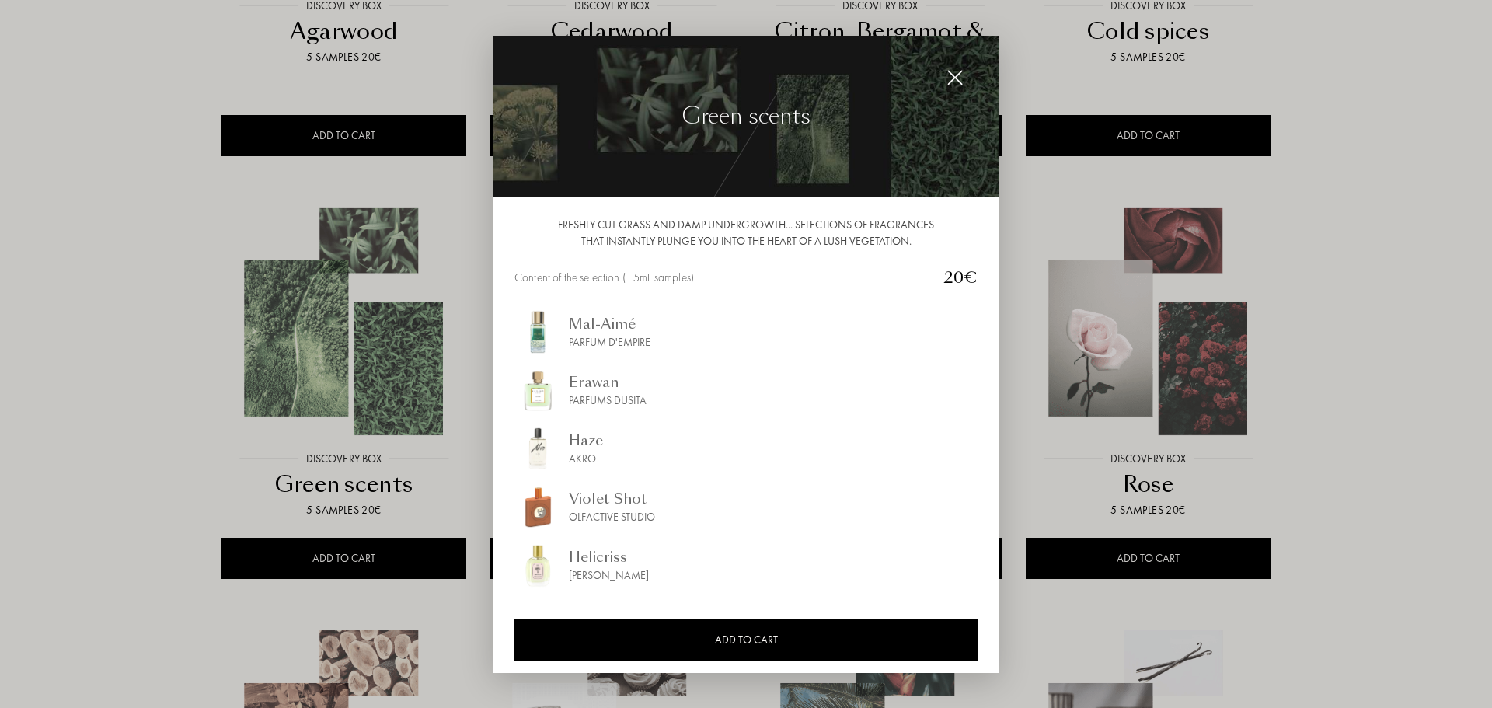
click at [1369, 413] on div at bounding box center [746, 354] width 1492 height 708
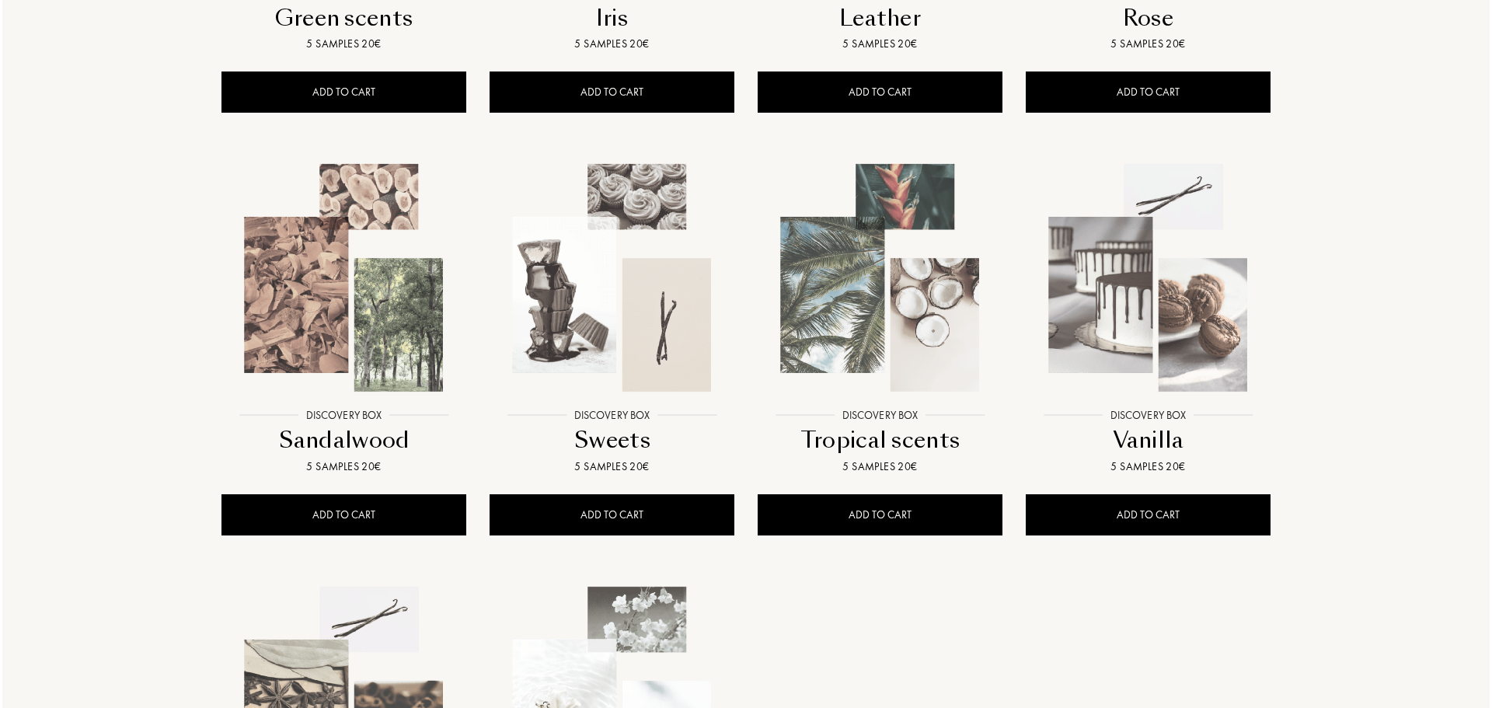
scroll to position [1088, 0]
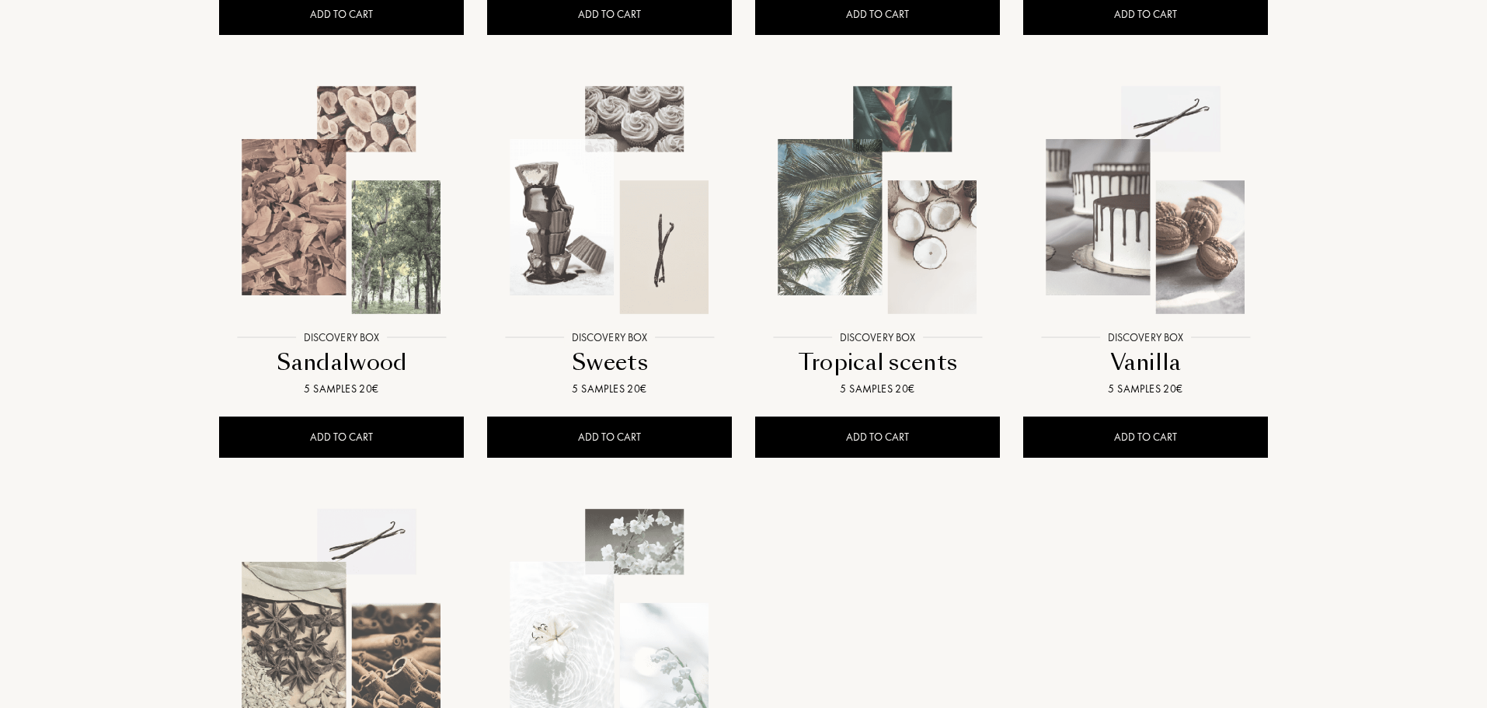
click at [820, 224] on img at bounding box center [878, 200] width 242 height 242
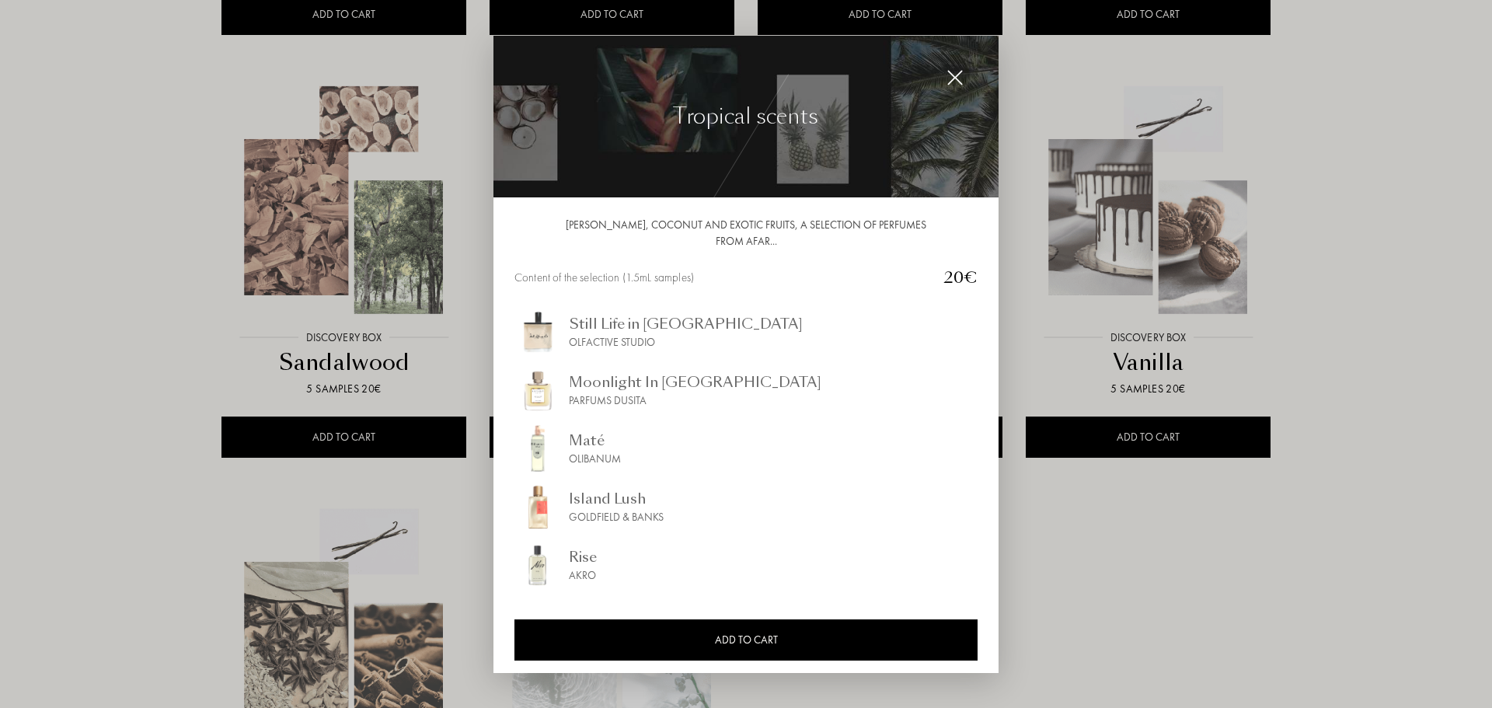
click at [1286, 239] on div at bounding box center [746, 354] width 1492 height 708
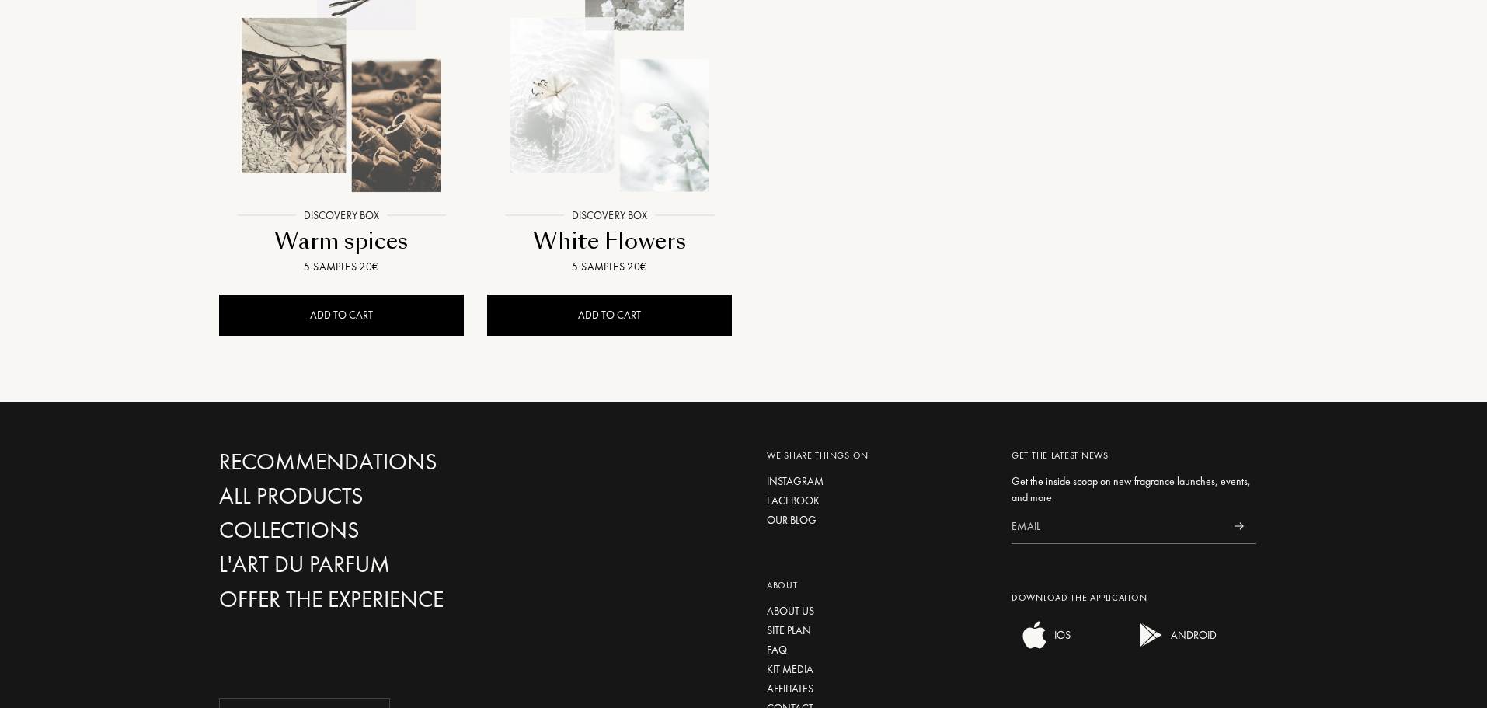
scroll to position [1803, 0]
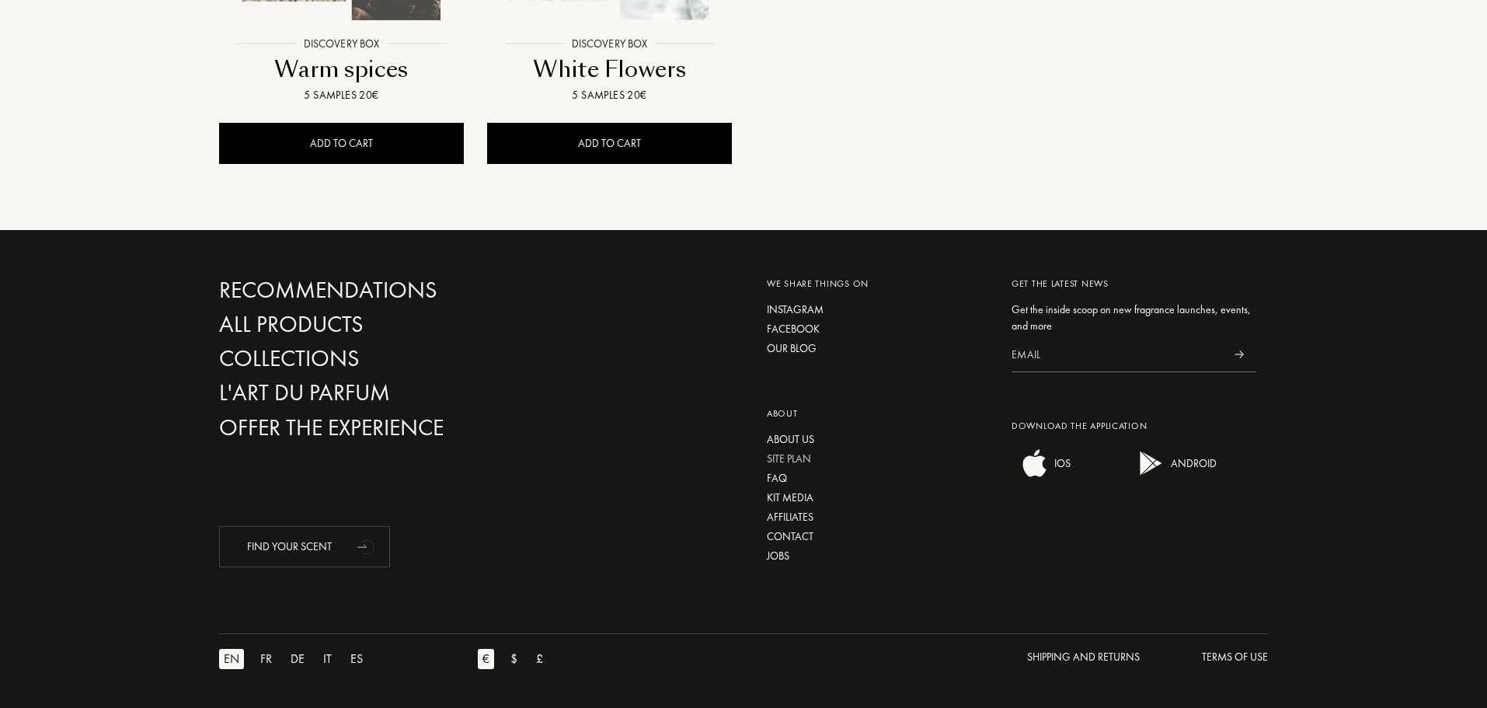
click at [797, 461] on div "Site plan" at bounding box center [877, 459] width 221 height 16
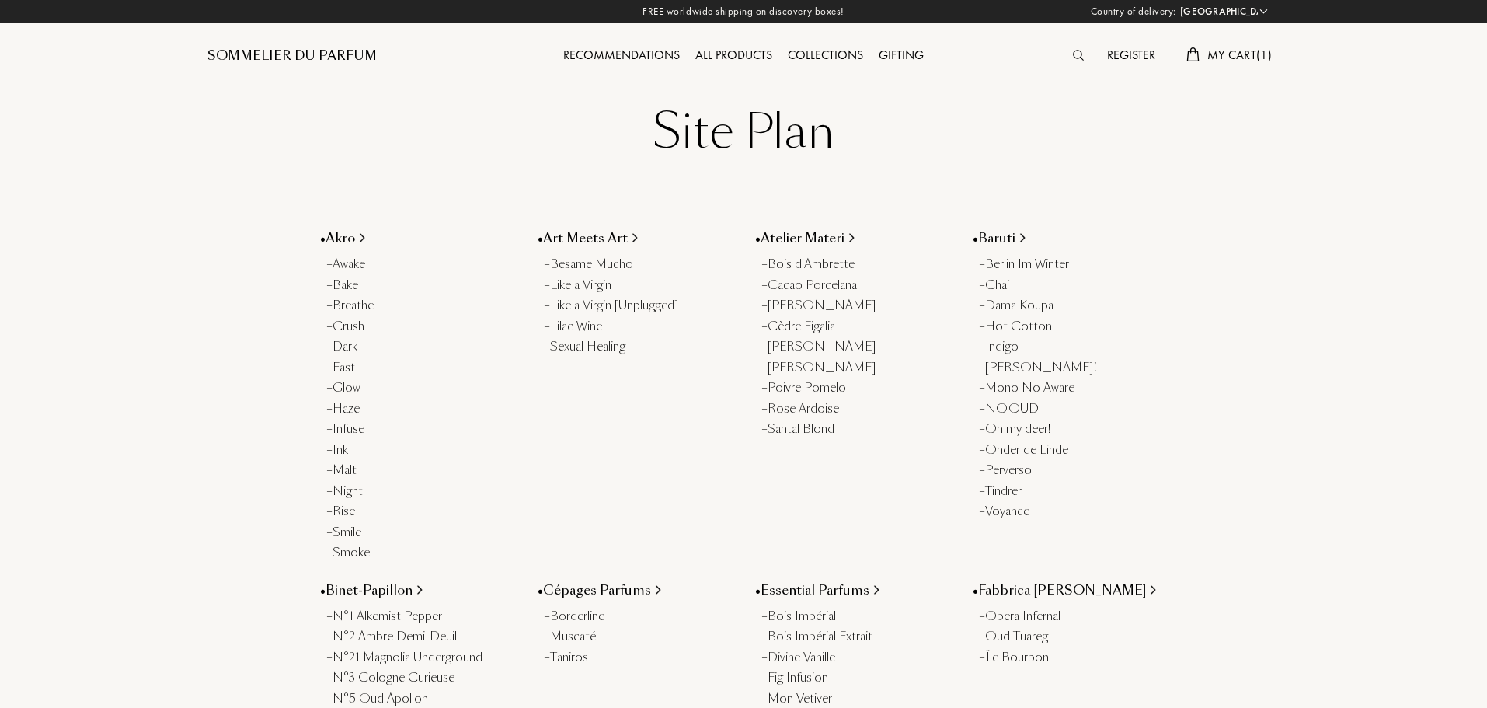
select select "PT"
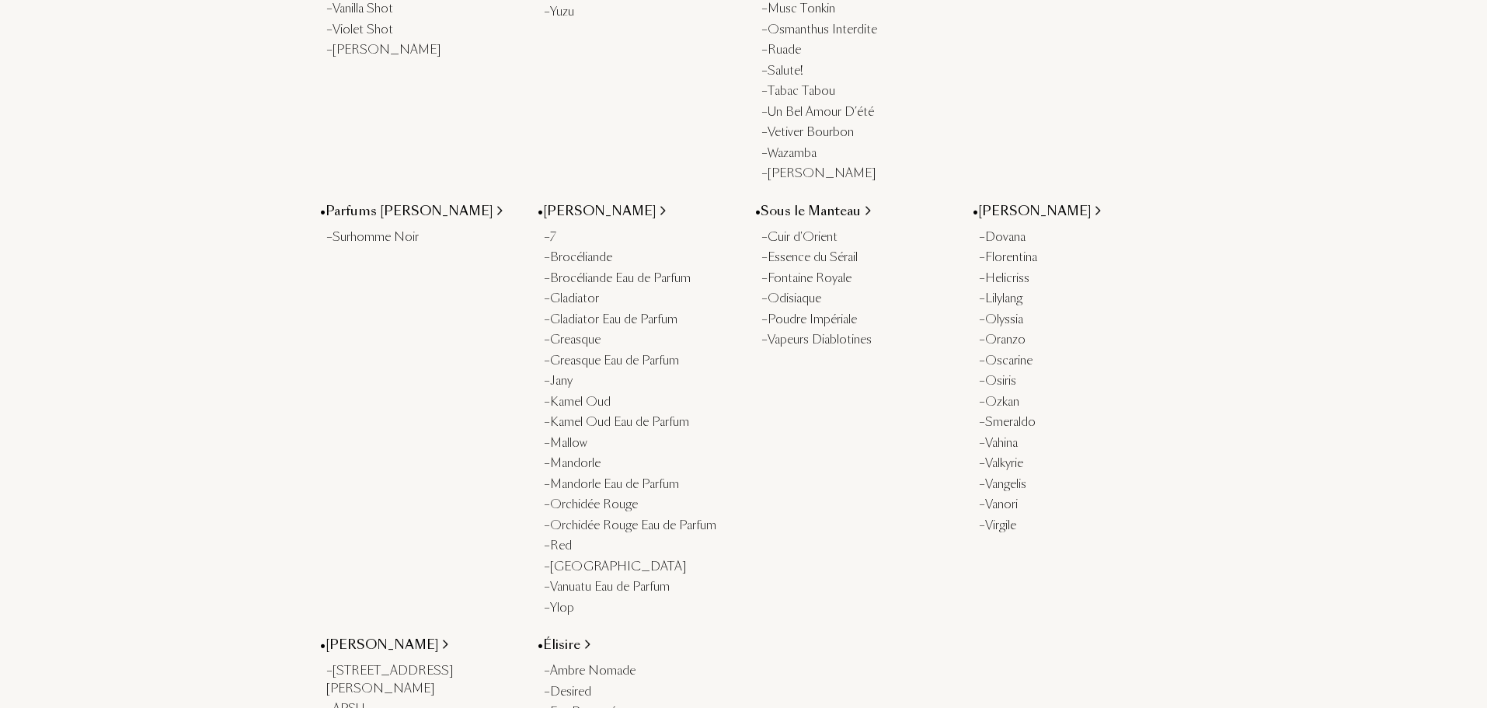
scroll to position [1164, 0]
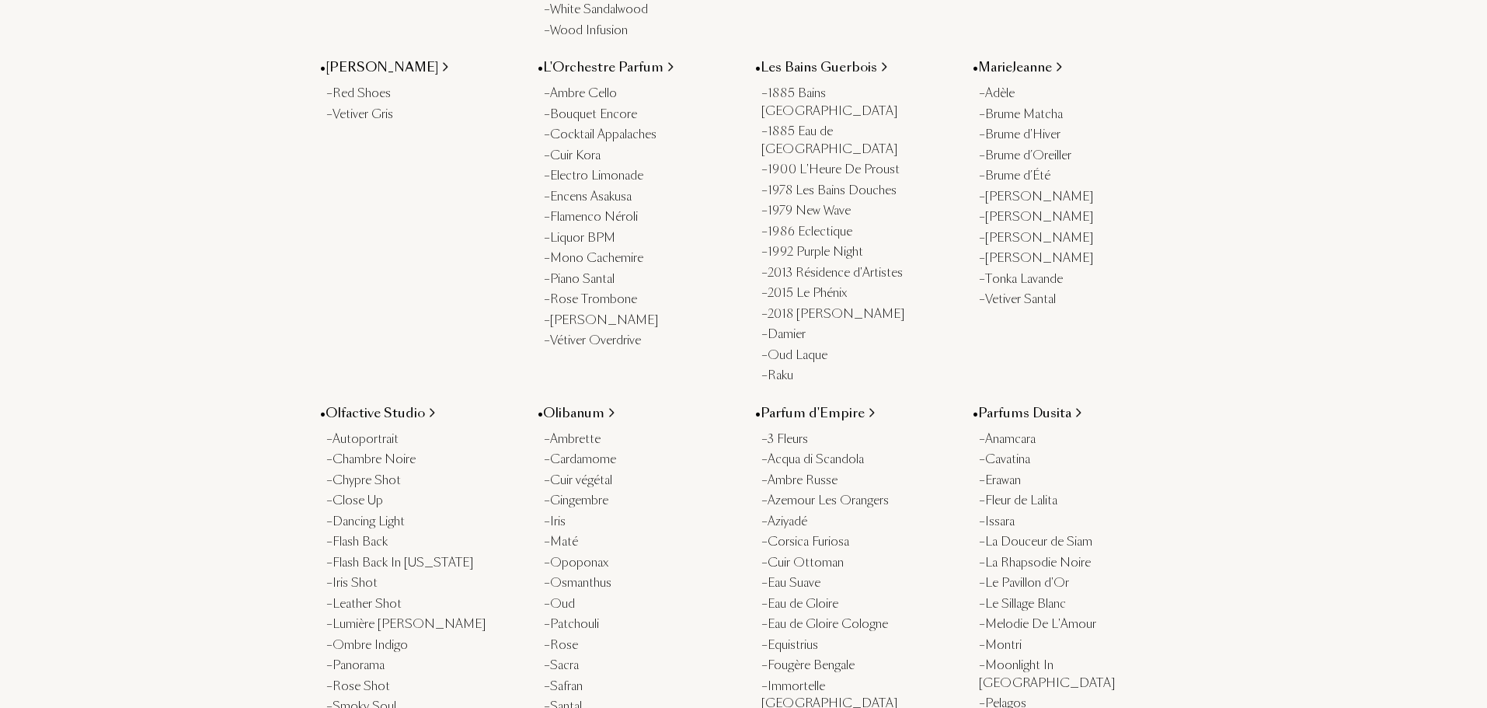
drag, startPoint x: 414, startPoint y: 295, endPoint x: 464, endPoint y: 290, distance: 50.0
click at [414, 295] on div "• Jacques Fath – Red Shoes – Vetiver Gris" at bounding box center [417, 221] width 218 height 326
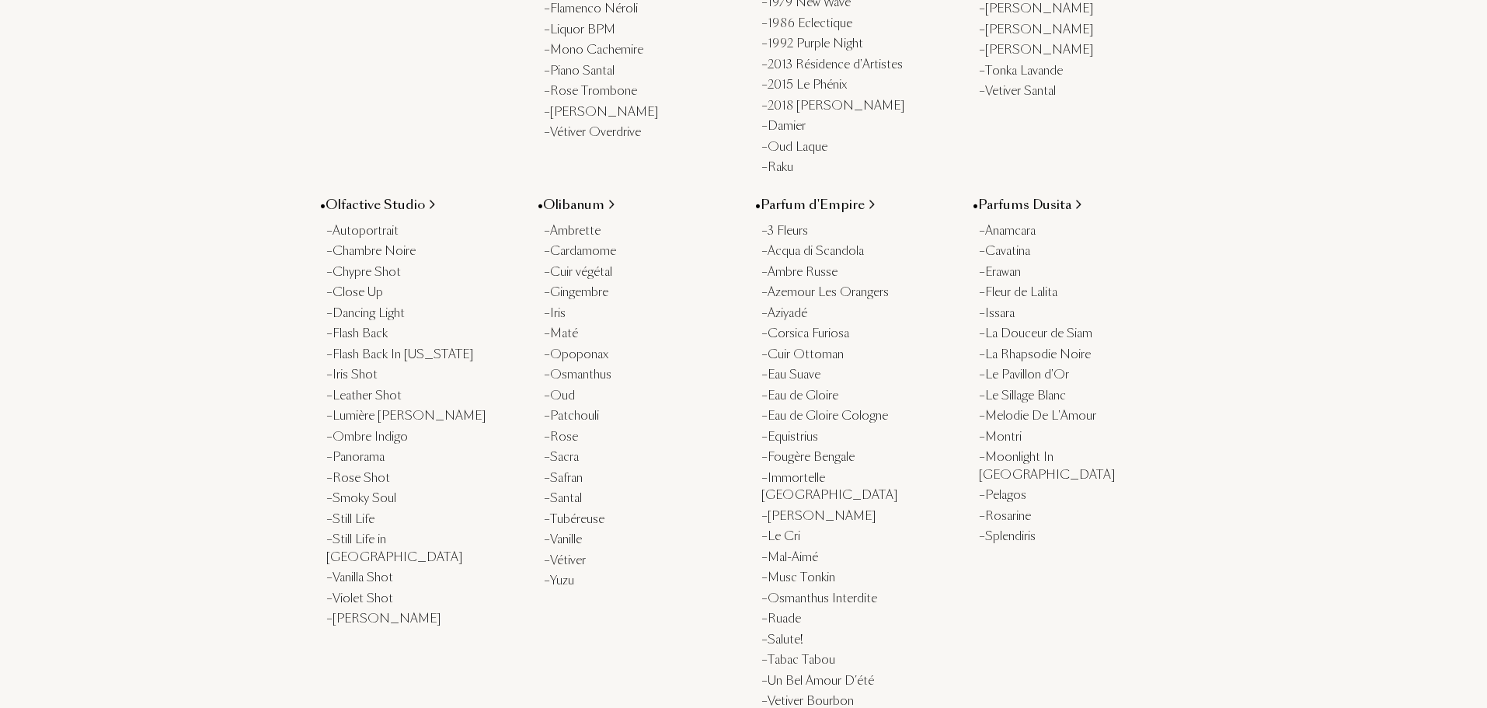
scroll to position [1391, 0]
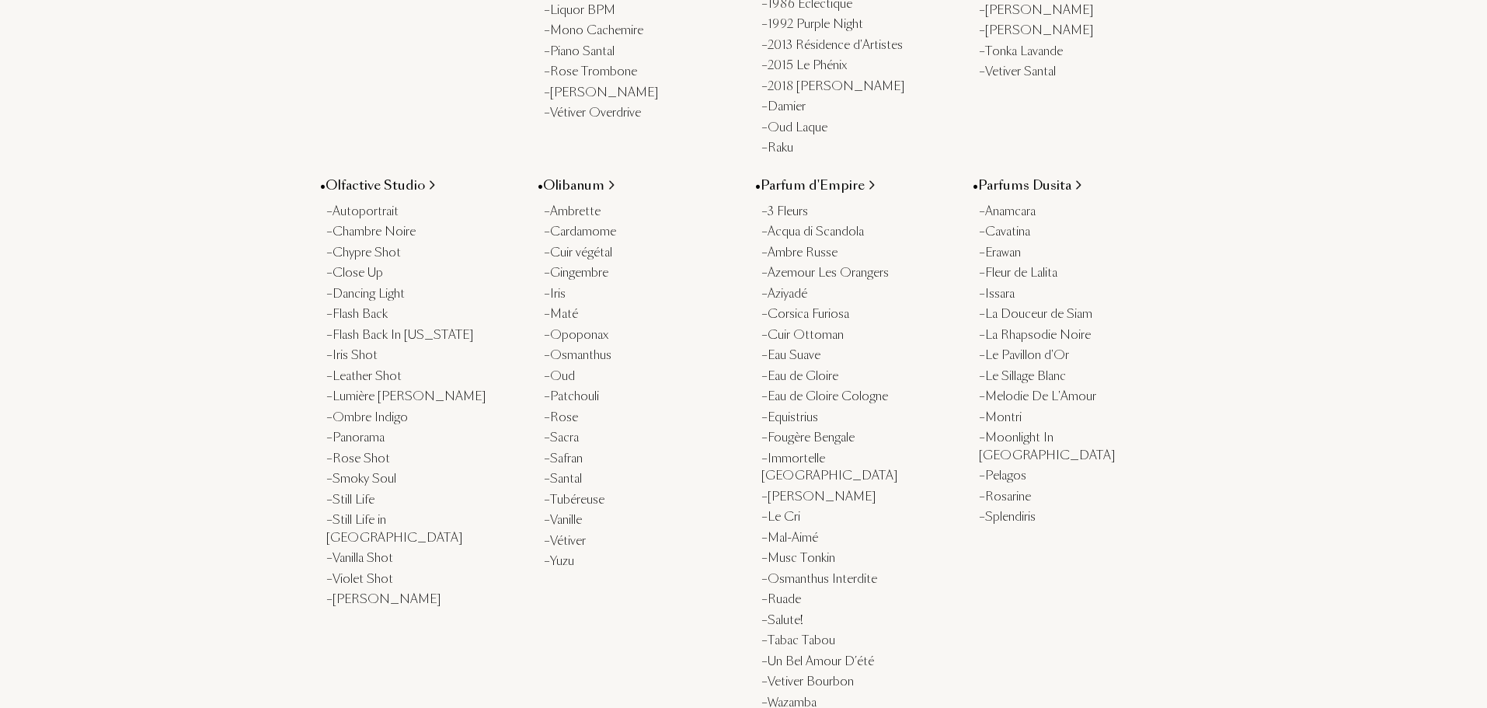
click at [1313, 427] on div "Country of delivery: Afghanistan Albania Algeria Andorra Angola Anguilla Antart…" at bounding box center [743, 270] width 1487 height 3322
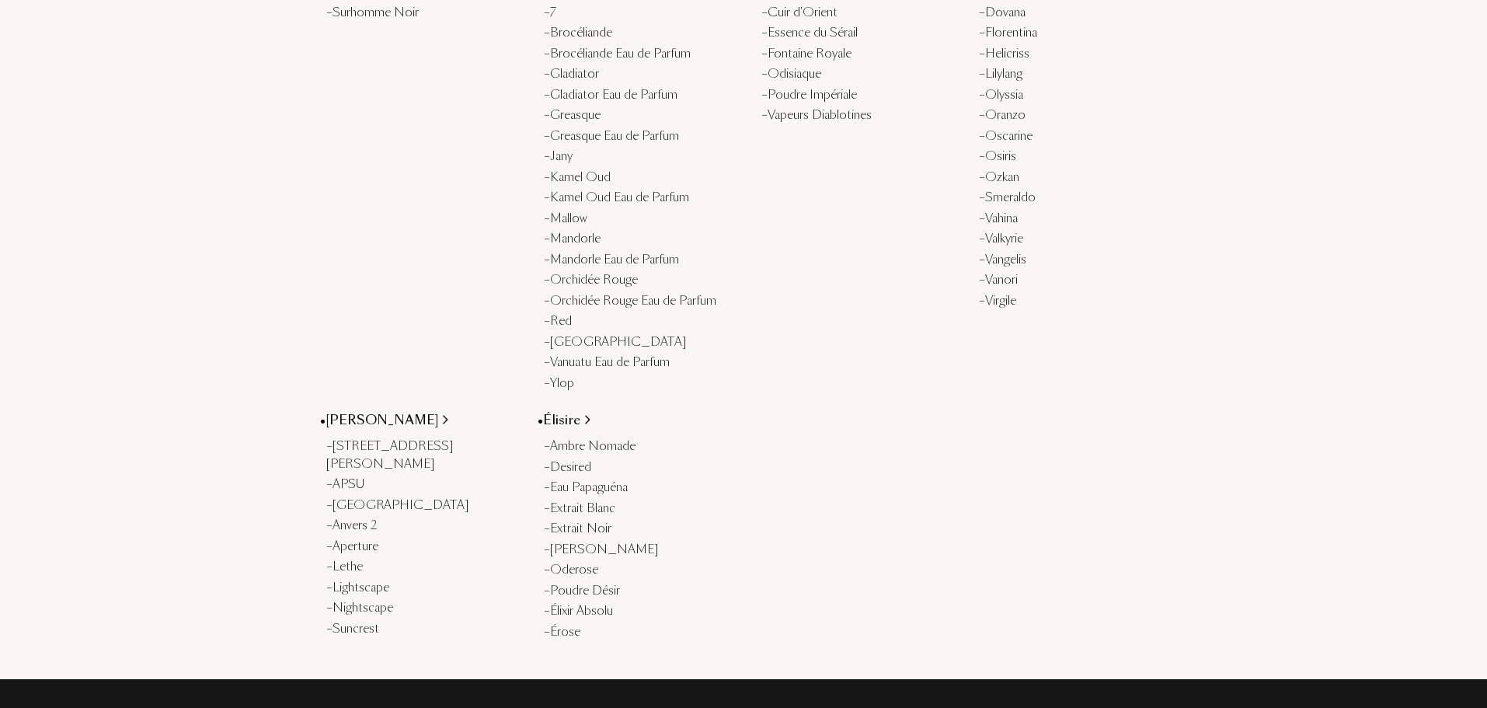
scroll to position [2562, 0]
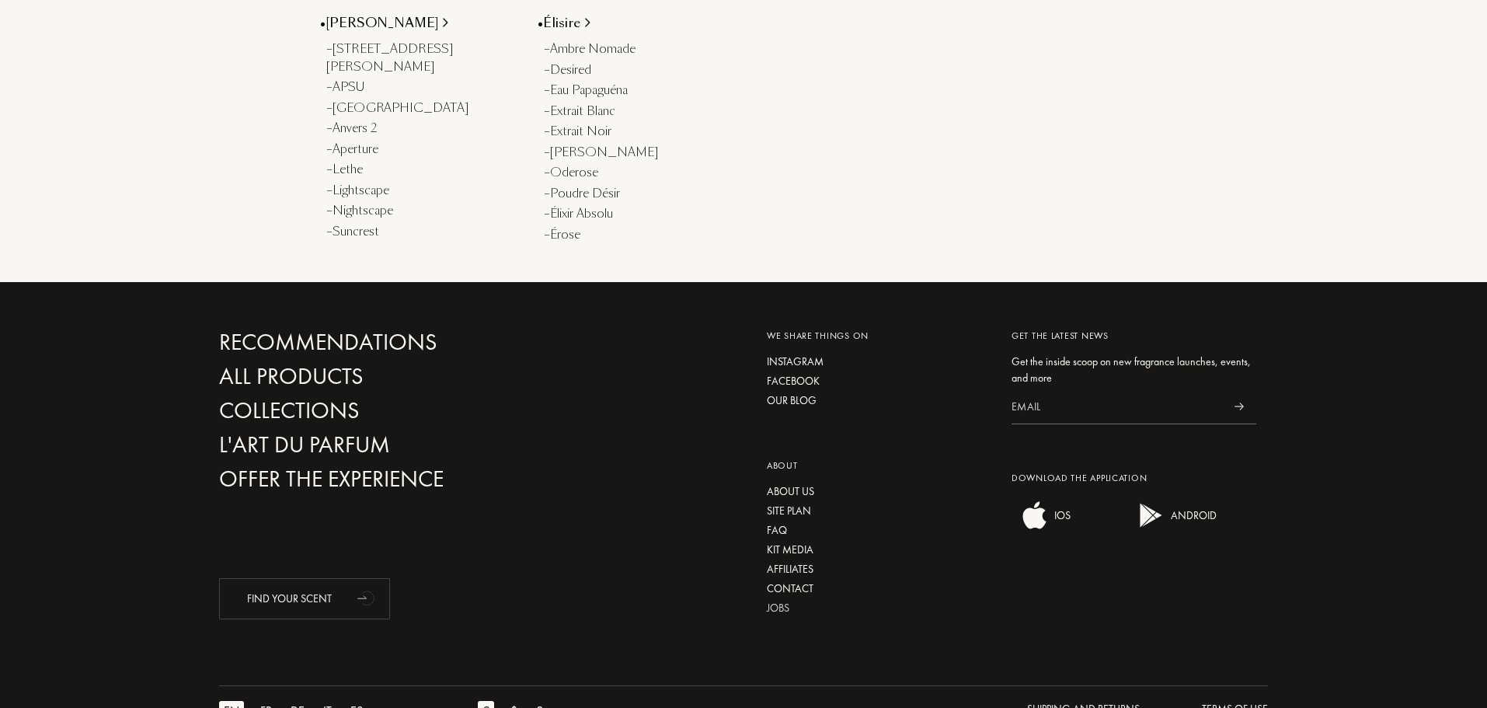
click at [784, 600] on div "Jobs" at bounding box center [877, 608] width 221 height 16
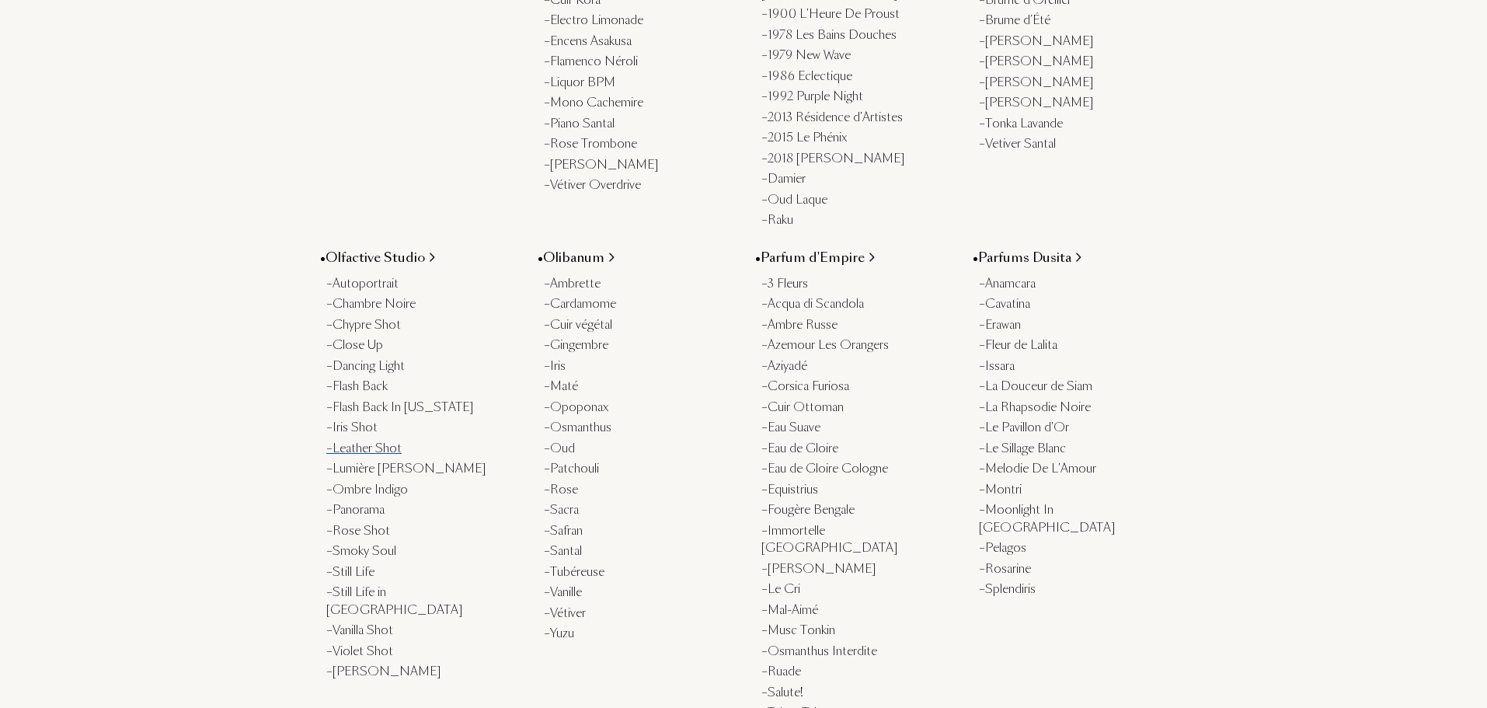
scroll to position [0, 0]
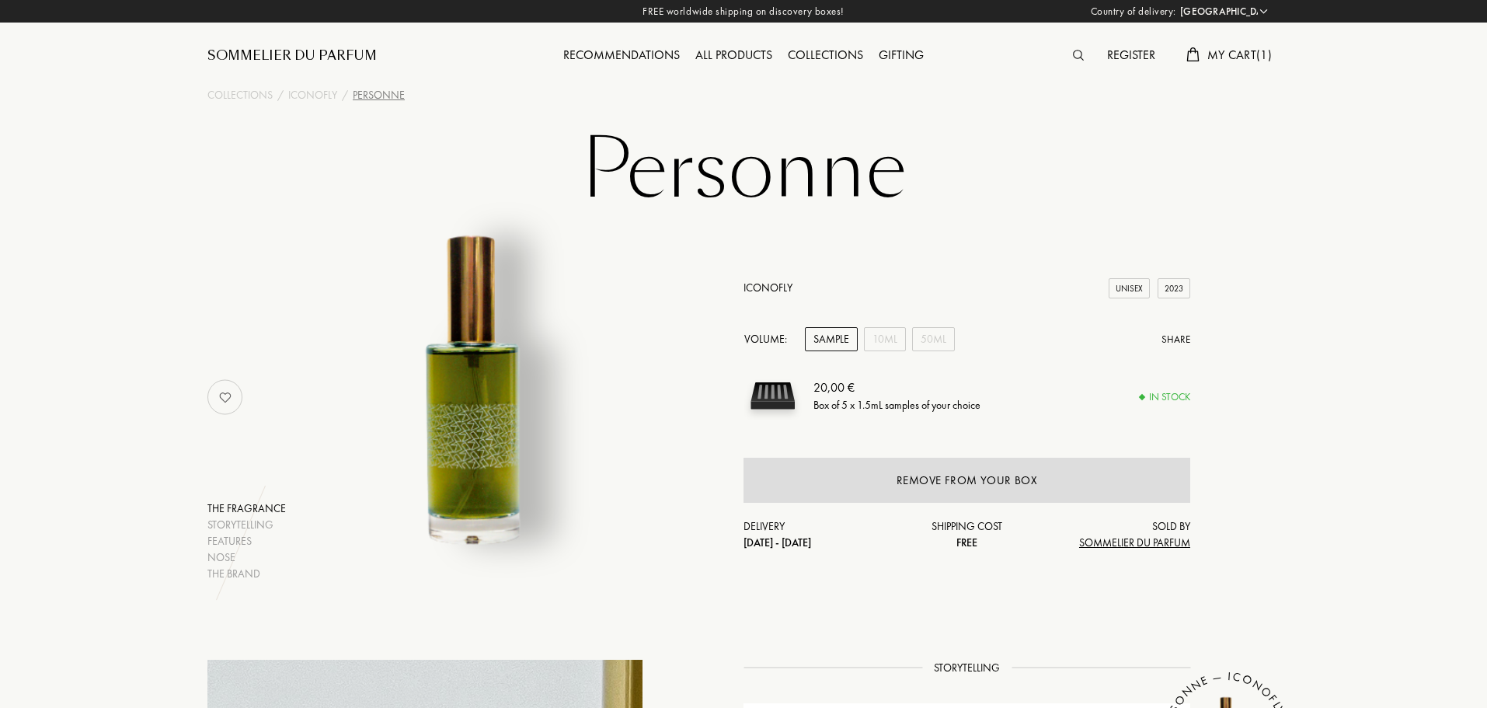
select select "PT"
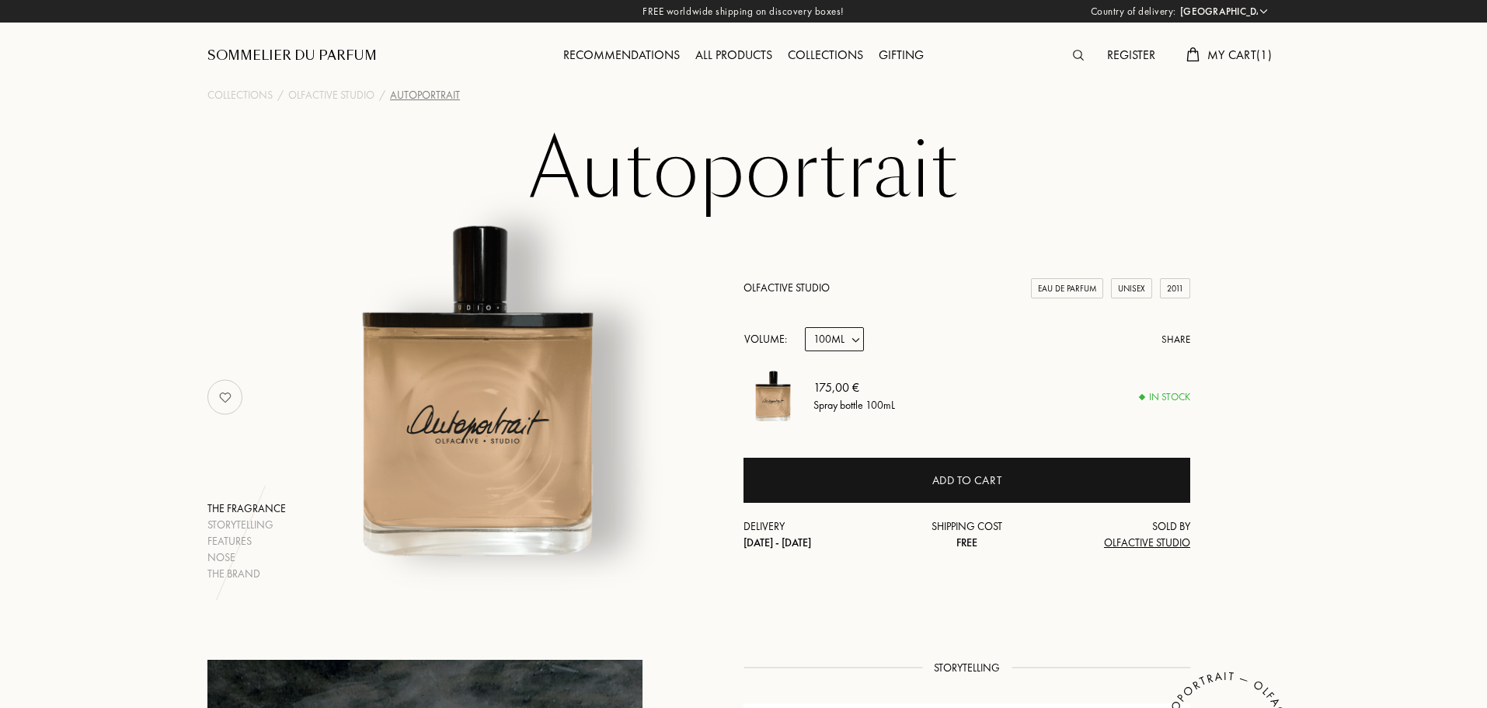
select select "PT"
select select "3"
drag, startPoint x: 1259, startPoint y: 0, endPoint x: 1229, endPoint y: 328, distance: 329.2
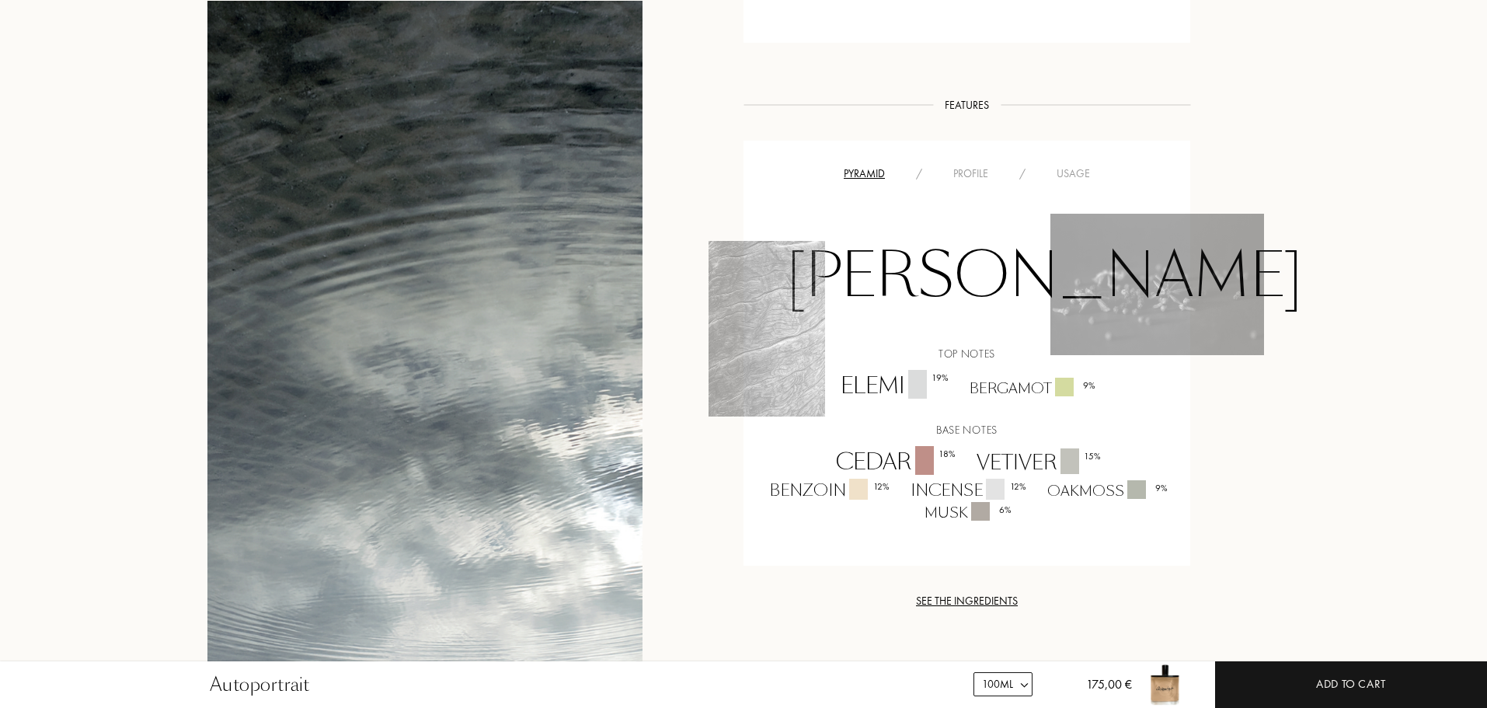
scroll to position [1010, 0]
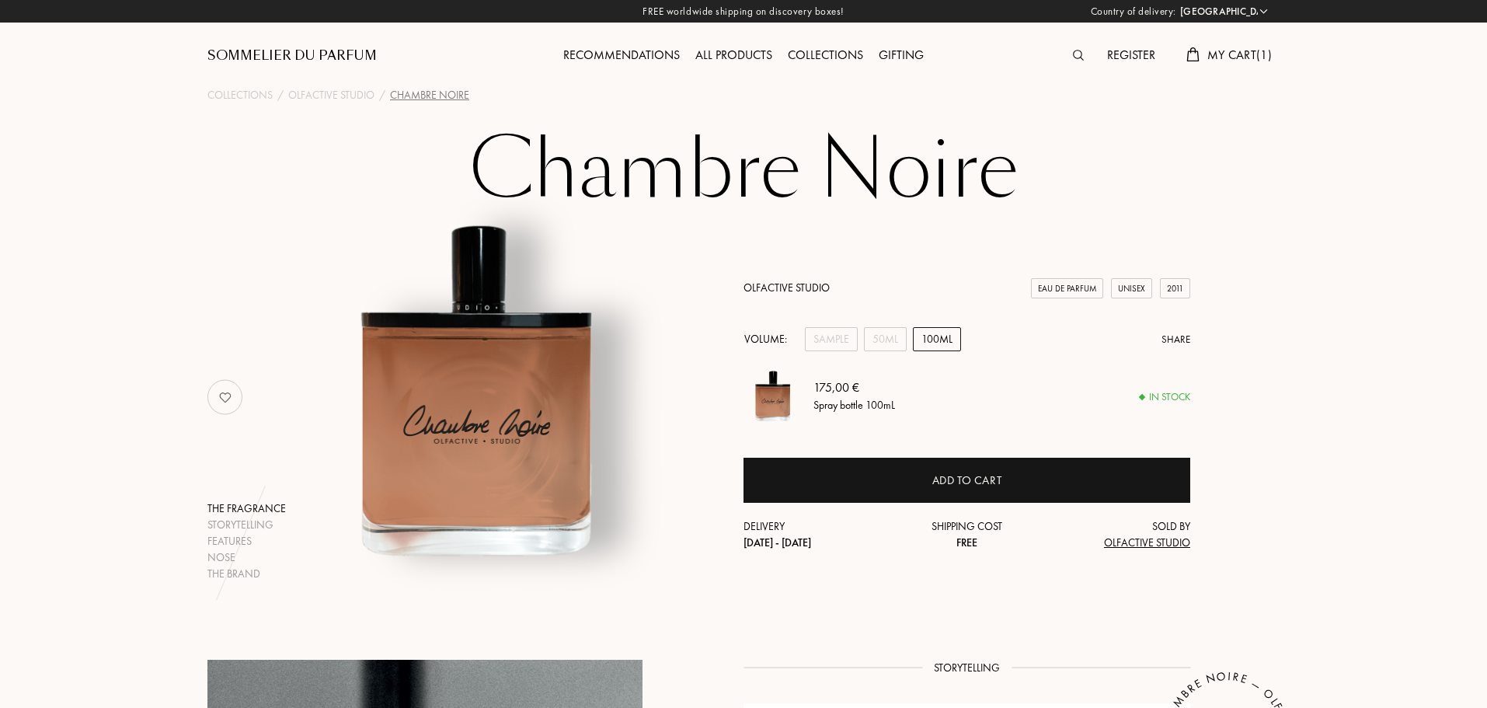
select select "PT"
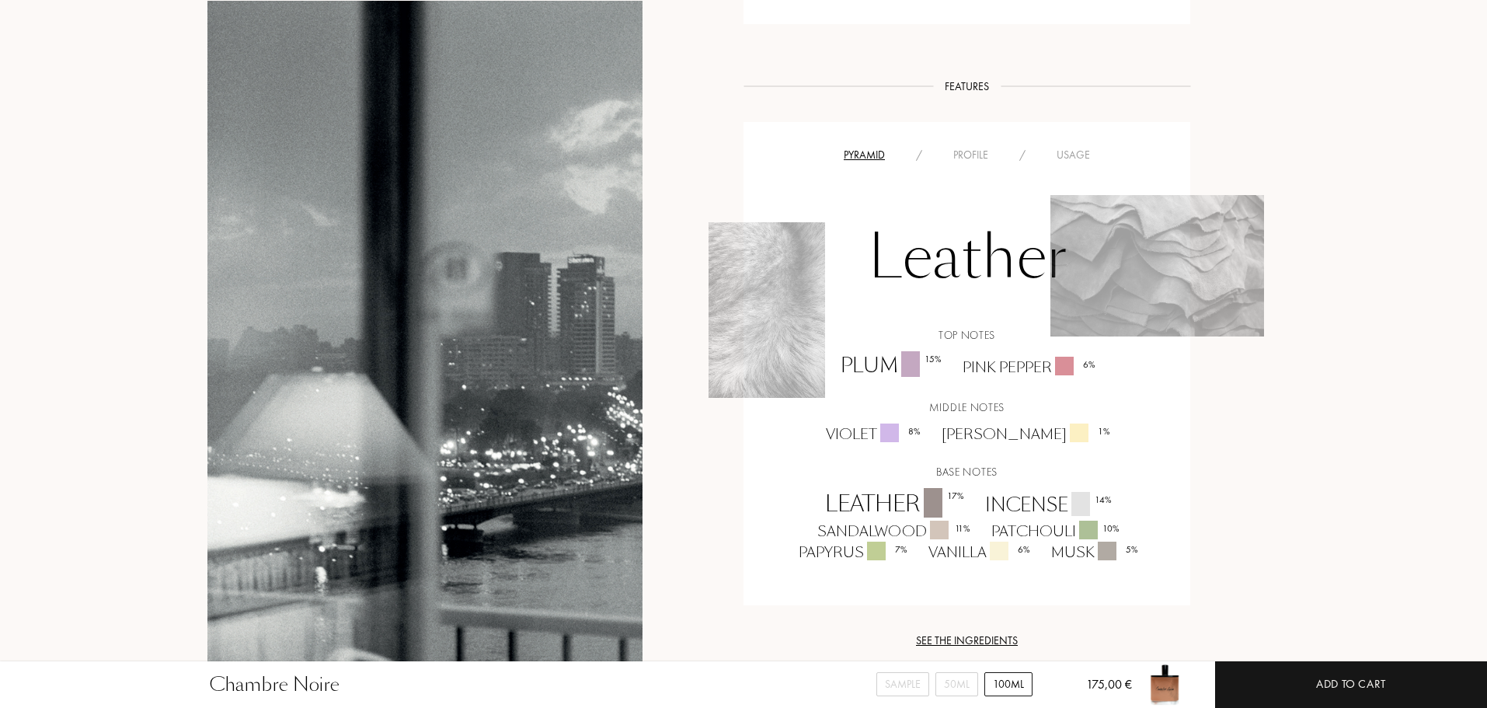
scroll to position [932, 0]
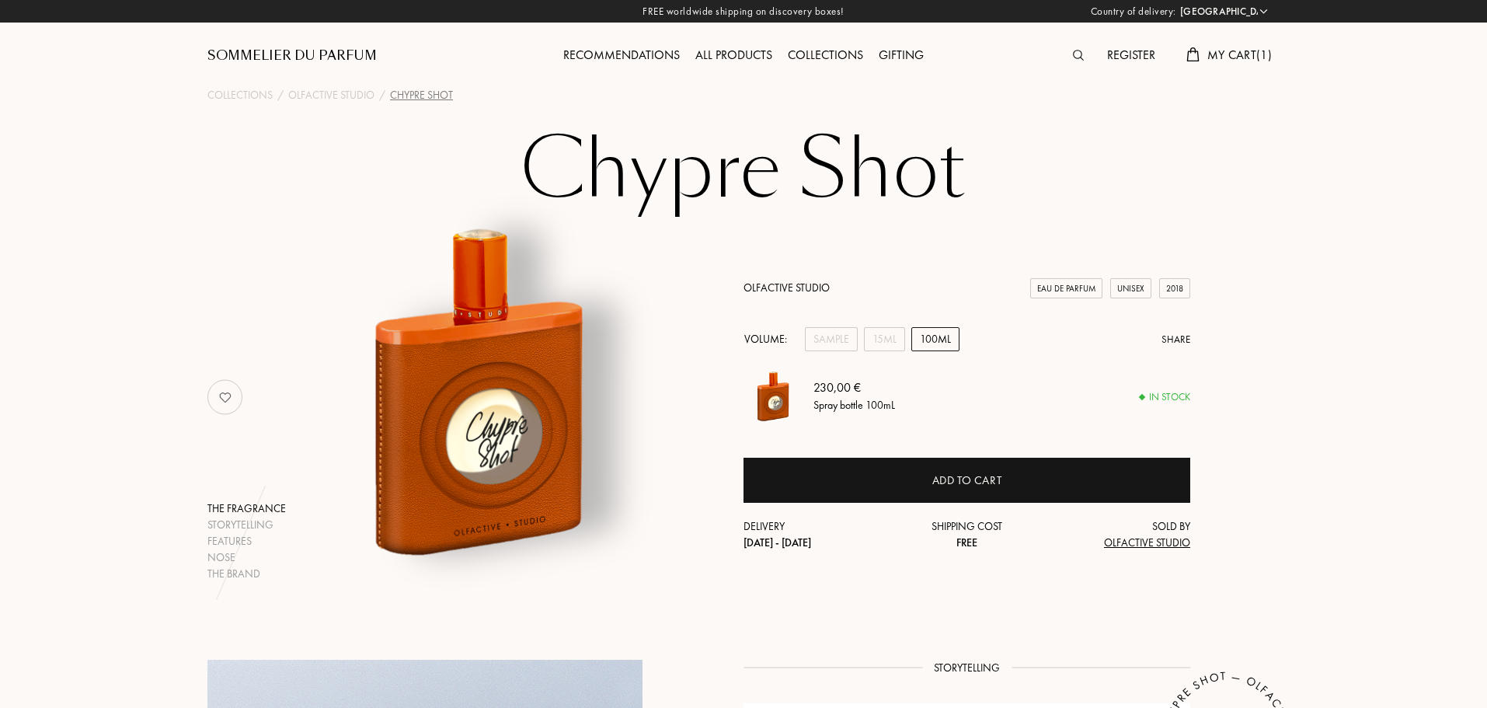
select select "PT"
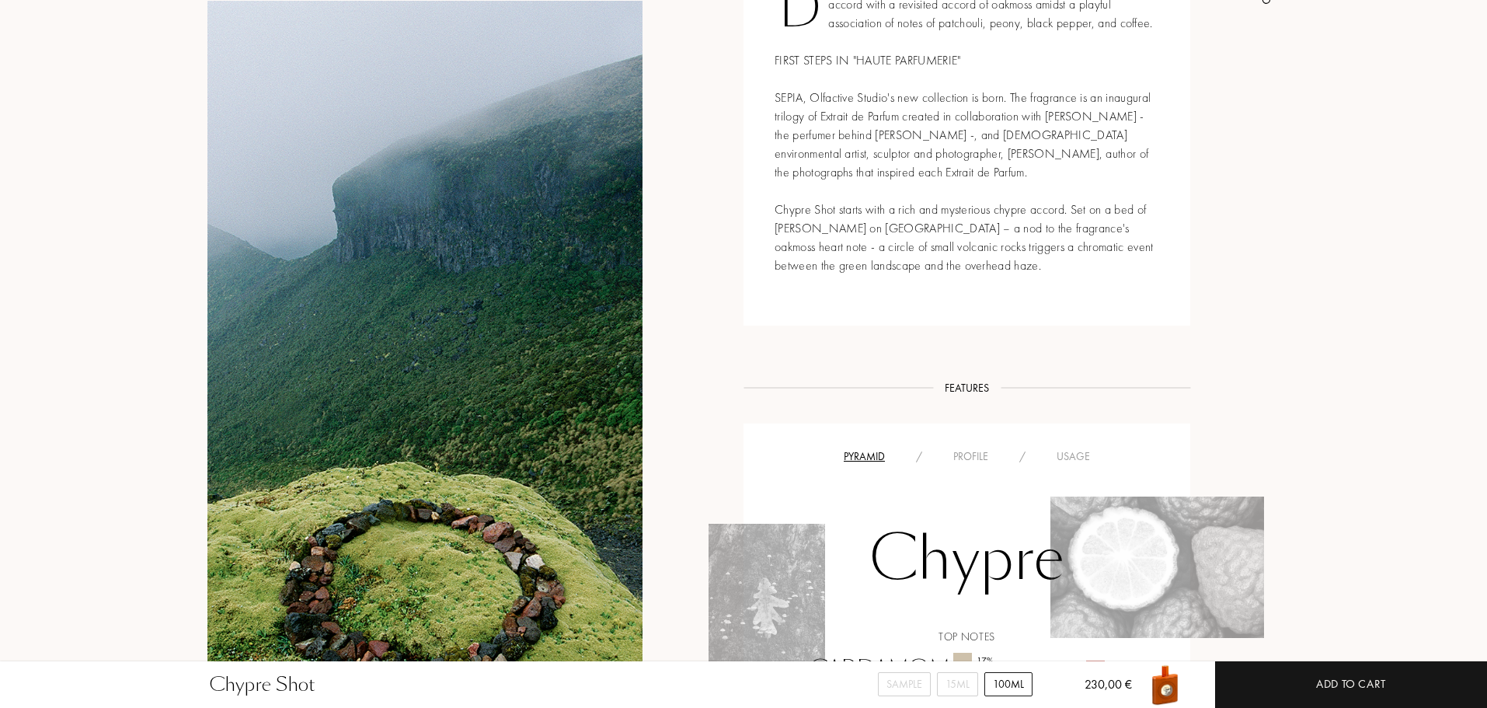
scroll to position [1088, 0]
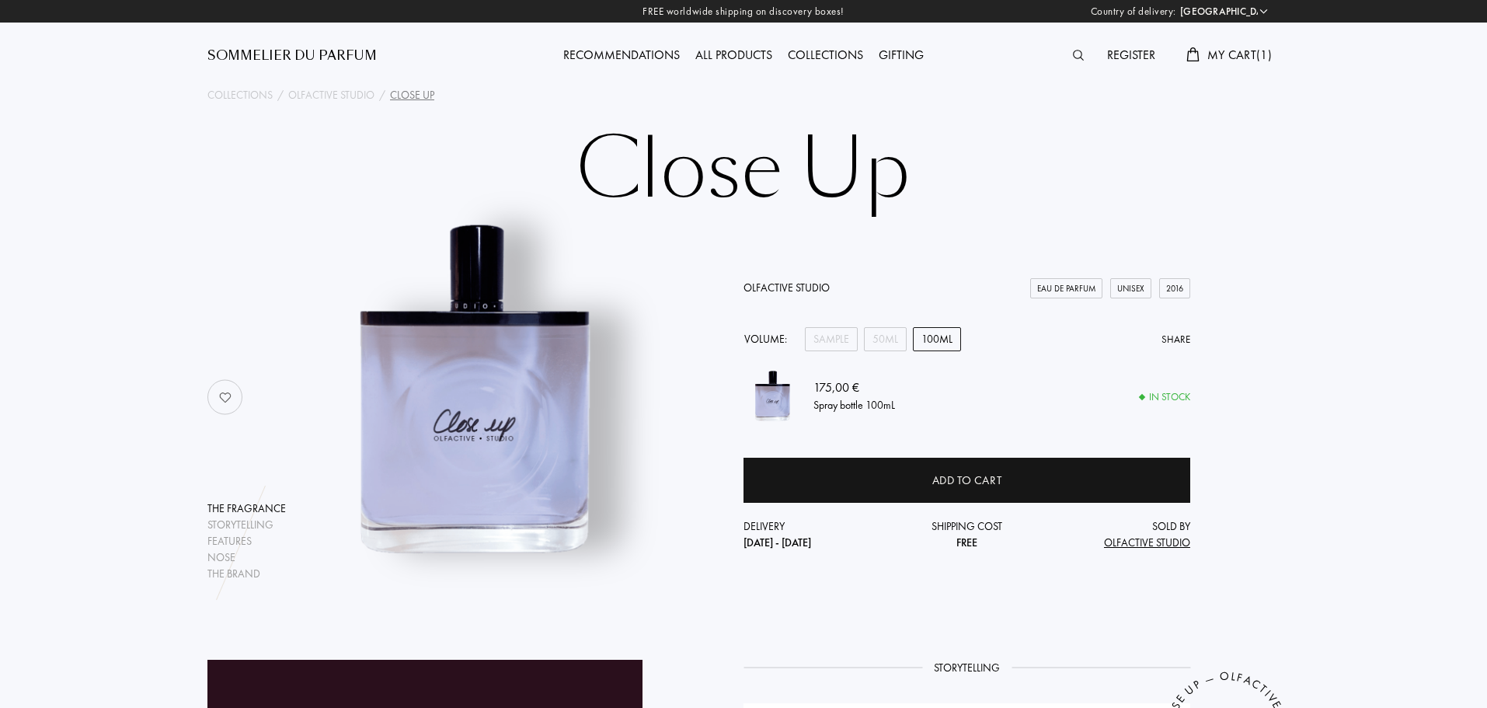
select select "PT"
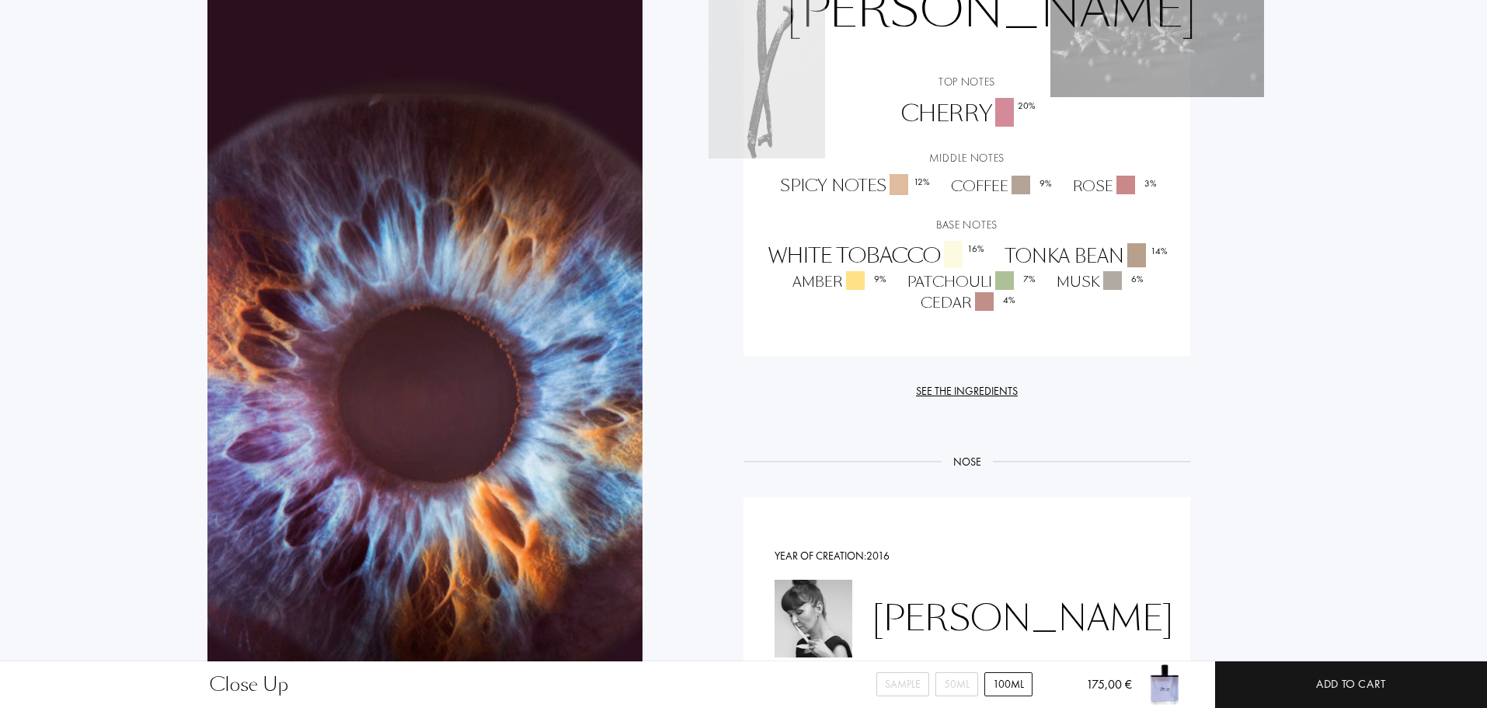
scroll to position [1010, 0]
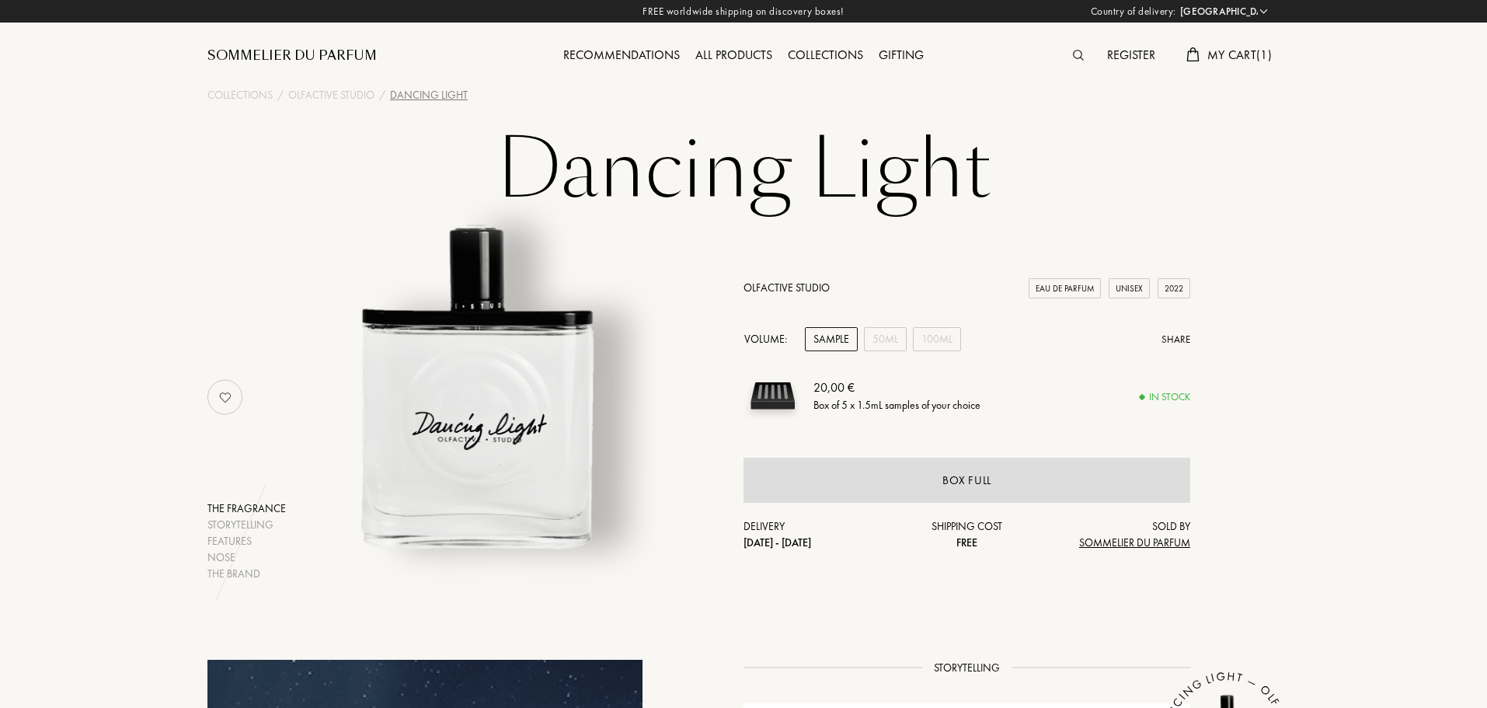
select select "PT"
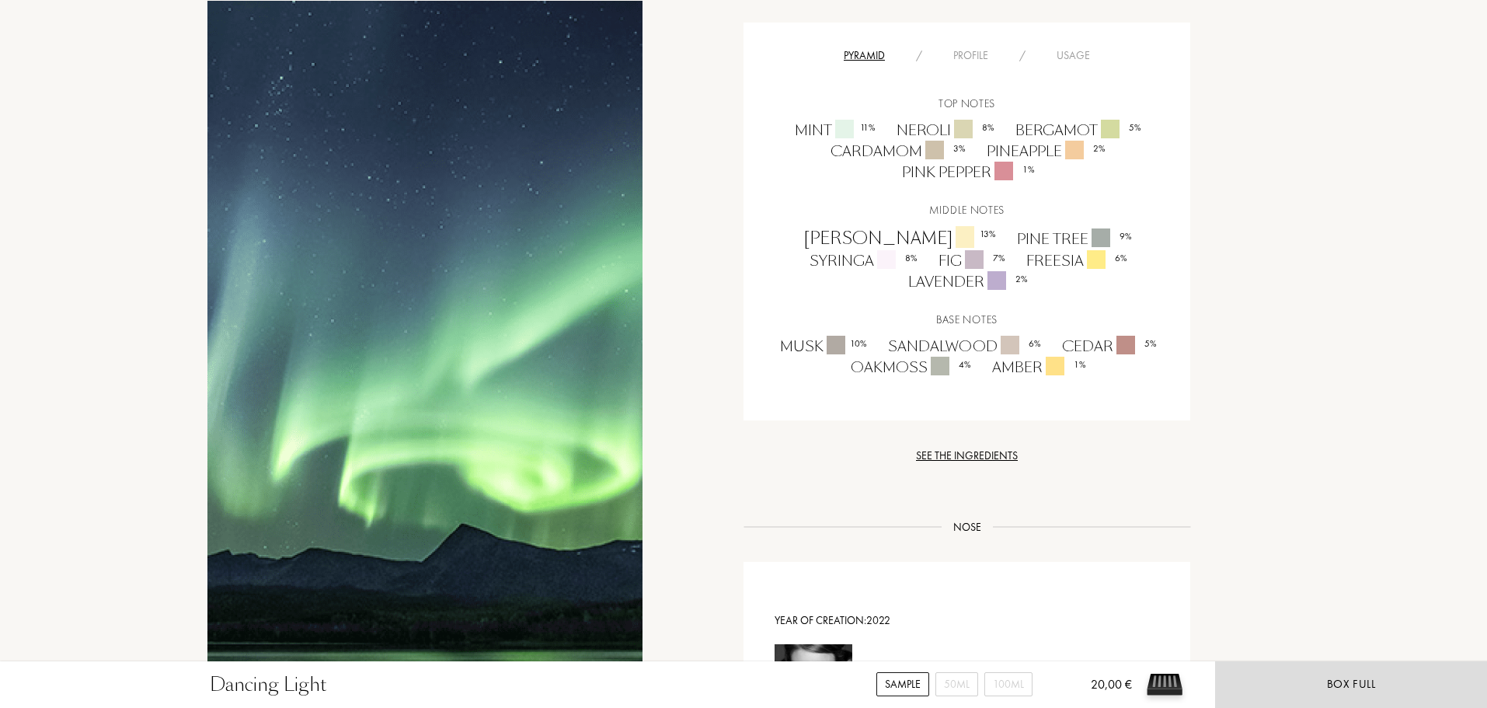
scroll to position [855, 0]
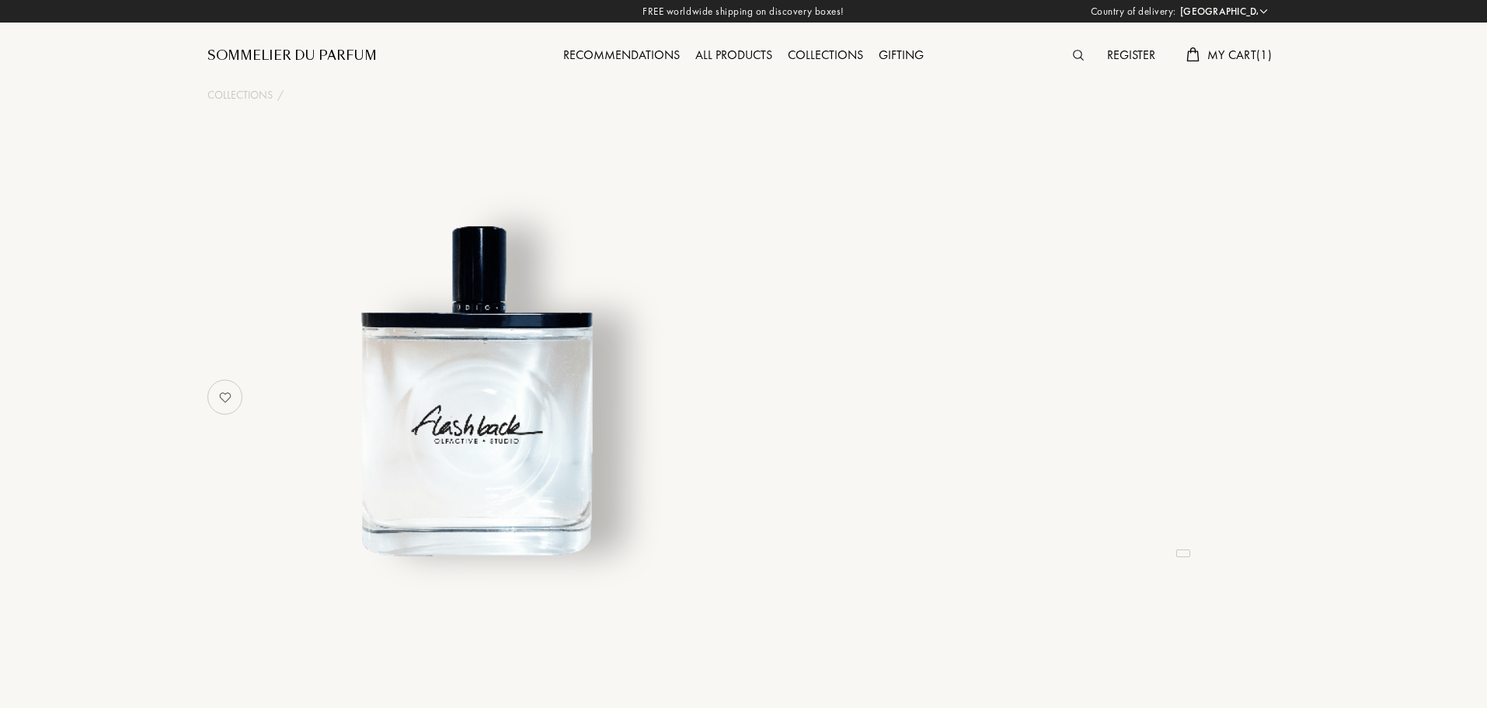
select select "PT"
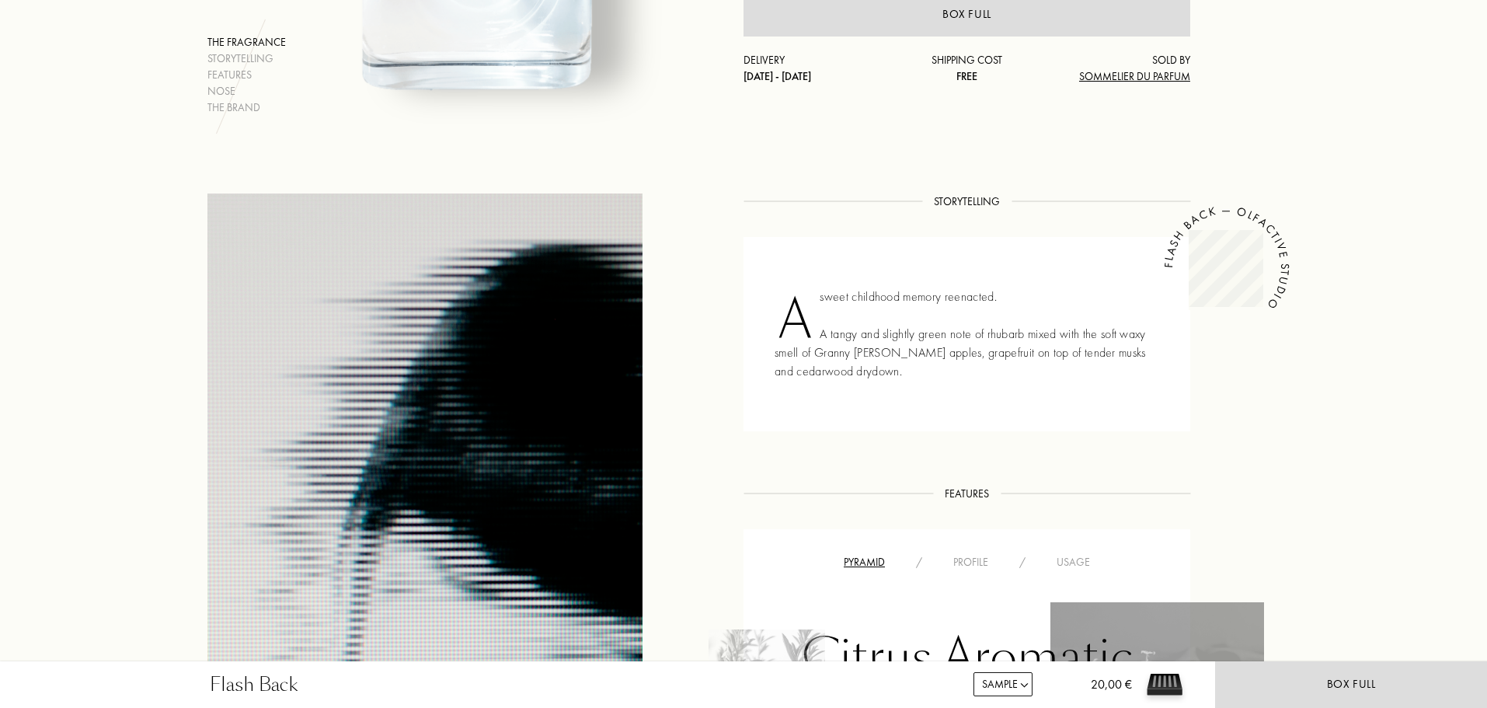
scroll to position [855, 0]
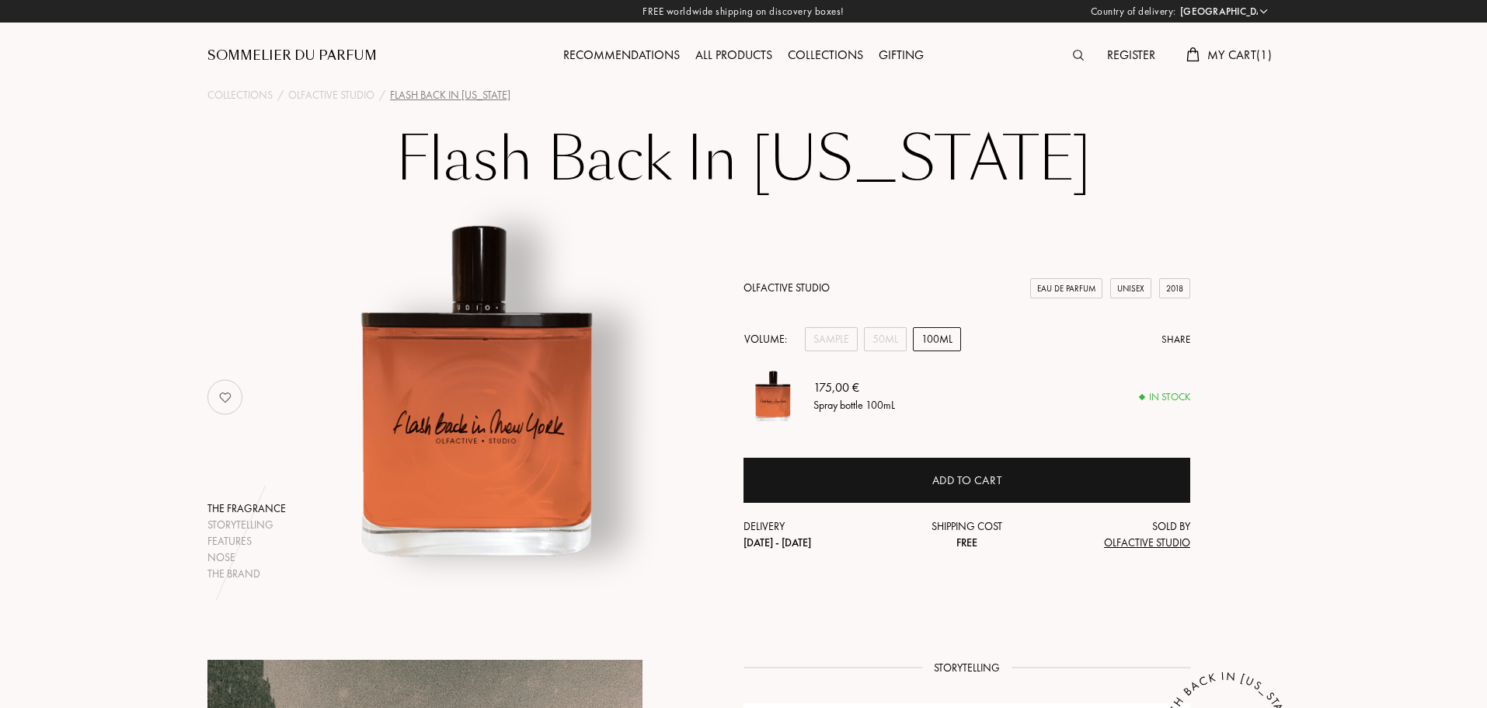
select select "PT"
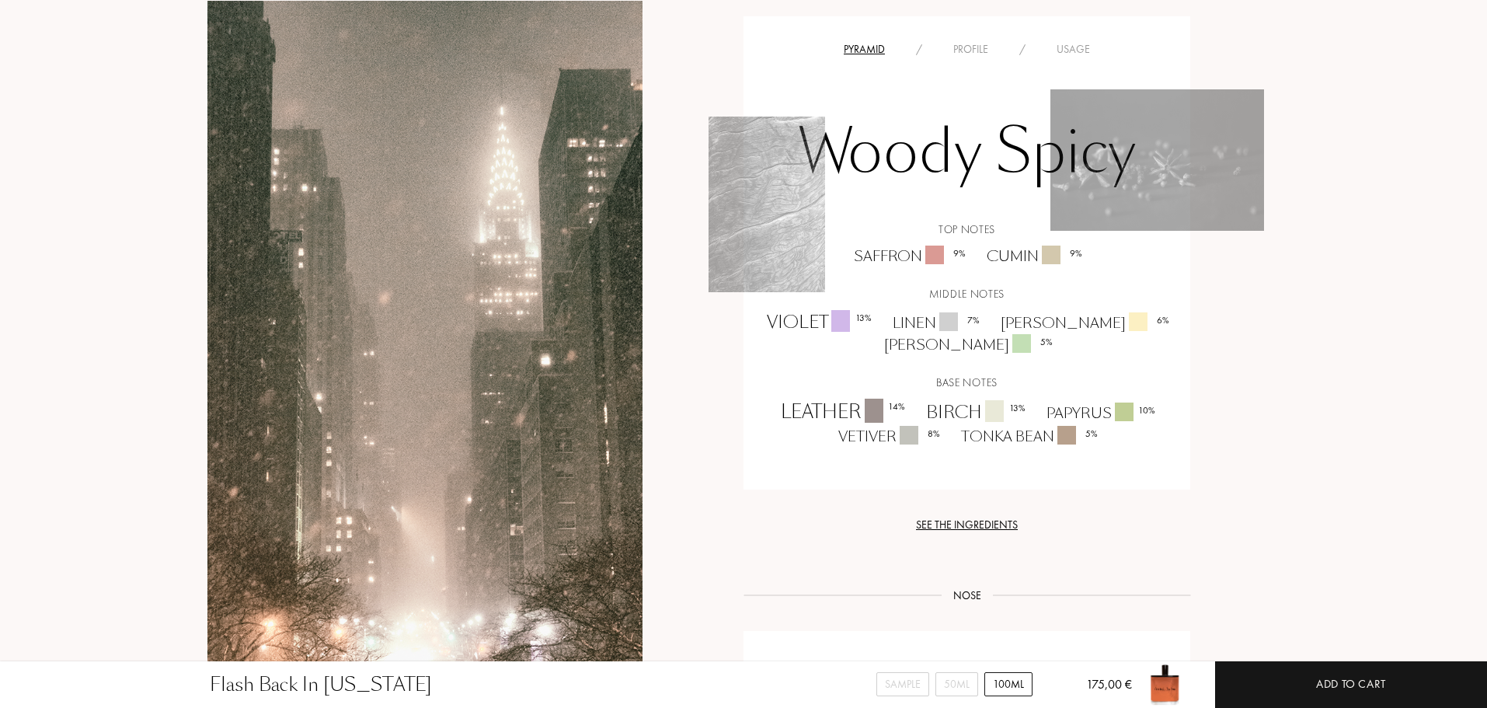
scroll to position [1243, 0]
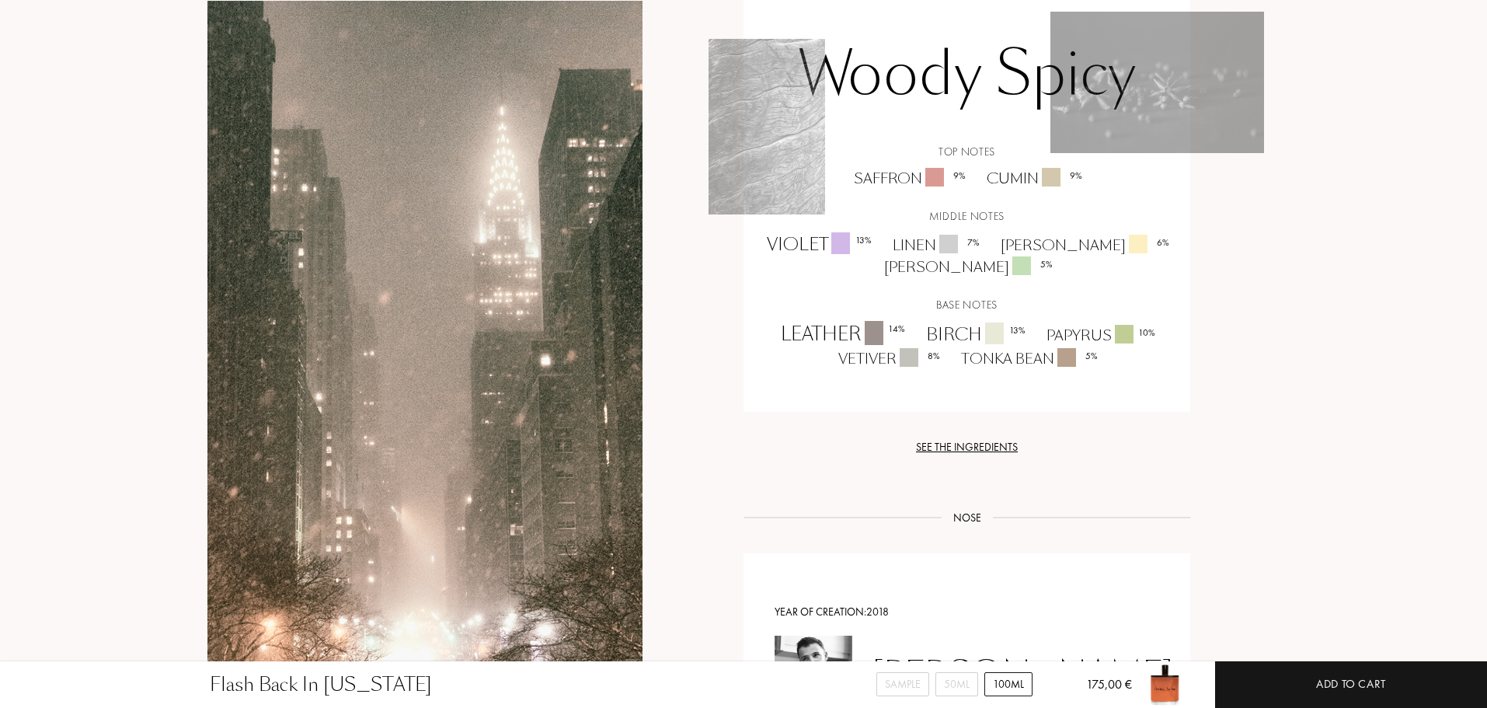
click at [998, 453] on div "See the ingredients" at bounding box center [967, 447] width 447 height 16
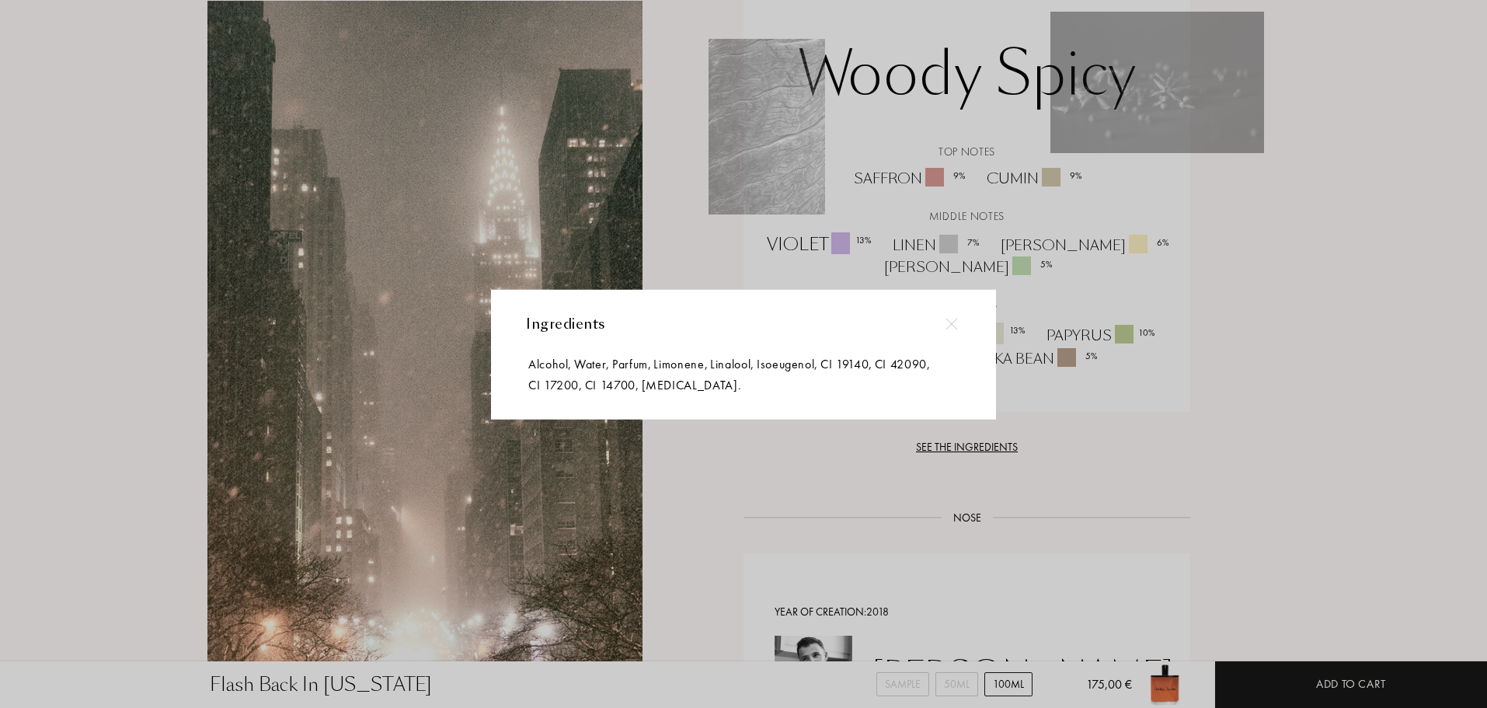
click at [959, 321] on div at bounding box center [951, 323] width 35 height 35
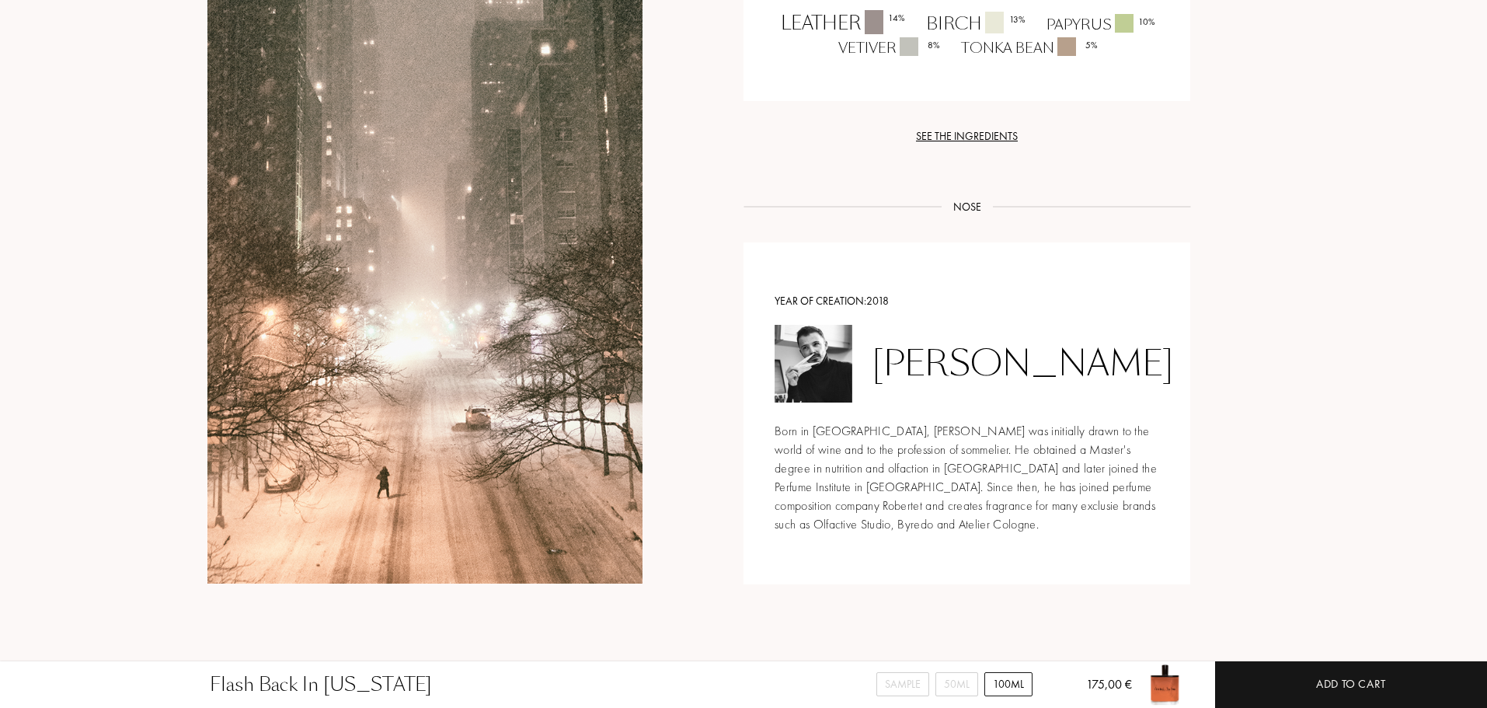
scroll to position [1010, 0]
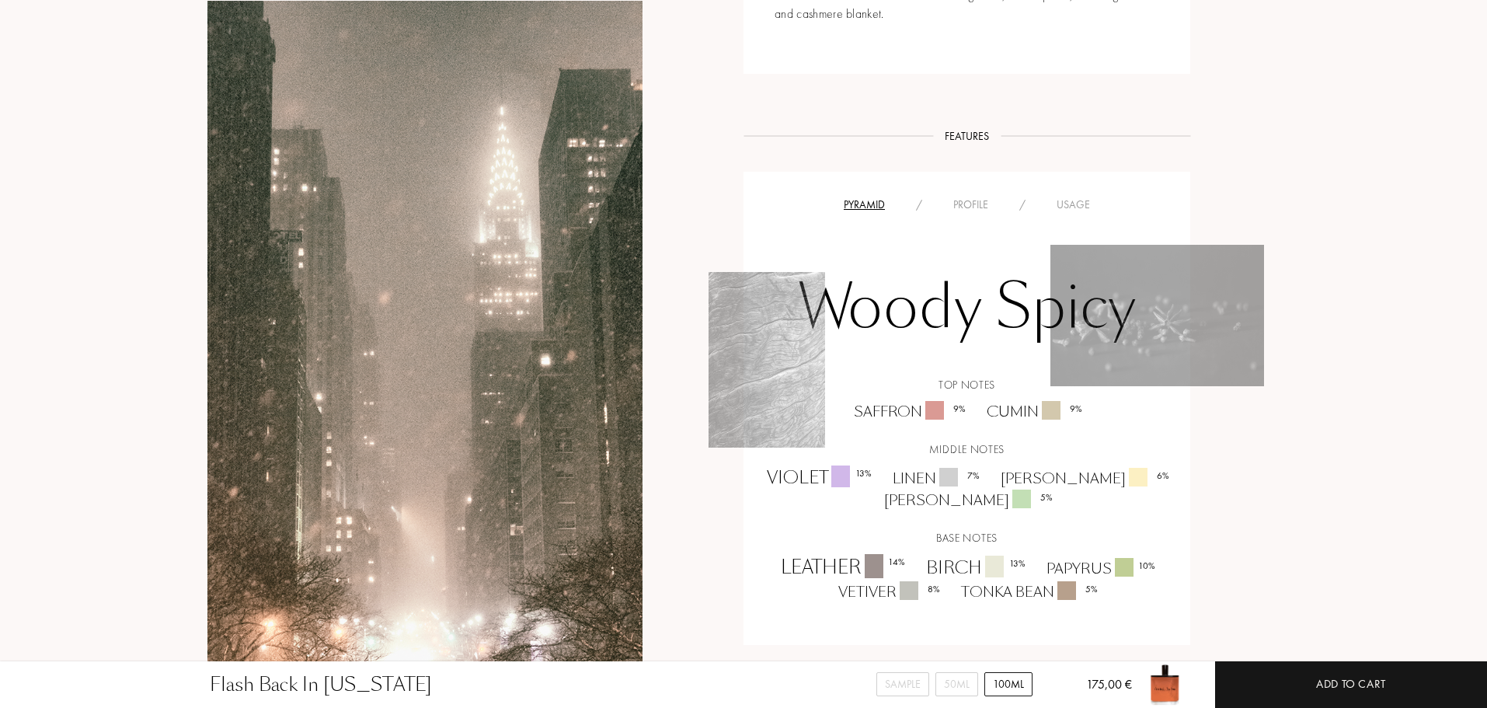
click at [954, 203] on div "Profile" at bounding box center [971, 205] width 66 height 16
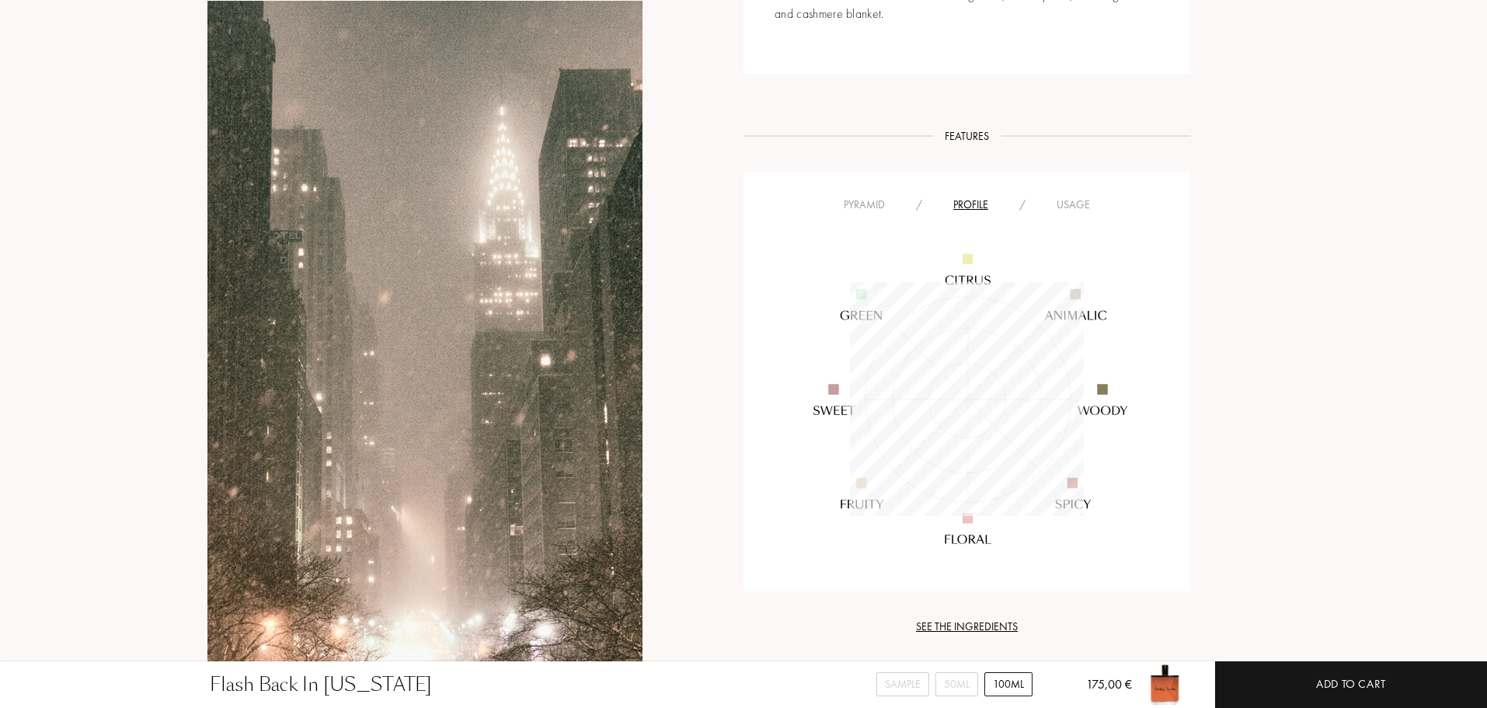
scroll to position [234, 234]
click at [1064, 208] on div "Usage" at bounding box center [1073, 205] width 64 height 16
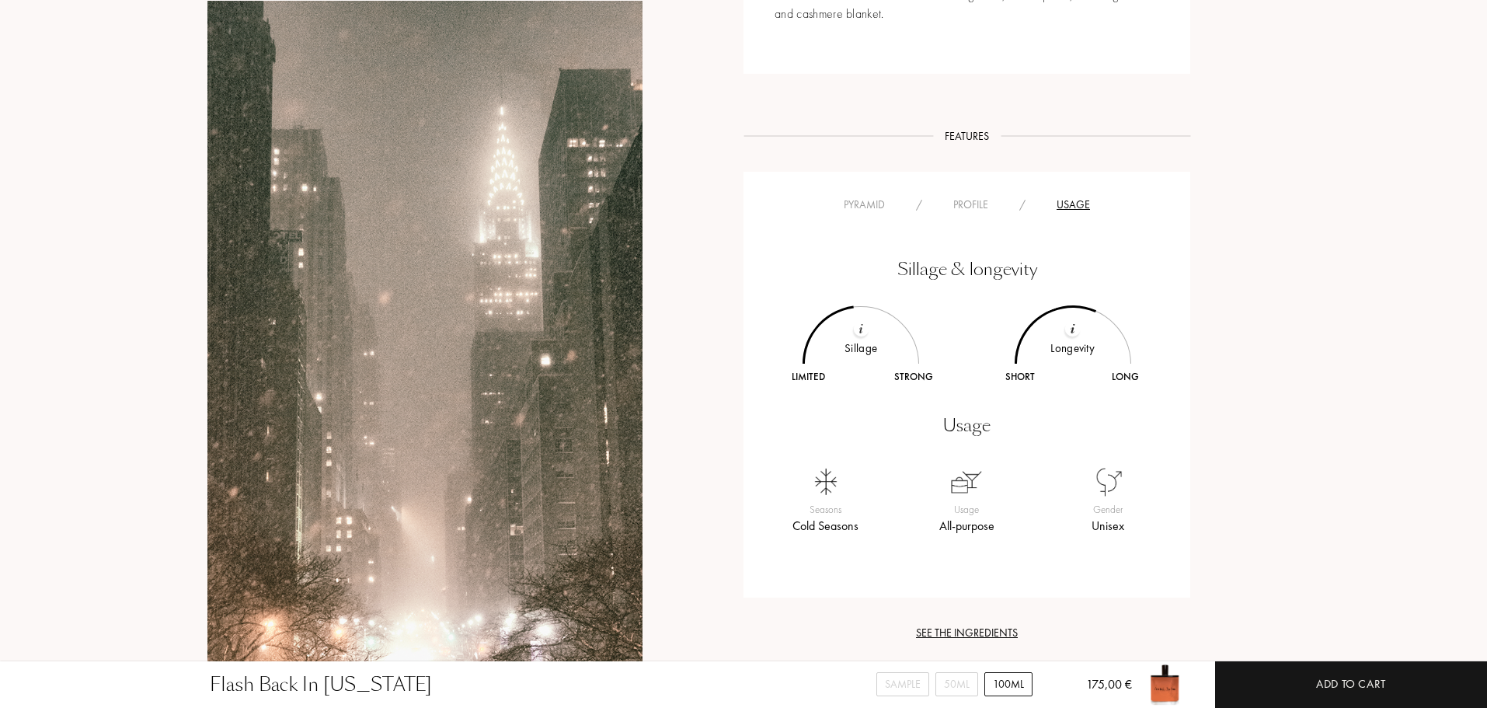
click at [994, 200] on div "Profile" at bounding box center [971, 205] width 66 height 16
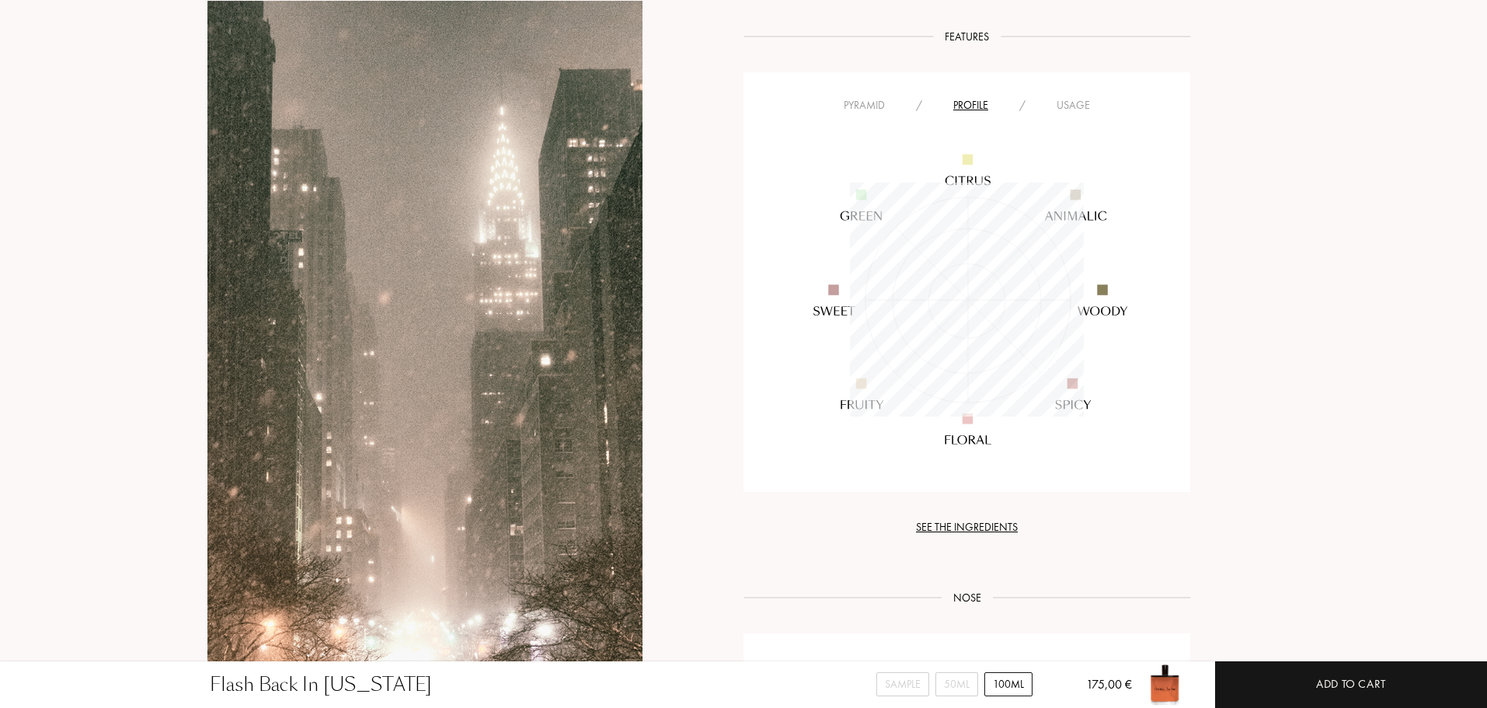
scroll to position [1111, 0]
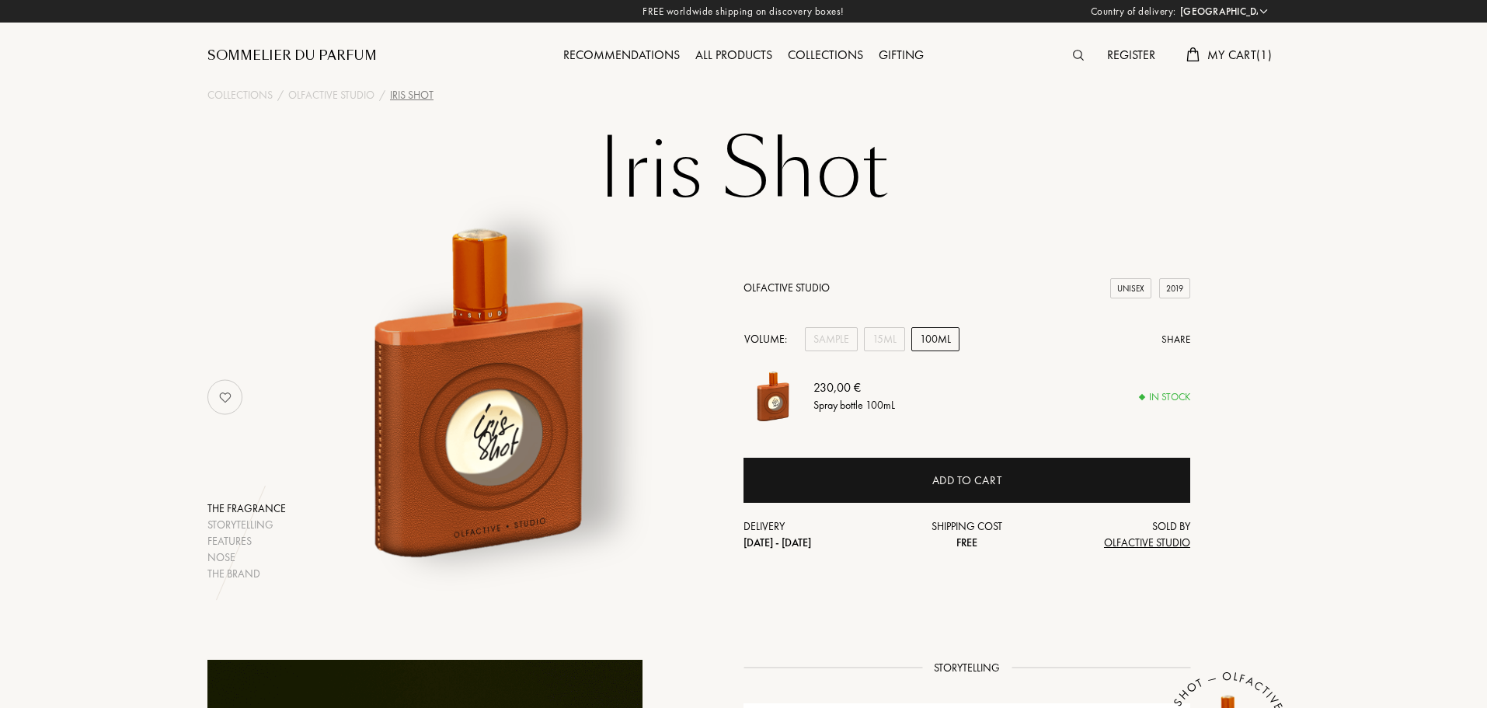
select select "PT"
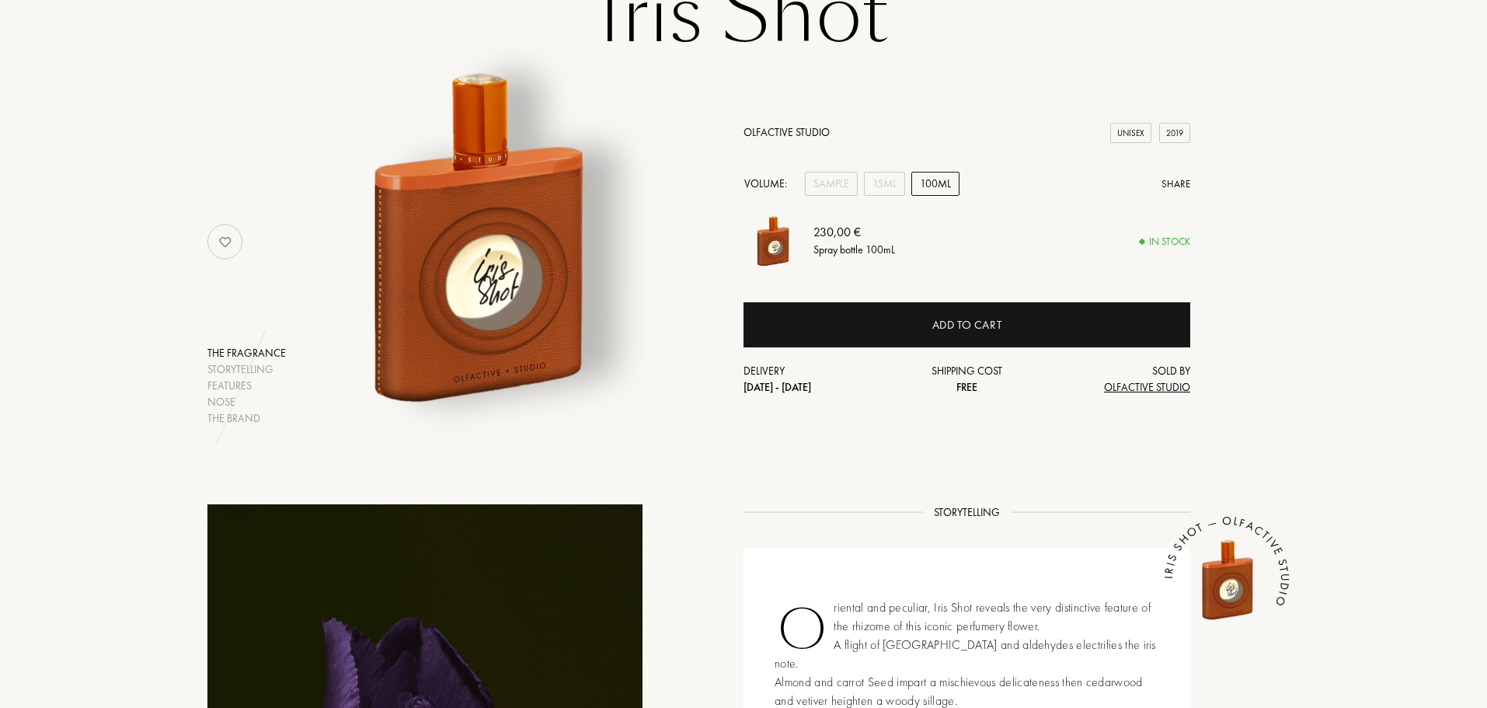
scroll to position [466, 0]
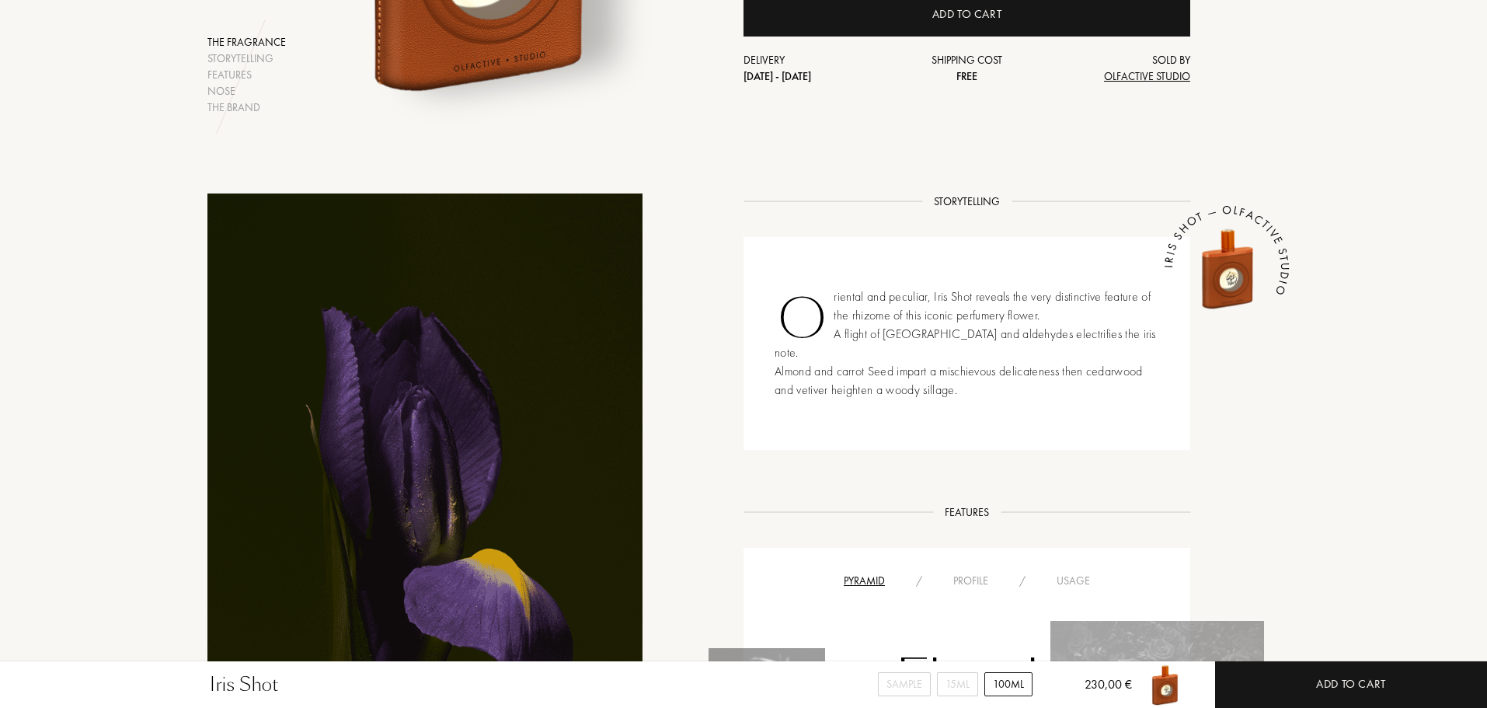
click at [1055, 573] on div "Usage" at bounding box center [1073, 581] width 64 height 16
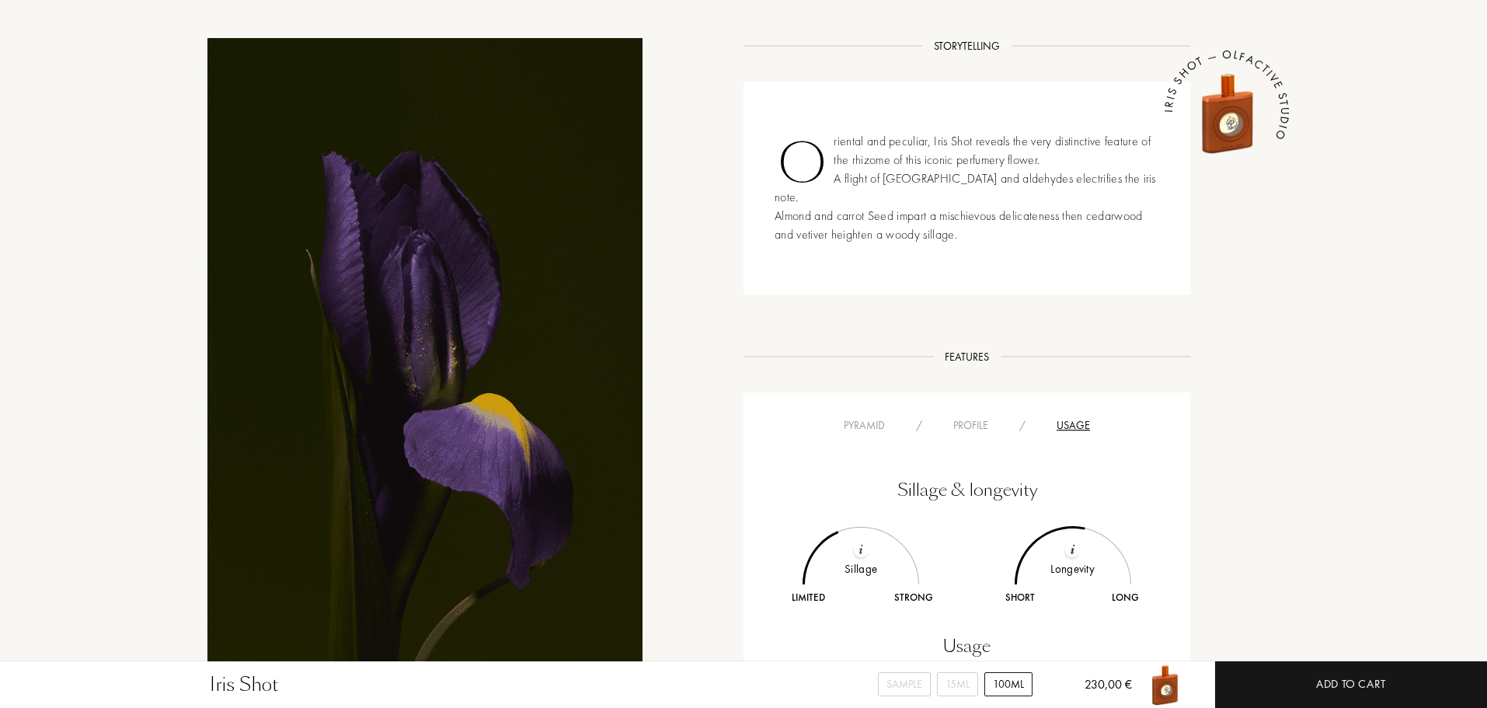
scroll to position [699, 0]
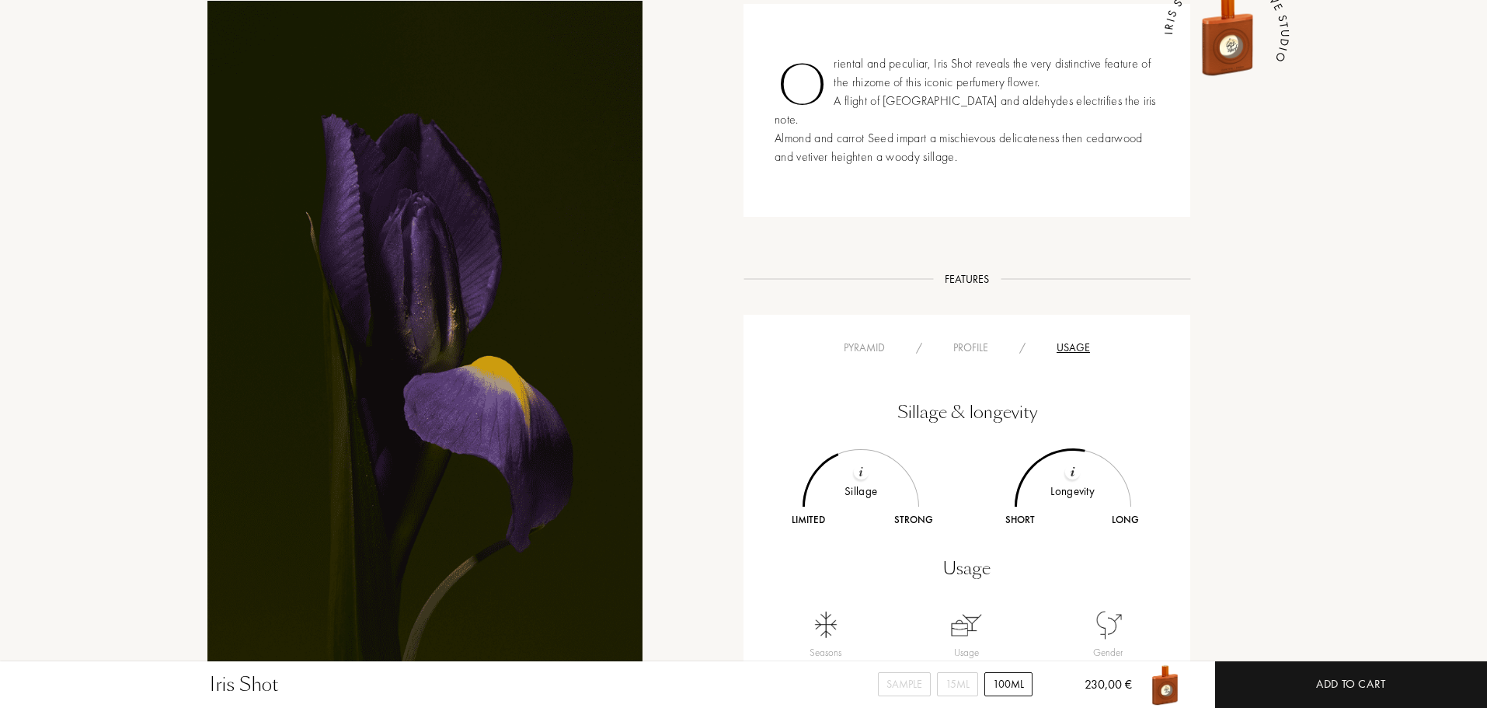
click at [941, 340] on div "Profile" at bounding box center [971, 348] width 66 height 16
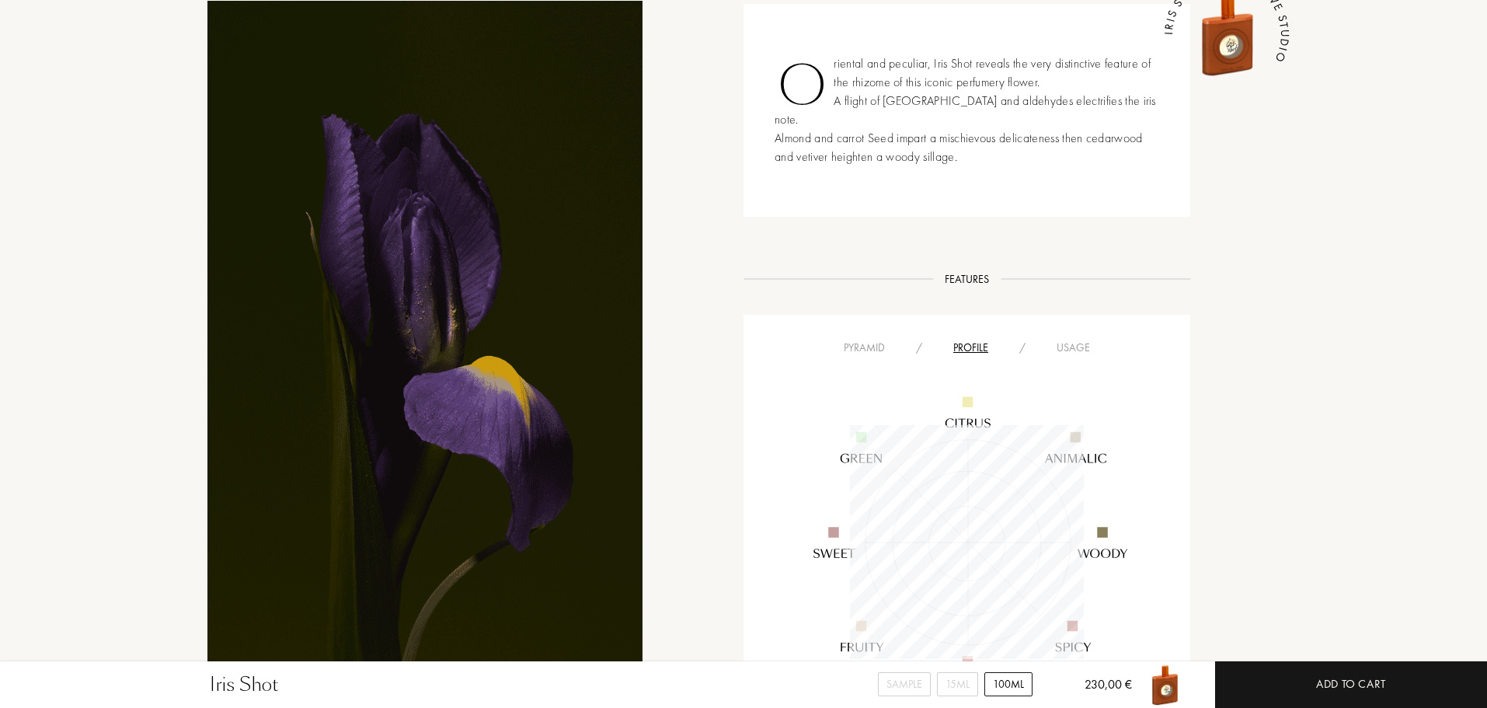
click at [953, 340] on div "Profile" at bounding box center [971, 348] width 66 height 16
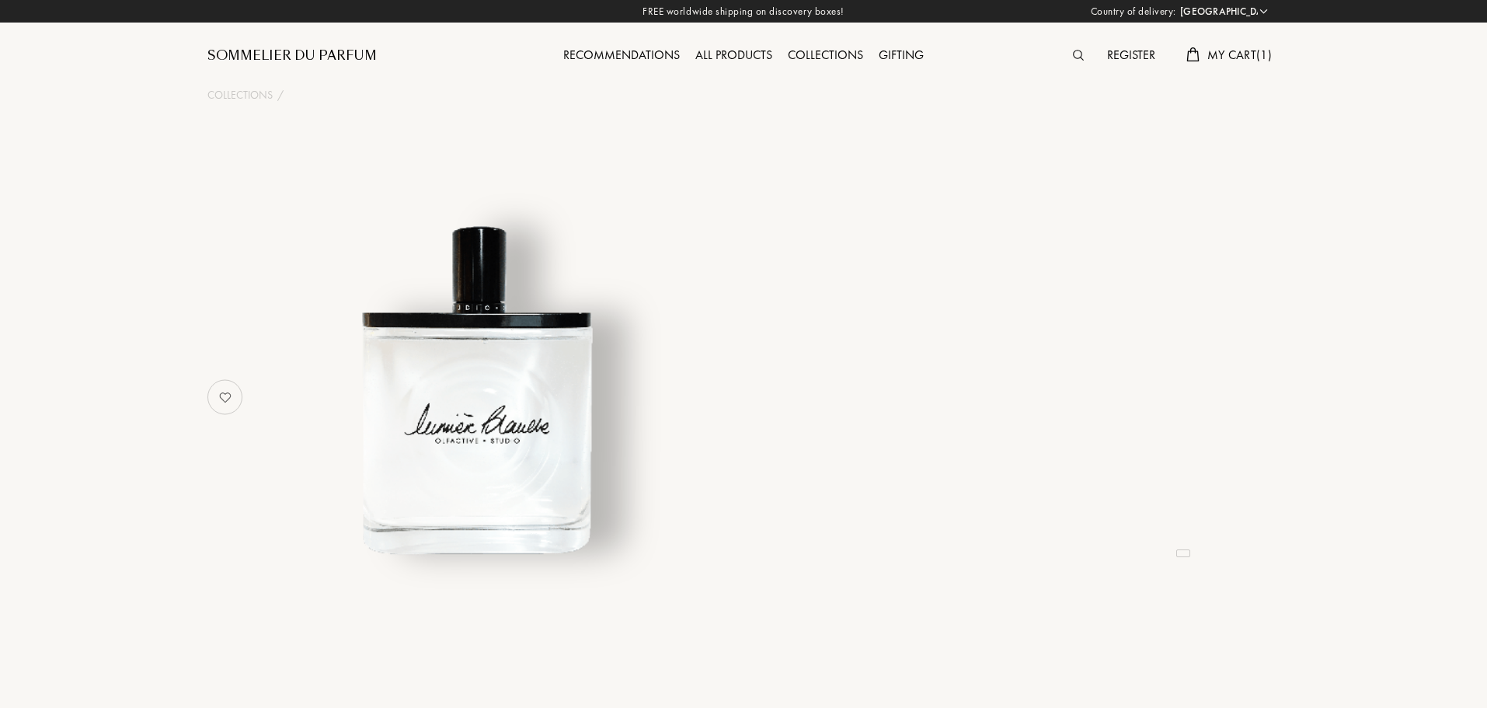
select select "PT"
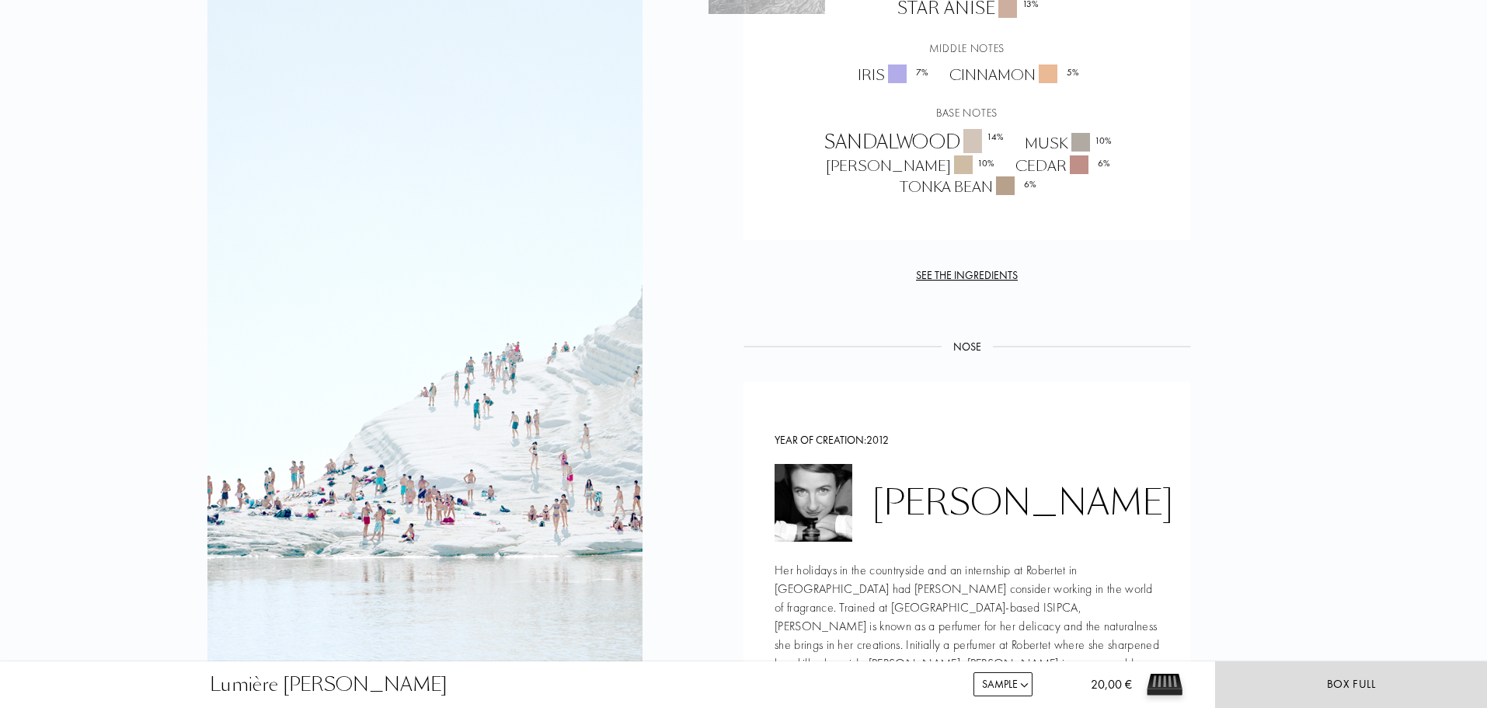
scroll to position [1709, 0]
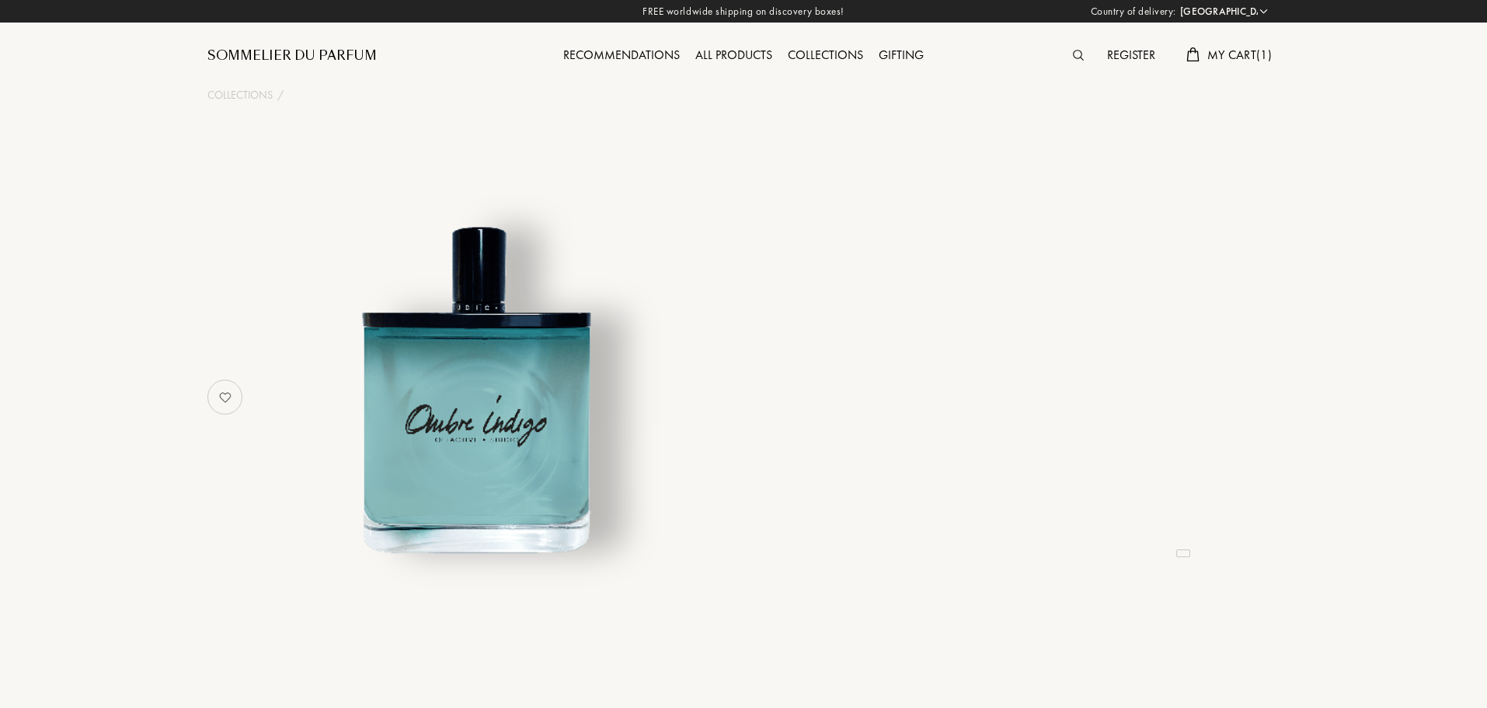
select select "PT"
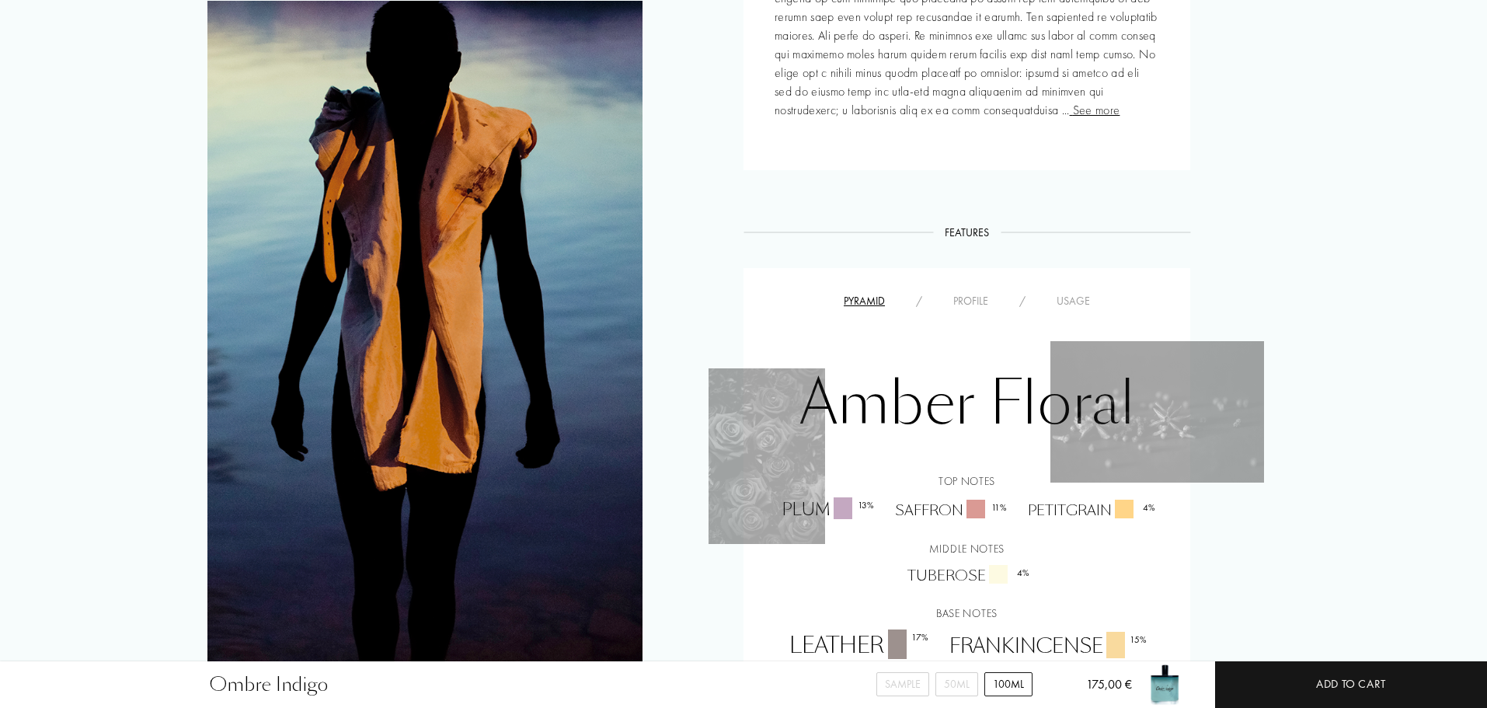
scroll to position [1243, 0]
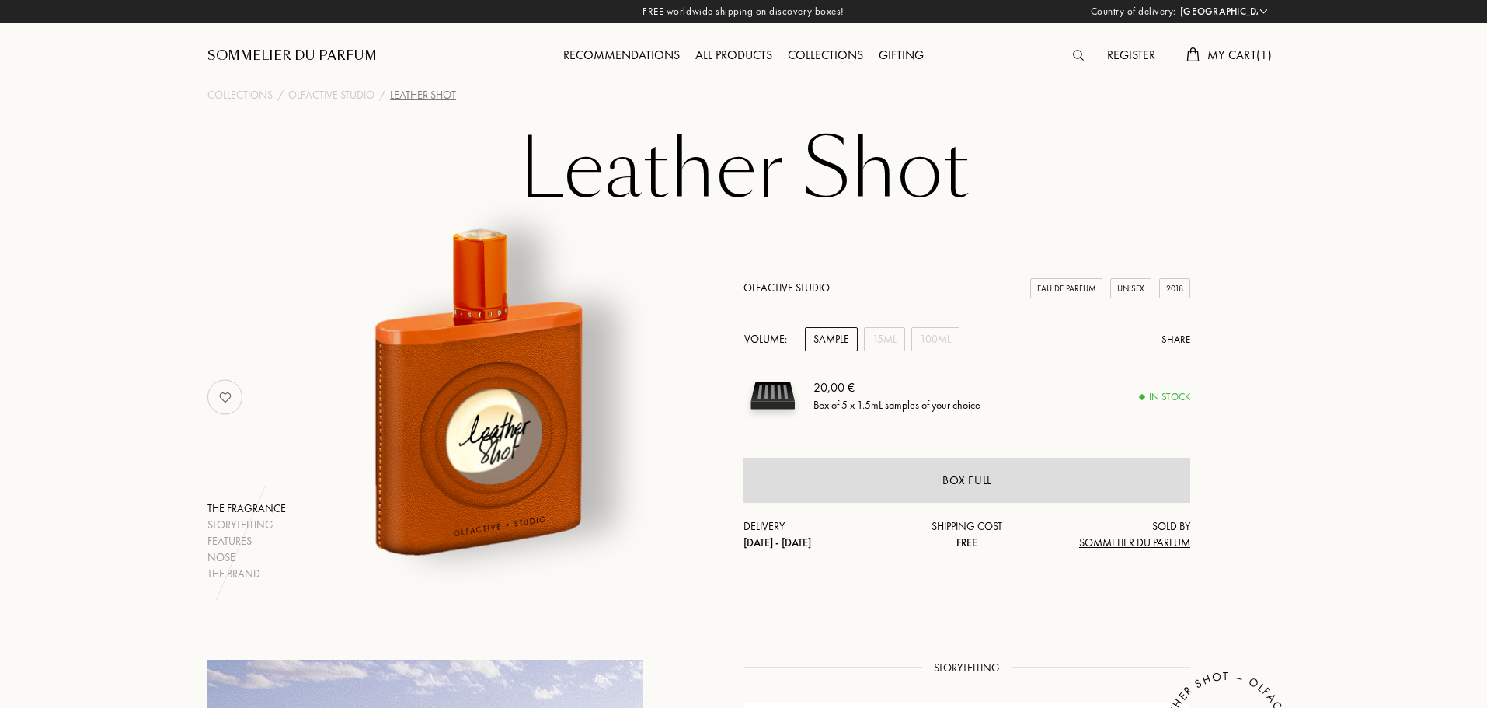
select select "PT"
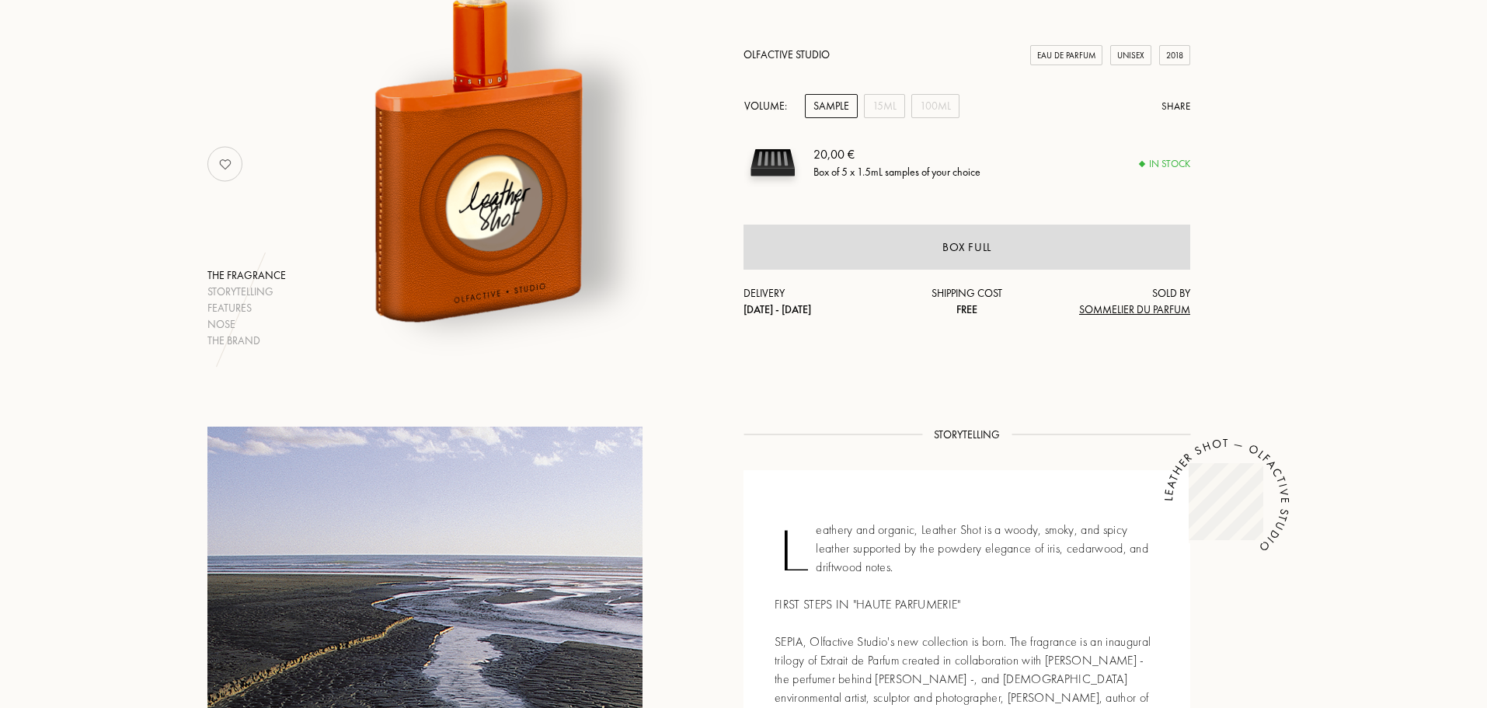
scroll to position [388, 0]
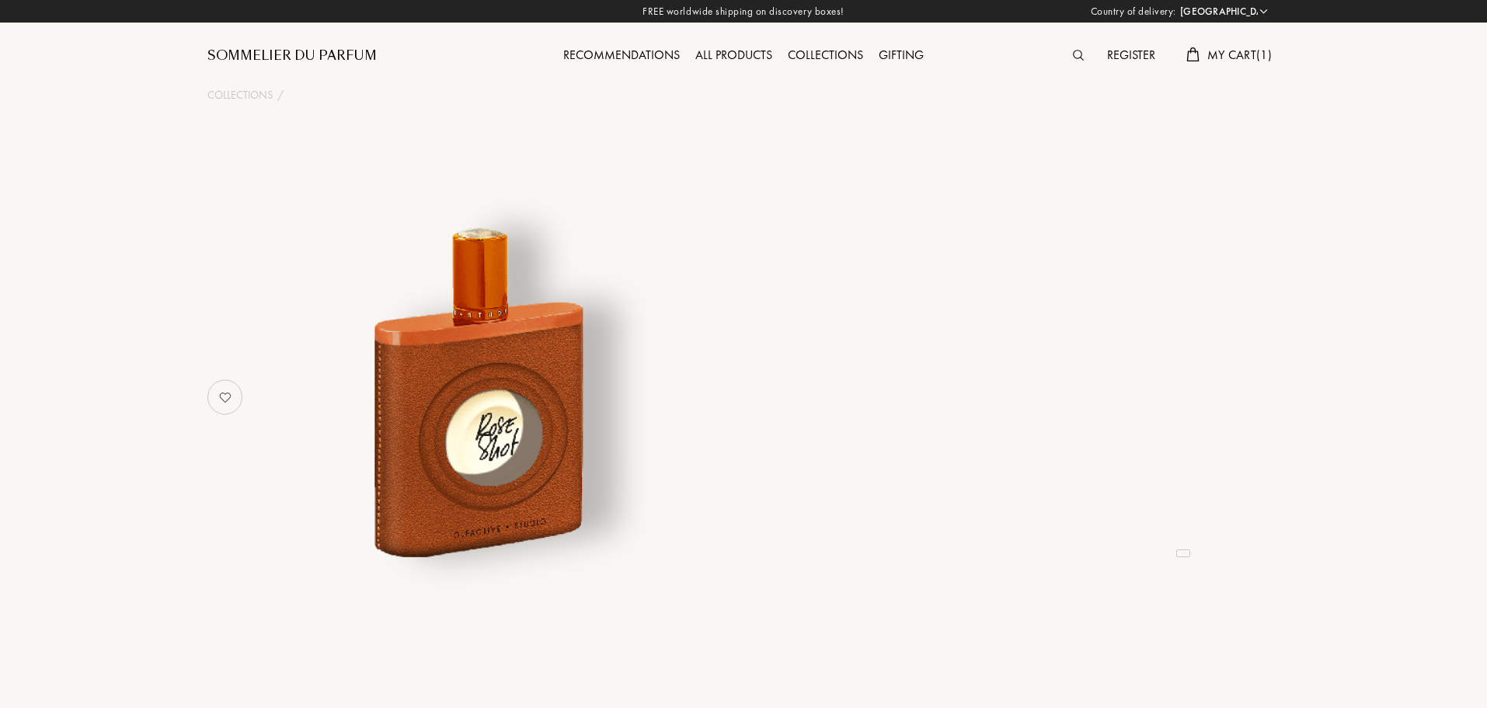
select select "PT"
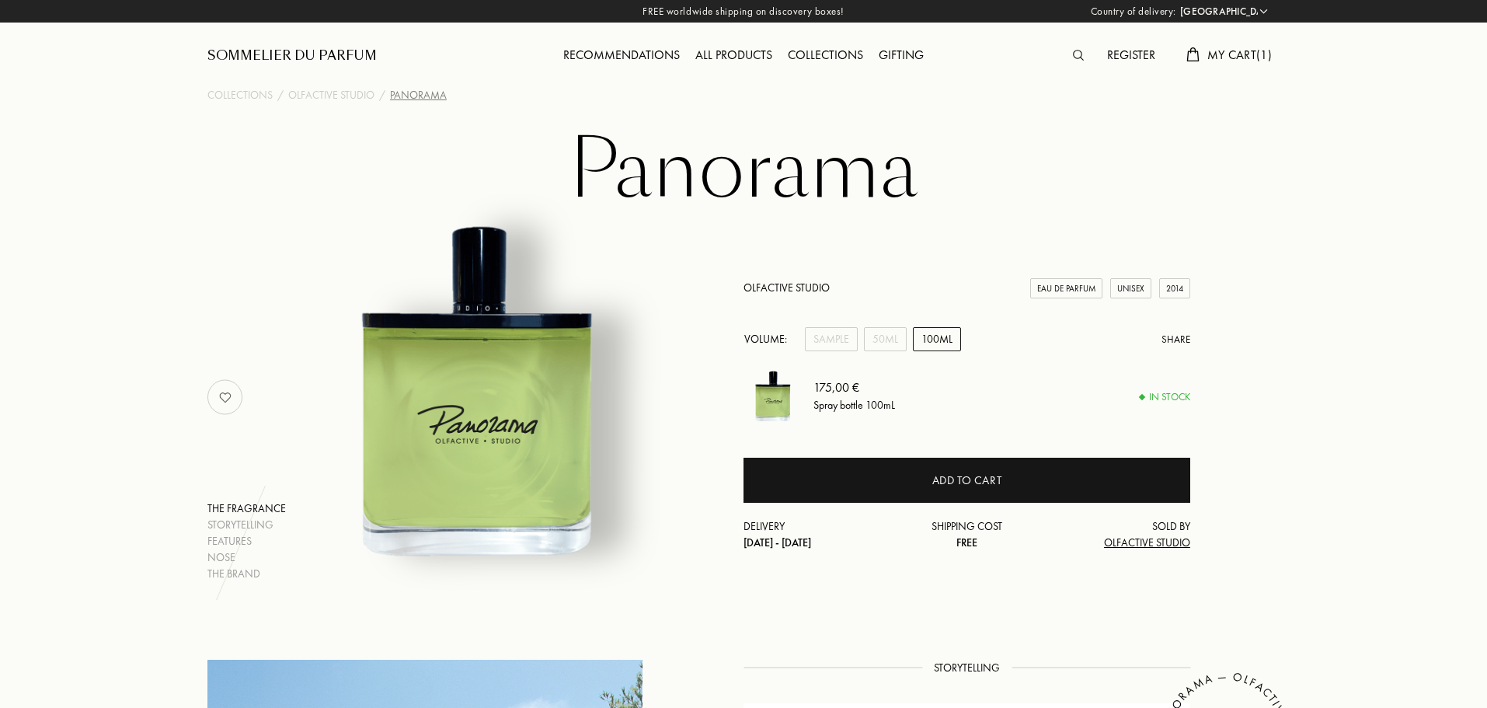
select select "PT"
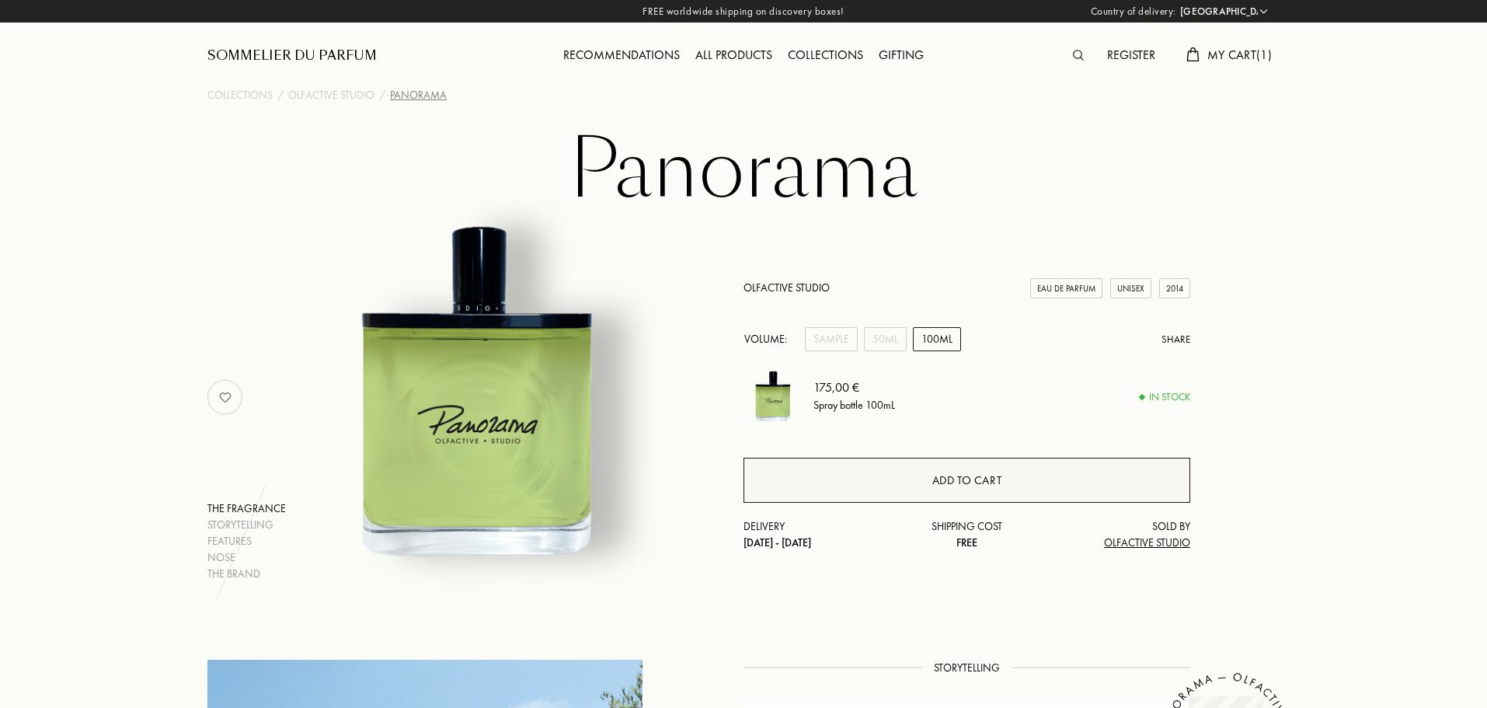
scroll to position [78, 0]
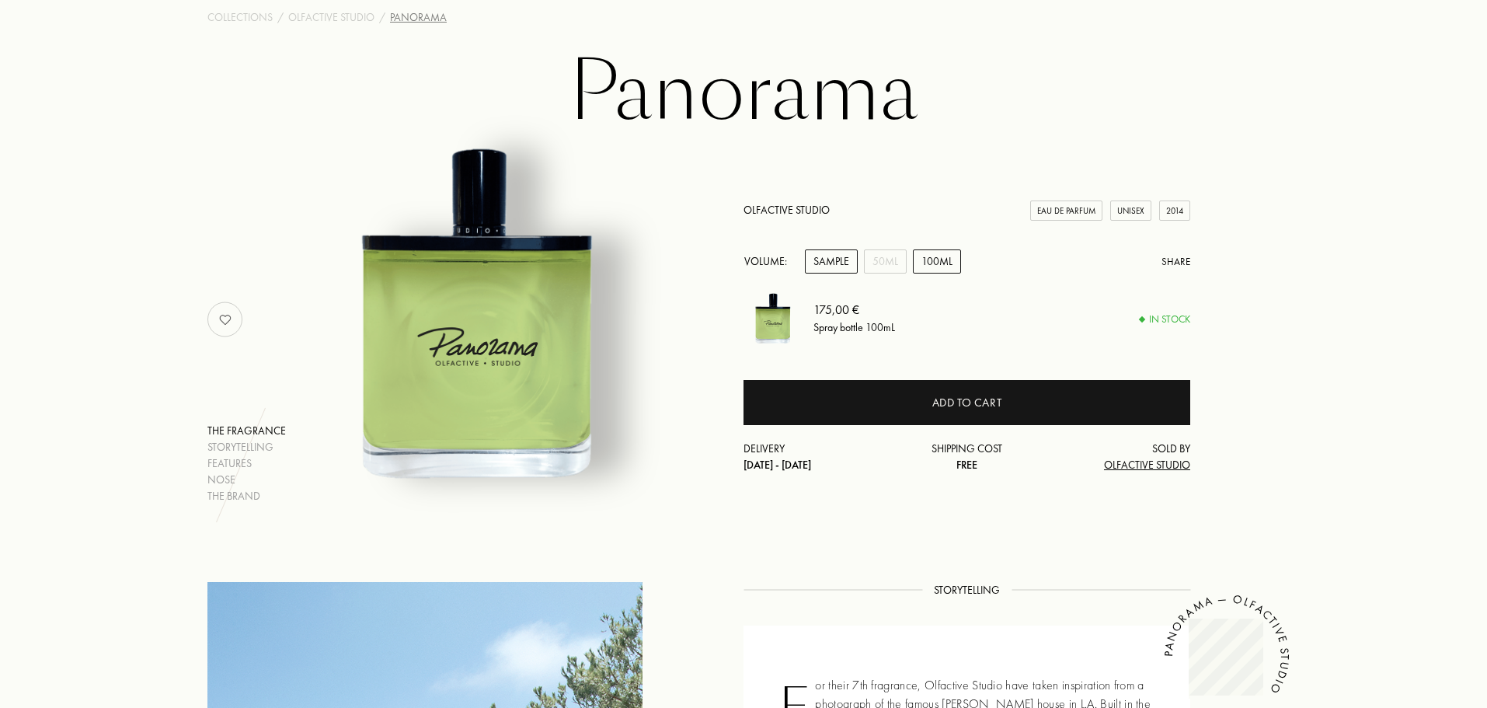
click at [830, 267] on div "Sample" at bounding box center [831, 261] width 53 height 24
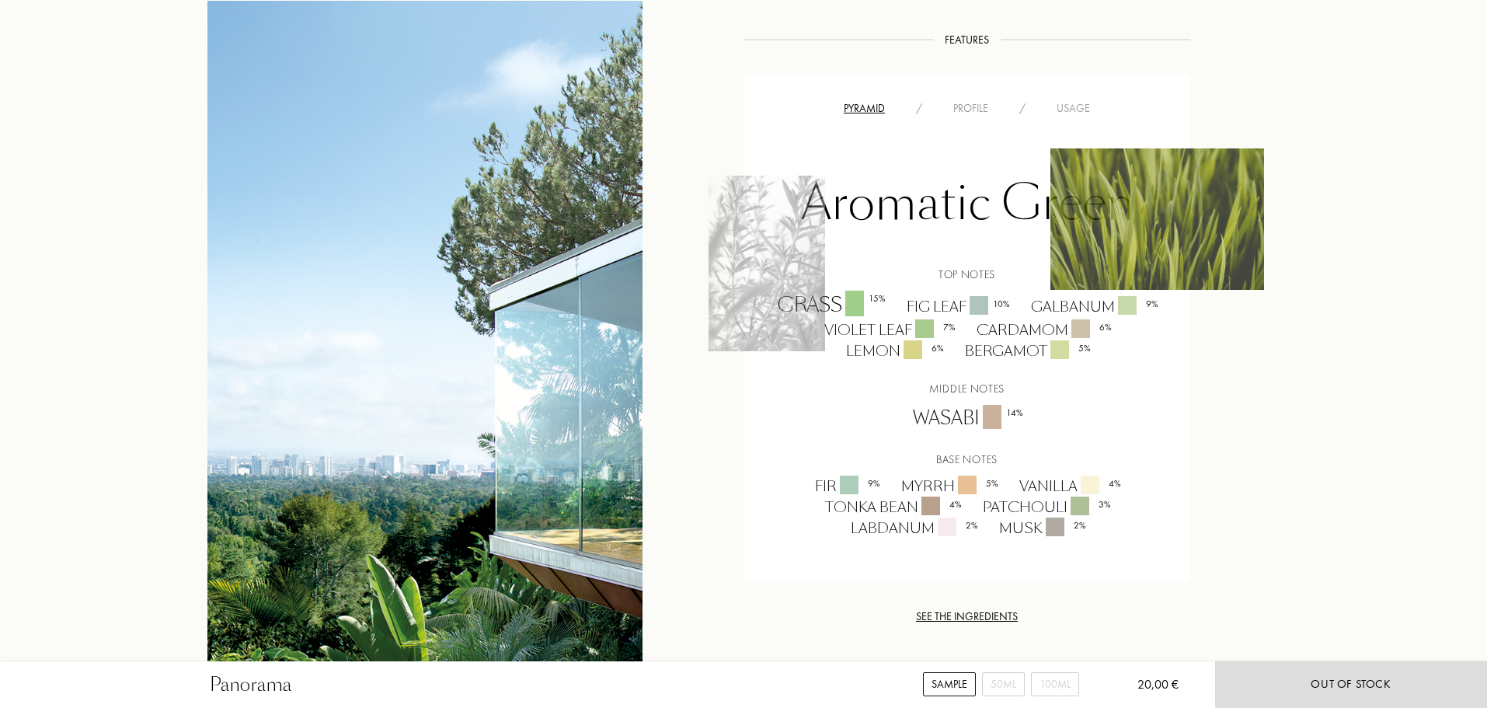
scroll to position [1010, 0]
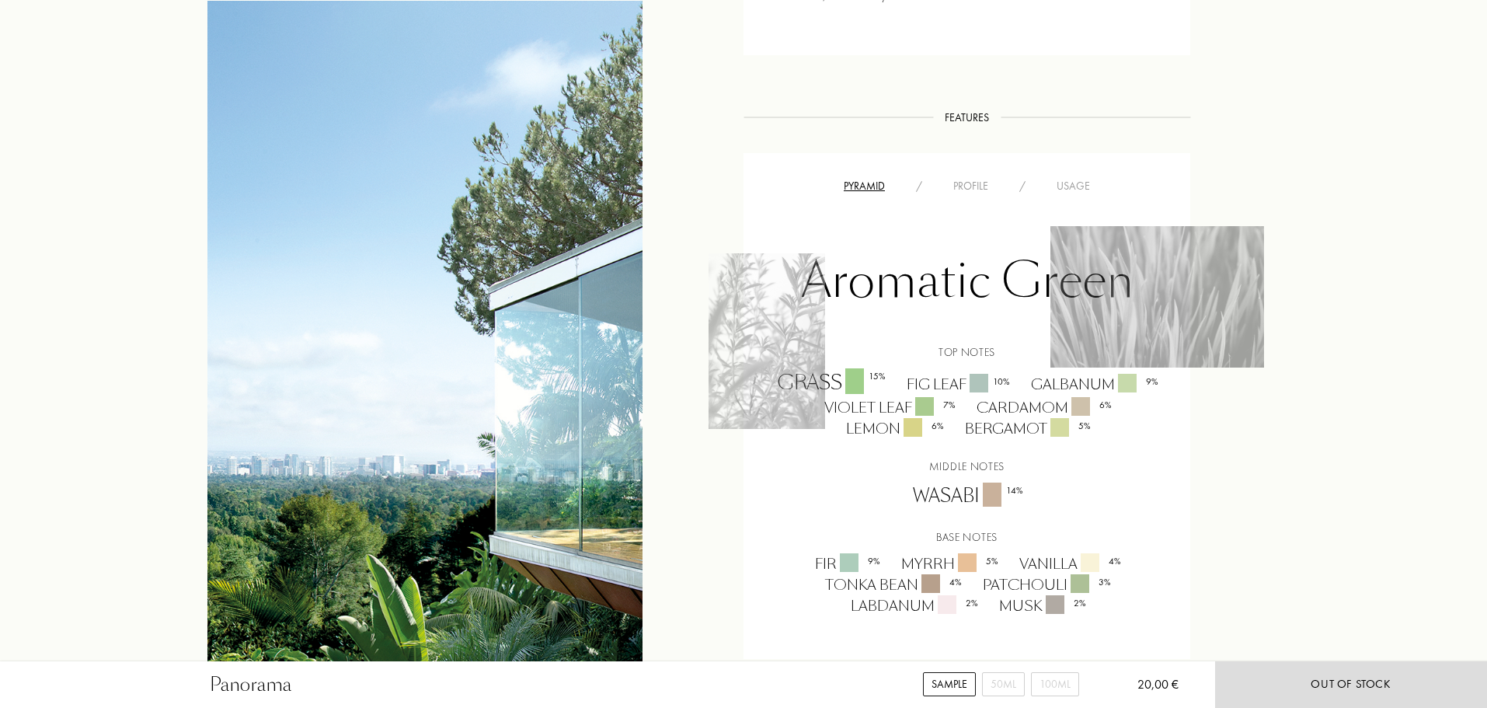
click at [1058, 191] on div "Usage" at bounding box center [1073, 186] width 64 height 16
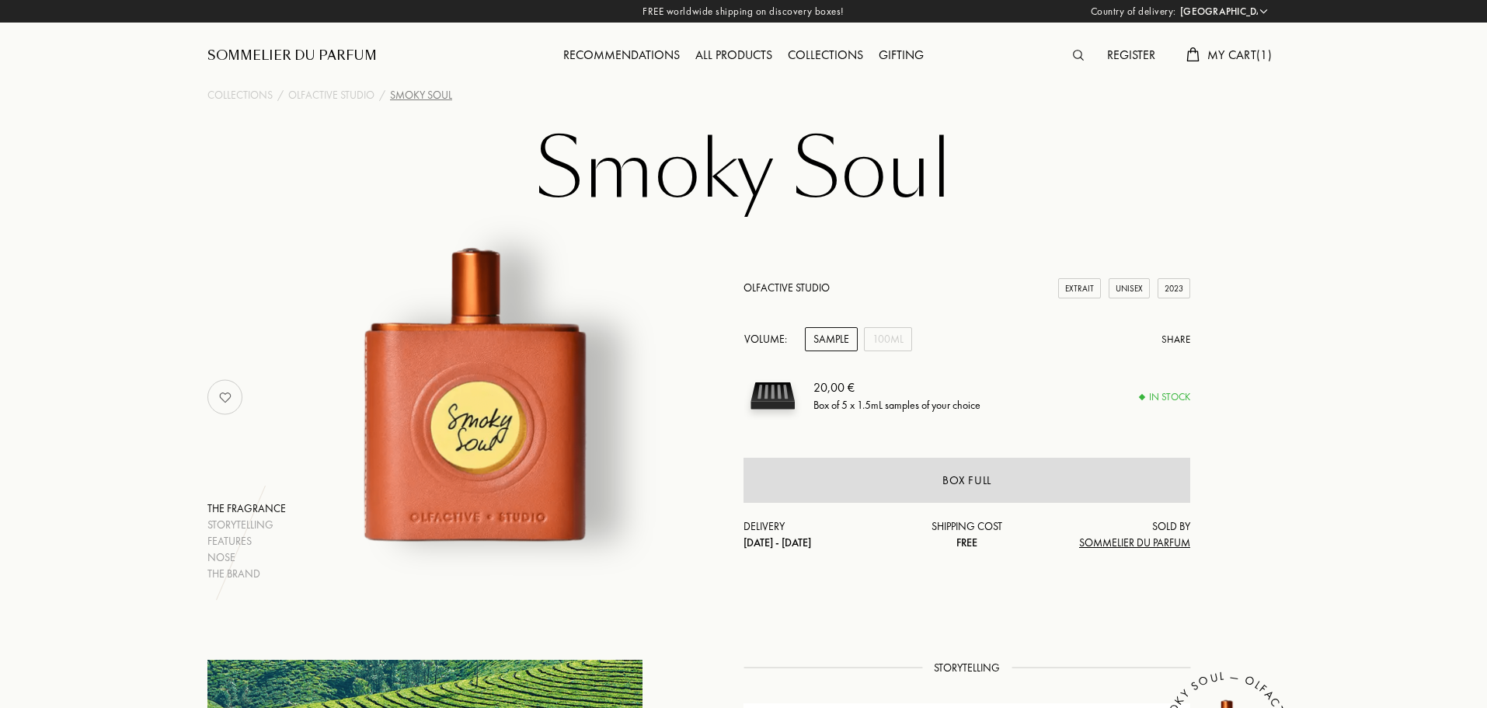
select select "PT"
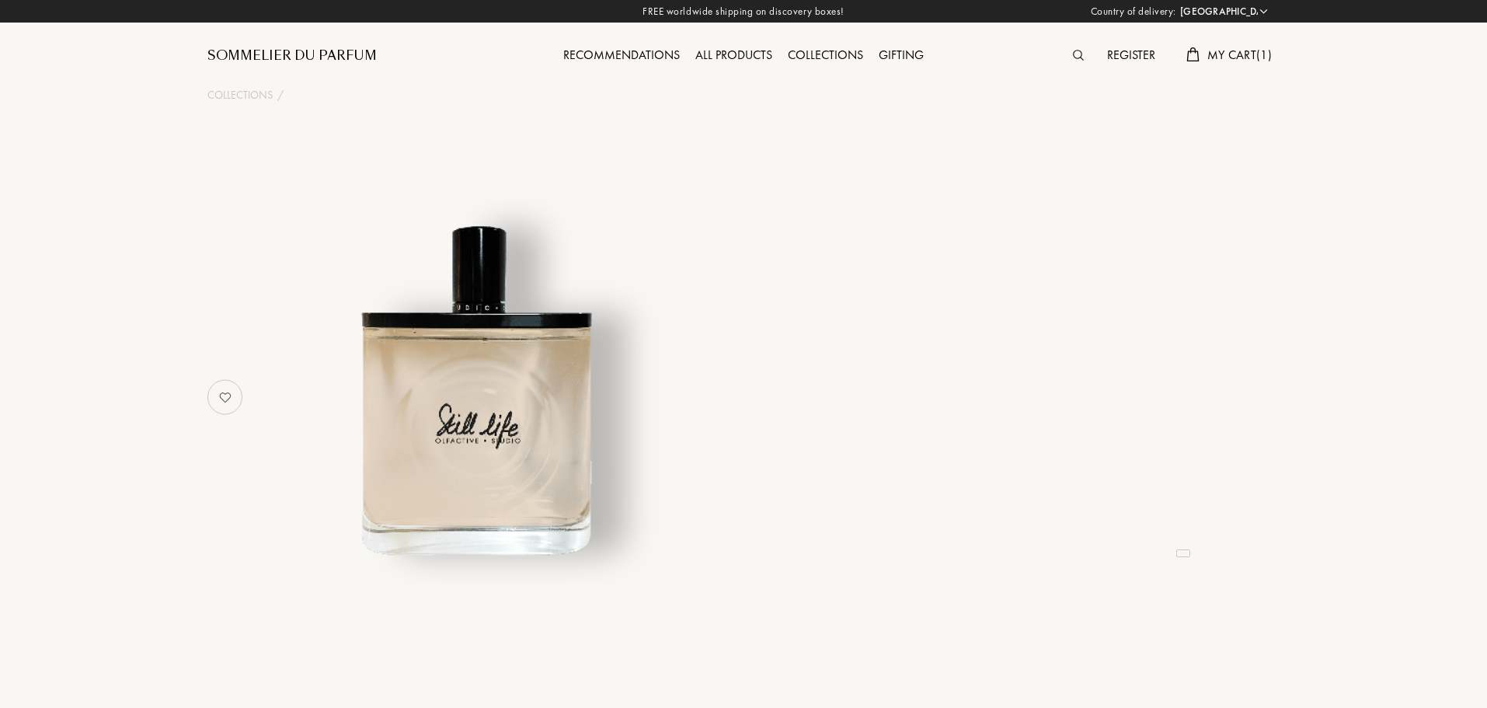
select select "PT"
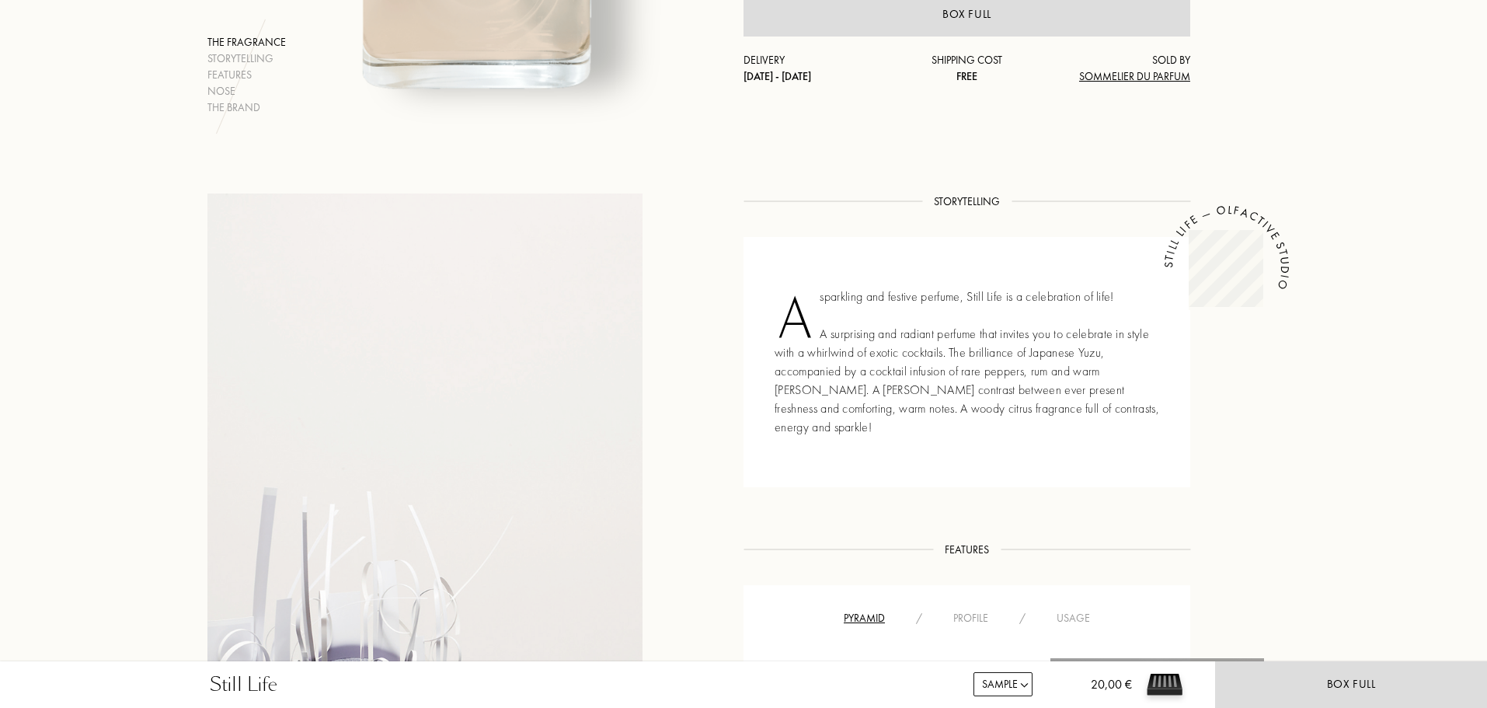
scroll to position [855, 0]
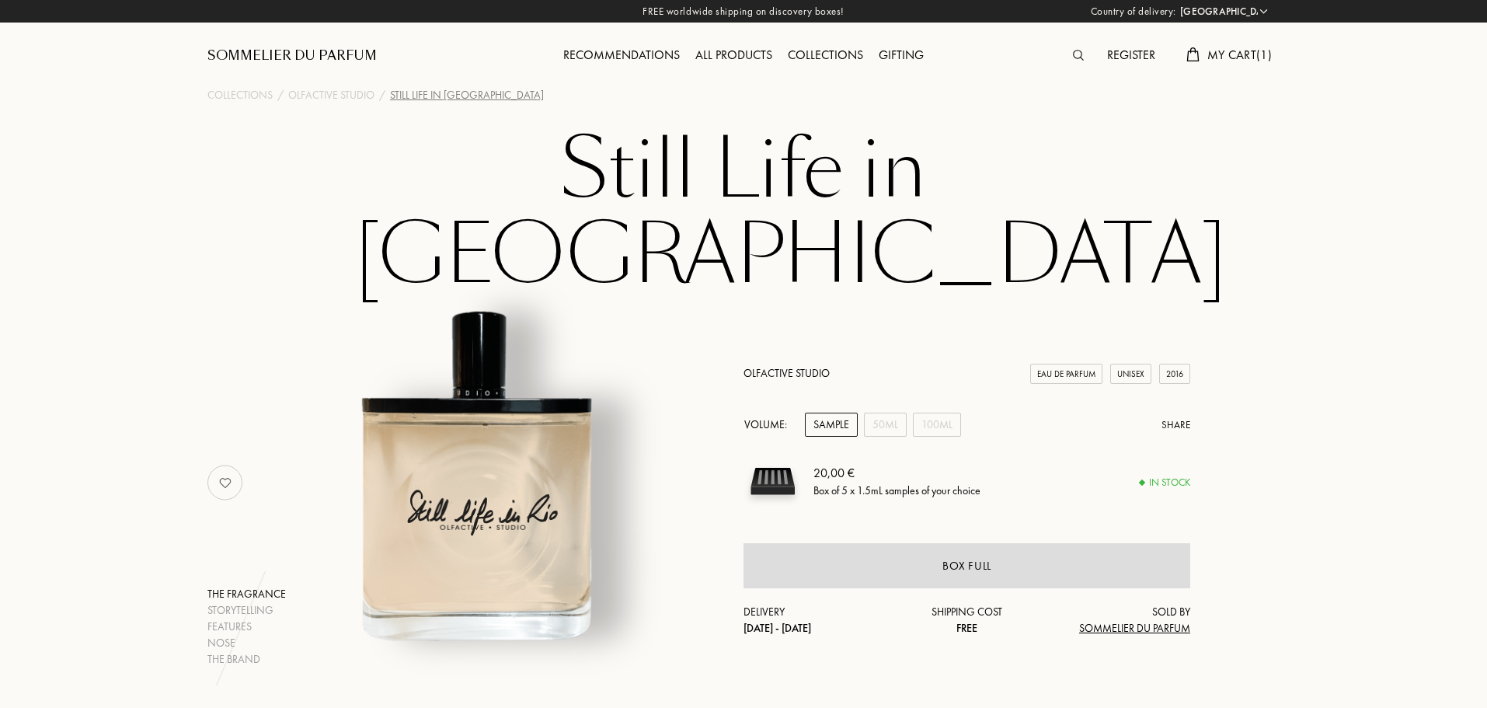
select select "PT"
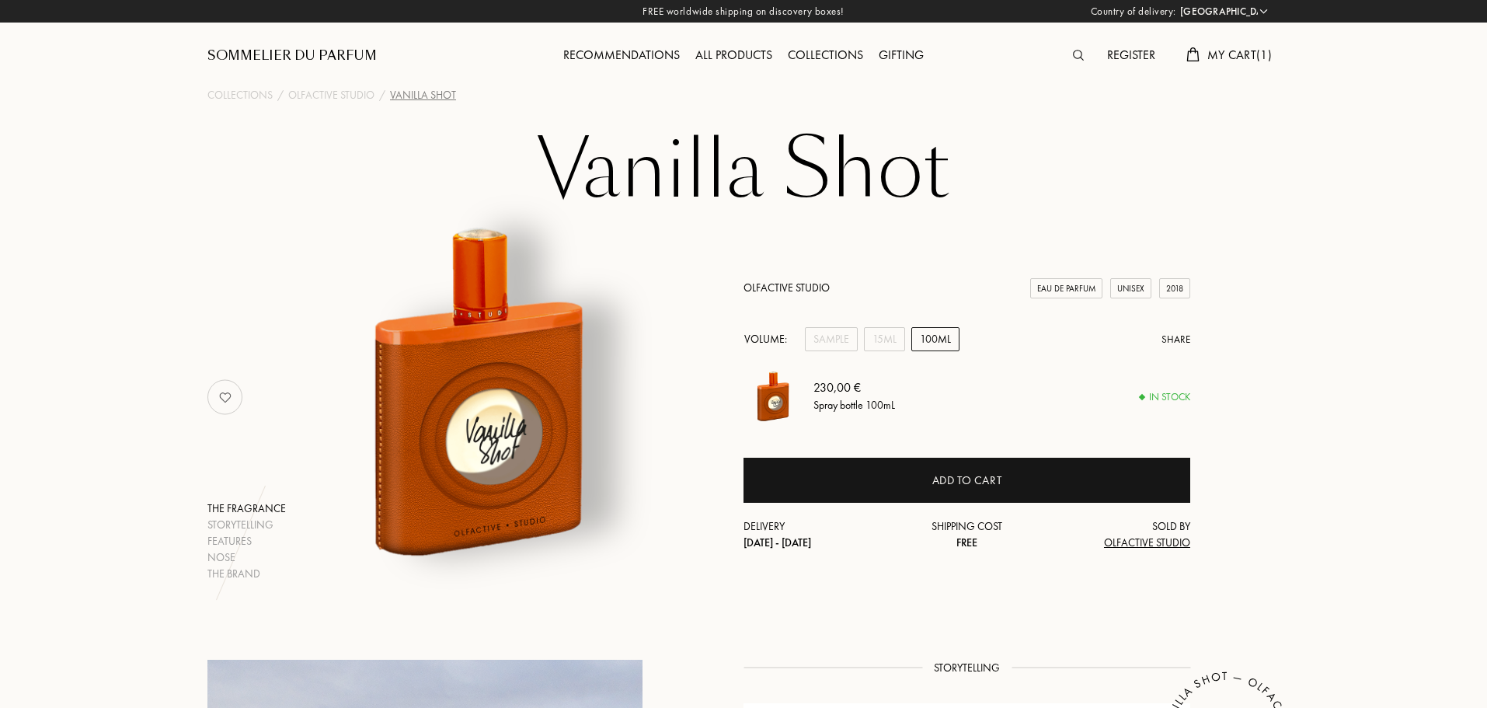
select select "PT"
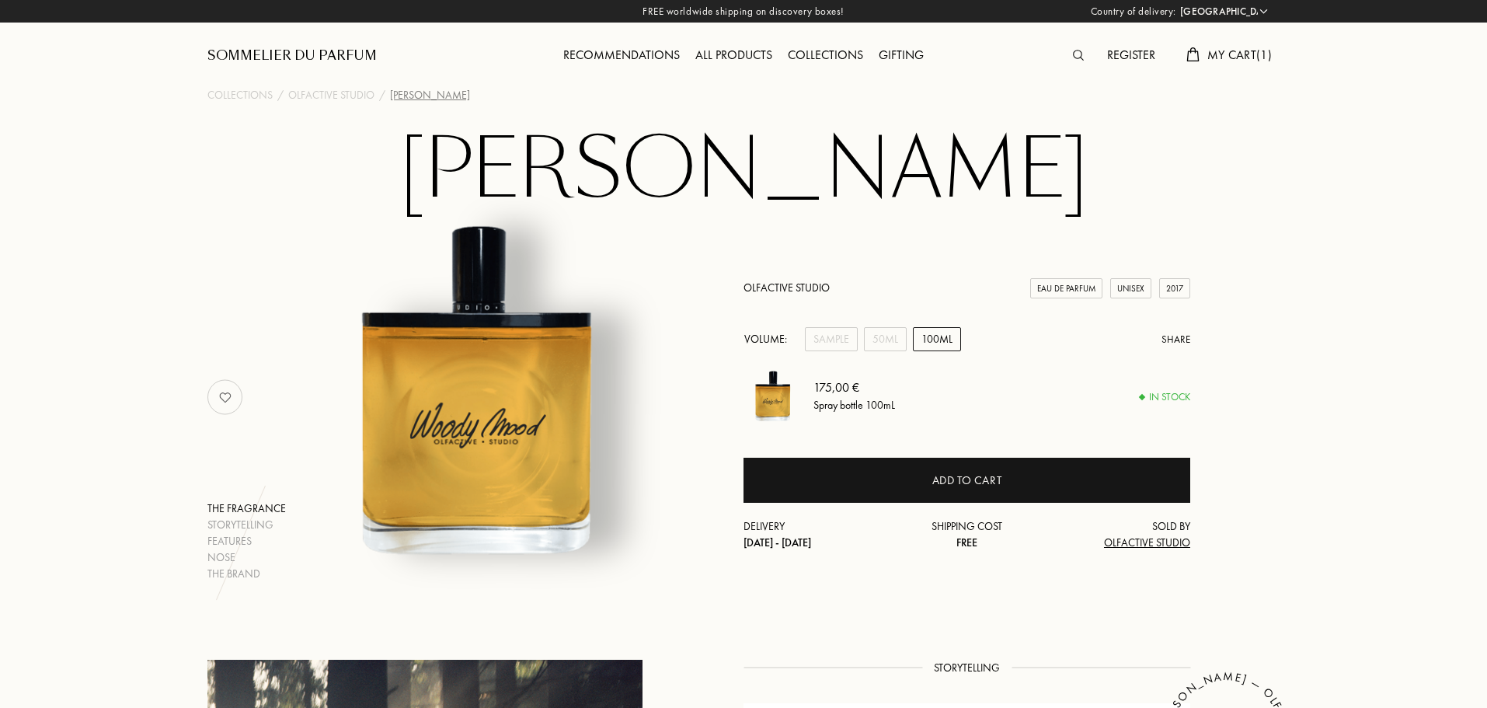
select select "PT"
click at [1249, 50] on span "My Cart ( 1 )" at bounding box center [1239, 55] width 64 height 16
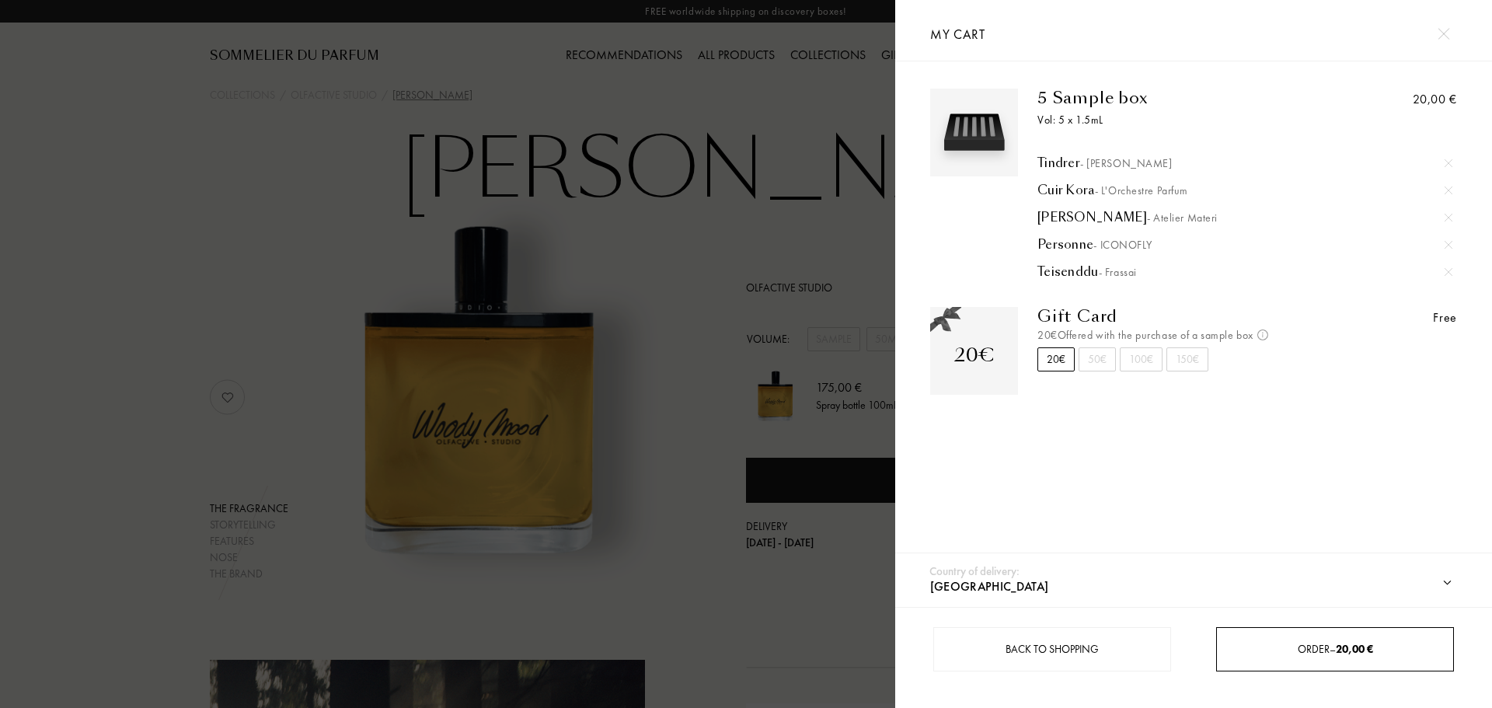
click at [1400, 652] on div "Order – 20,00 €" at bounding box center [1335, 649] width 236 height 16
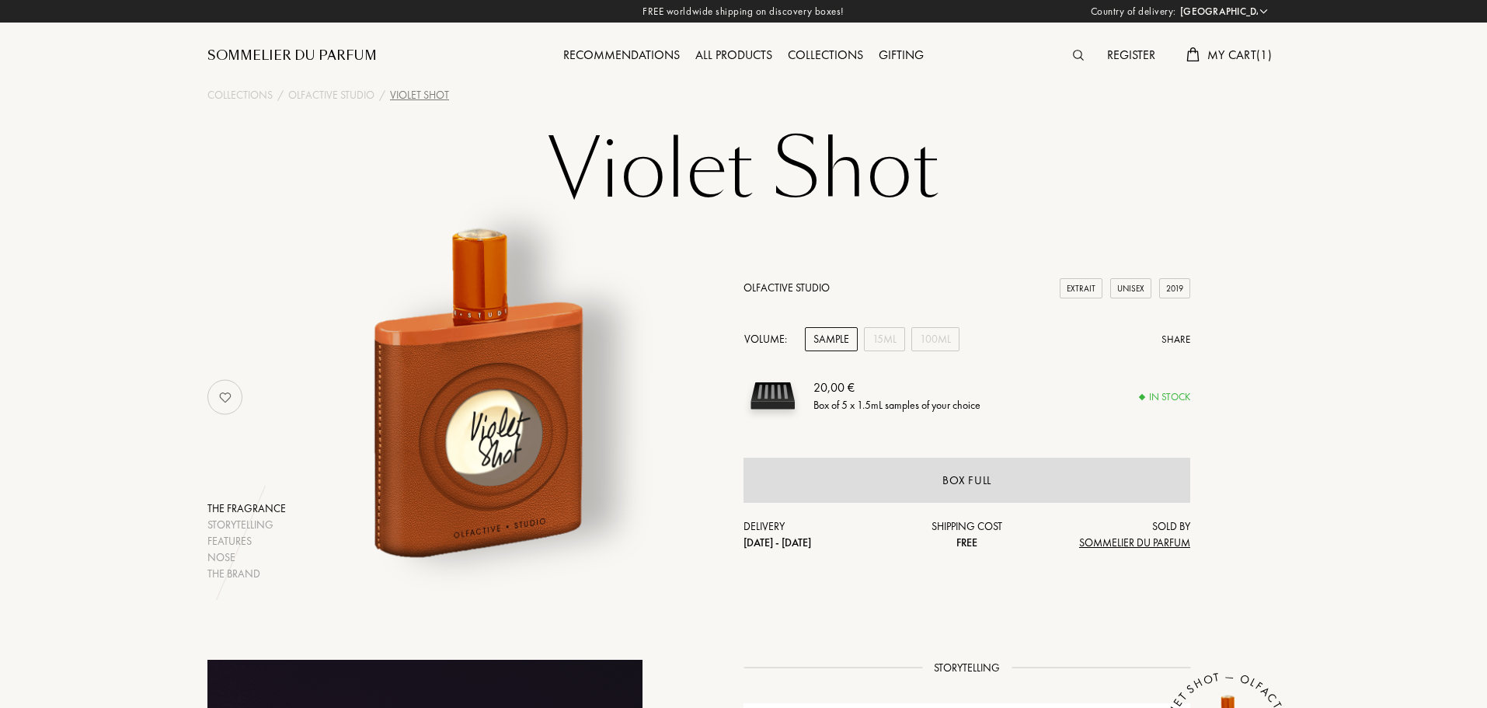
select select "PT"
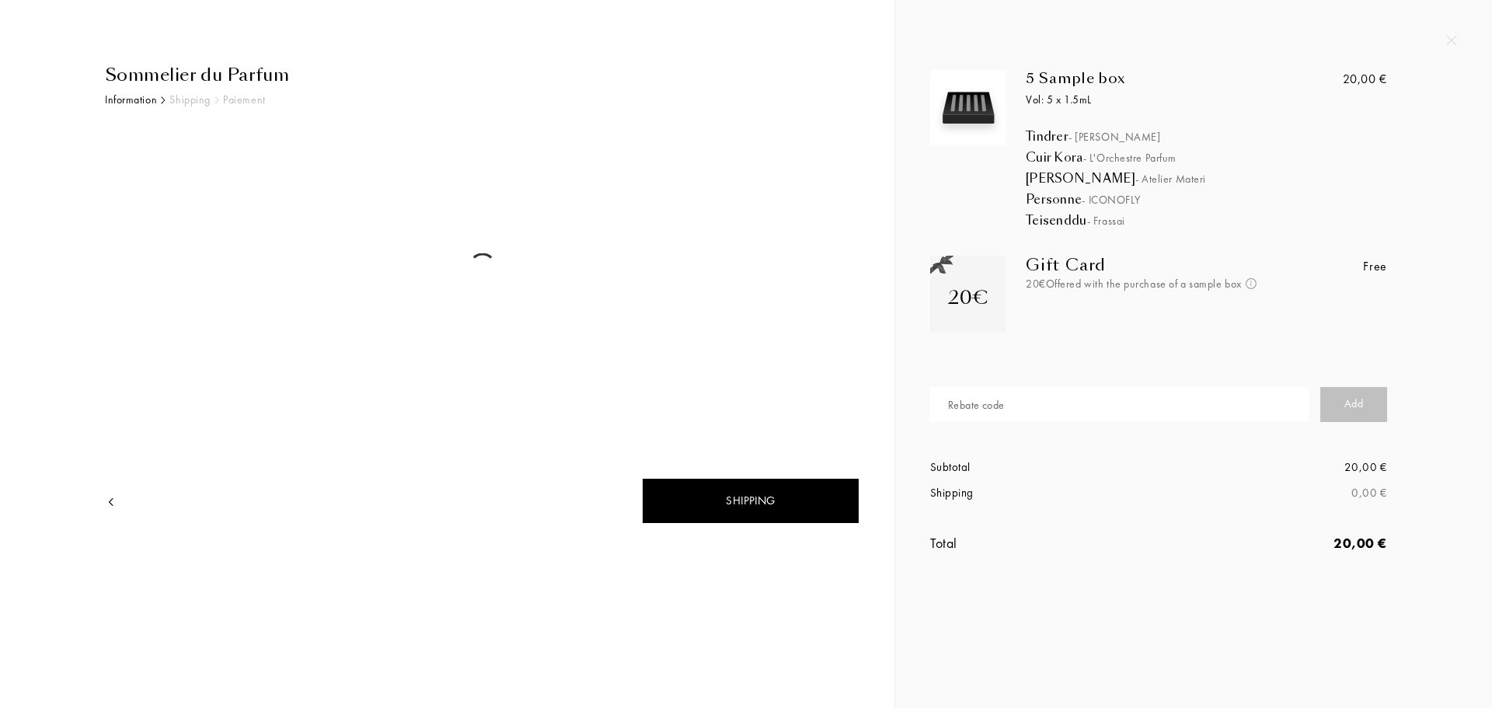
select select "PT"
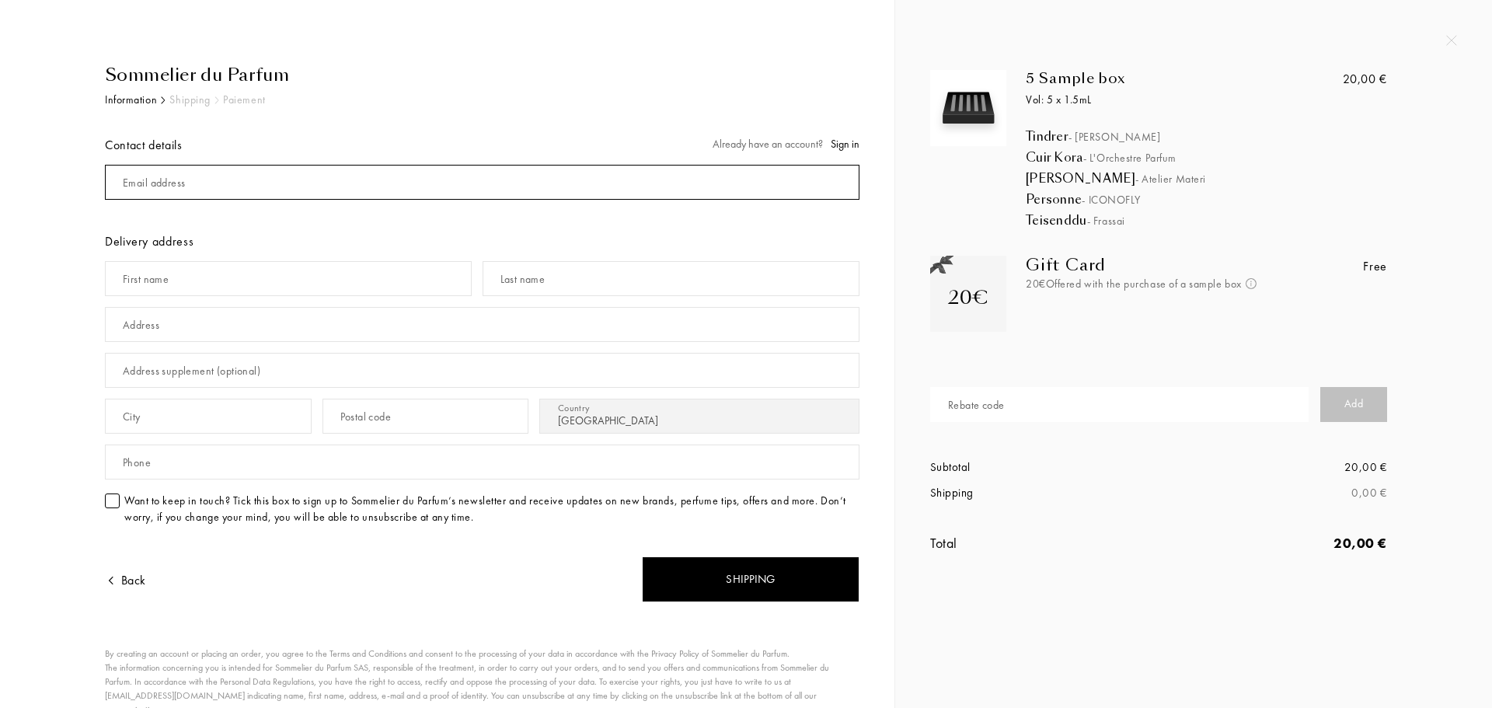
click at [284, 183] on input "mail" at bounding box center [482, 182] width 754 height 35
type input "r"
click at [1033, 417] on input "text" at bounding box center [1119, 404] width 378 height 35
paste input "RUBEN2464"
type input "RUBEN2464"
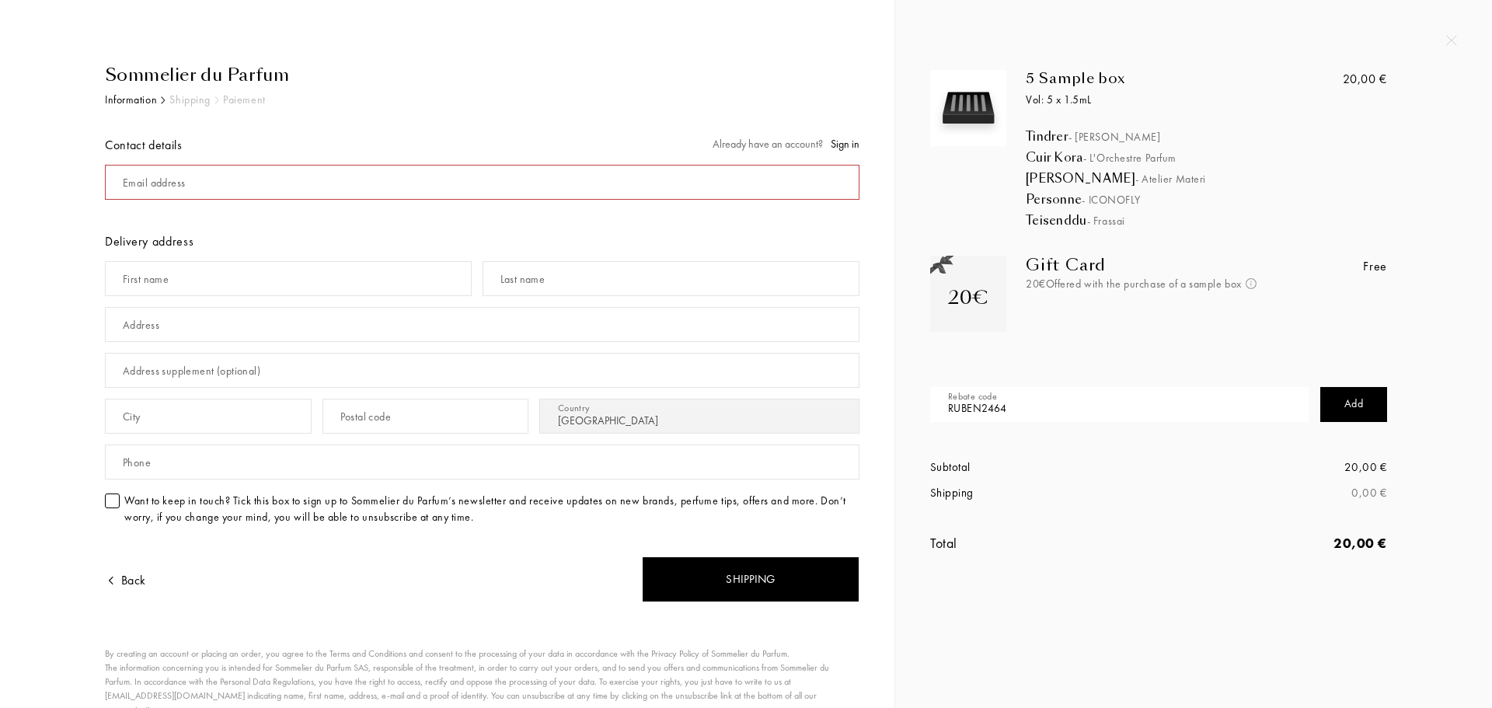
click at [1339, 402] on div "Add" at bounding box center [1353, 404] width 67 height 35
click at [352, 183] on input "mail" at bounding box center [482, 182] width 754 height 35
type input "[EMAIL_ADDRESS][DOMAIN_NAME]"
click at [228, 294] on input "text" at bounding box center [288, 278] width 367 height 35
type input "Ruben"
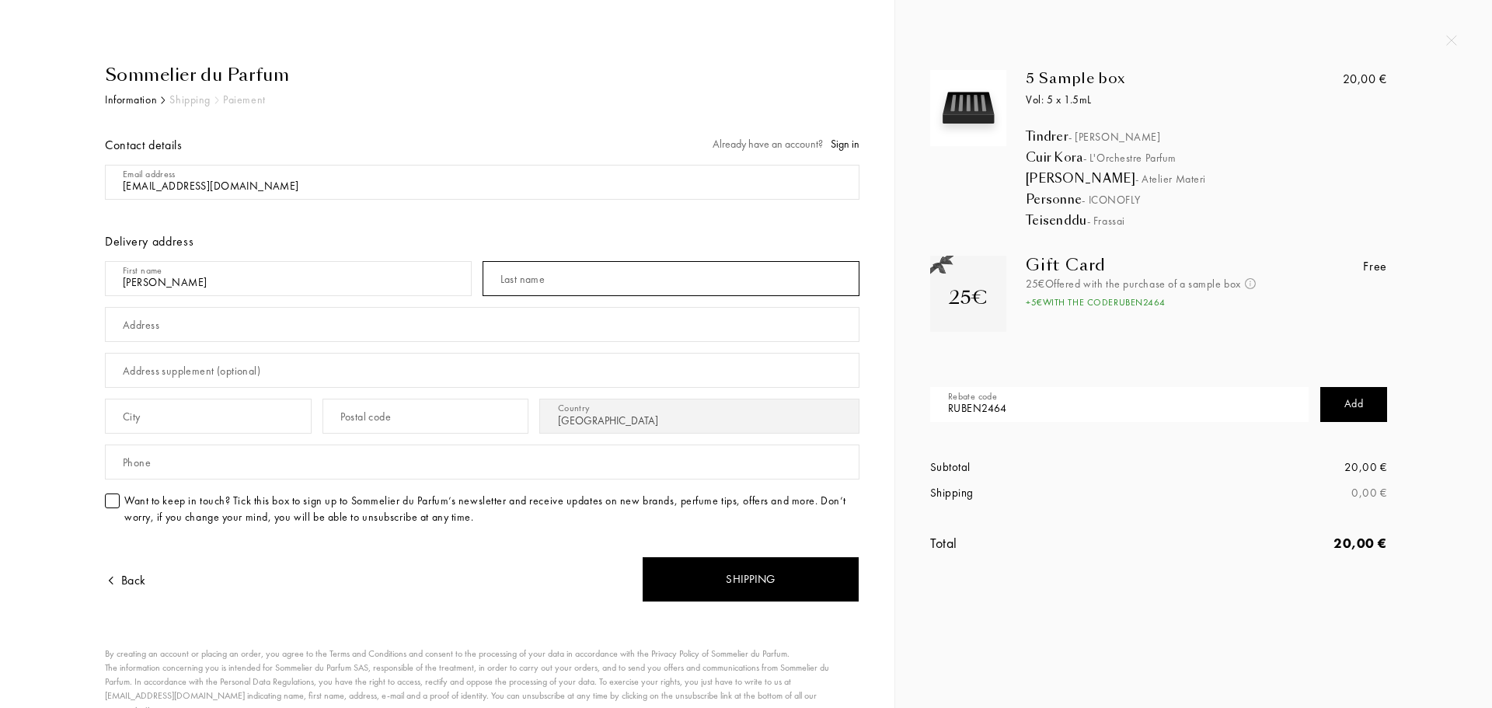
type input "Lopes"
type input "Avenida Francisco Salgado Zenha, LT 1"
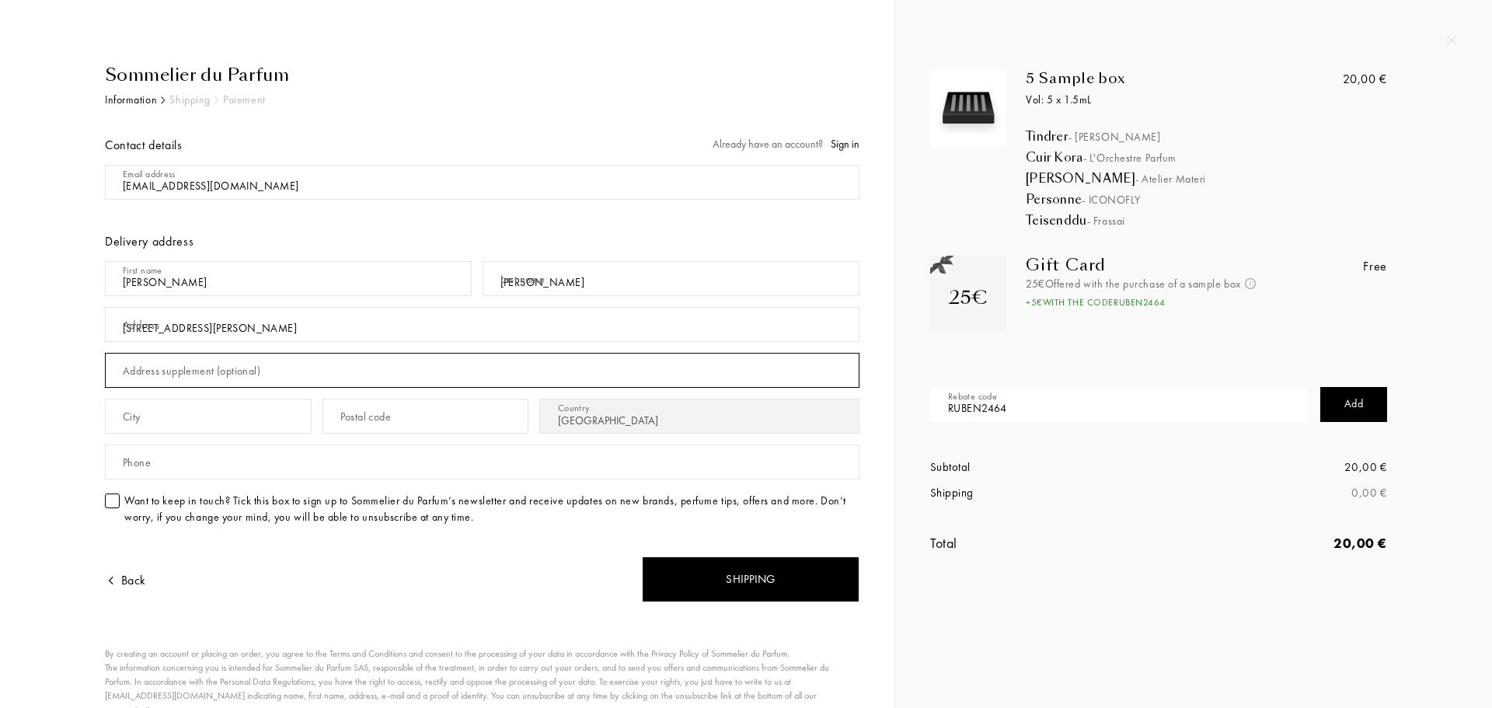
type input "8ºD"
type input "Lisboa"
type input "1950-444"
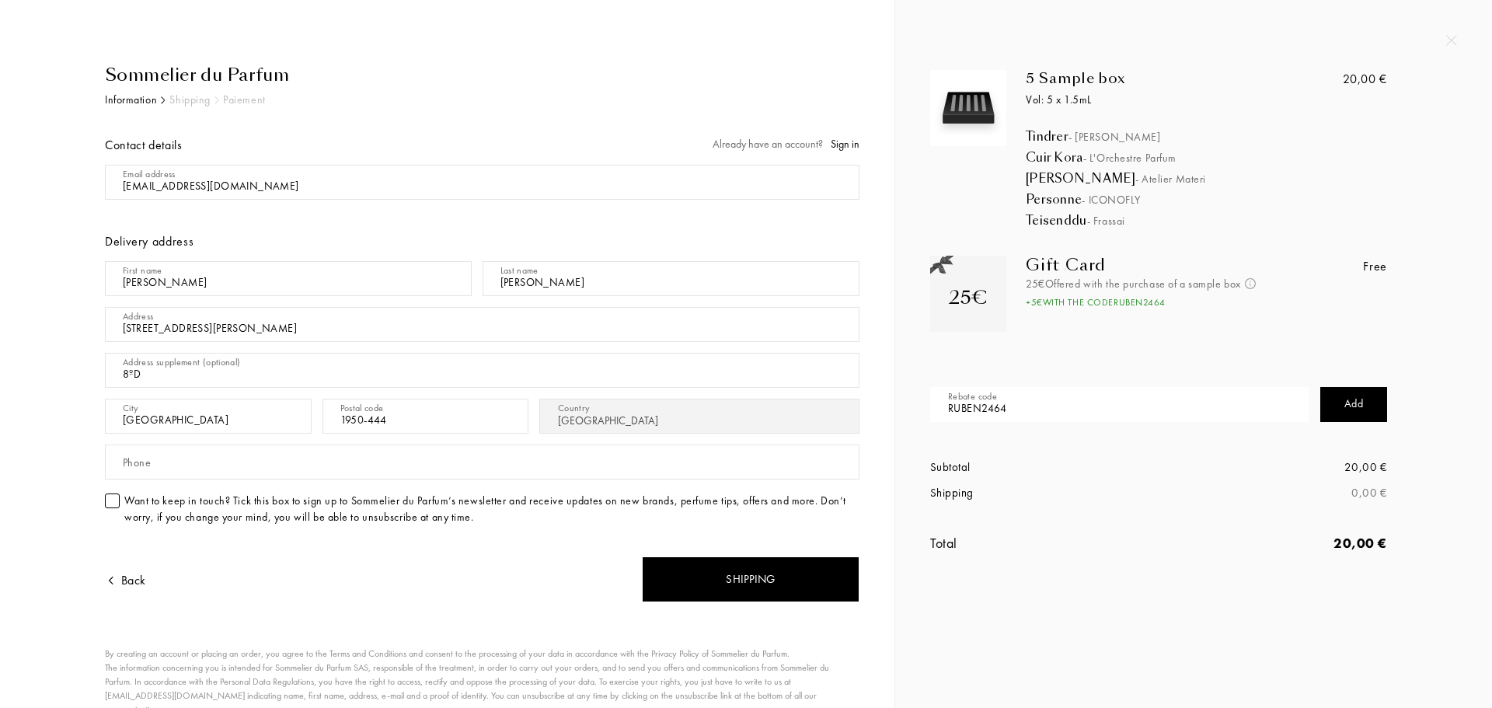
click at [22, 343] on div "Sommelier du Parfum Information Shipping Paiement Contact details Already have …" at bounding box center [447, 420] width 871 height 716
drag, startPoint x: 175, startPoint y: 379, endPoint x: 23, endPoint y: 388, distance: 151.7
click at [23, 388] on div "Sommelier du Parfum Information Shipping Paiement Contact details Already have …" at bounding box center [447, 420] width 848 height 716
type input "8D"
click at [37, 387] on div "Sommelier du Parfum Information Shipping Paiement Contact details Already have …" at bounding box center [447, 420] width 824 height 716
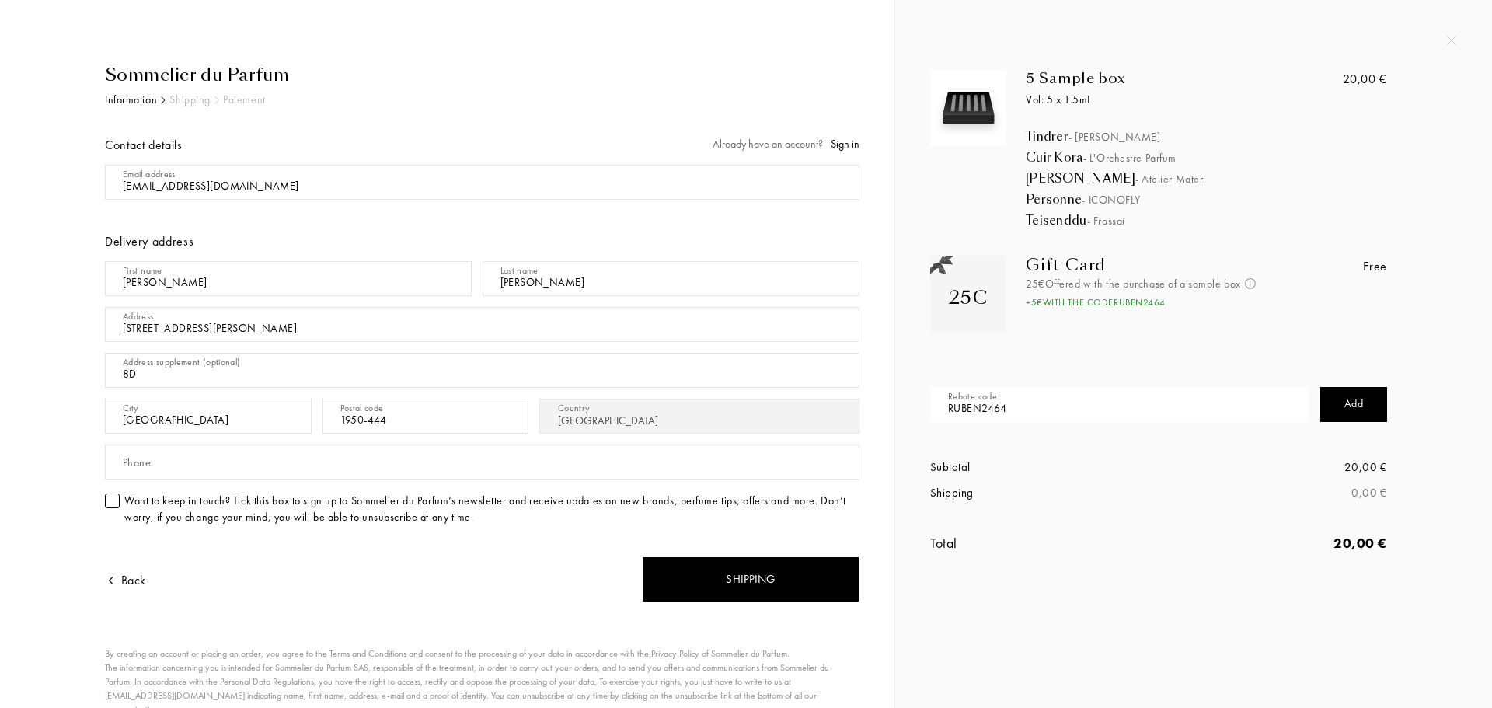
click at [303, 328] on input "Avenida Francisco Salgado Zenha, LT 1" at bounding box center [482, 324] width 754 height 35
type input "Avenida Francisco Salgado Zenha, Lote 1"
click at [37, 444] on div "Sommelier du Parfum Information Shipping Paiement Contact details Already have …" at bounding box center [447, 420] width 824 height 716
click at [223, 457] on input "text" at bounding box center [482, 461] width 754 height 35
click at [64, 460] on div "Sommelier du Parfum Information Shipping Paiement Contact details Already have …" at bounding box center [458, 420] width 801 height 716
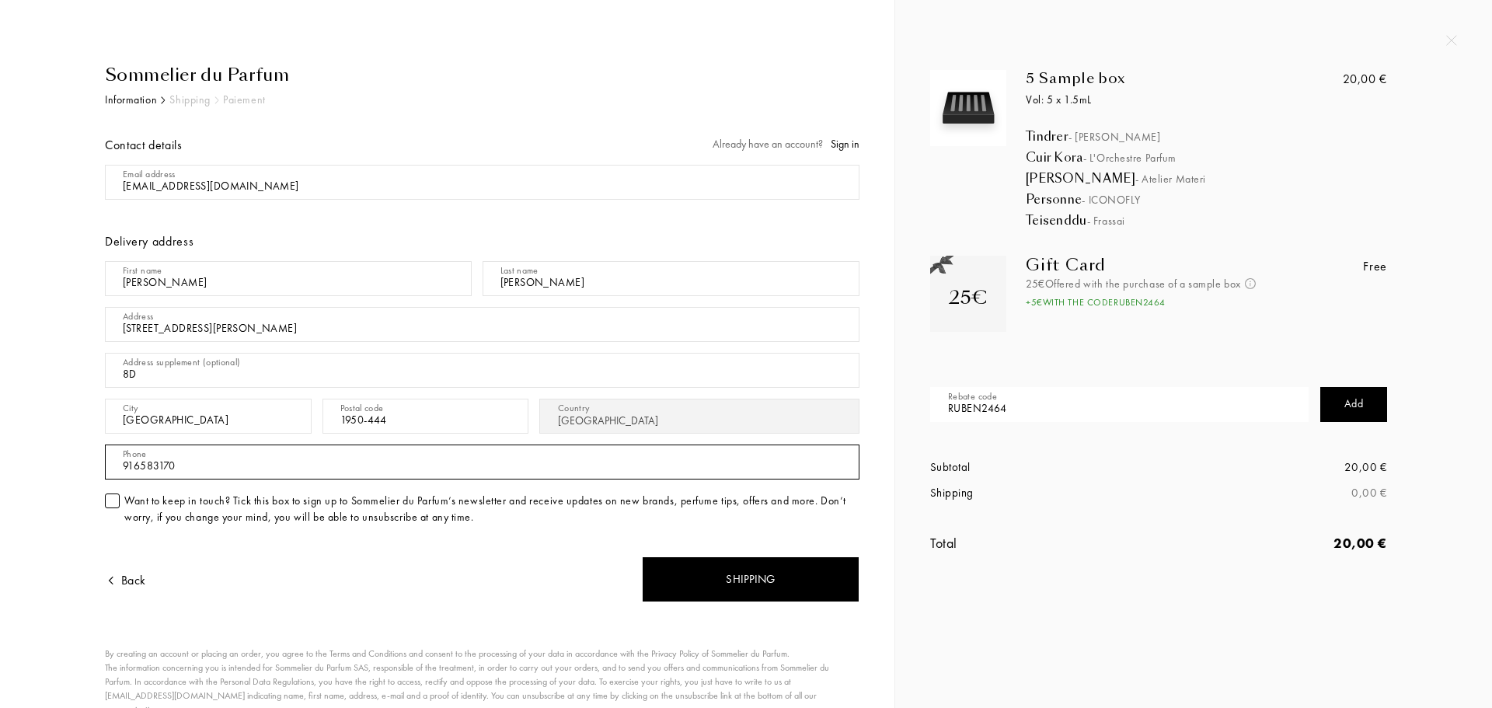
click at [124, 462] on input "916583170" at bounding box center [482, 461] width 754 height 35
click at [0, 510] on div "Sommelier du Parfum Information Shipping Paiement Contact details Already have …" at bounding box center [447, 389] width 894 height 778
click at [103, 504] on div "Sommelier du Parfum Information Shipping Paiement Contact details Already have …" at bounding box center [476, 420] width 766 height 716
click at [103, 497] on div "Sommelier du Parfum Information Shipping Paiement Contact details Already have …" at bounding box center [476, 420] width 766 height 716
click at [113, 500] on div at bounding box center [112, 500] width 15 height 15
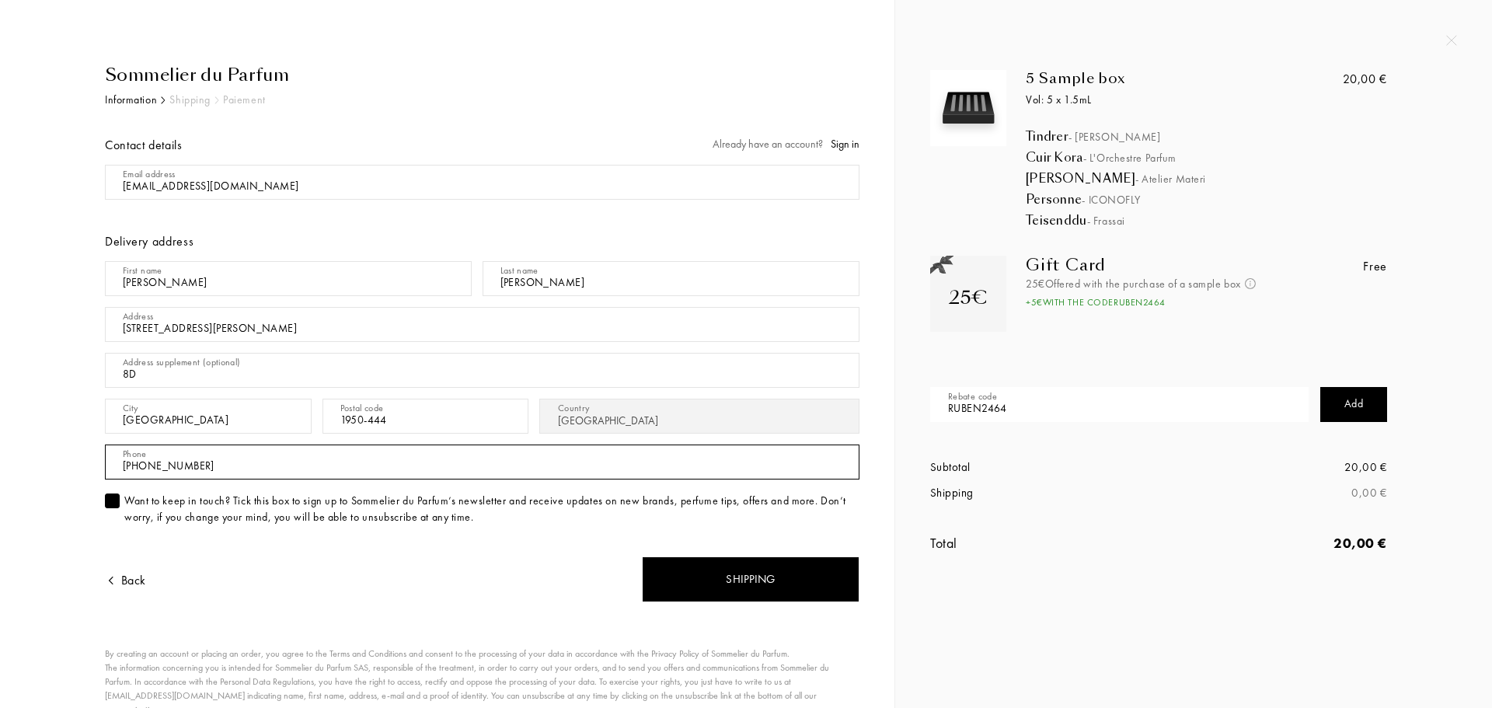
drag, startPoint x: 144, startPoint y: 468, endPoint x: 101, endPoint y: 467, distance: 42.7
click at [101, 467] on div "Sommelier du Parfum Information Shipping Paiement Contact details Already have …" at bounding box center [476, 420] width 766 height 716
drag, startPoint x: 138, startPoint y: 464, endPoint x: 162, endPoint y: 467, distance: 25.1
click at [162, 467] on input "916583170" at bounding box center [482, 461] width 754 height 35
click at [200, 469] on input "916583170" at bounding box center [482, 461] width 754 height 35
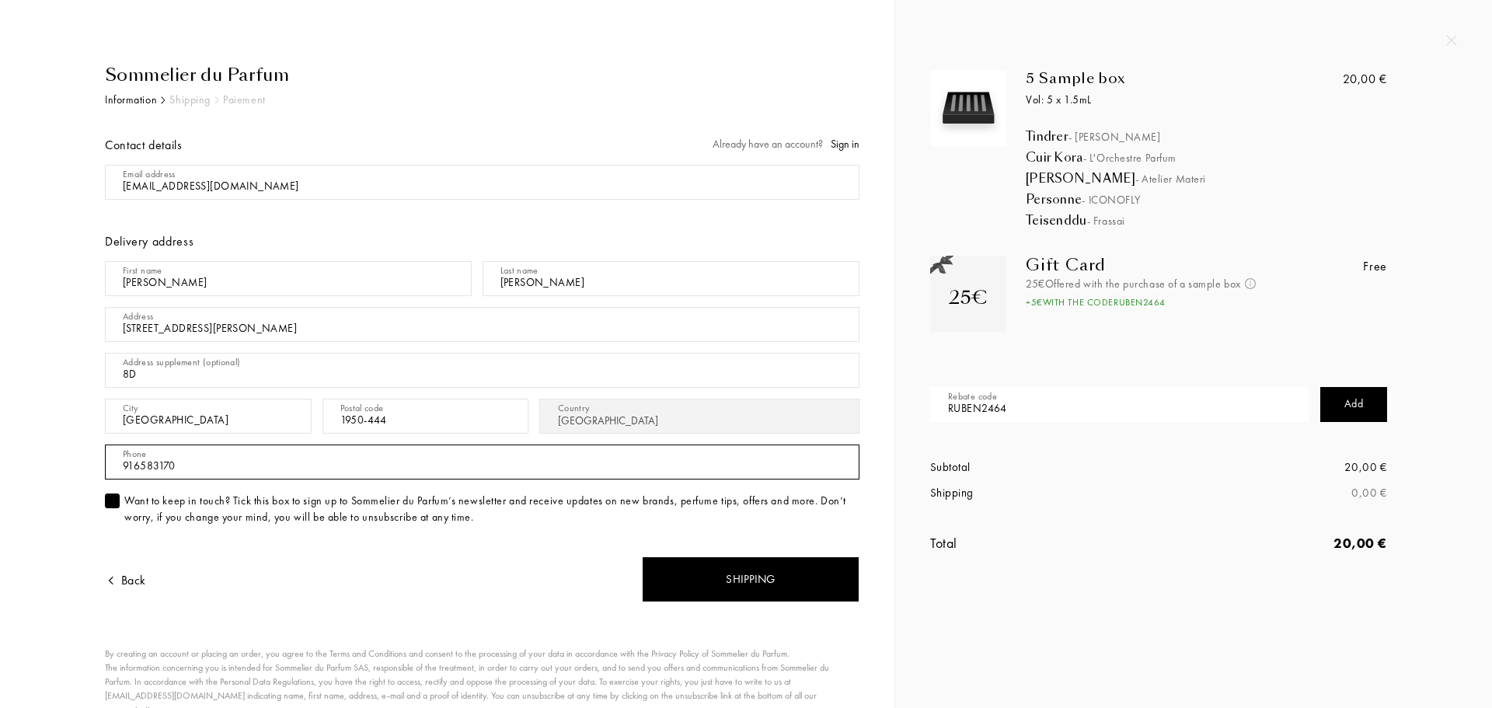
click at [120, 463] on input "916583170" at bounding box center [482, 461] width 754 height 35
type input "+351916583170"
click at [31, 490] on div "Sommelier du Parfum Information Shipping Paiement Contact details Already have …" at bounding box center [447, 420] width 848 height 716
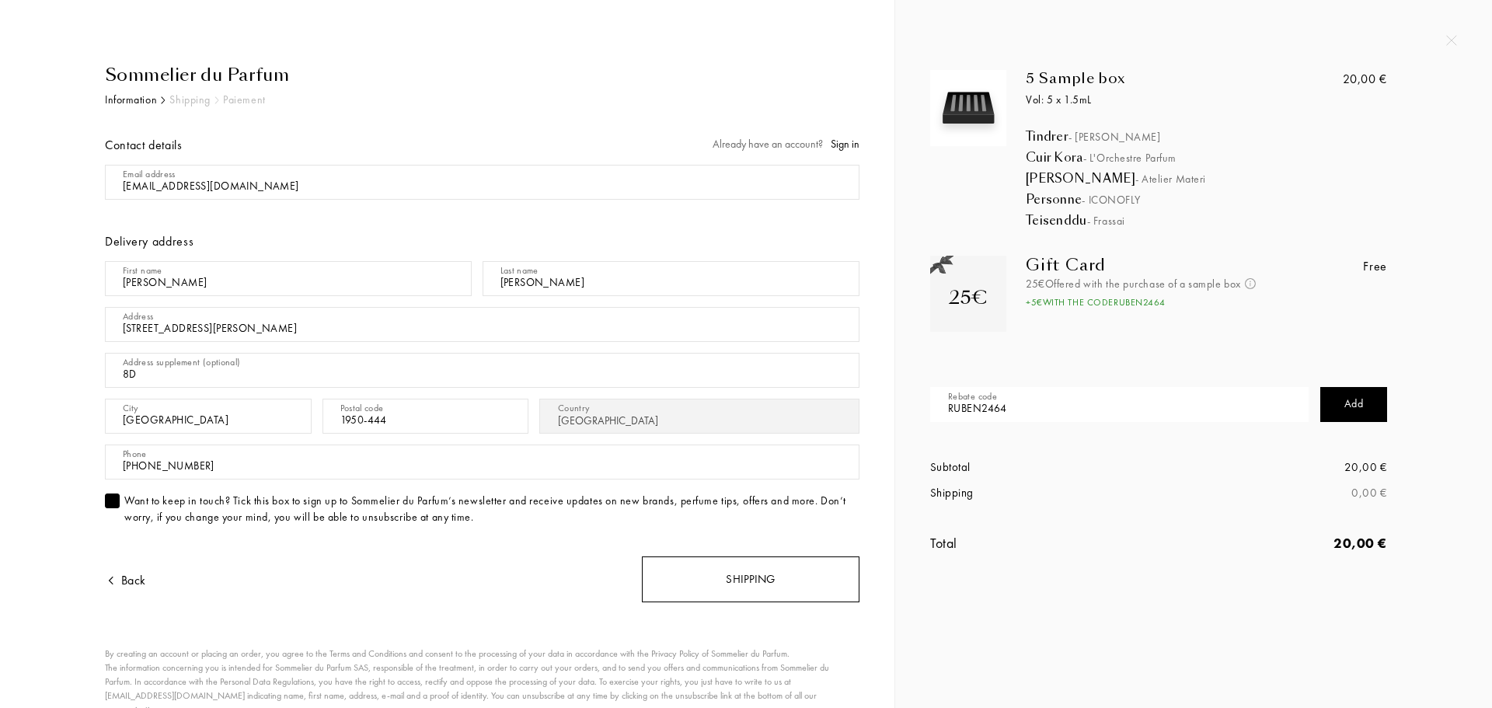
click at [783, 583] on div "Shipping" at bounding box center [751, 579] width 218 height 46
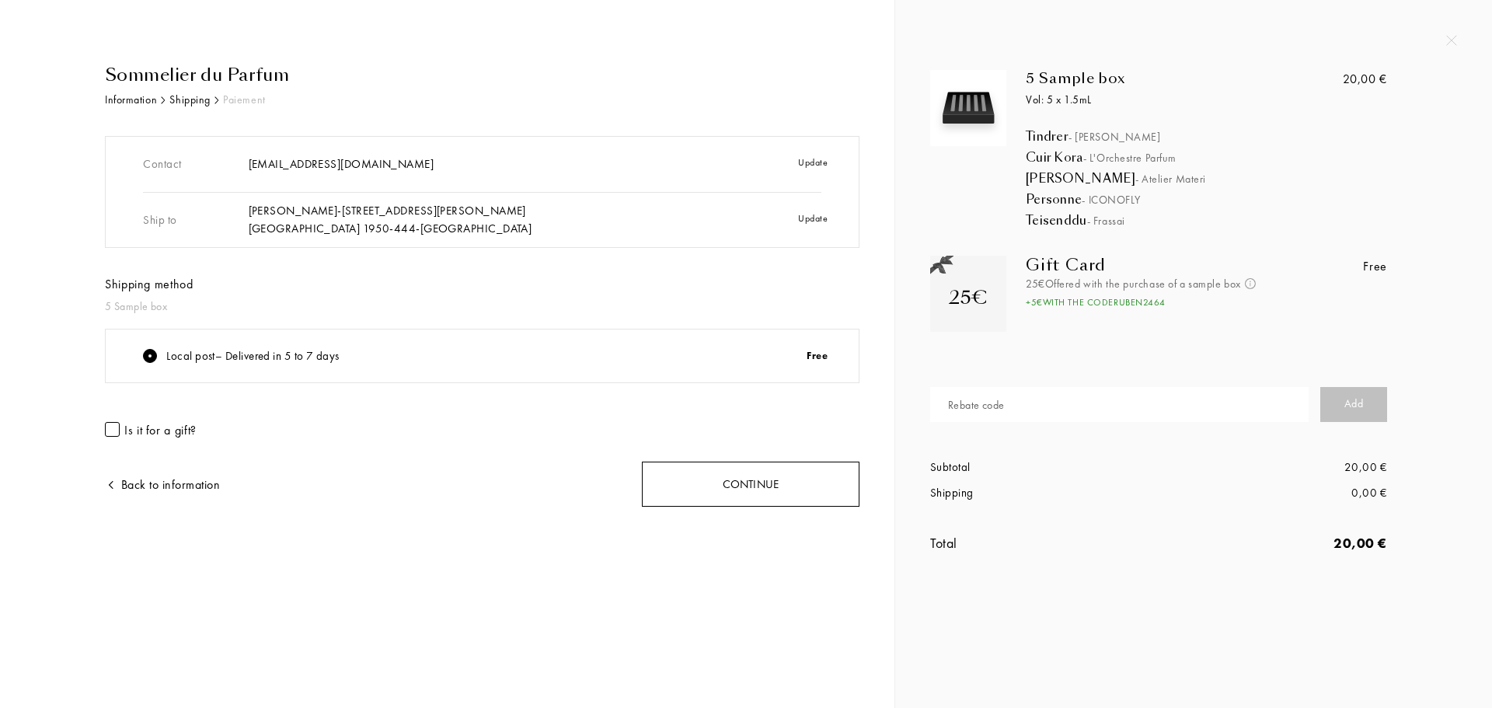
click at [747, 478] on div "Continue" at bounding box center [751, 484] width 218 height 46
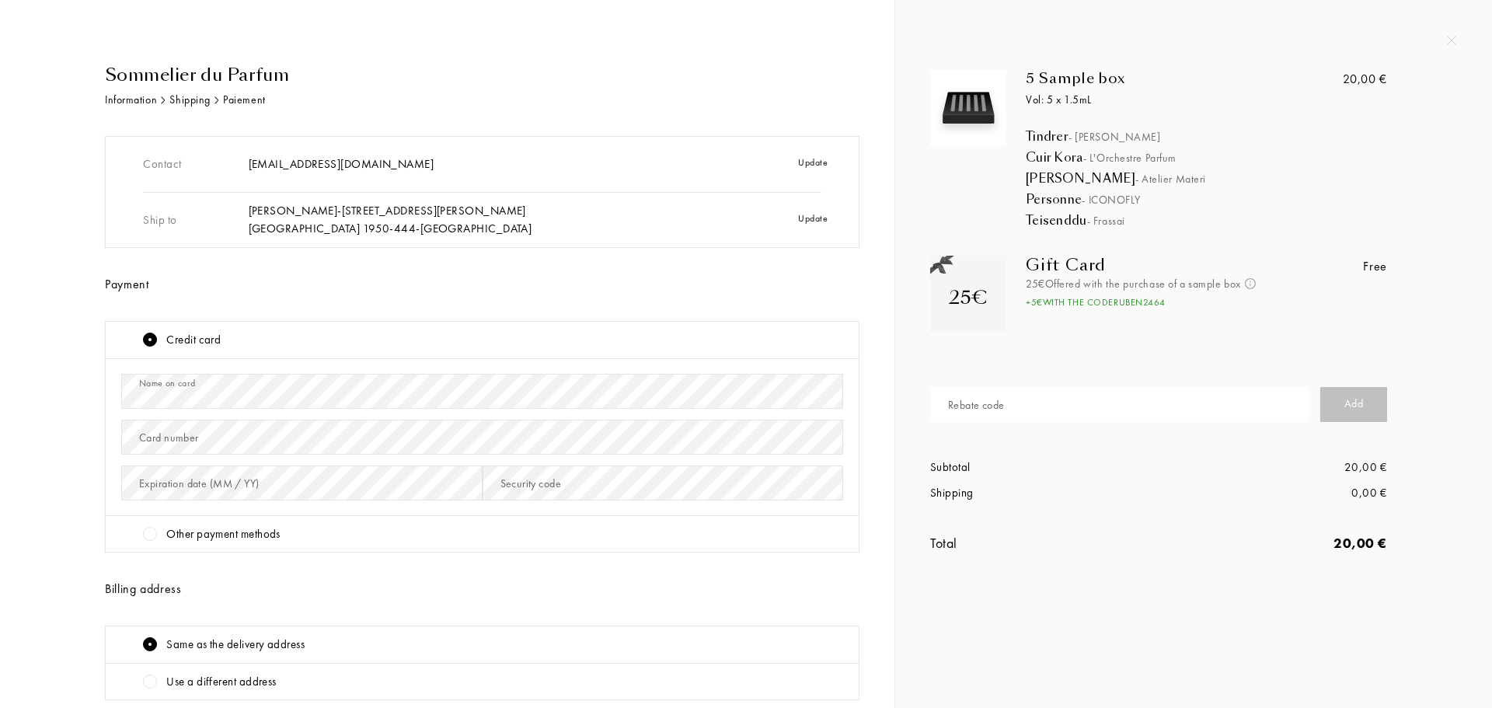
click at [190, 430] on div "Card number" at bounding box center [169, 438] width 60 height 16
drag, startPoint x: 120, startPoint y: 454, endPoint x: 137, endPoint y: 461, distance: 18.5
click at [120, 454] on div "Name on card Card number Expiration date (MM / YY) Security code" at bounding box center [482, 437] width 753 height 157
click at [175, 486] on div "Expiration date (MM / YY)" at bounding box center [199, 483] width 120 height 16
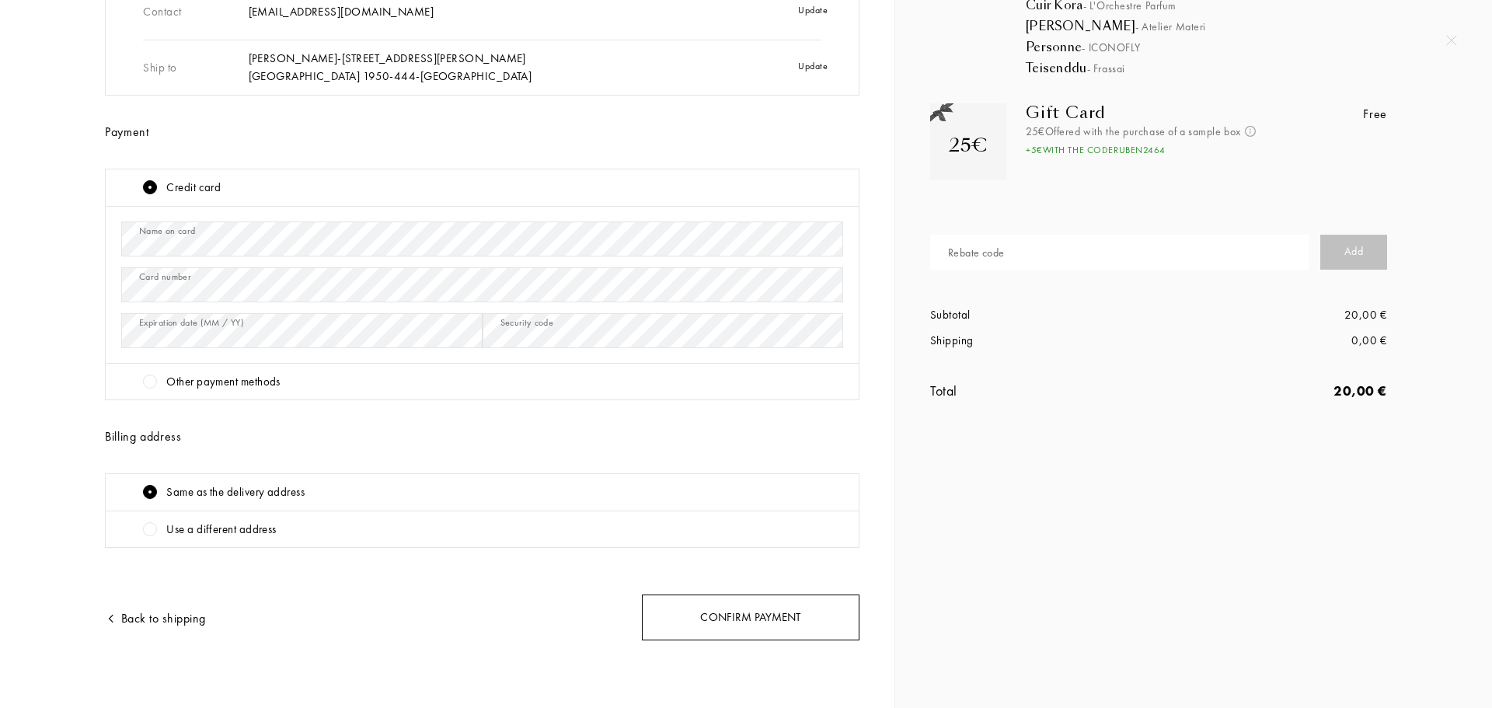
click at [770, 599] on div "Confirm payment" at bounding box center [751, 617] width 218 height 46
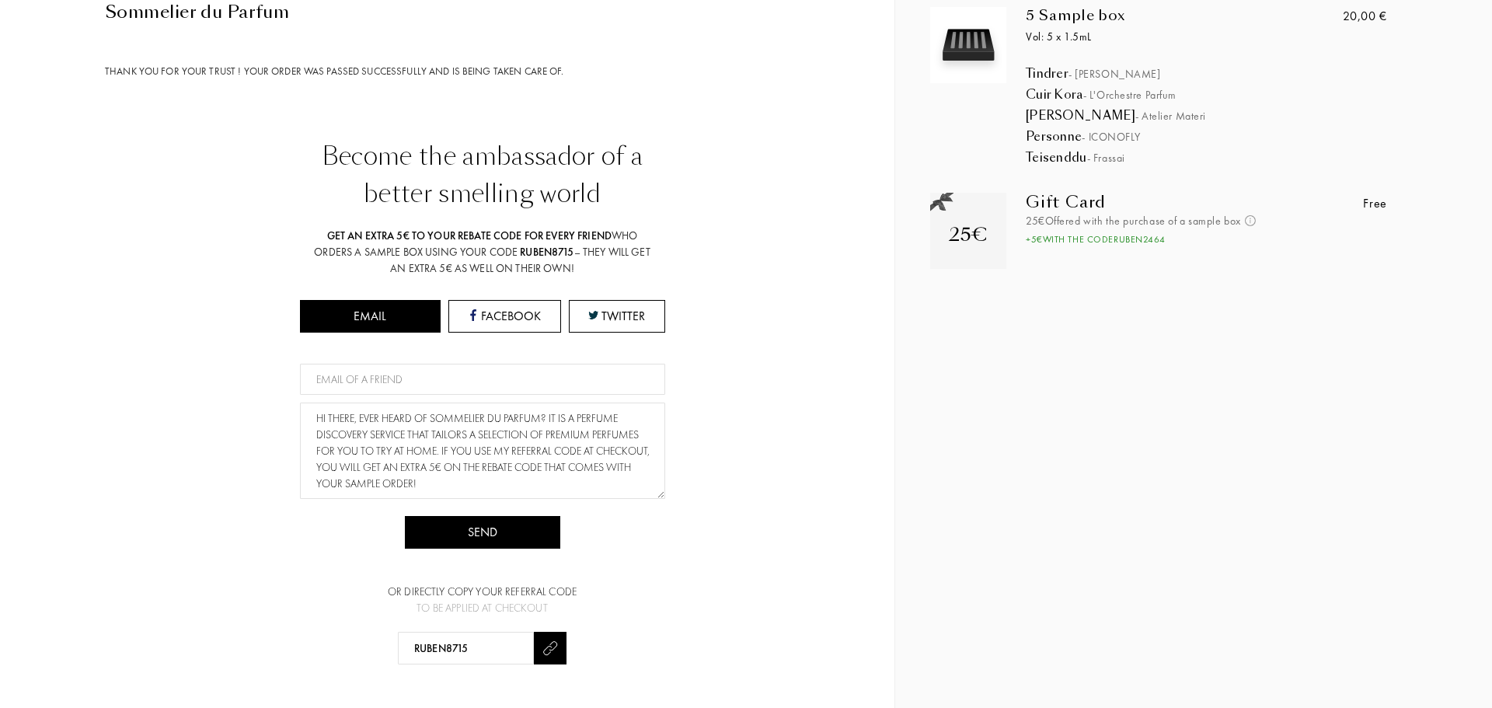
scroll to position [74, 0]
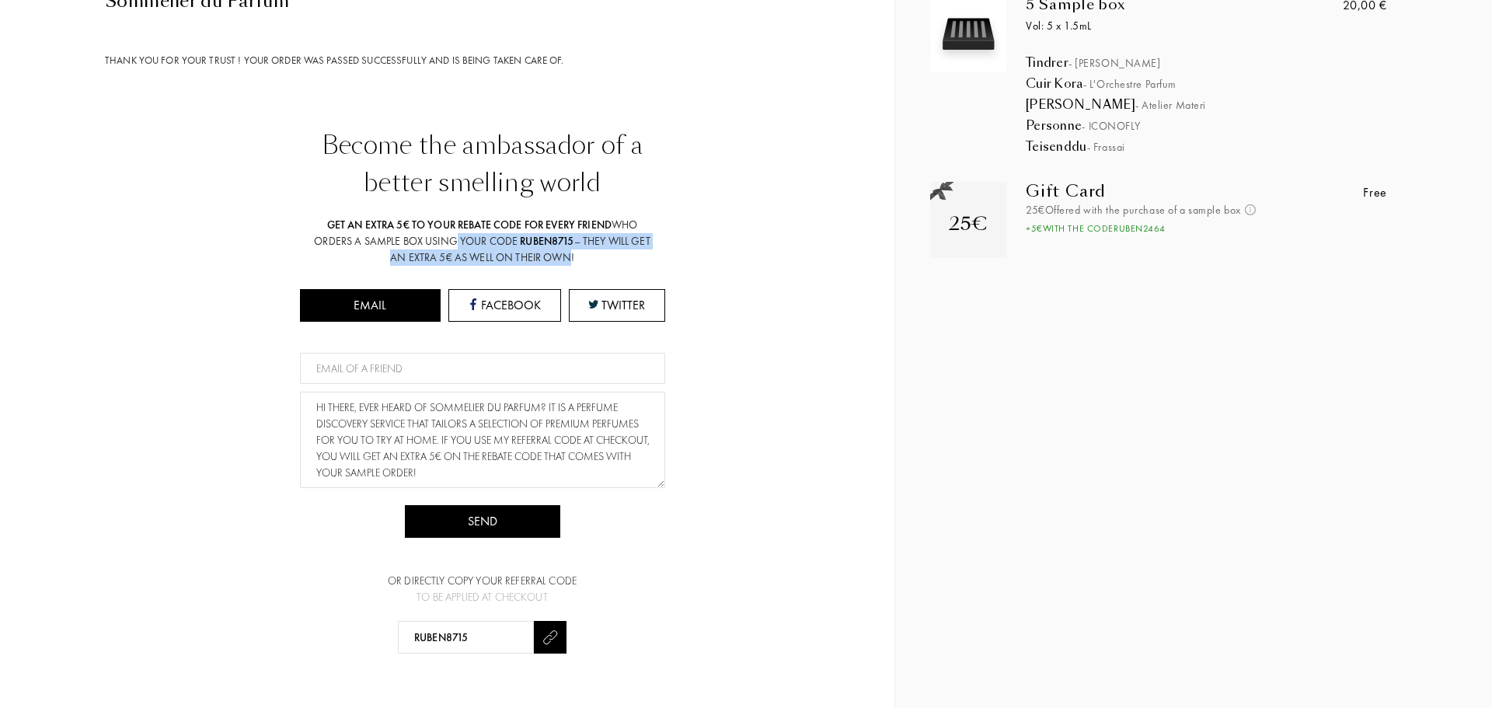
drag, startPoint x: 560, startPoint y: 257, endPoint x: 444, endPoint y: 241, distance: 116.9
click at [445, 241] on div "Get an extra 5€ to your rebate code for every friend who orders a sample box us…" at bounding box center [483, 241] width 350 height 49
click at [392, 233] on div "Get an extra 5€ to your rebate code for every friend who orders a sample box us…" at bounding box center [483, 241] width 350 height 49
click at [441, 372] on input at bounding box center [482, 368] width 365 height 31
click at [496, 439] on textarea "Hi there, ever heard of sommelier du parfum? it is a perfume discovery service …" at bounding box center [482, 440] width 365 height 96
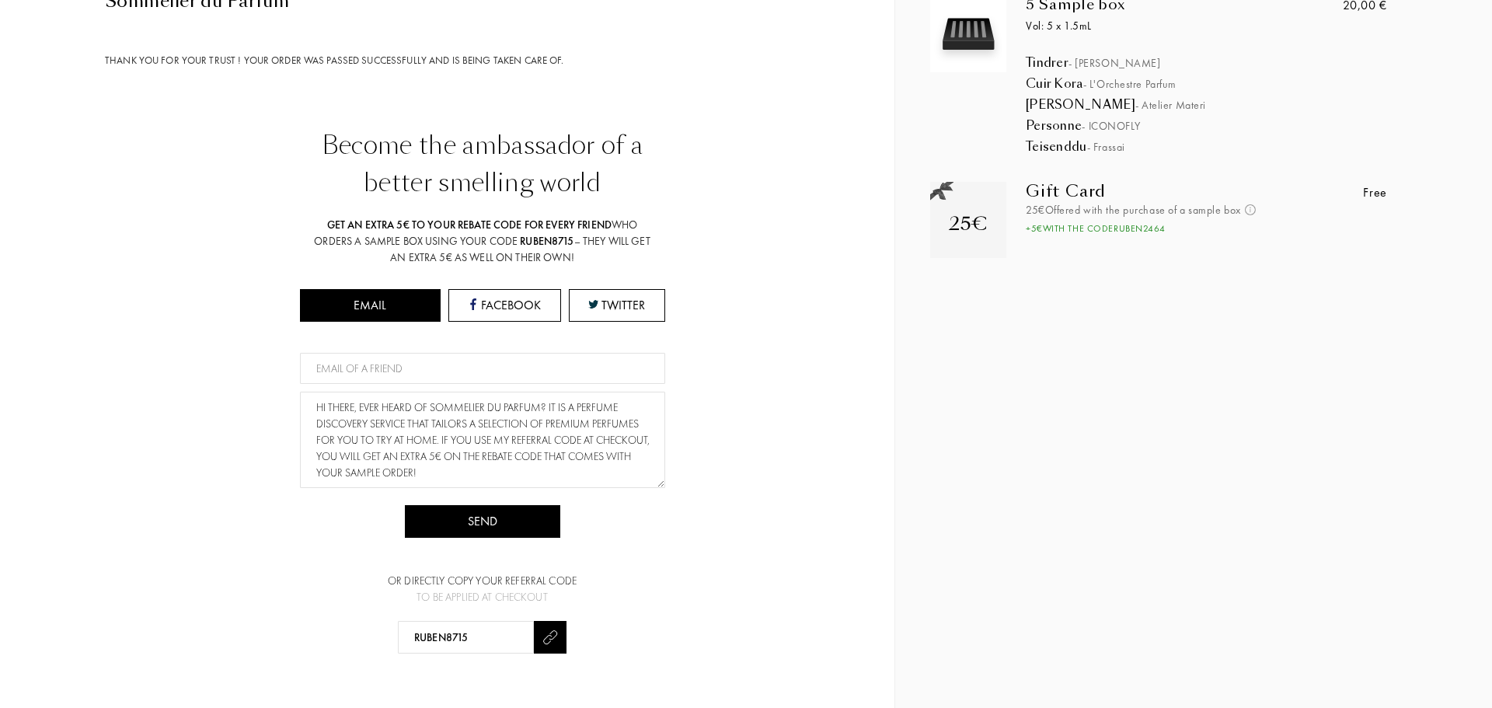
click at [699, 425] on div "Become the ambassador of a better smelling world Get an extra 5€ to your rebate…" at bounding box center [482, 390] width 754 height 527
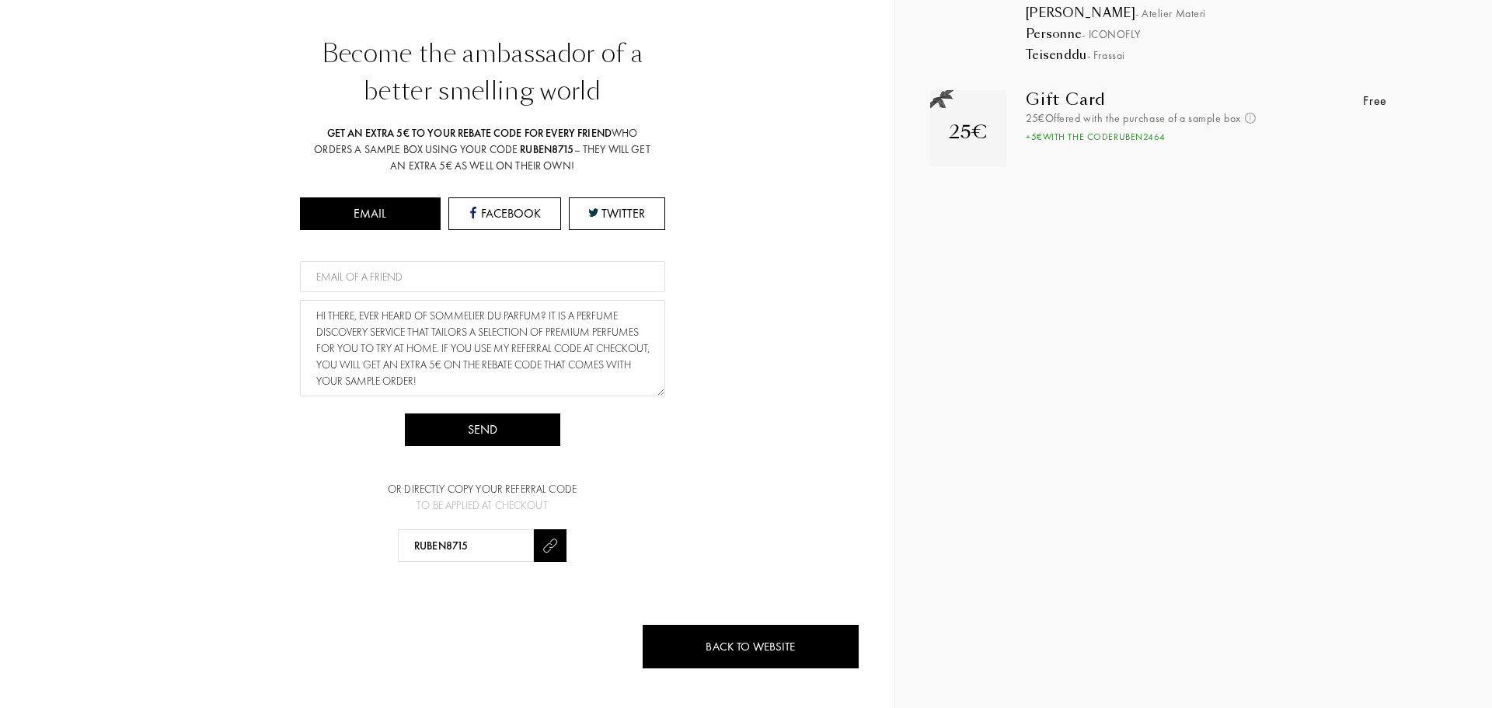
scroll to position [0, 0]
